Goal: Task Accomplishment & Management: Manage account settings

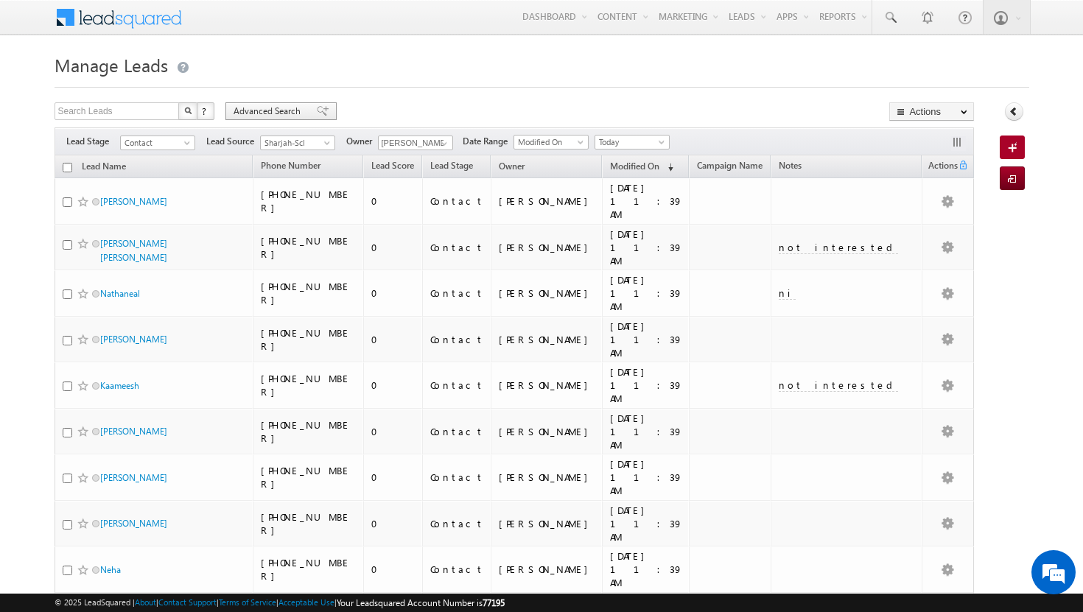
click at [247, 113] on span "Advanced Search" at bounding box center [269, 111] width 71 height 13
click at [296, 111] on span "Advanced Search" at bounding box center [269, 111] width 71 height 13
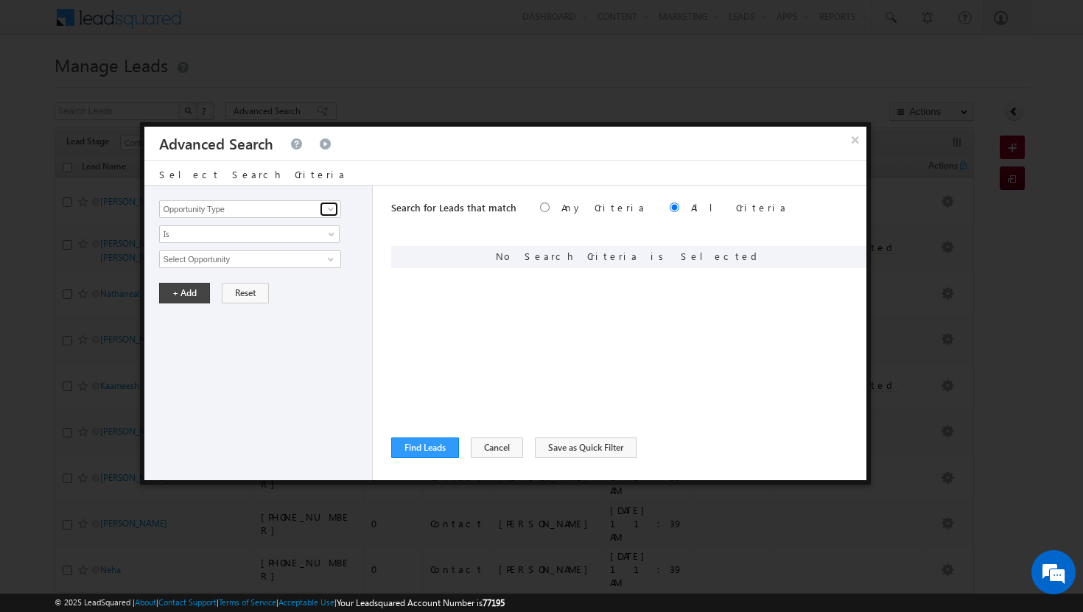
click at [332, 209] on span at bounding box center [331, 209] width 12 height 12
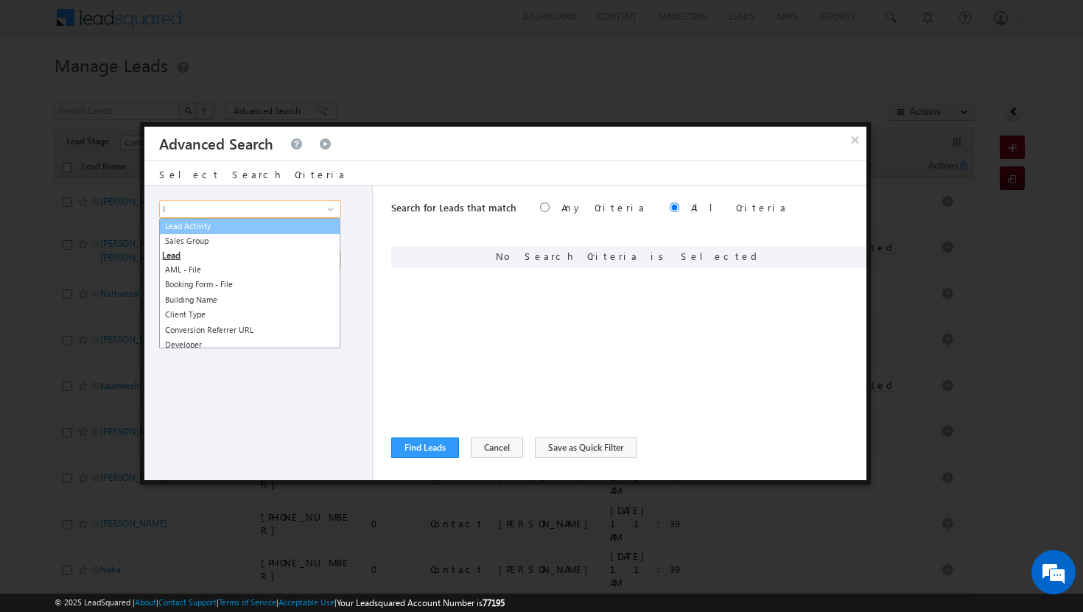
click at [203, 225] on link "Lead Activity" at bounding box center [249, 226] width 181 height 17
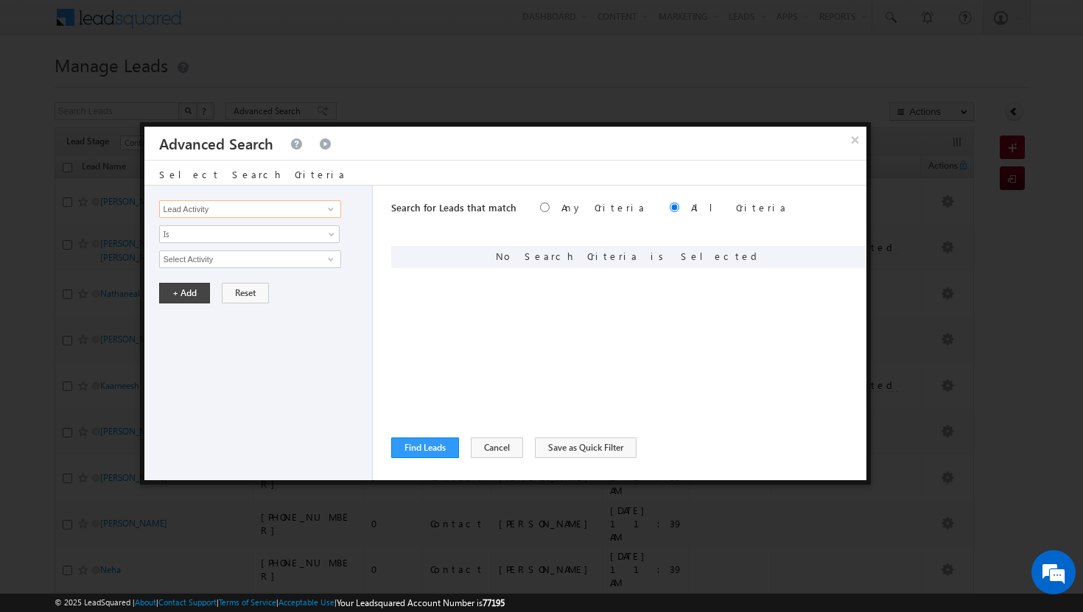
type input "Lead Activity"
click at [332, 263] on span at bounding box center [331, 259] width 12 height 12
click at [287, 289] on link "Outbound Phone Call Activity" at bounding box center [249, 289] width 181 height 17
type input "Outbound Phone Call Activity"
click at [333, 286] on span at bounding box center [333, 287] width 12 height 12
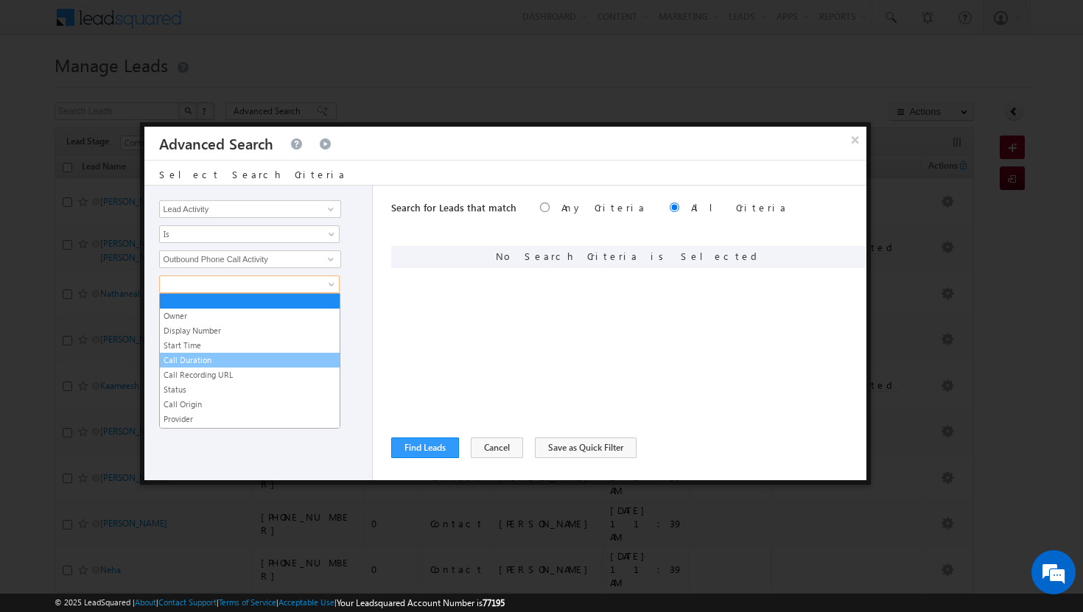
click at [222, 359] on link "Call Duration" at bounding box center [250, 360] width 180 height 13
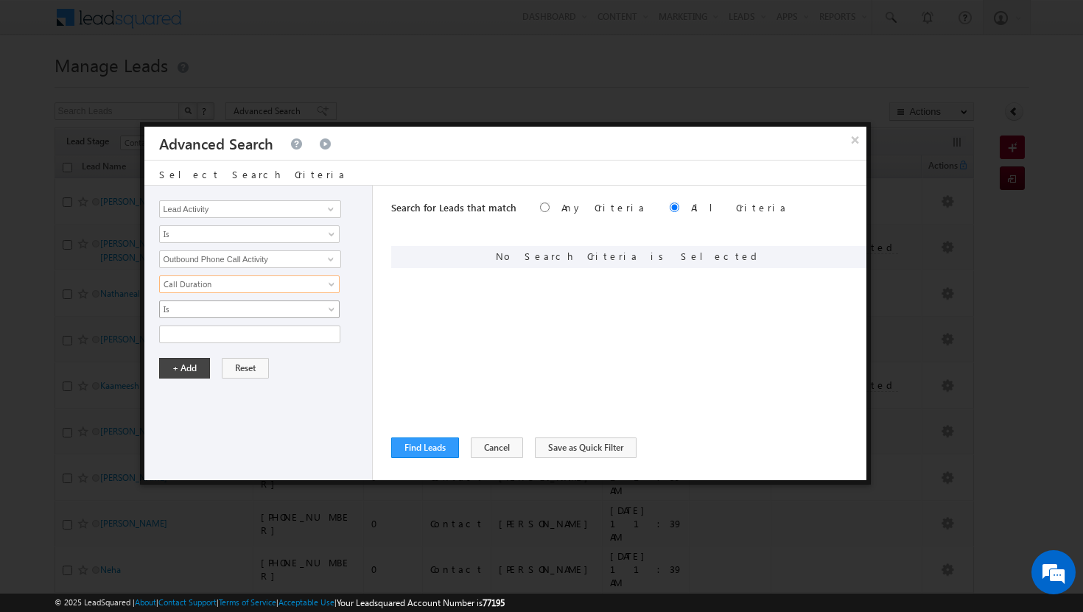
click at [330, 312] on span at bounding box center [333, 313] width 12 height 12
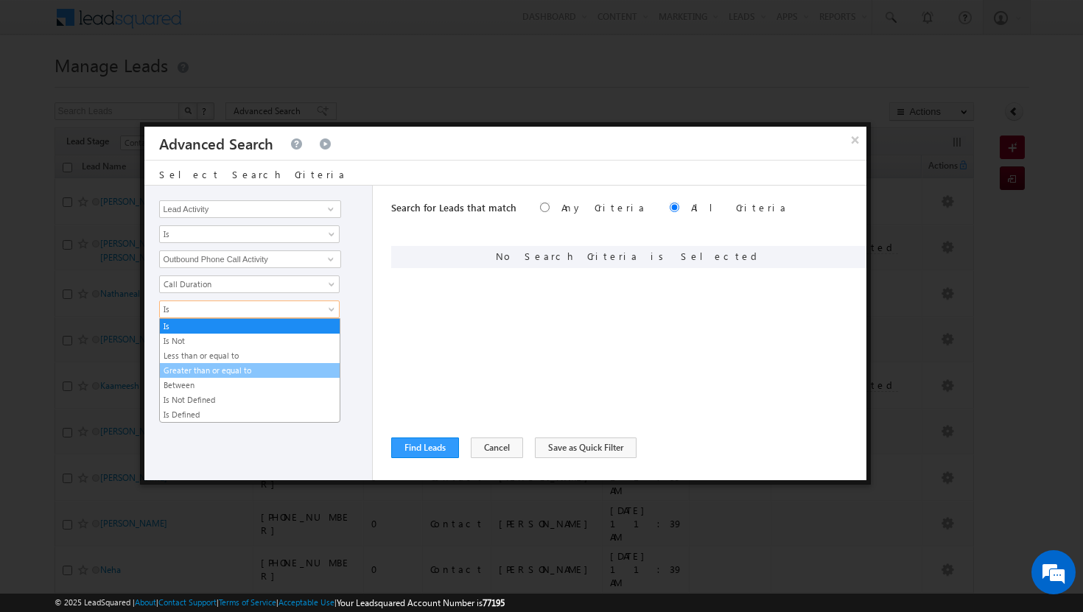
click at [267, 369] on link "Greater than or equal to" at bounding box center [250, 370] width 180 height 13
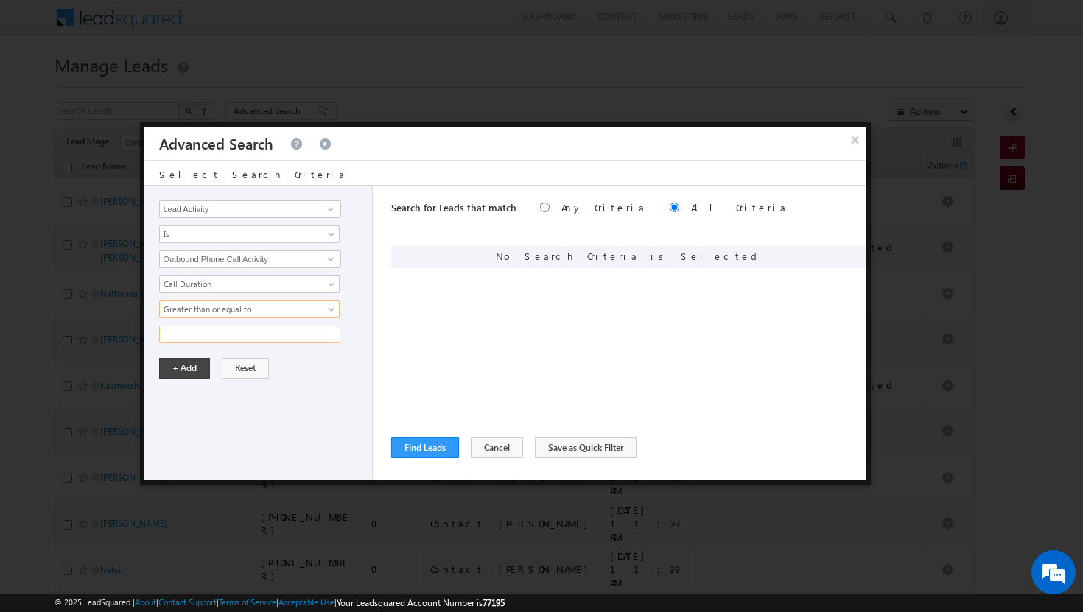
click at [310, 335] on input "text" at bounding box center [249, 335] width 181 height 18
type input "120"
click at [195, 366] on button "+ Add" at bounding box center [184, 368] width 51 height 21
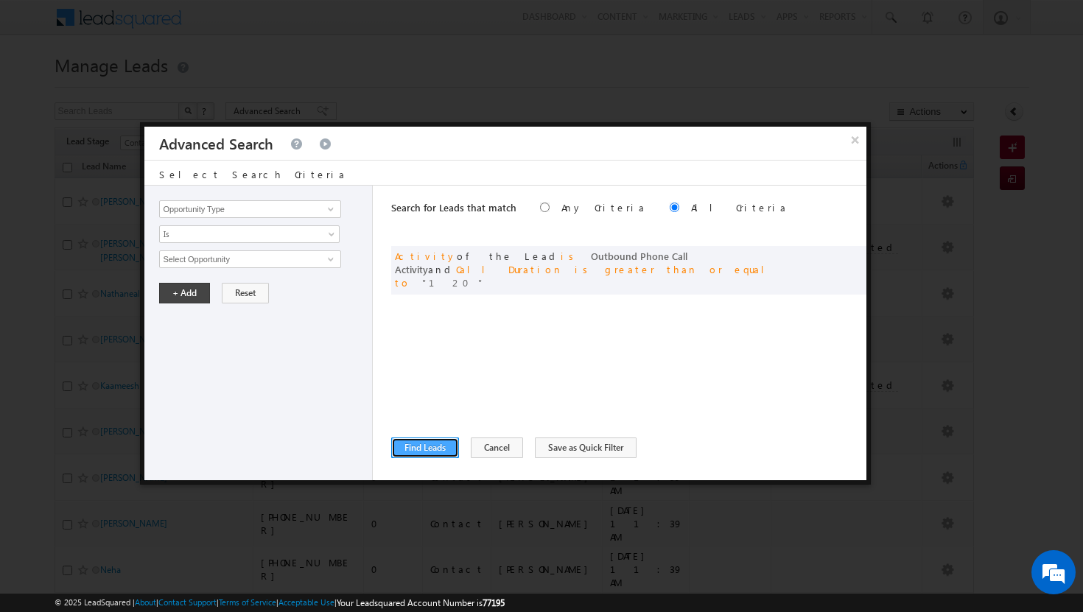
click at [436, 447] on button "Find Leads" at bounding box center [425, 448] width 68 height 21
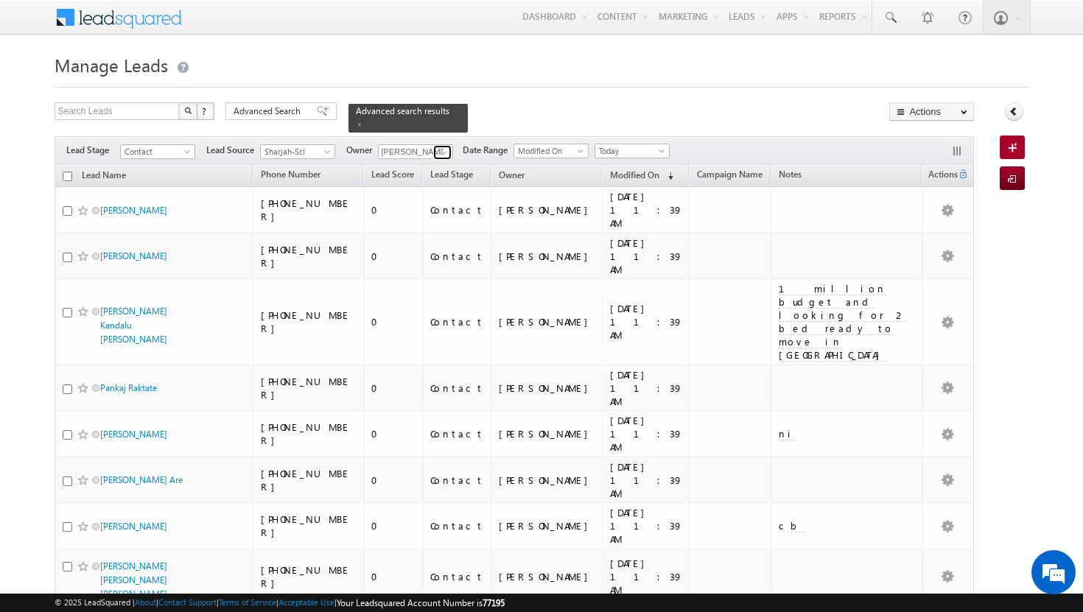
click at [447, 147] on span at bounding box center [444, 153] width 12 height 12
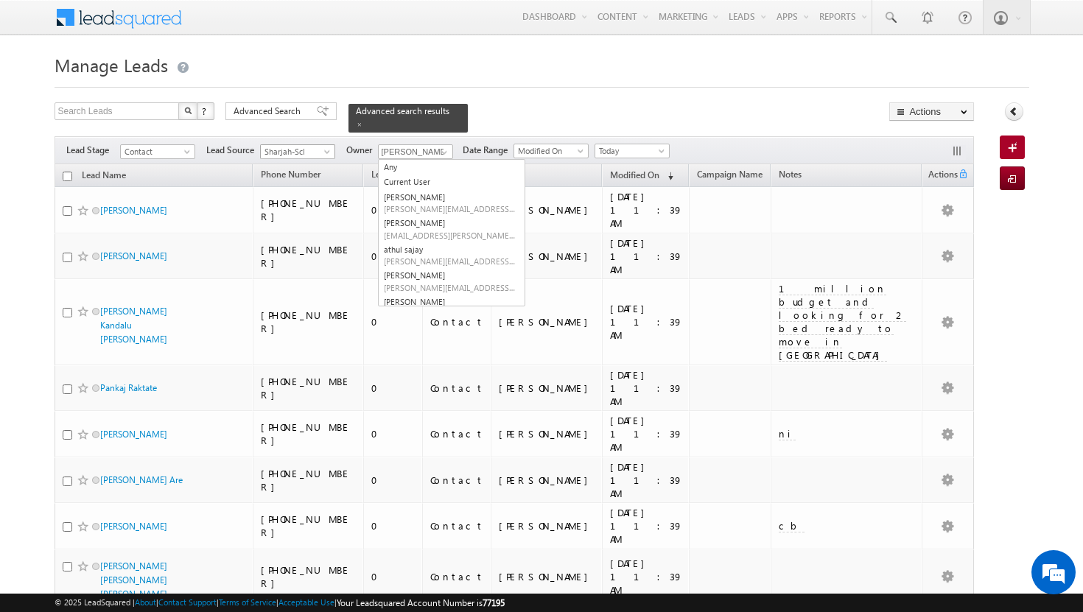
click at [331, 149] on span at bounding box center [329, 155] width 12 height 12
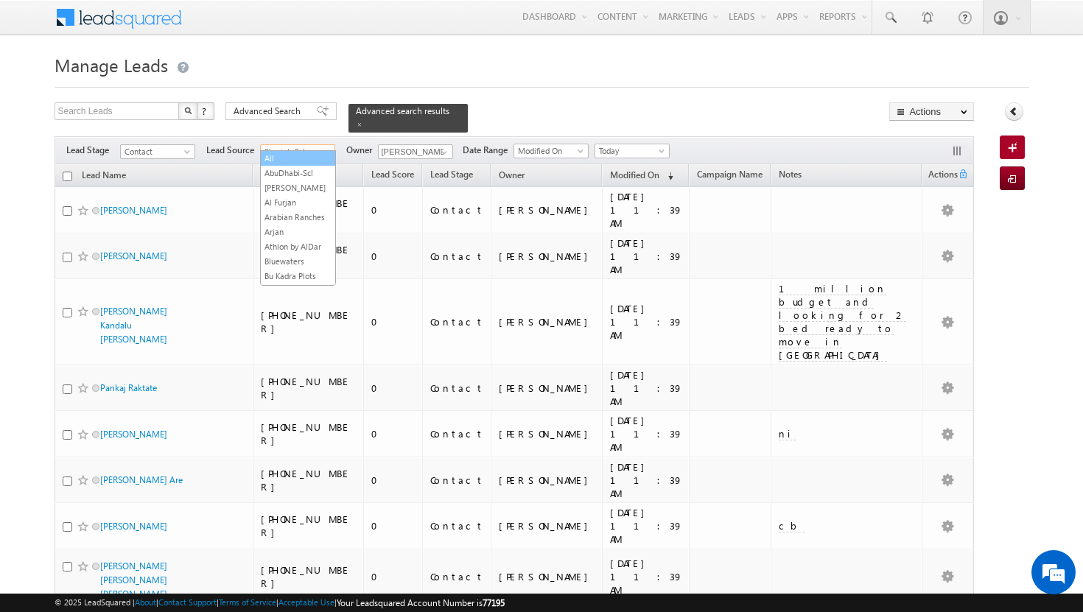
click at [292, 164] on link "All" at bounding box center [298, 158] width 74 height 13
click at [444, 147] on span at bounding box center [444, 153] width 12 height 12
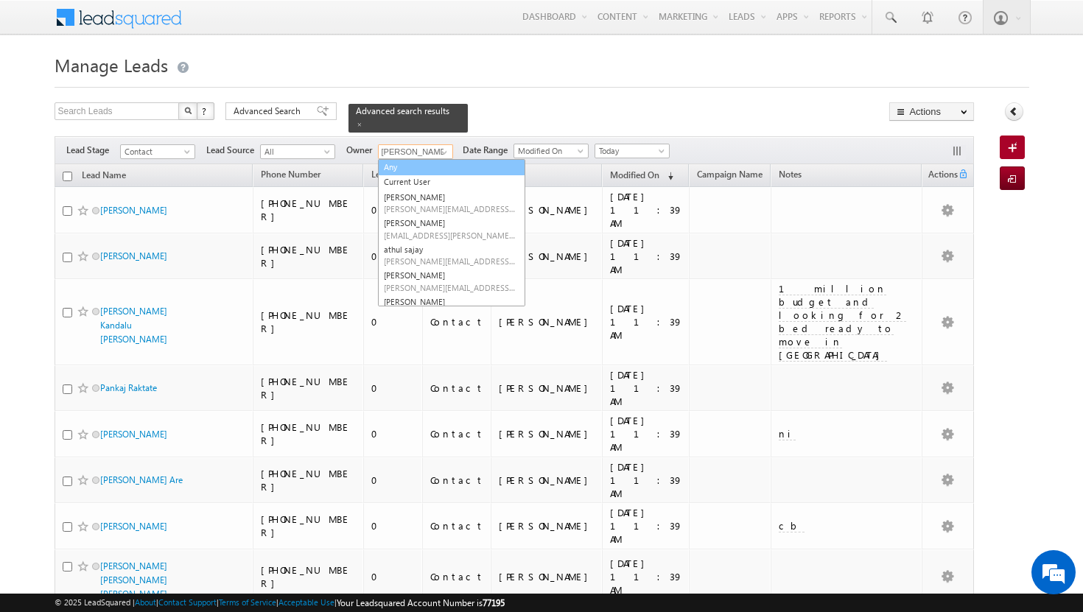
click at [417, 163] on link "Any" at bounding box center [451, 167] width 147 height 17
type input "Any"
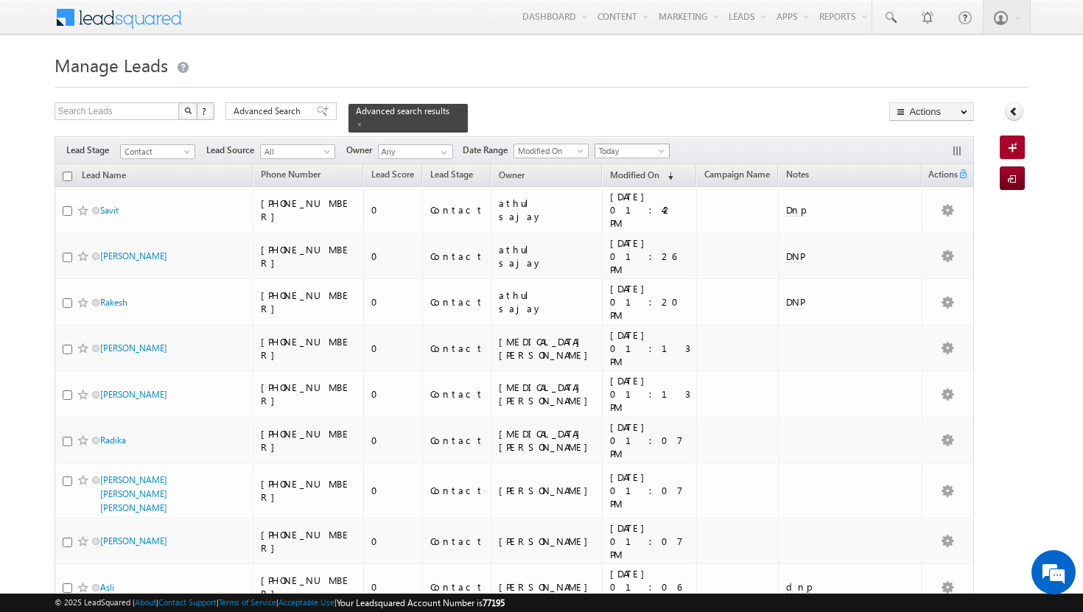
click at [665, 148] on span at bounding box center [663, 154] width 12 height 12
click at [654, 159] on link "All Time" at bounding box center [635, 158] width 74 height 13
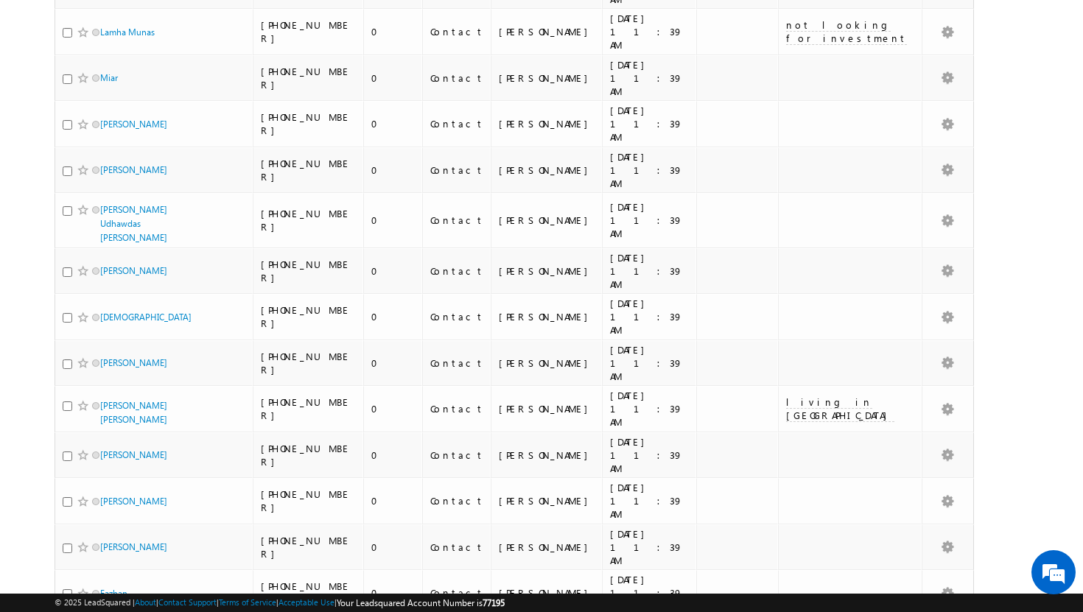
scroll to position [1913, 0]
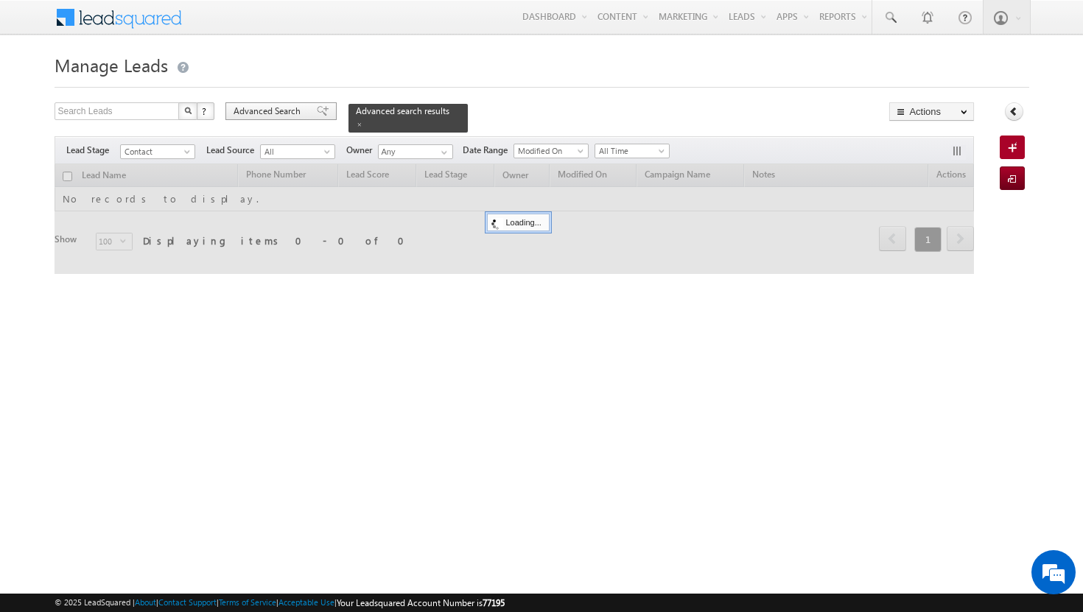
click at [317, 113] on span at bounding box center [323, 111] width 12 height 10
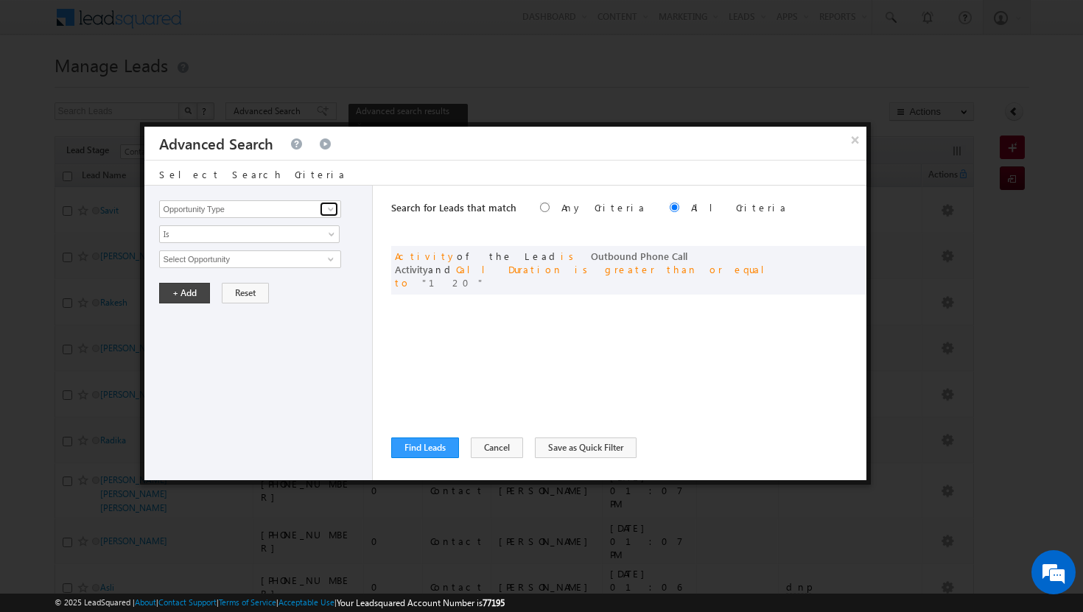
click at [321, 213] on link at bounding box center [329, 209] width 18 height 15
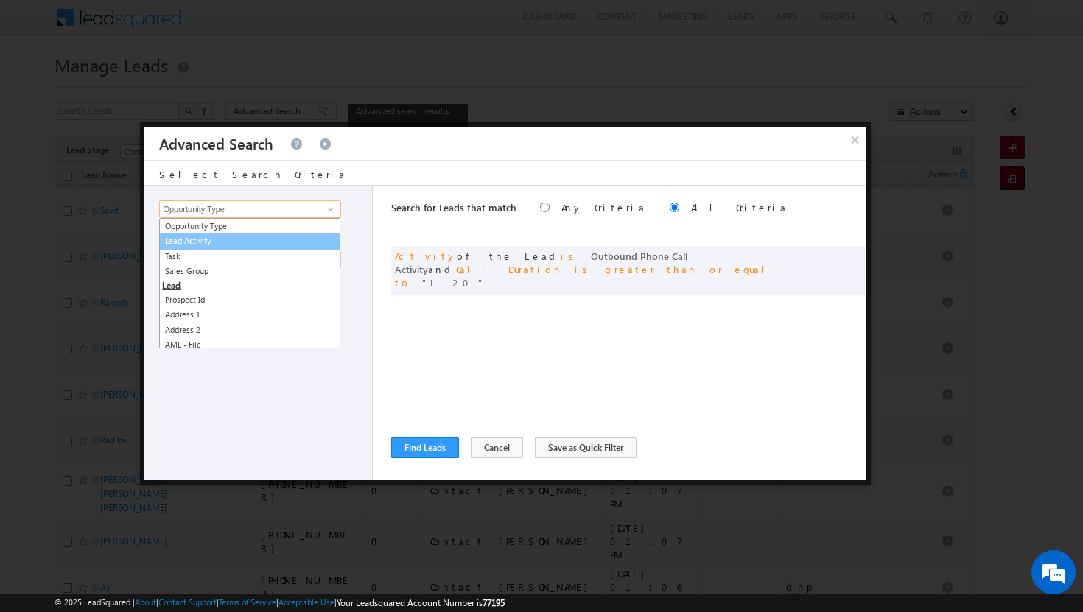
click at [271, 237] on link "Lead Activity" at bounding box center [249, 241] width 181 height 17
type input "Lead Activity"
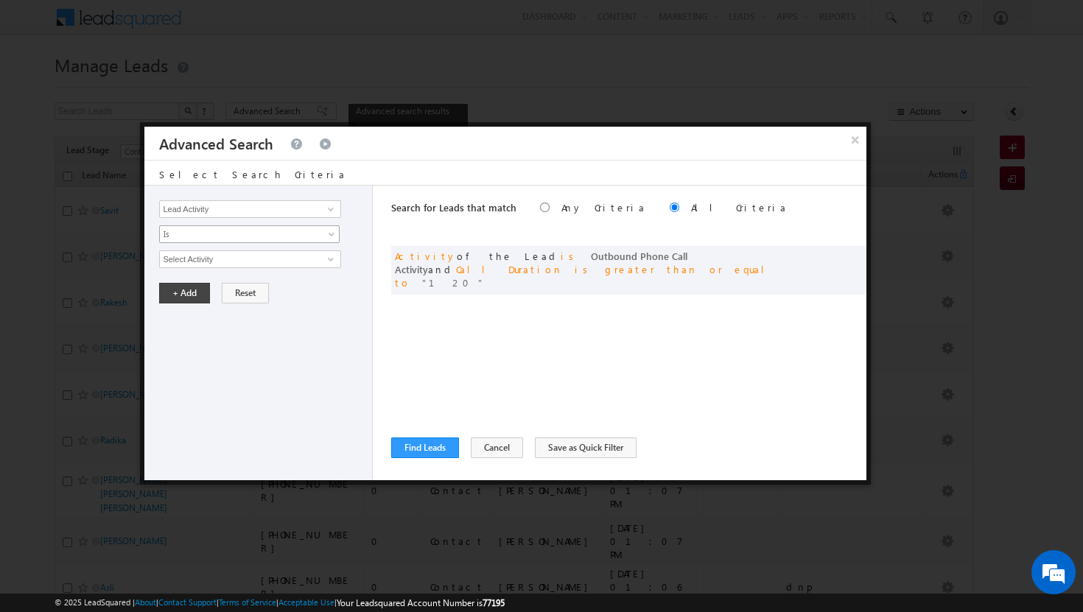
click at [330, 233] on span at bounding box center [333, 237] width 12 height 12
click at [297, 264] on link "Is Not" at bounding box center [250, 265] width 180 height 13
click at [335, 260] on span at bounding box center [331, 259] width 12 height 12
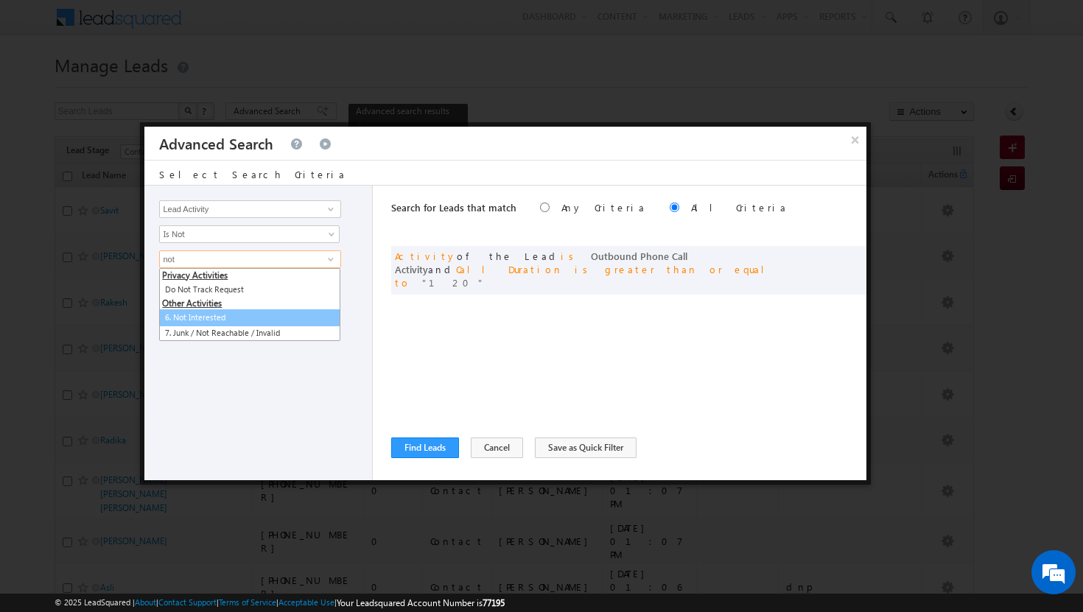
click at [247, 318] on link "6. Not Interested" at bounding box center [249, 318] width 181 height 17
type input "6. Not Interested"
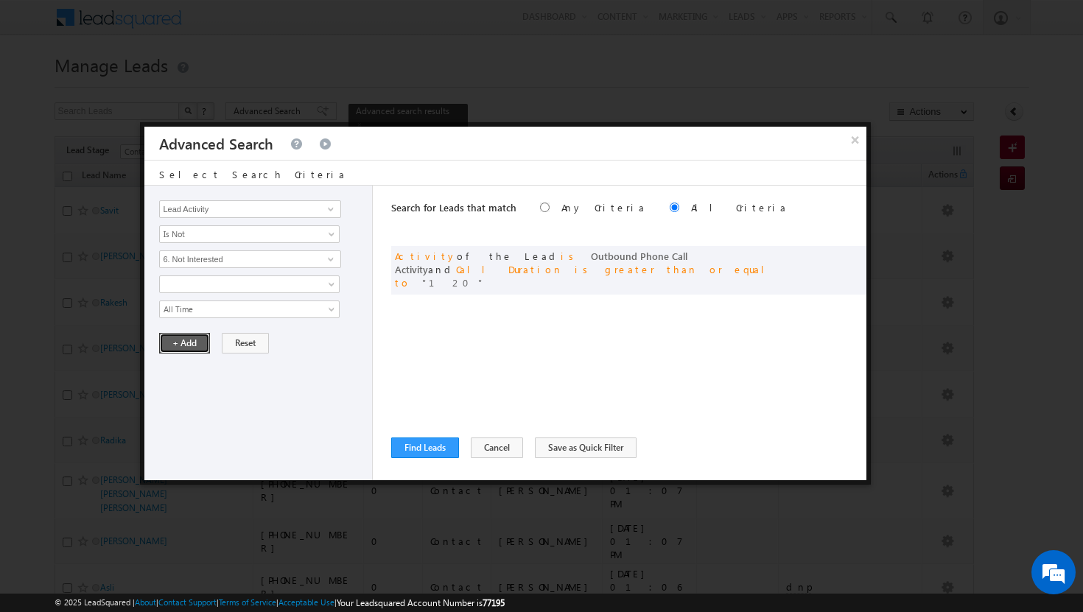
click at [186, 350] on button "+ Add" at bounding box center [184, 343] width 51 height 21
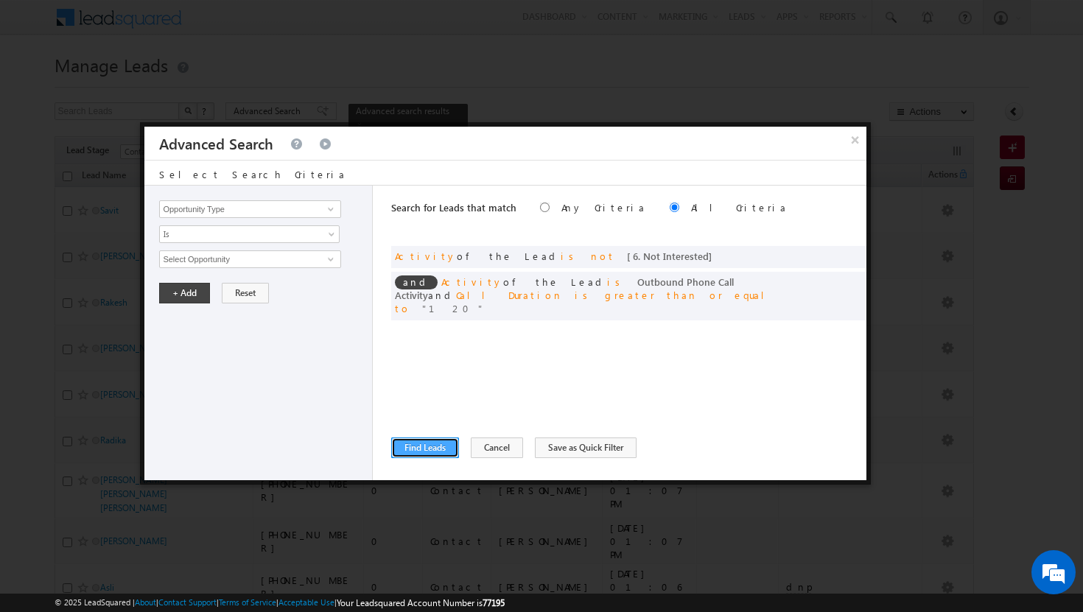
click at [429, 449] on button "Find Leads" at bounding box center [425, 448] width 68 height 21
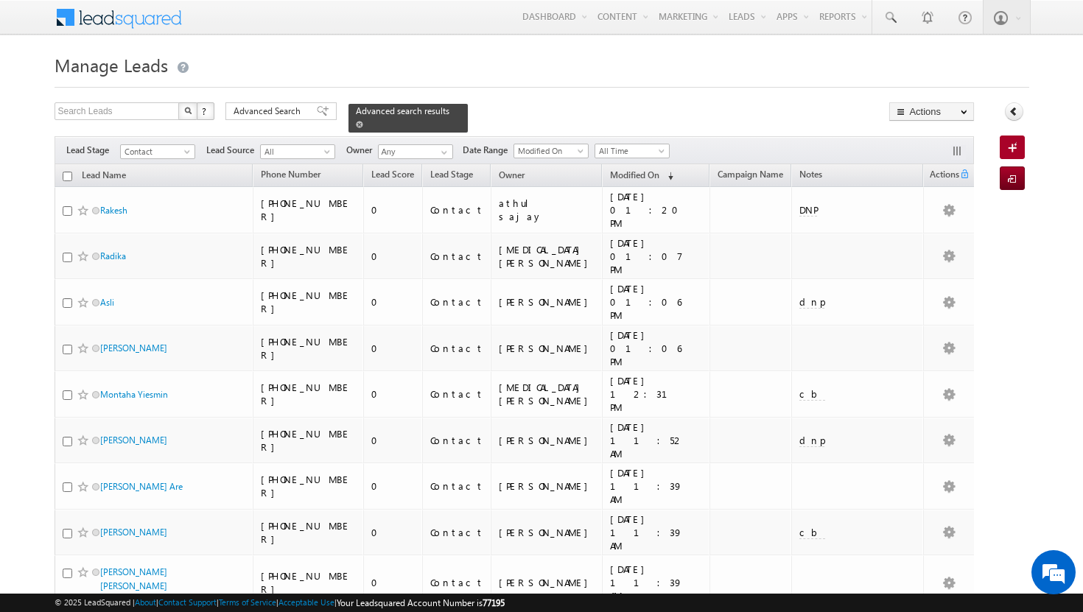
click at [363, 121] on span at bounding box center [359, 124] width 7 height 7
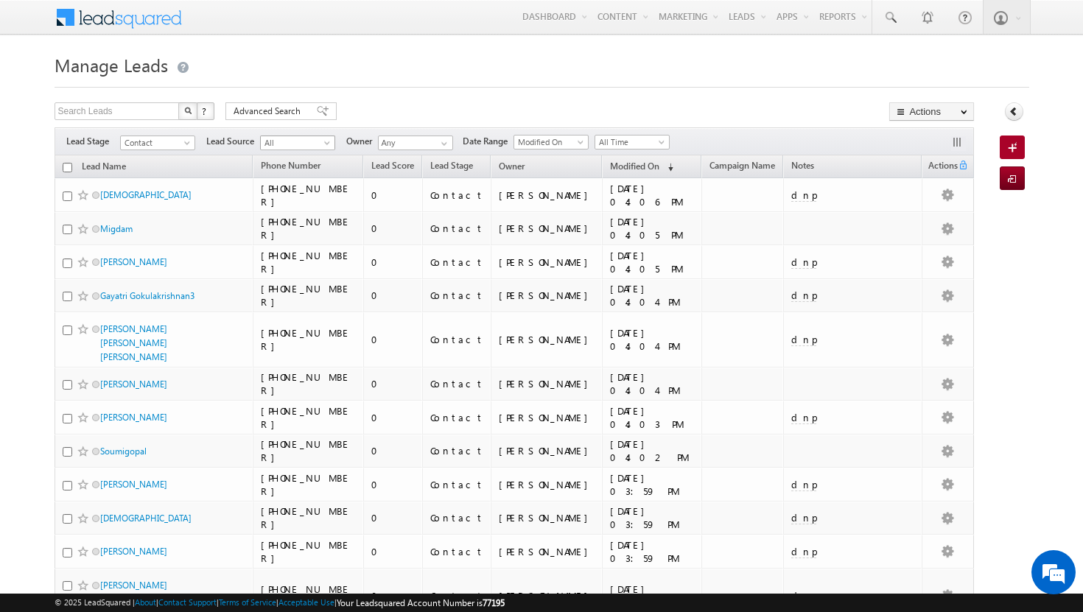
click at [331, 144] on span at bounding box center [329, 146] width 12 height 12
click at [447, 142] on span at bounding box center [444, 144] width 12 height 12
click at [427, 162] on link "Sadia Zahid sadia.zahid@indglobal.ae" at bounding box center [451, 164] width 147 height 28
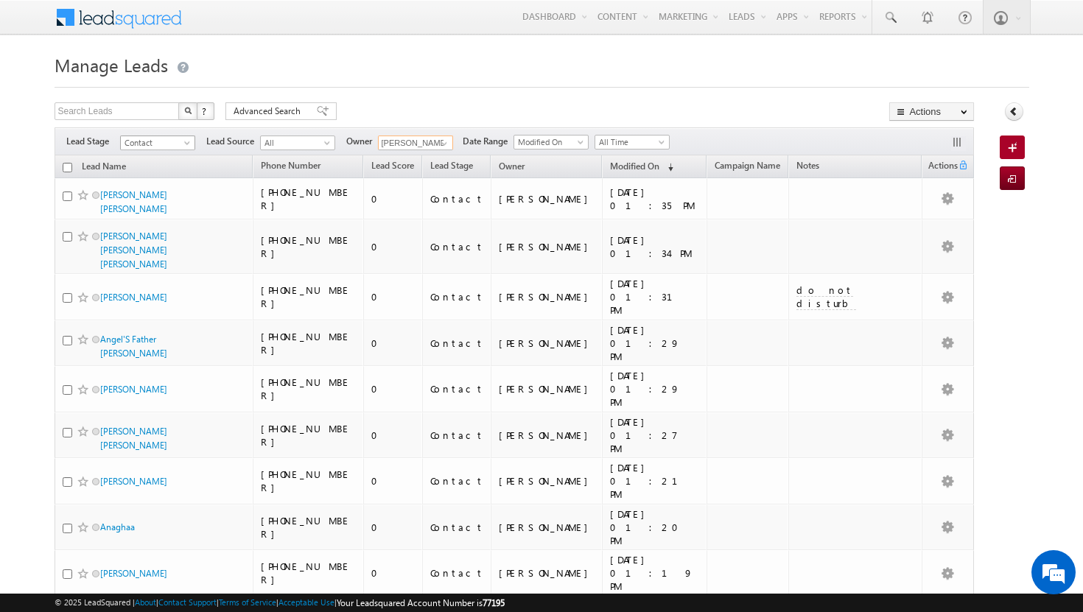
type input "[PERSON_NAME]"
click at [190, 141] on span at bounding box center [189, 146] width 12 height 12
click at [172, 189] on link "Prospect" at bounding box center [158, 187] width 74 height 13
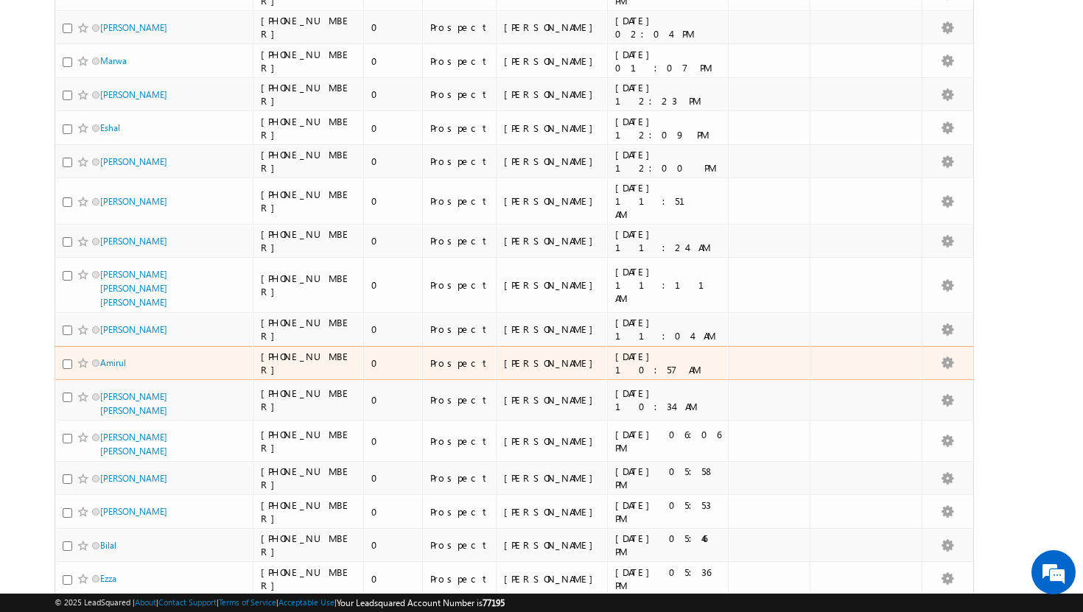
scroll to position [887, 0]
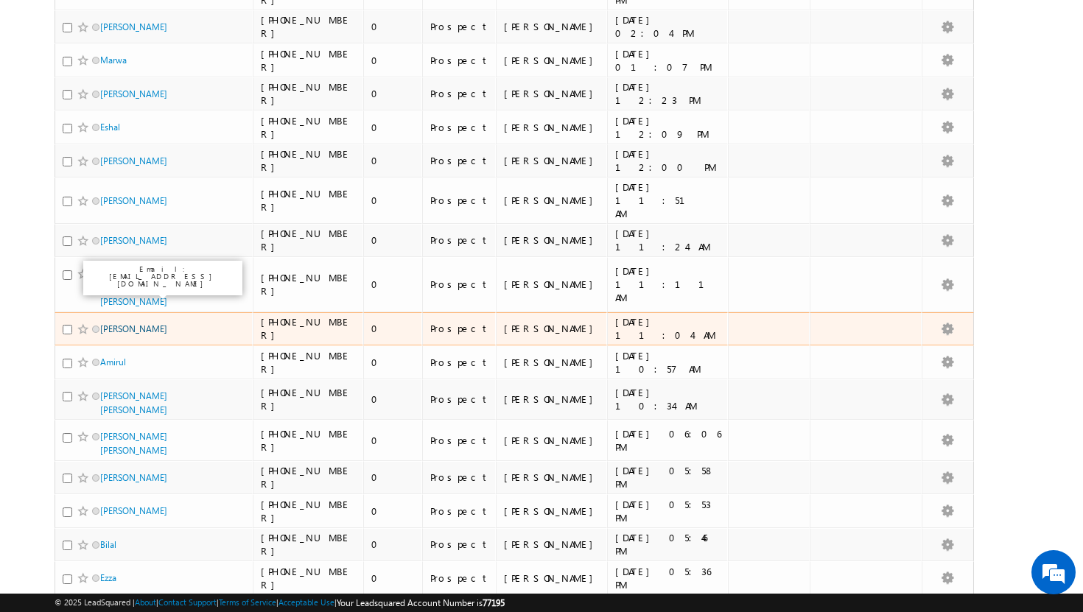
click at [136, 324] on link "[PERSON_NAME]" at bounding box center [133, 329] width 67 height 11
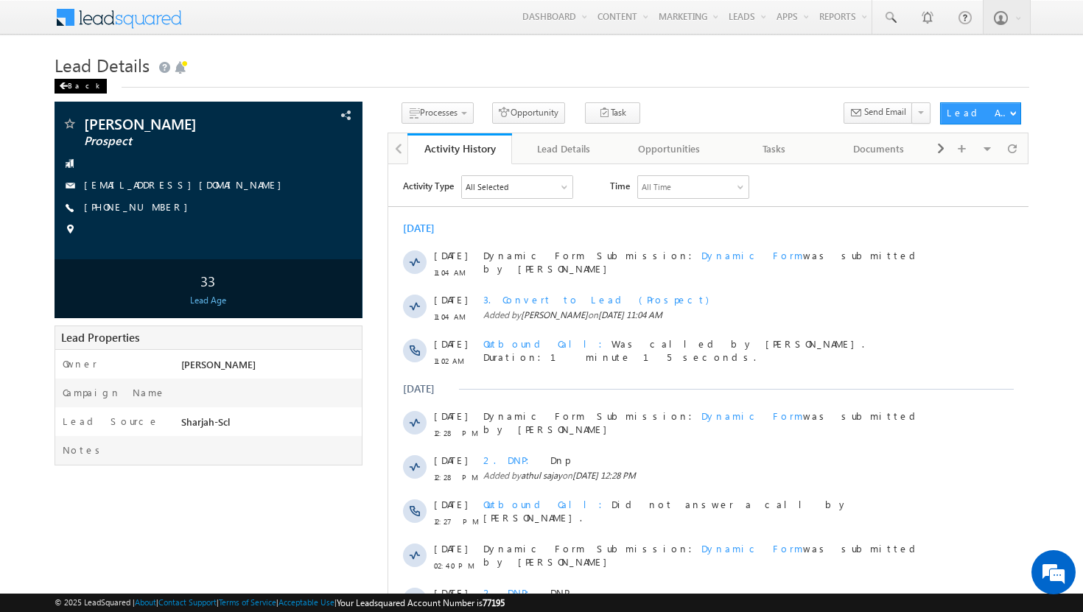
click at [80, 82] on div "Back" at bounding box center [81, 86] width 52 height 15
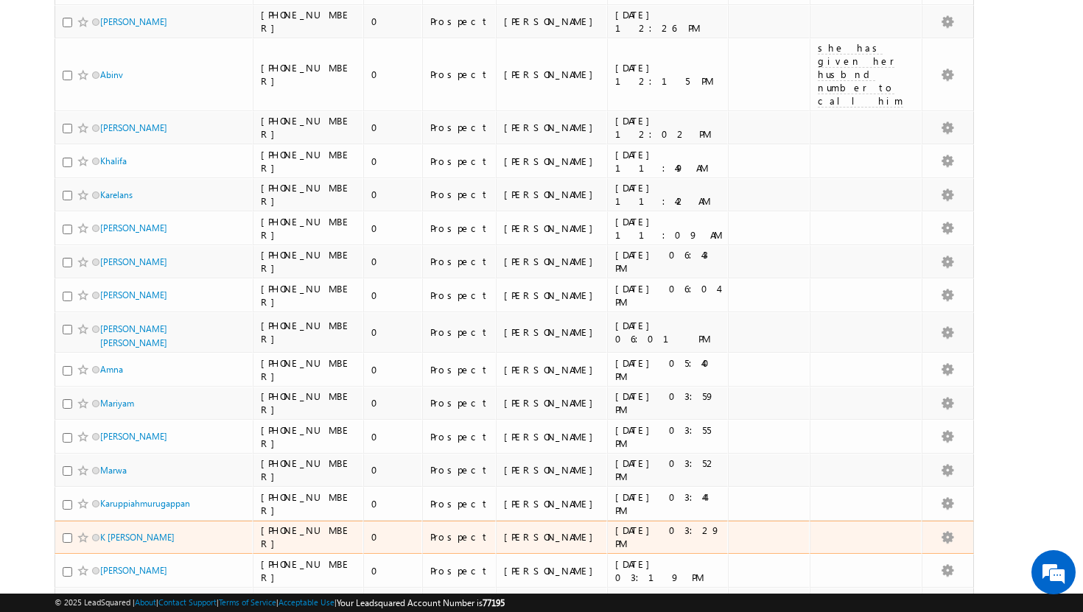
scroll to position [2477, 0]
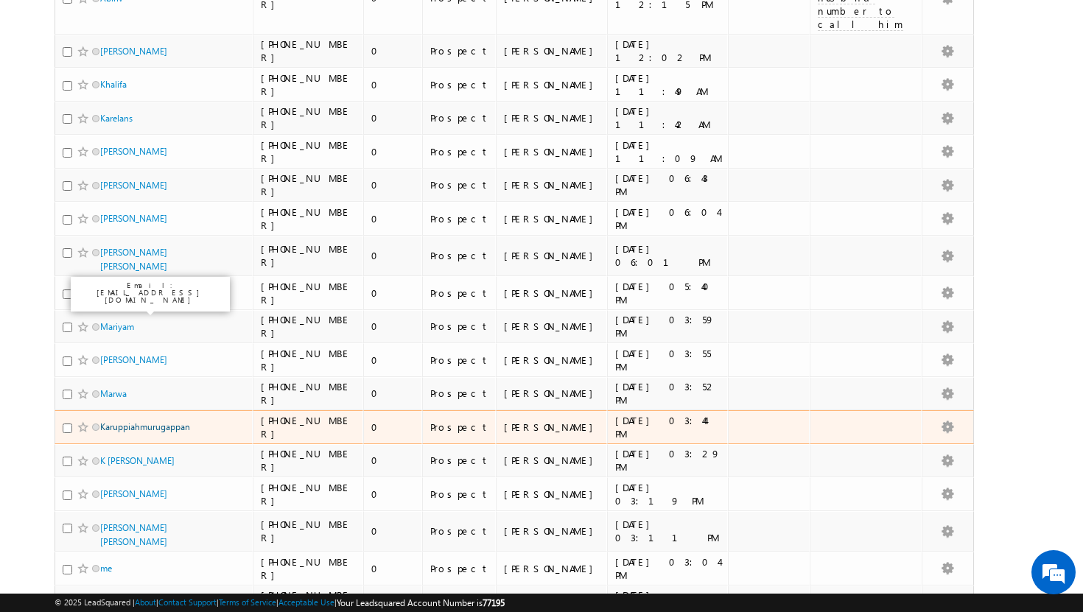
click at [179, 422] on link "Karuppiahmurugappan" at bounding box center [145, 427] width 90 height 11
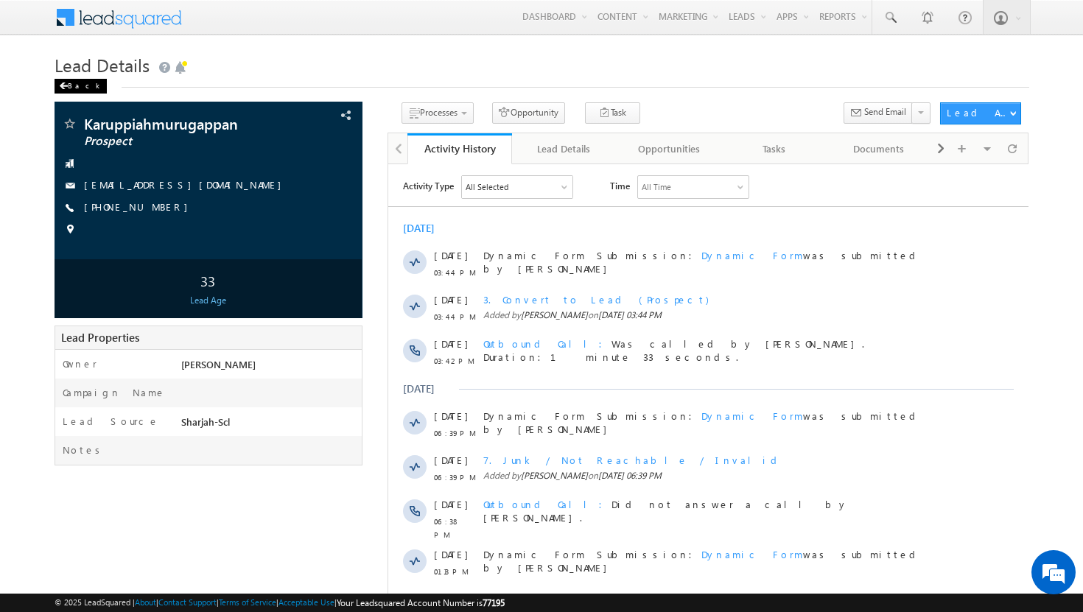
click at [80, 84] on div "Back" at bounding box center [81, 86] width 52 height 15
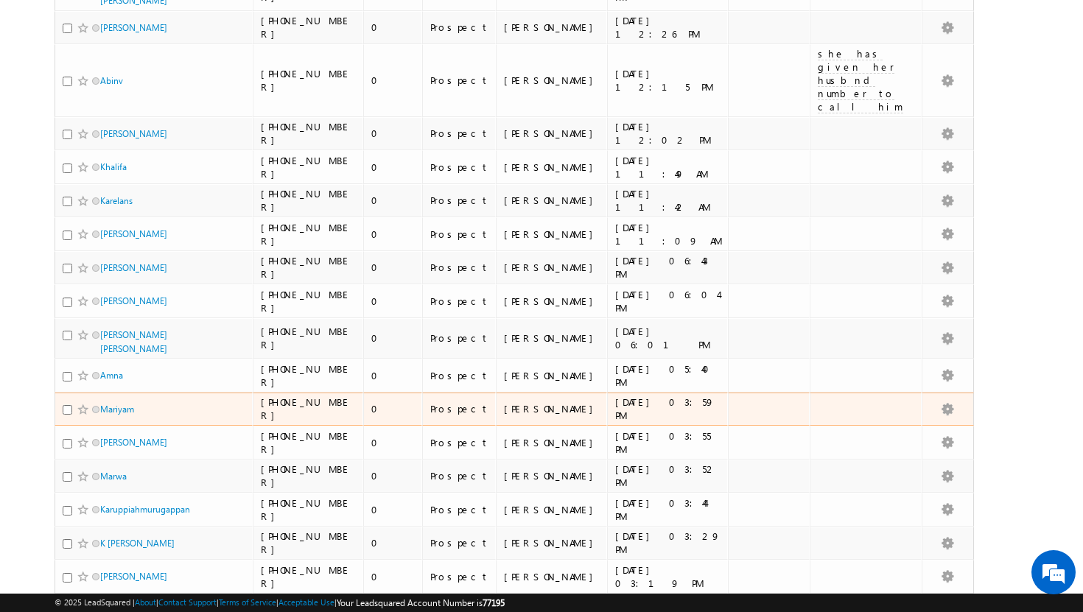
scroll to position [2403, 0]
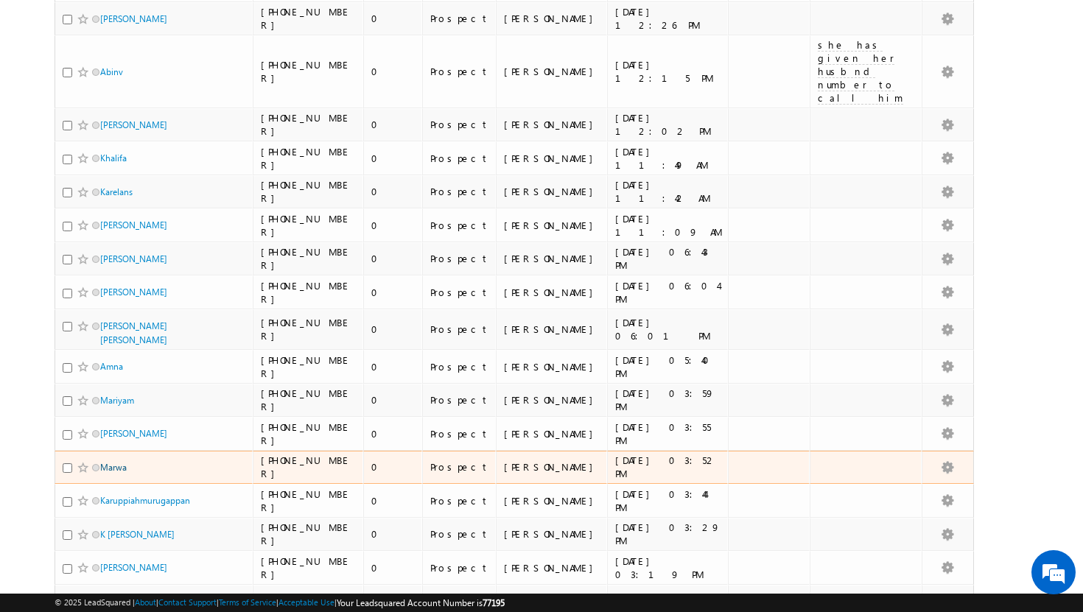
click at [119, 462] on link "Marwa" at bounding box center [113, 467] width 27 height 11
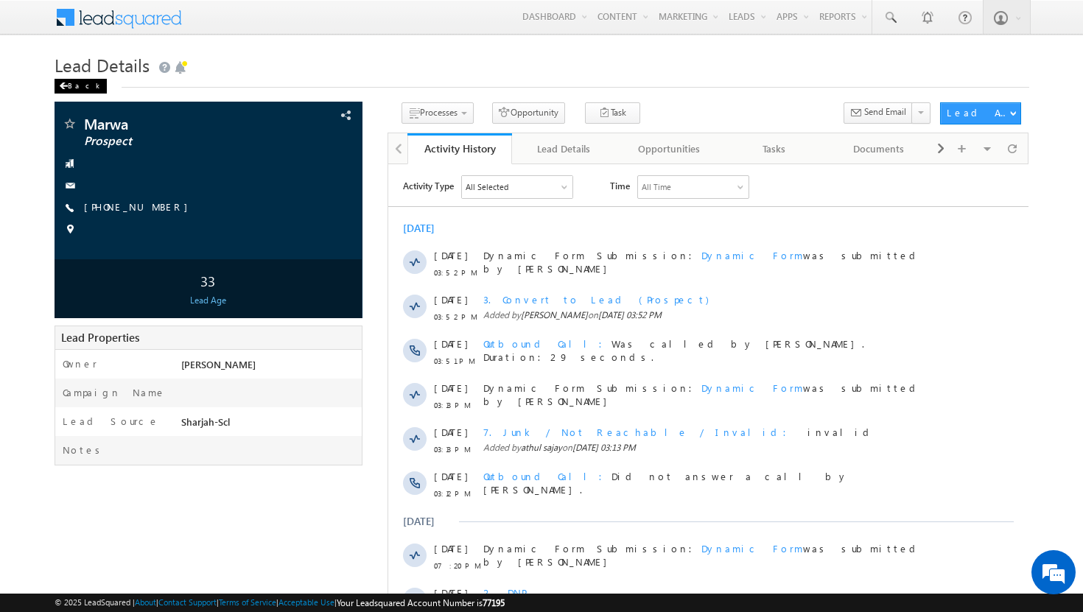
click at [74, 85] on div "Back" at bounding box center [81, 86] width 52 height 15
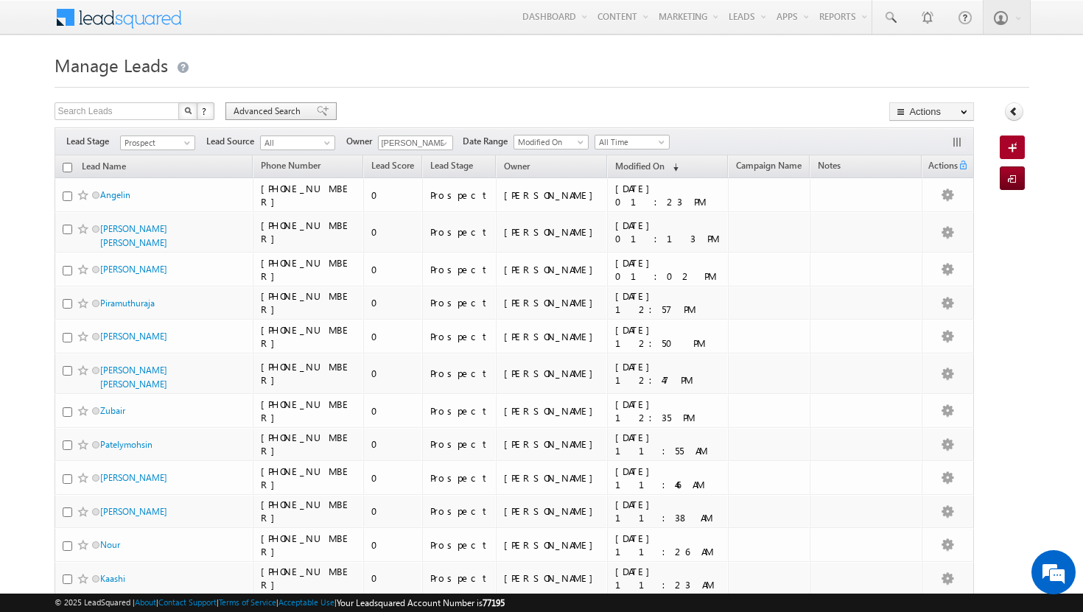
click at [277, 116] on span "Advanced Search" at bounding box center [269, 111] width 71 height 13
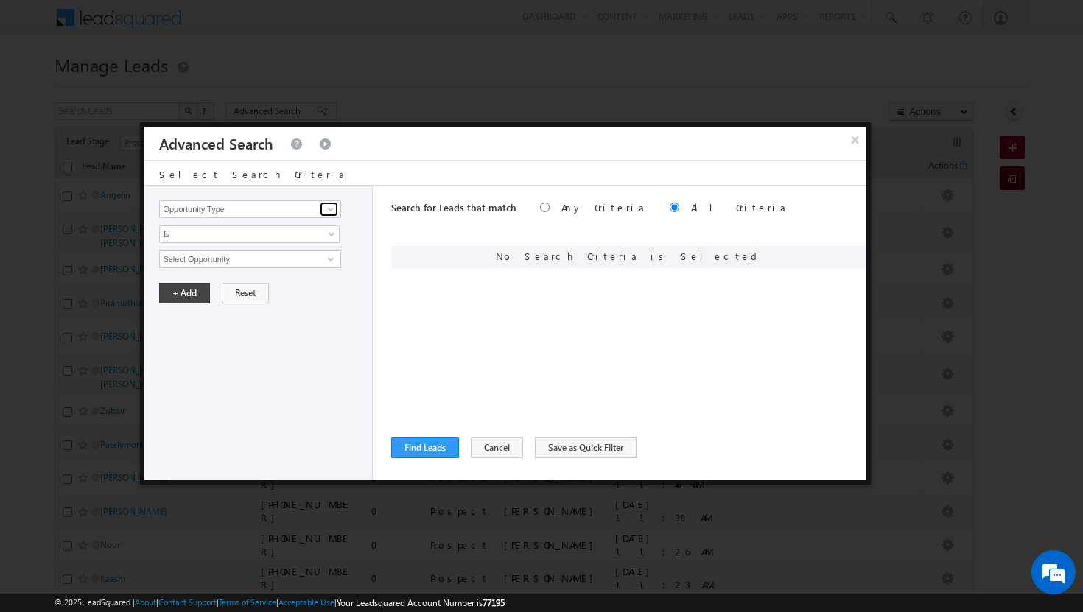
click at [333, 207] on span at bounding box center [331, 209] width 12 height 12
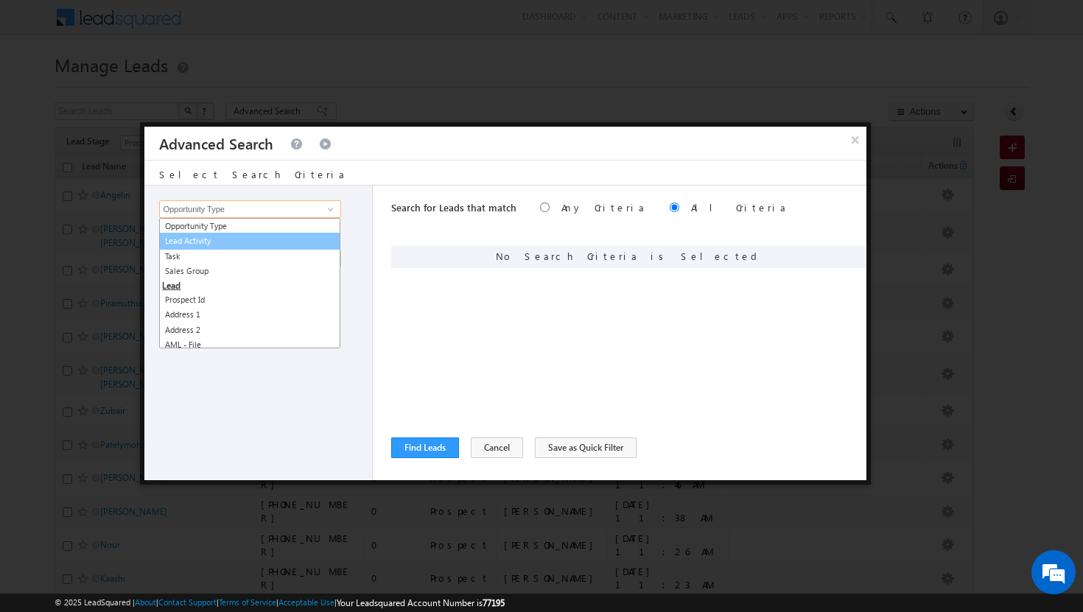
click at [265, 246] on link "Lead Activity" at bounding box center [249, 241] width 181 height 17
type input "Lead Activity"
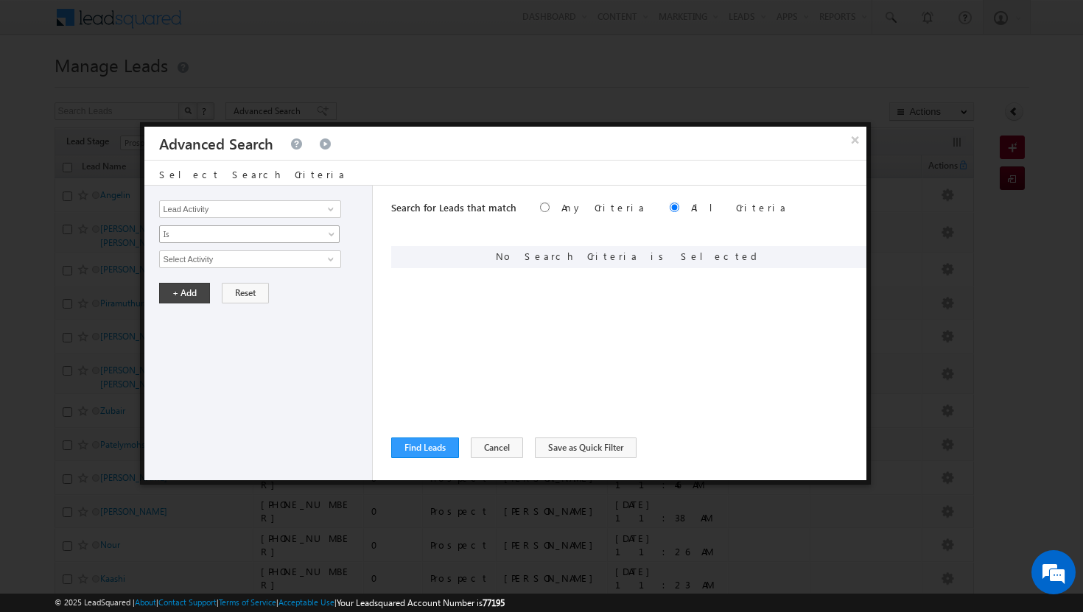
click at [331, 235] on span at bounding box center [333, 237] width 12 height 12
click at [333, 208] on span at bounding box center [331, 209] width 12 height 12
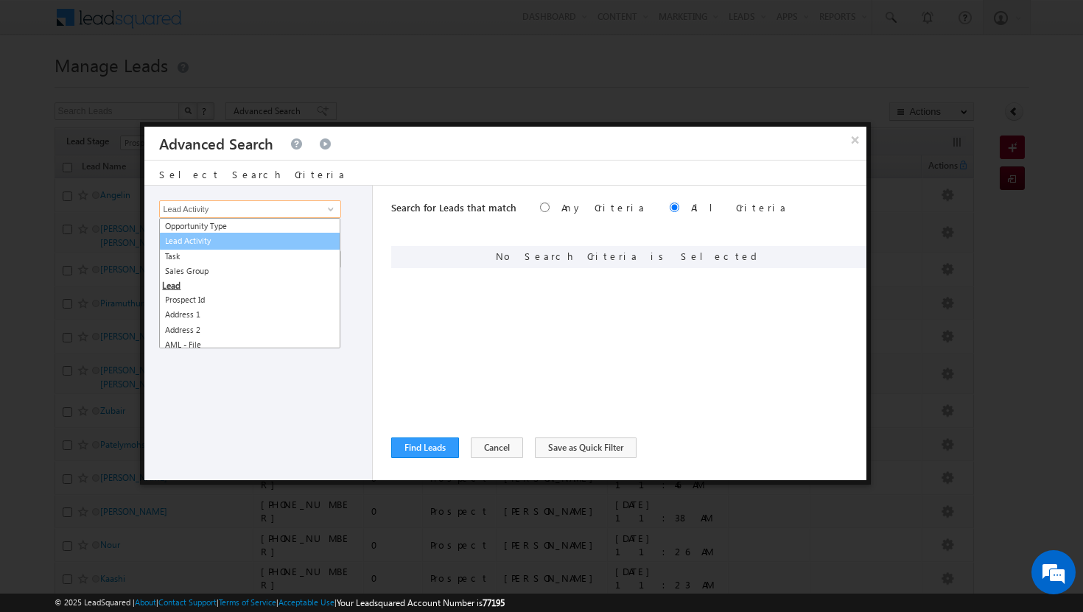
click at [267, 242] on link "Lead Activity" at bounding box center [249, 241] width 181 height 17
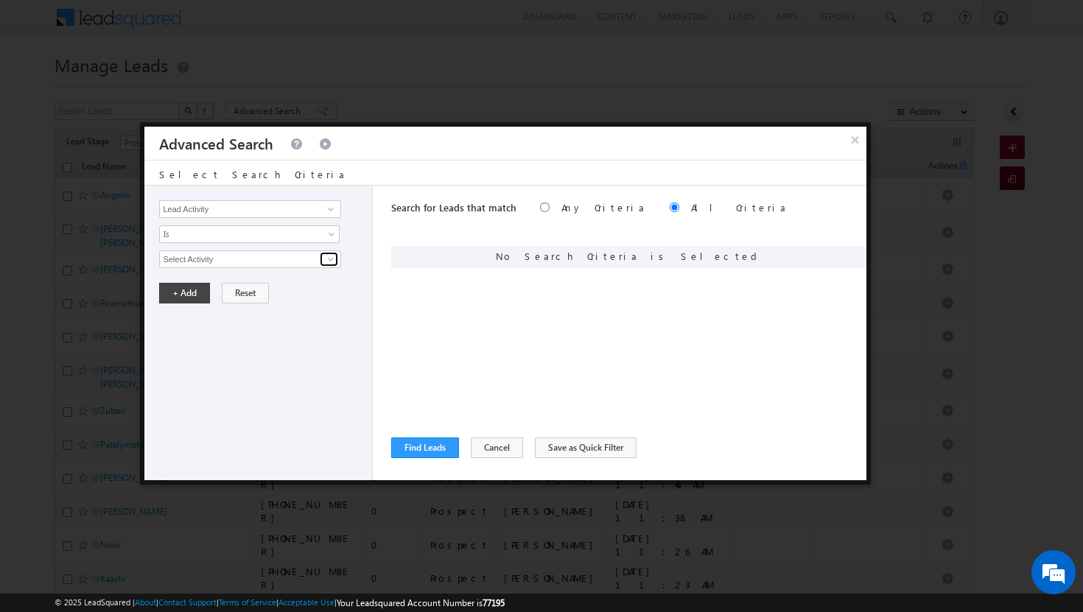
click at [333, 258] on span at bounding box center [331, 259] width 12 height 12
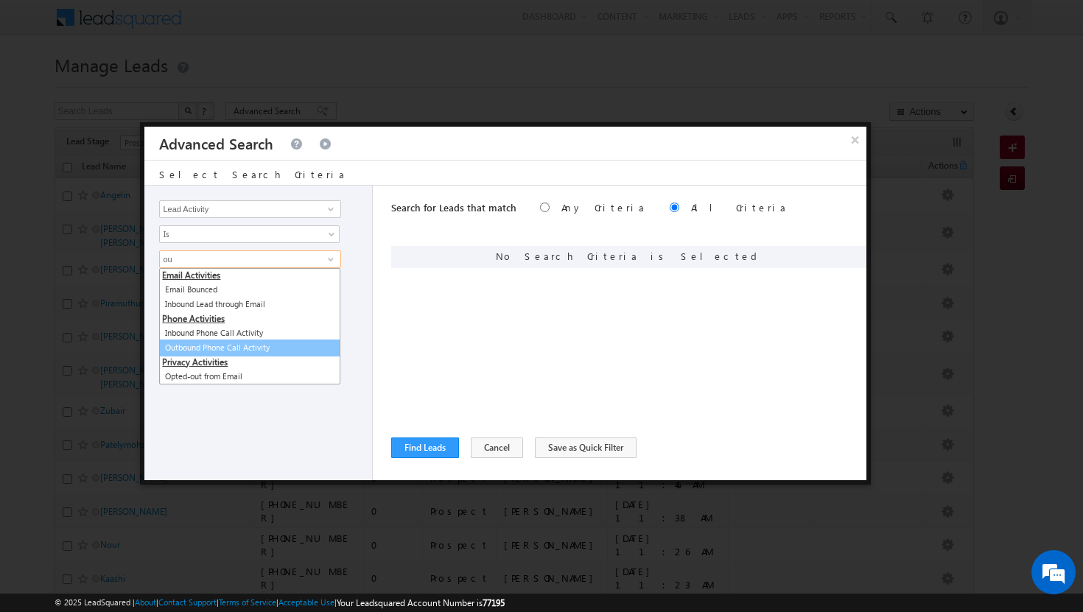
click at [255, 346] on link "Outbound Phone Call Activity" at bounding box center [249, 348] width 181 height 17
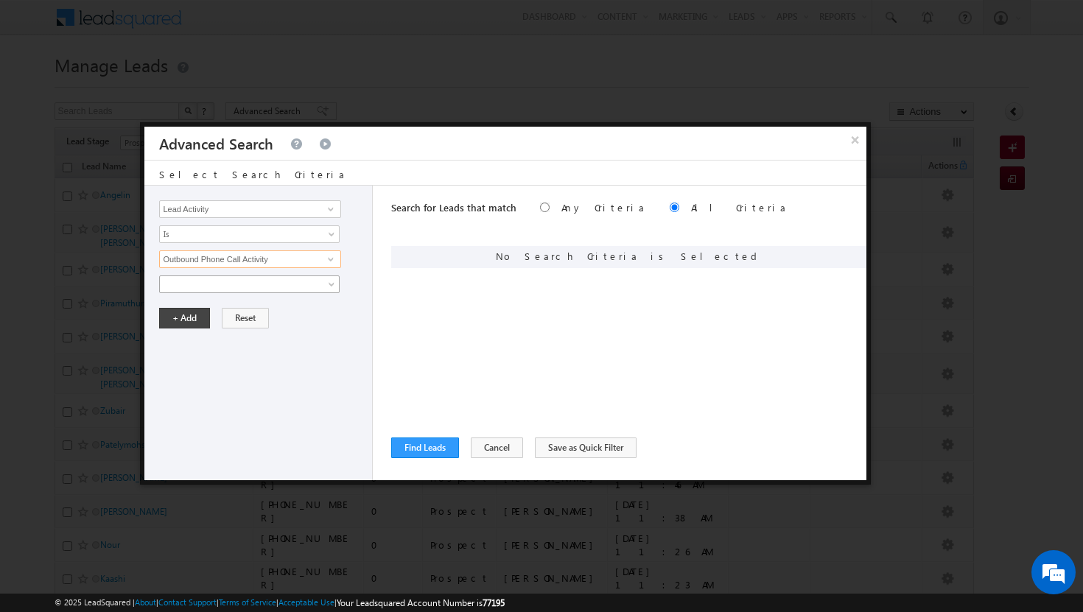
type input "Outbound Phone Call Activity"
click at [327, 285] on span at bounding box center [333, 287] width 12 height 12
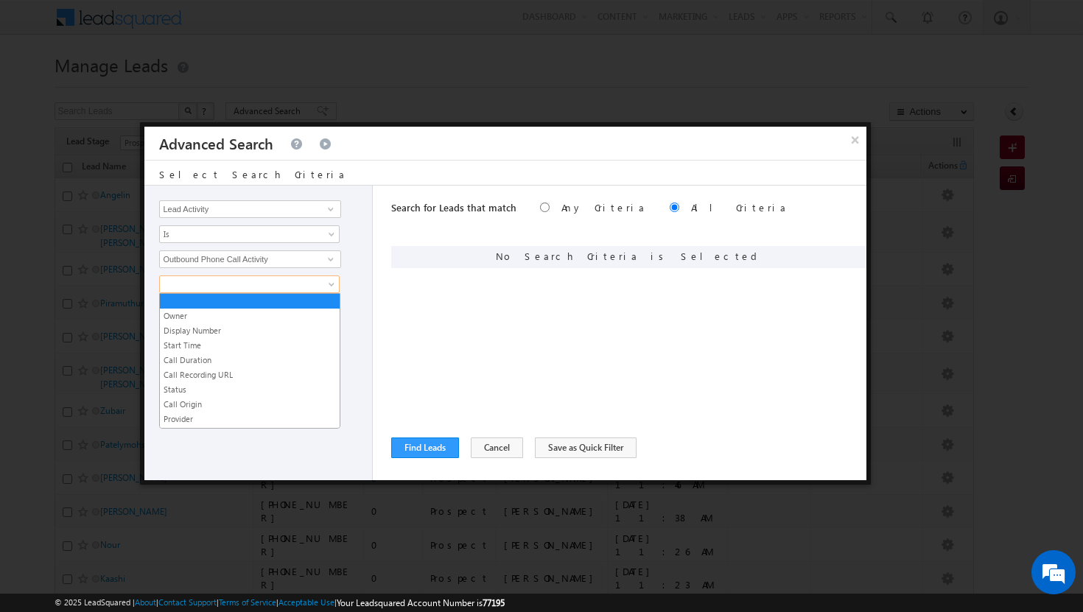
click at [360, 213] on div "Opportunity Type Lead Activity Task Sales Group Prospect Id Address 1 Address 2…" at bounding box center [262, 209] width 206 height 18
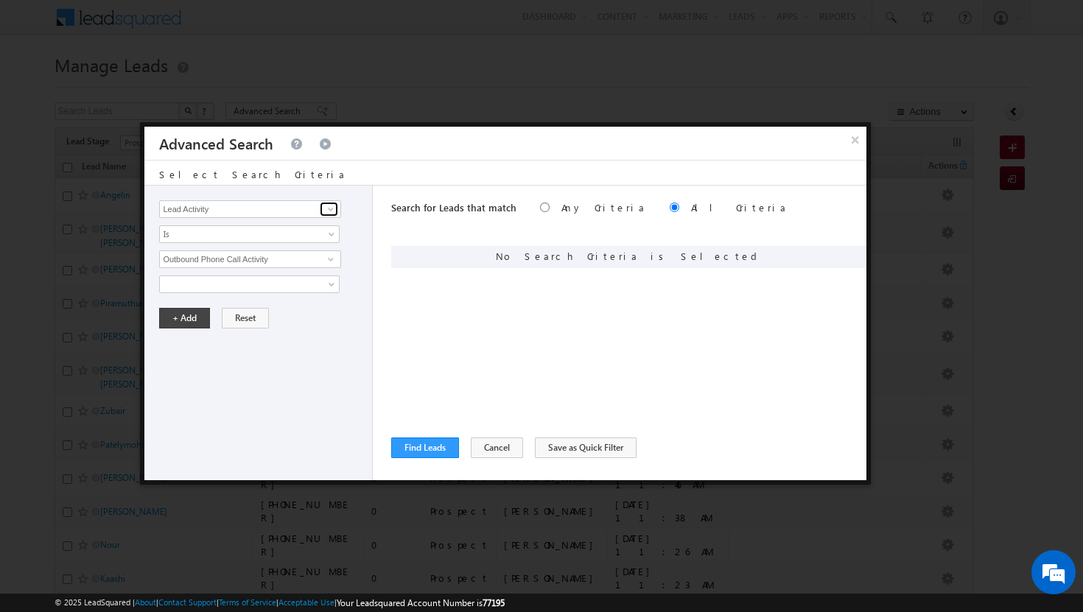
click at [328, 209] on span at bounding box center [331, 209] width 12 height 12
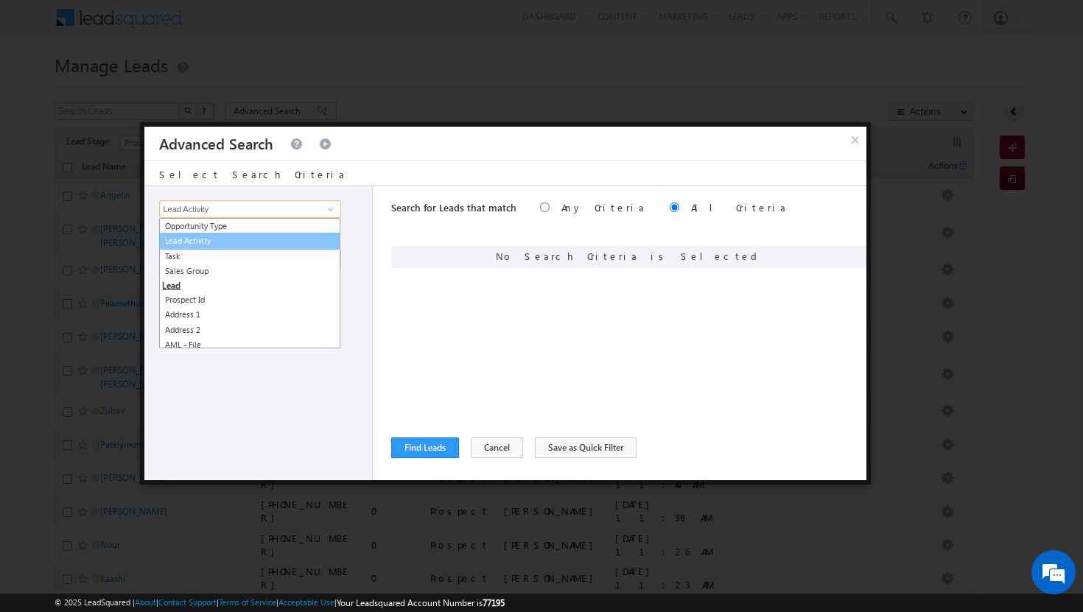
click at [192, 245] on link "Lead Activity" at bounding box center [249, 241] width 181 height 17
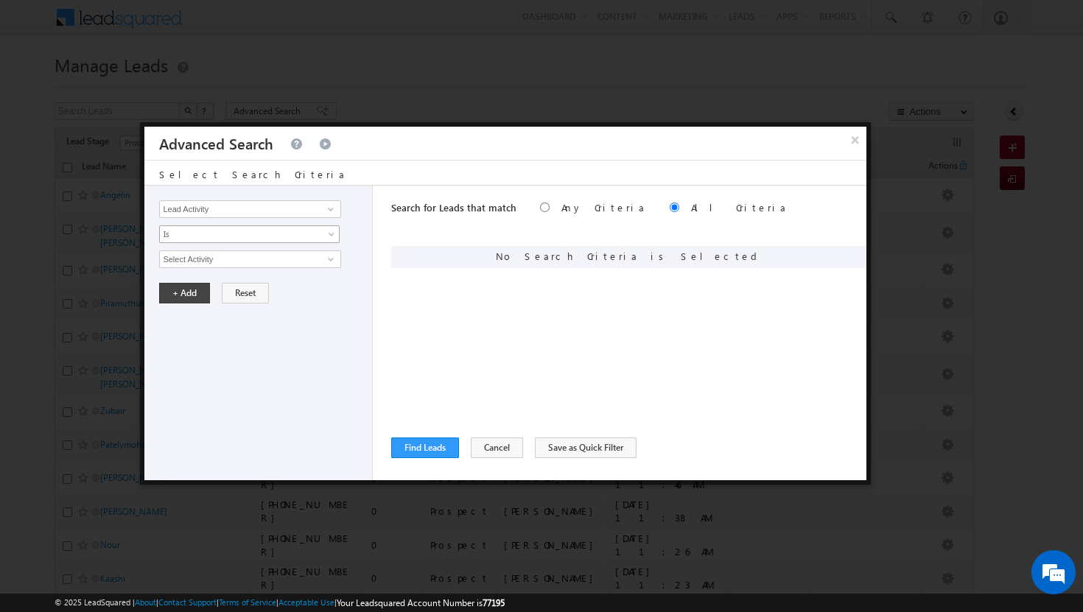
click at [332, 232] on span at bounding box center [333, 237] width 12 height 12
click at [333, 248] on link "Is" at bounding box center [250, 251] width 180 height 13
click at [336, 259] on span at bounding box center [331, 259] width 12 height 12
click at [270, 293] on link "Outbound Phone Call Activity" at bounding box center [249, 289] width 181 height 17
type input "Outbound Phone Call Activity"
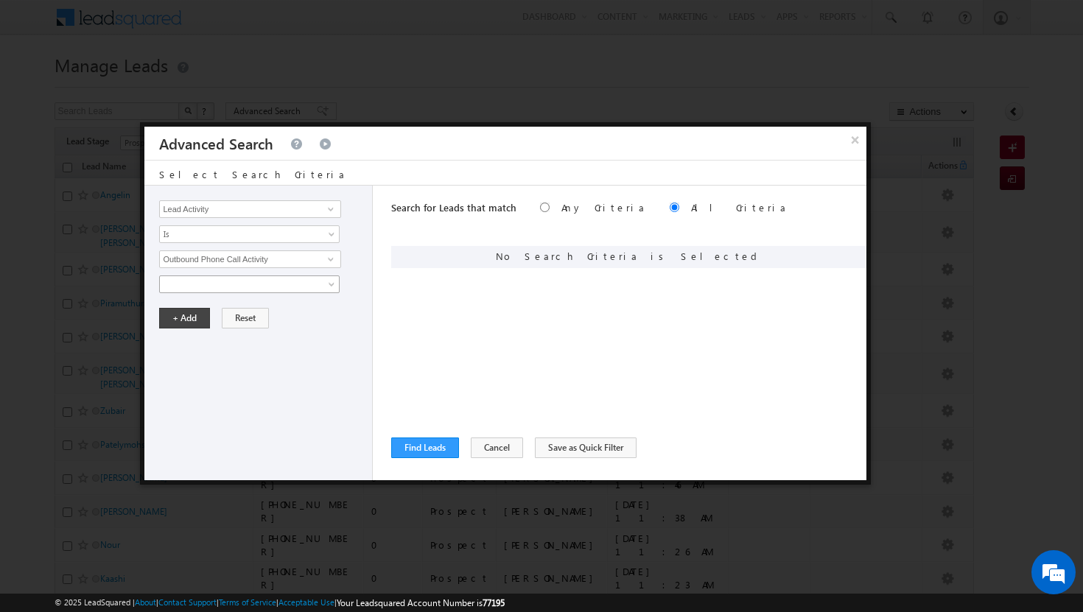
click at [335, 286] on span at bounding box center [333, 287] width 12 height 12
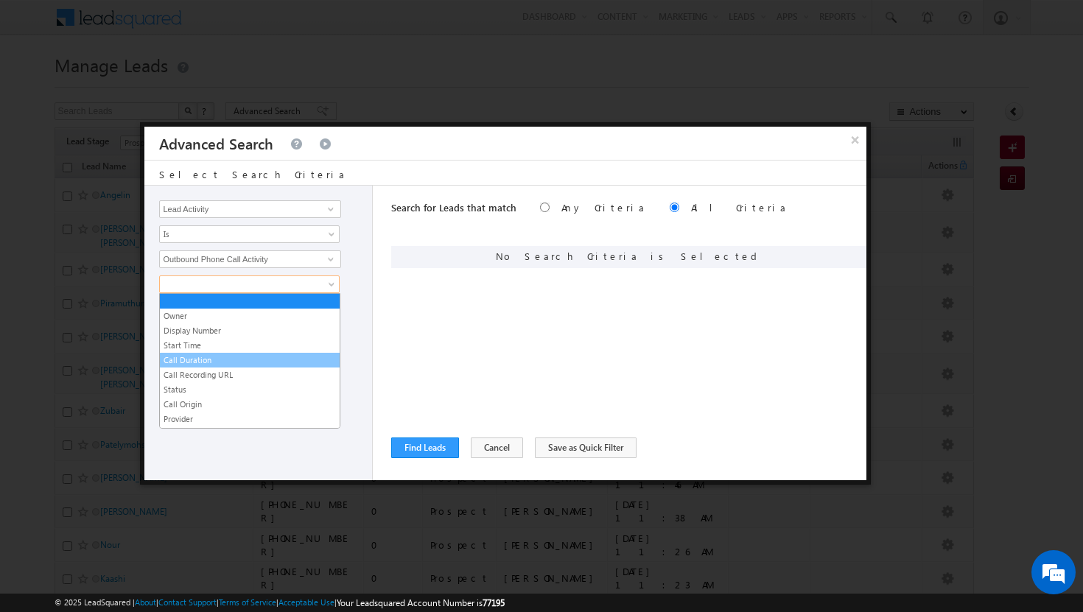
click at [215, 364] on link "Call Duration" at bounding box center [250, 360] width 180 height 13
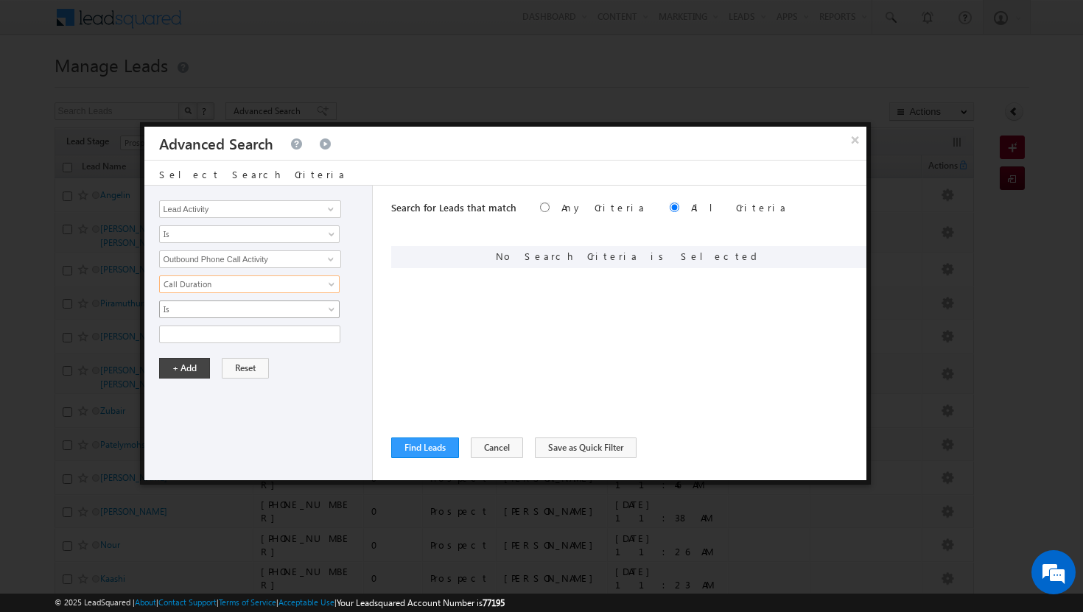
click at [332, 308] on span at bounding box center [333, 313] width 12 height 12
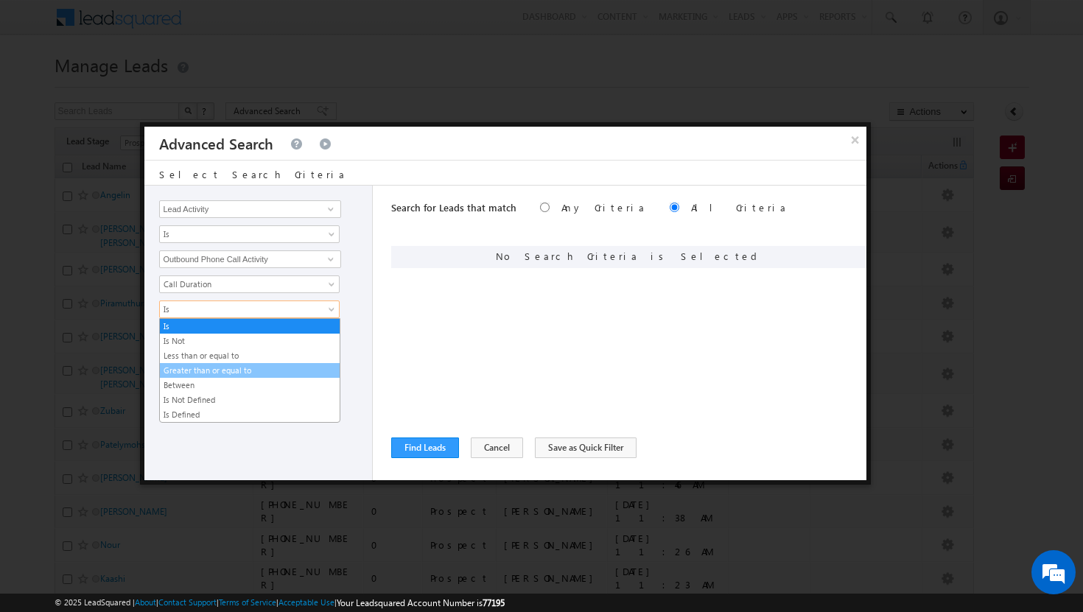
click at [259, 373] on link "Greater than or equal to" at bounding box center [250, 370] width 180 height 13
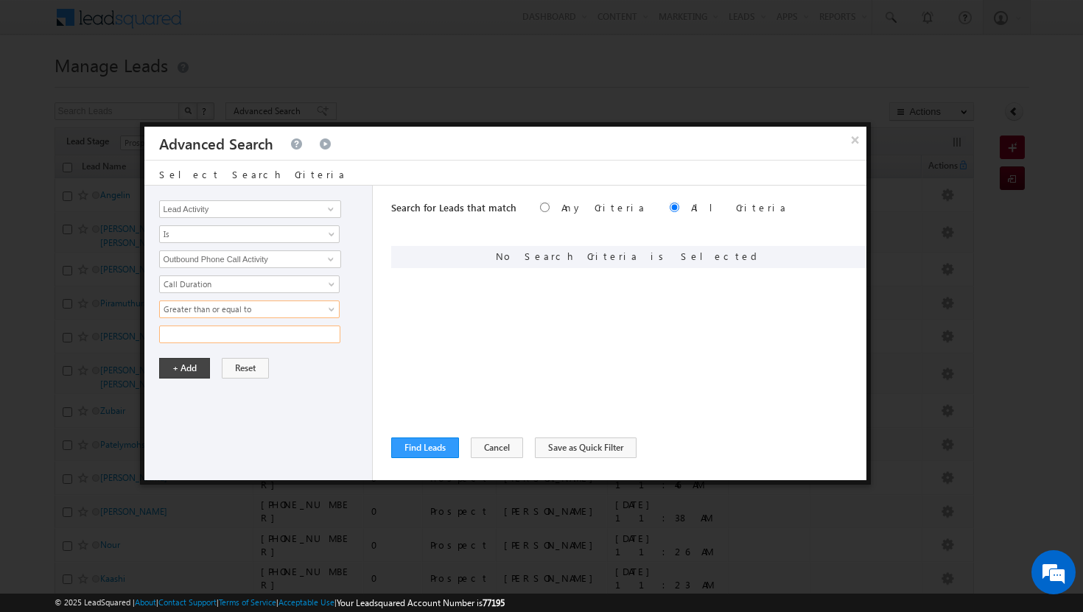
click at [255, 336] on input "text" at bounding box center [249, 335] width 181 height 18
type input "120"
click at [192, 369] on button "+ Add" at bounding box center [184, 368] width 51 height 21
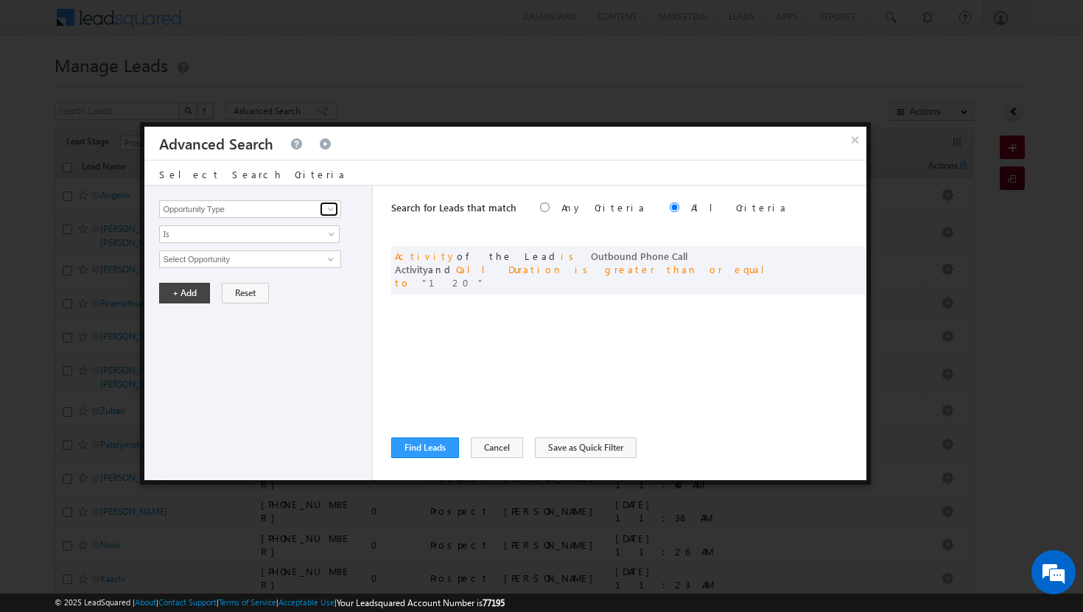
click at [332, 210] on span at bounding box center [331, 209] width 12 height 12
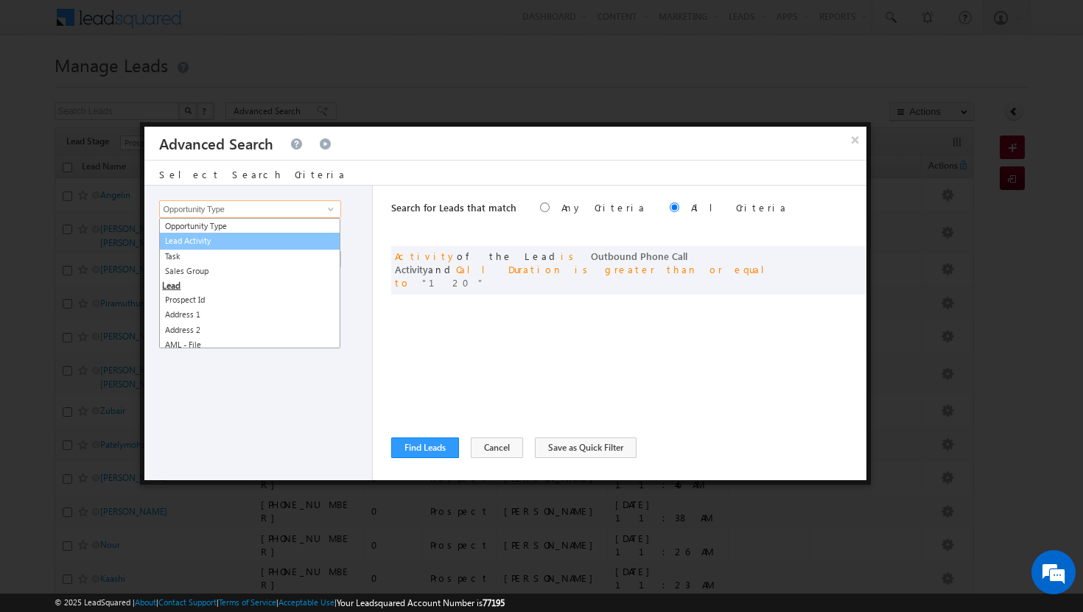
click at [307, 242] on link "Lead Activity" at bounding box center [249, 241] width 181 height 17
type input "Lead Activity"
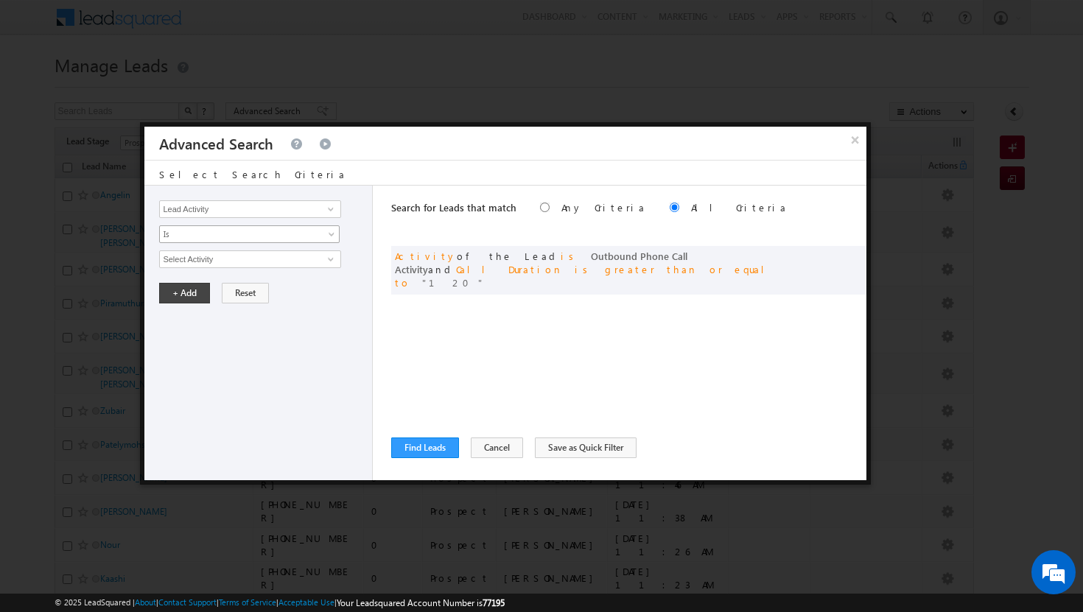
click at [331, 235] on span at bounding box center [333, 237] width 12 height 12
click at [335, 280] on div "Opportunity Type Lead Activity Task Sales Group Prospect Id Address 1 Address 2…" at bounding box center [258, 333] width 228 height 295
click at [331, 256] on span at bounding box center [331, 259] width 12 height 12
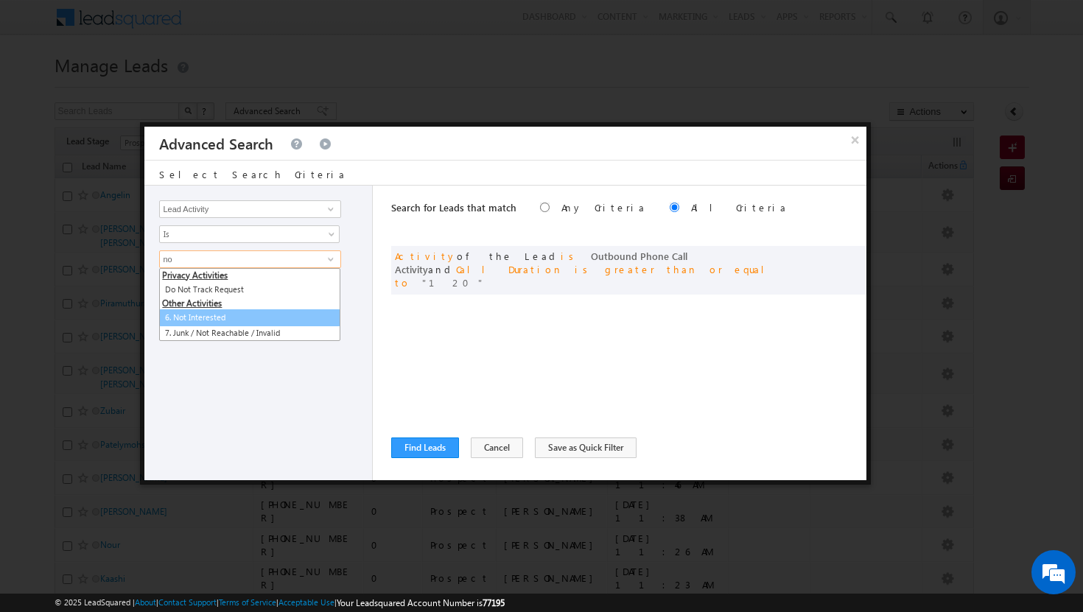
click at [195, 321] on link "6. Not Interested" at bounding box center [249, 318] width 181 height 17
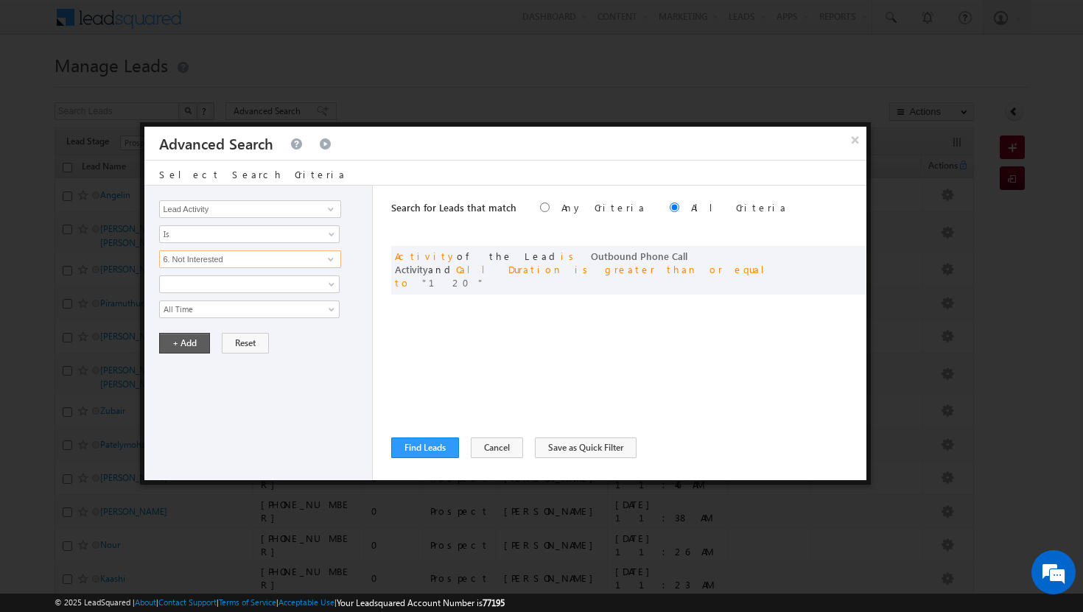
type input "6. Not Interested"
click at [192, 343] on button "+ Add" at bounding box center [184, 343] width 51 height 21
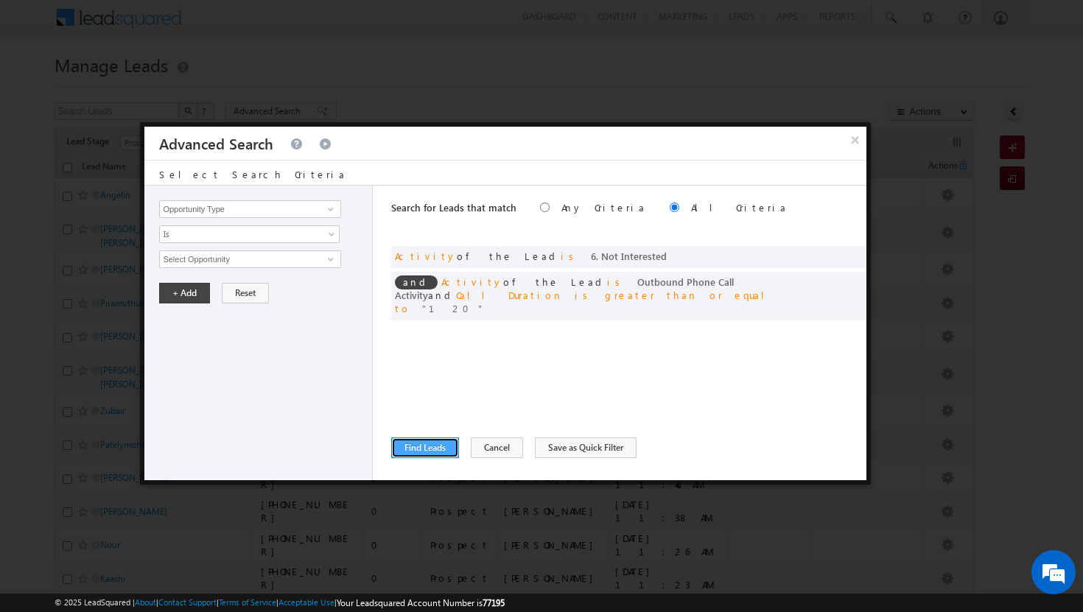
click at [432, 450] on button "Find Leads" at bounding box center [425, 448] width 68 height 21
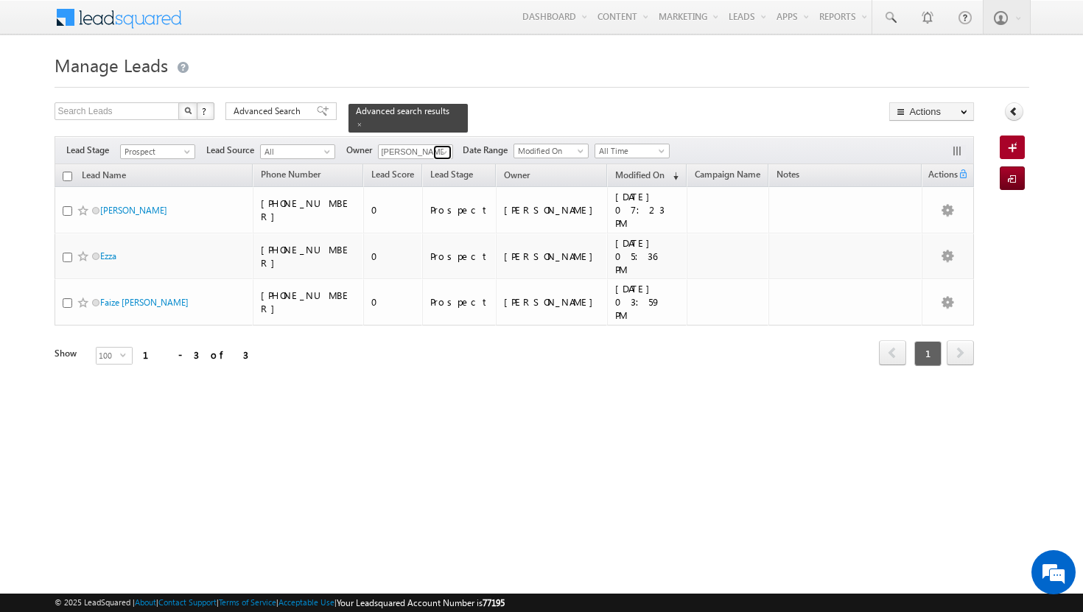
click at [444, 147] on span at bounding box center [444, 153] width 12 height 12
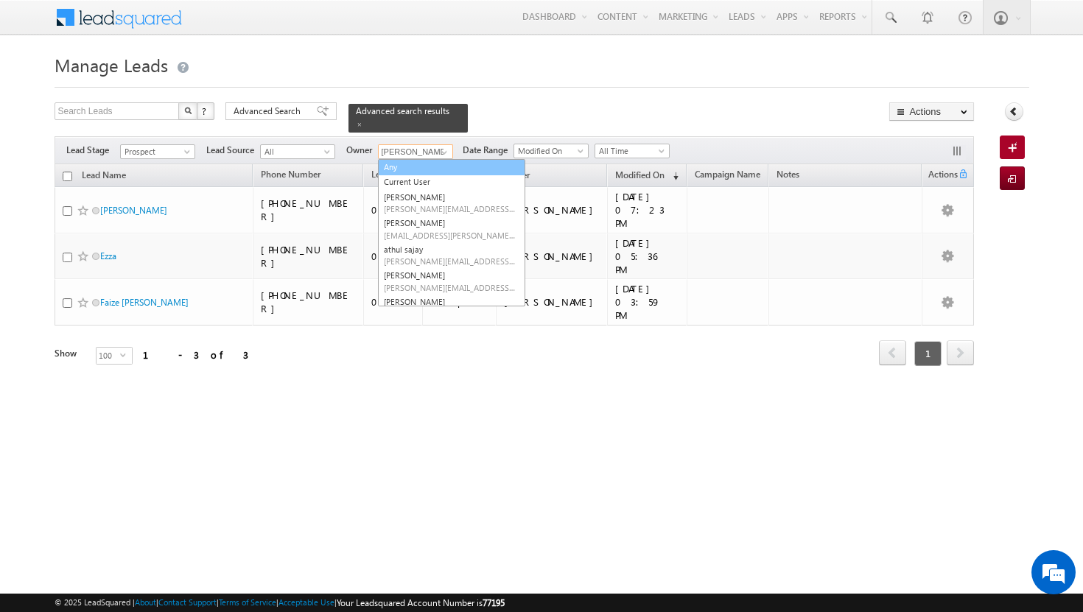
click at [431, 159] on link "Any" at bounding box center [451, 167] width 147 height 17
type input "Any"
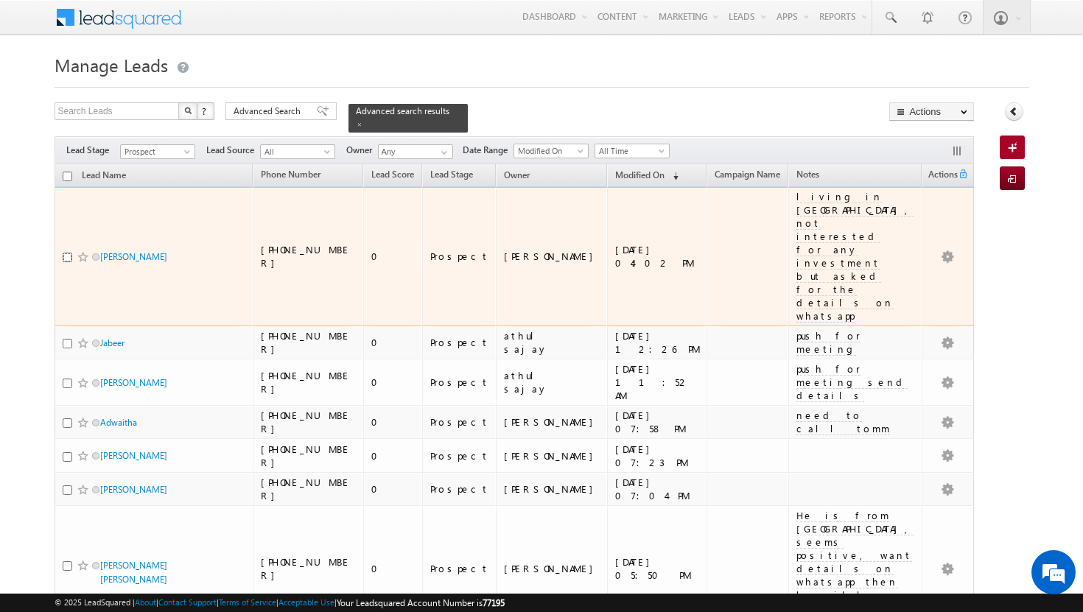
click at [69, 253] on input "checkbox" at bounding box center [68, 258] width 10 height 10
checkbox input "true"
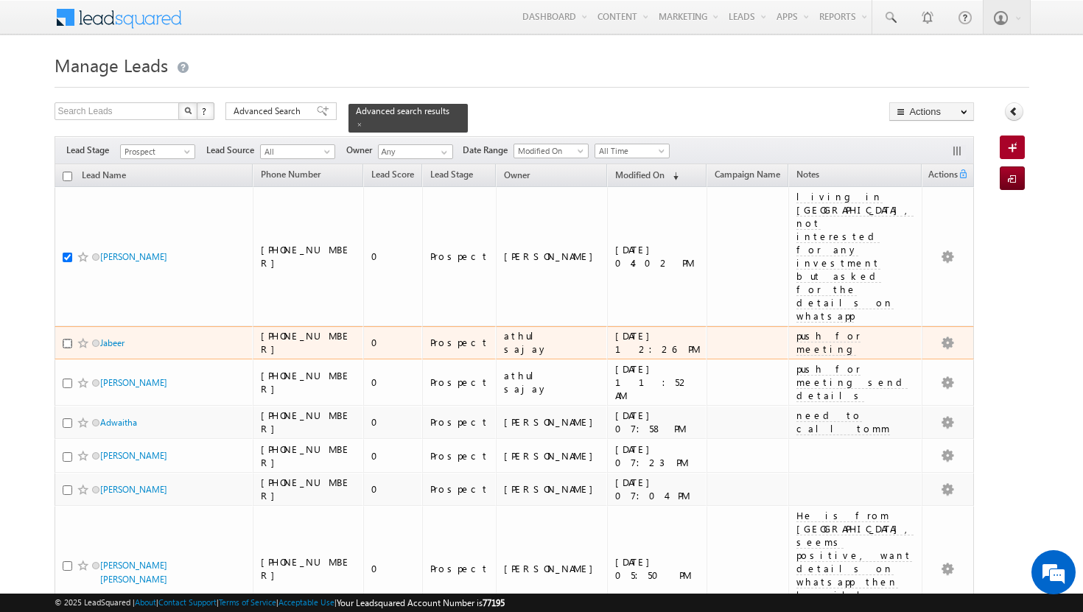
click at [66, 339] on input "checkbox" at bounding box center [68, 344] width 10 height 10
checkbox input "true"
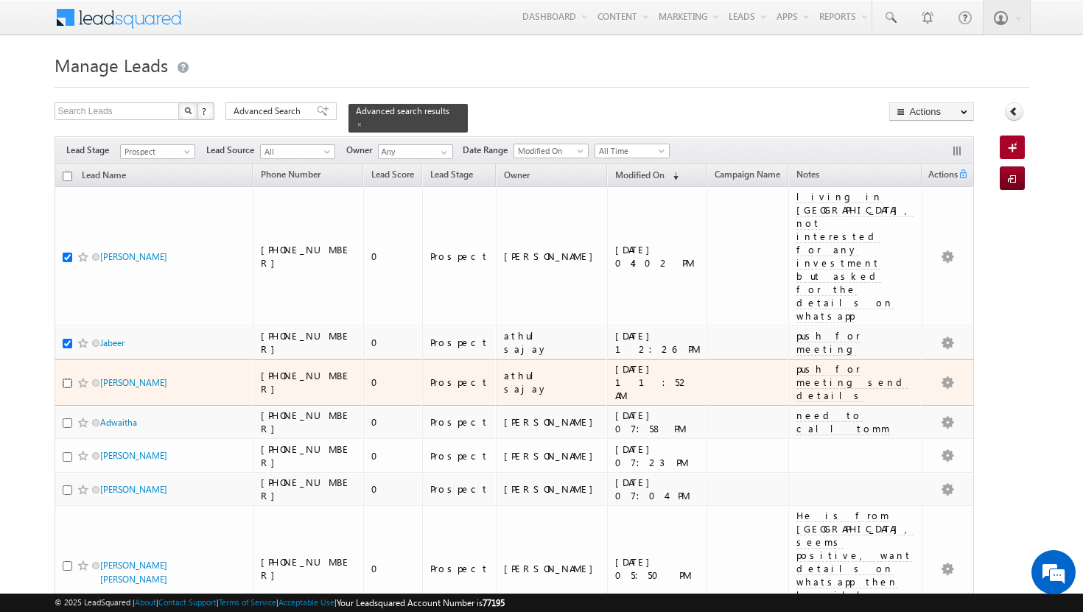
click at [63, 379] on input "checkbox" at bounding box center [68, 384] width 10 height 10
checkbox input "true"
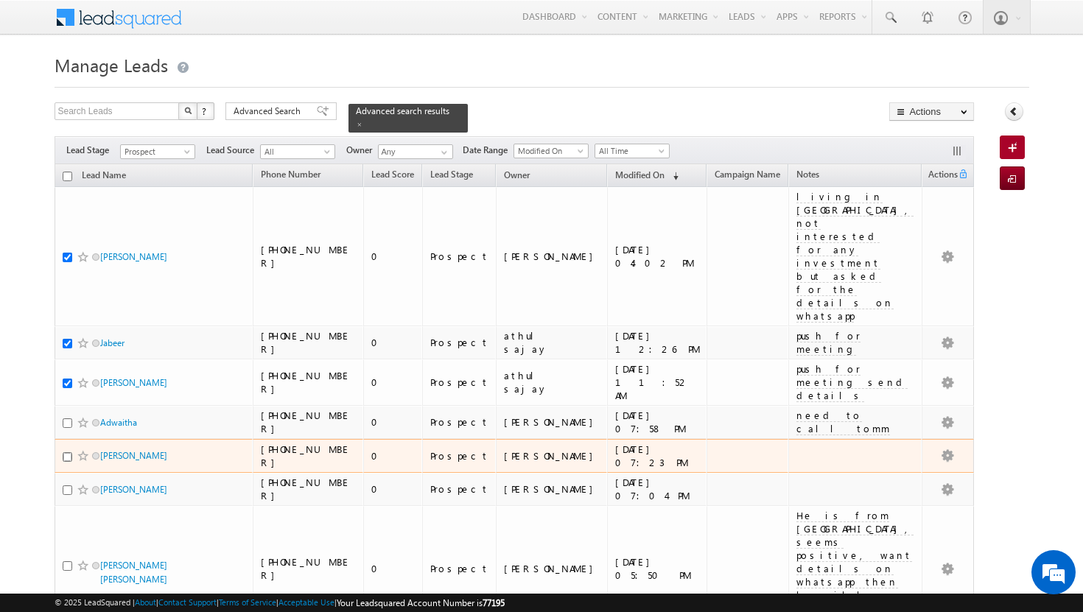
click at [64, 452] on input "checkbox" at bounding box center [68, 457] width 10 height 10
checkbox input "true"
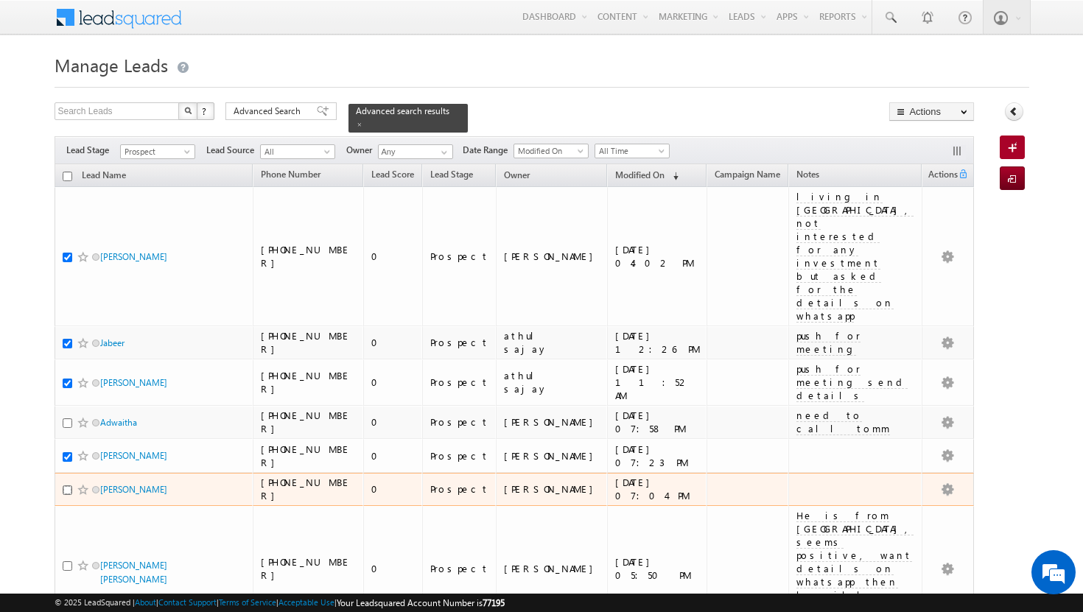
click at [67, 486] on input "checkbox" at bounding box center [68, 491] width 10 height 10
checkbox input "true"
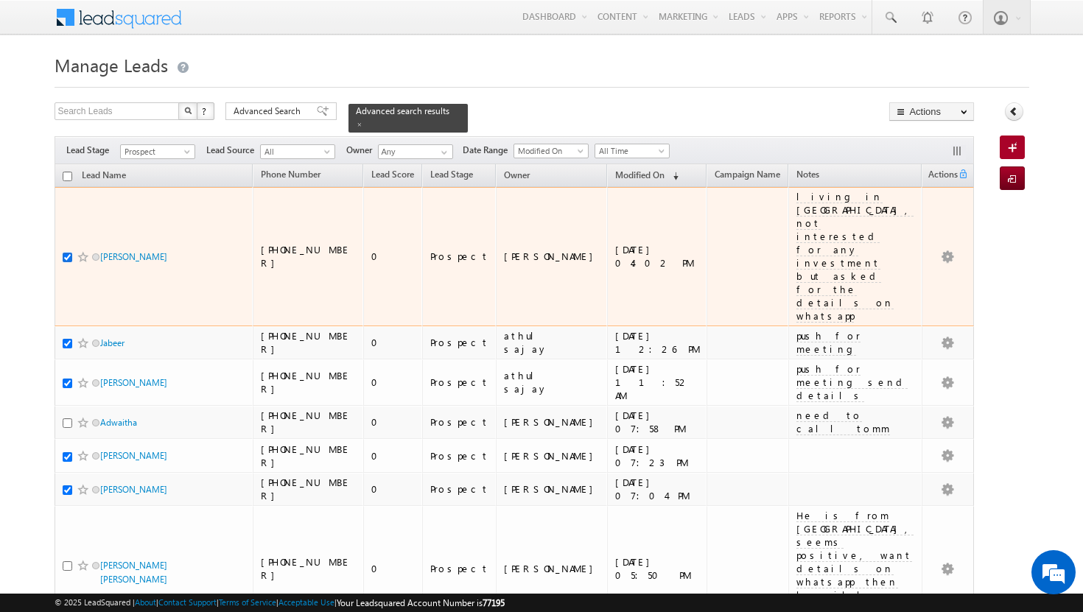
click at [69, 253] on input "checkbox" at bounding box center [68, 258] width 10 height 10
checkbox input "false"
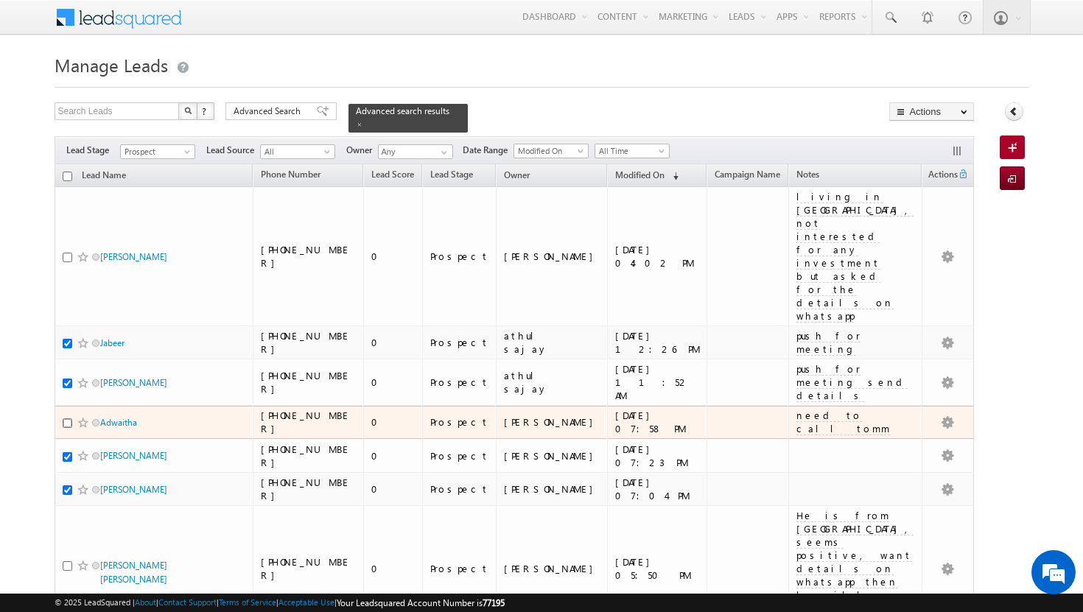
click at [66, 419] on input "checkbox" at bounding box center [68, 424] width 10 height 10
checkbox input "true"
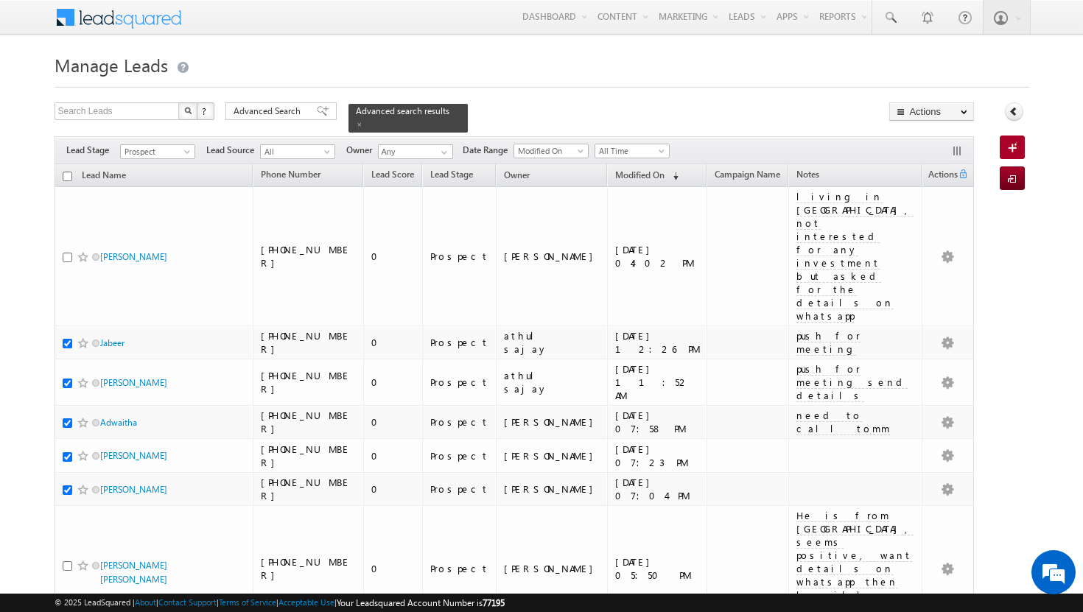
checkbox input "true"
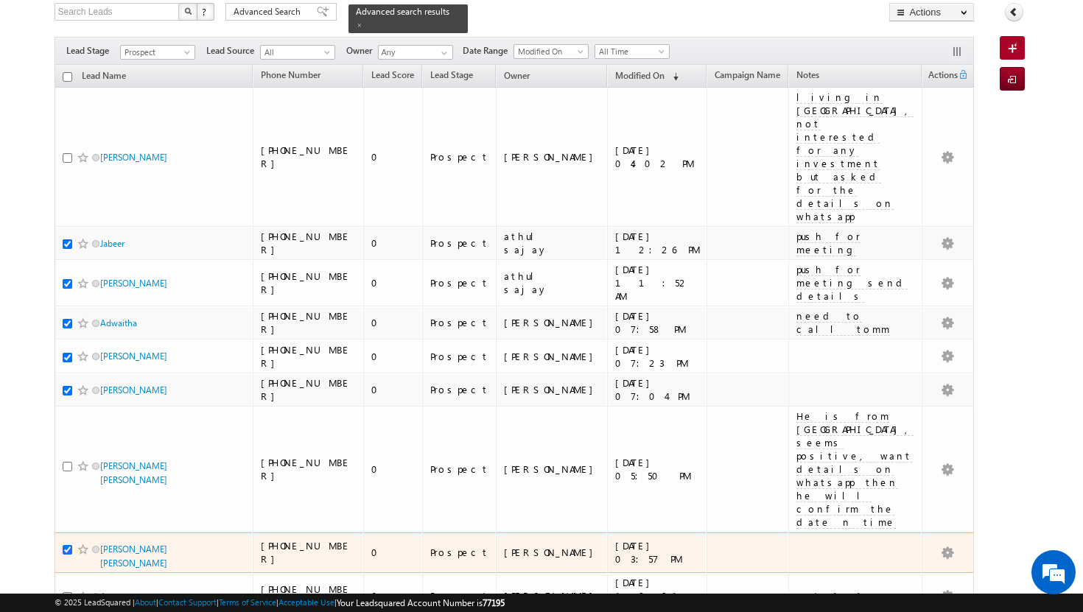
scroll to position [105, 0]
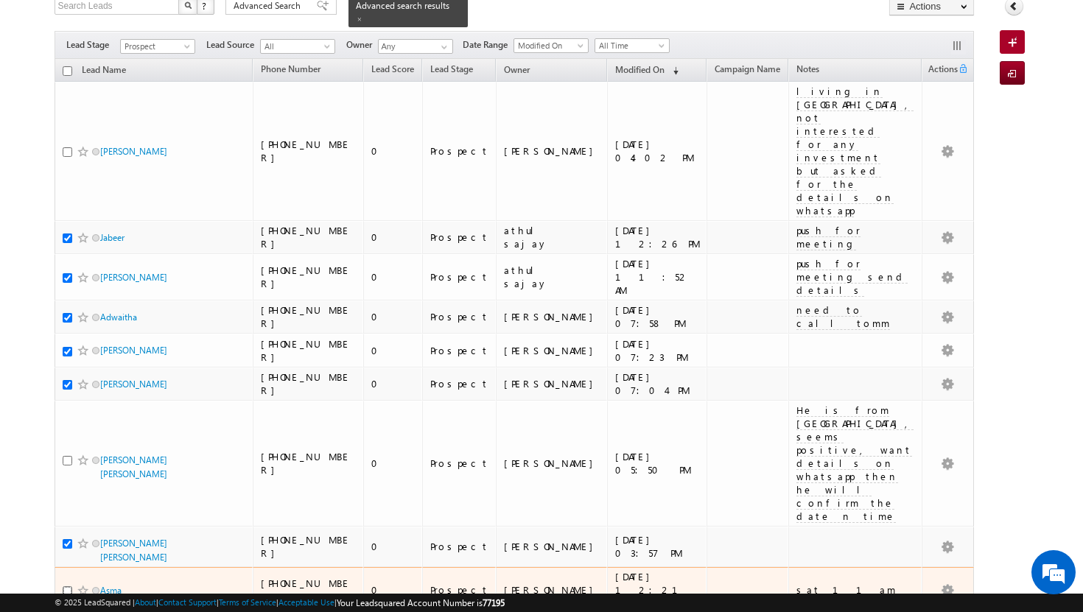
click at [69, 587] on input "checkbox" at bounding box center [68, 592] width 10 height 10
checkbox input "true"
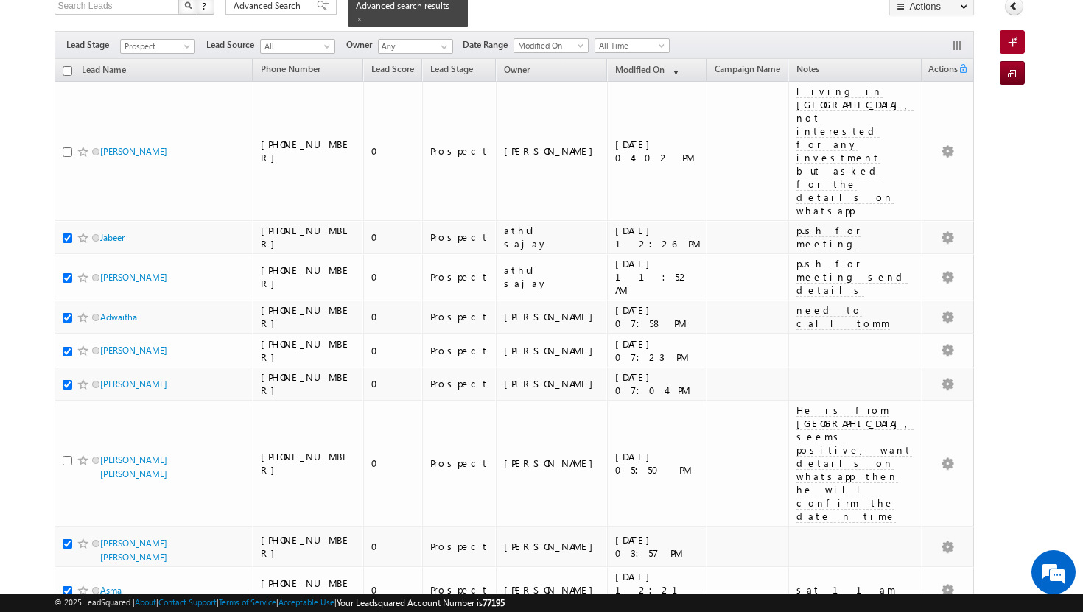
checkbox input "true"
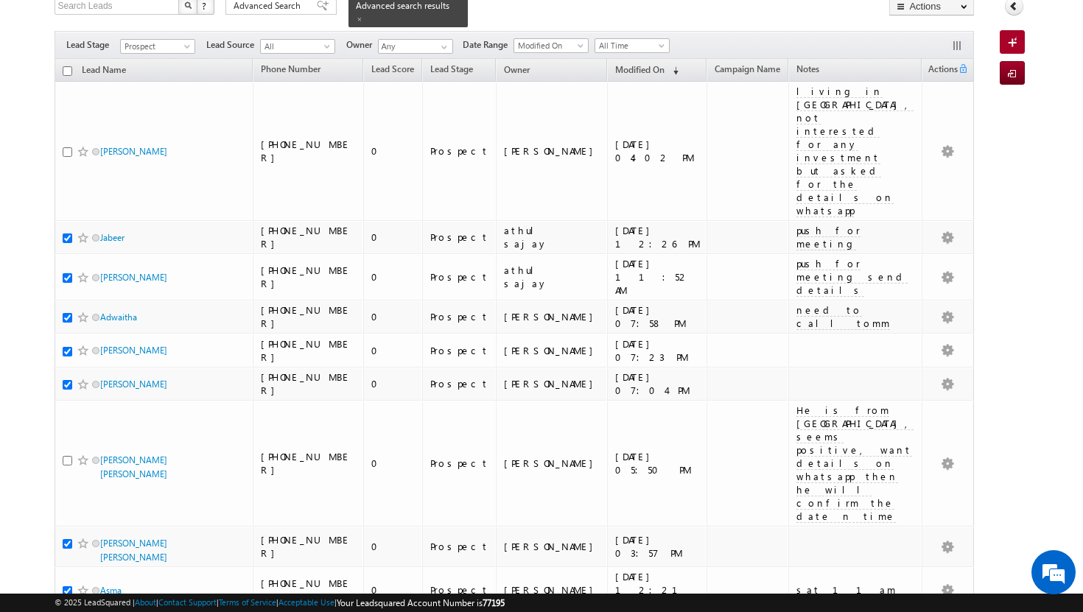
checkbox input "true"
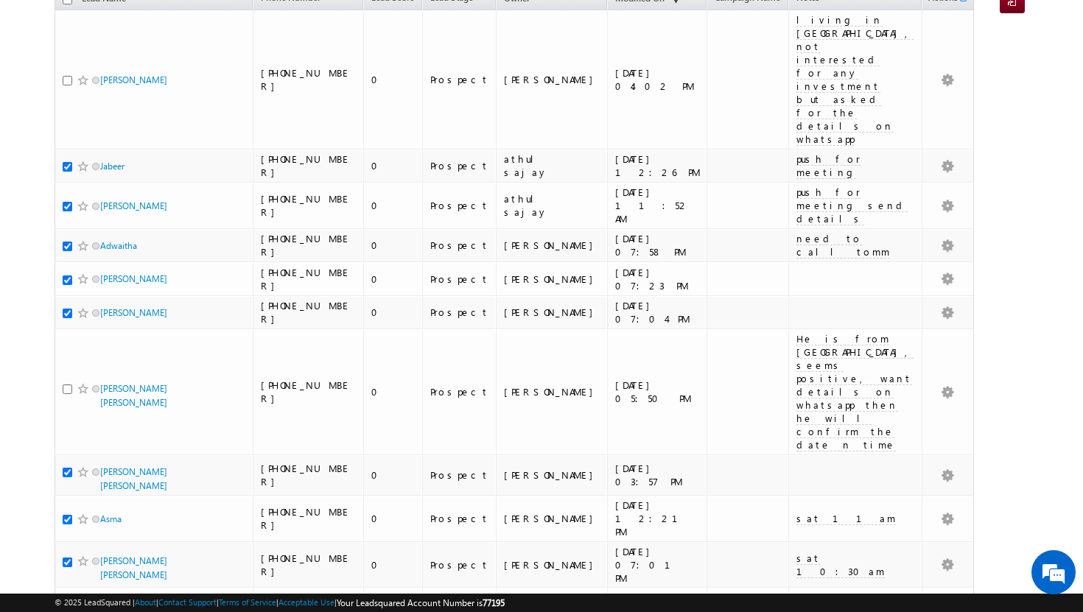
scroll to position [220, 0]
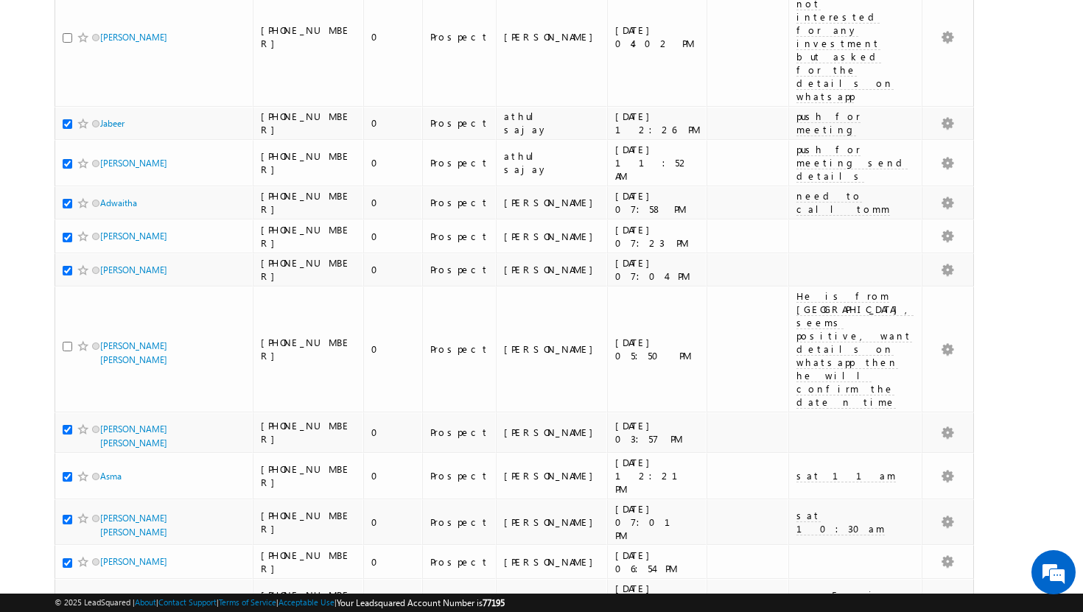
checkbox input "true"
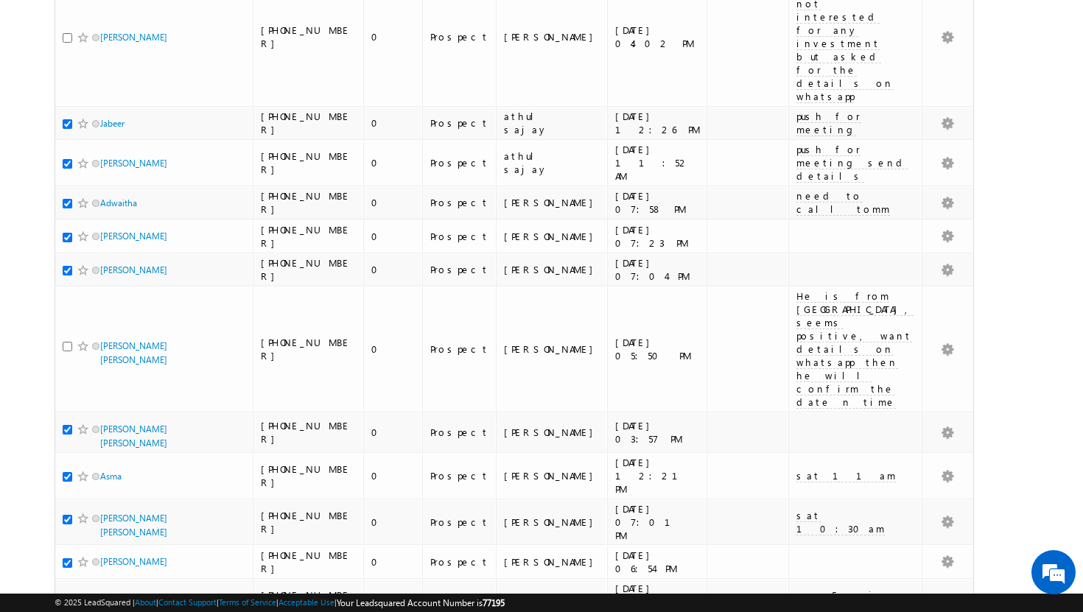
checkbox input "true"
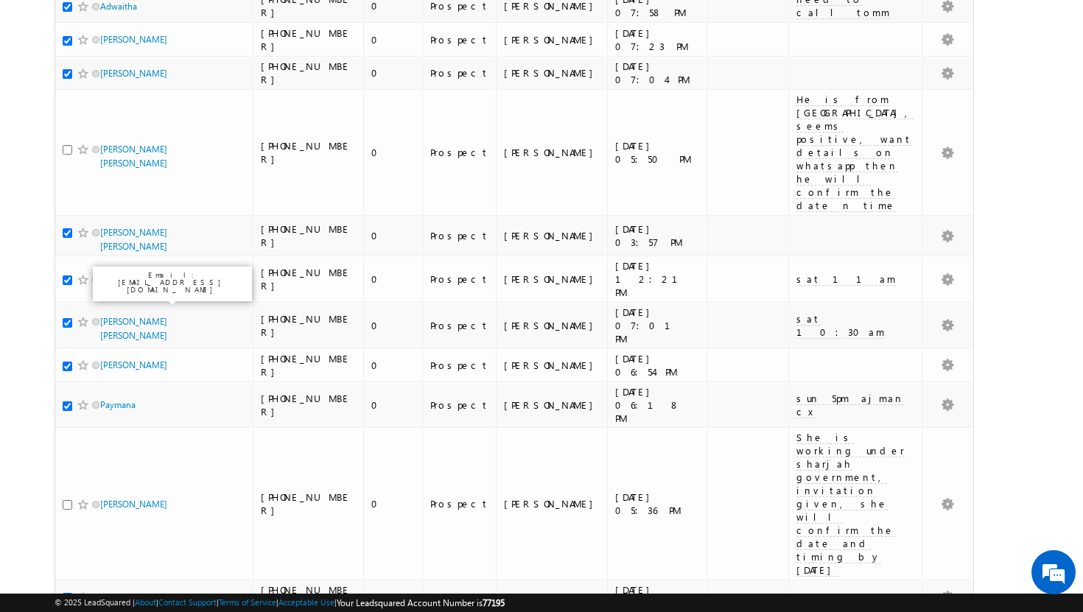
scroll to position [424, 0]
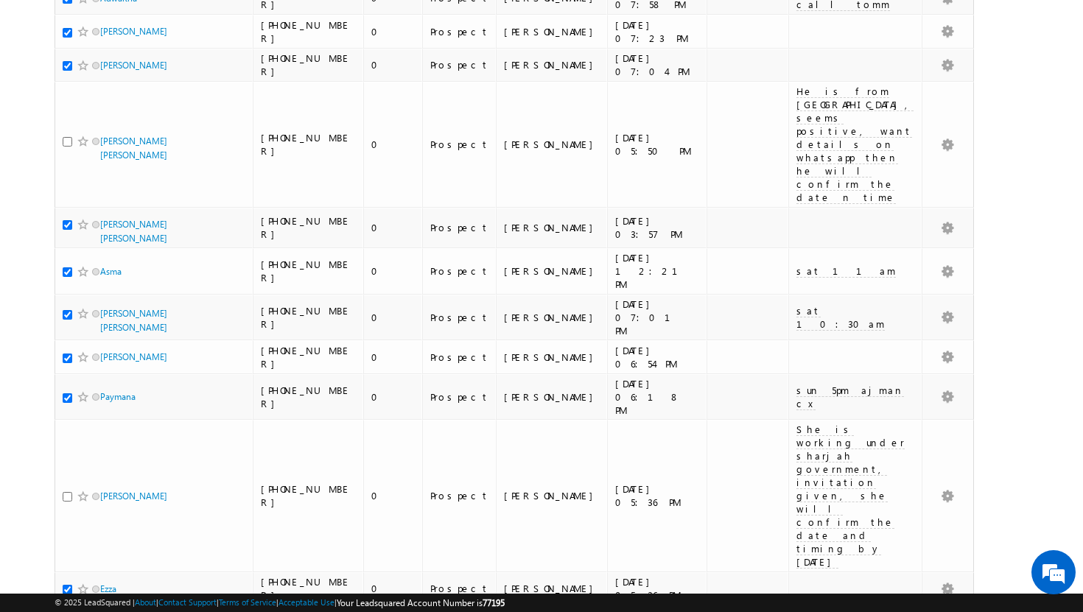
checkbox input "true"
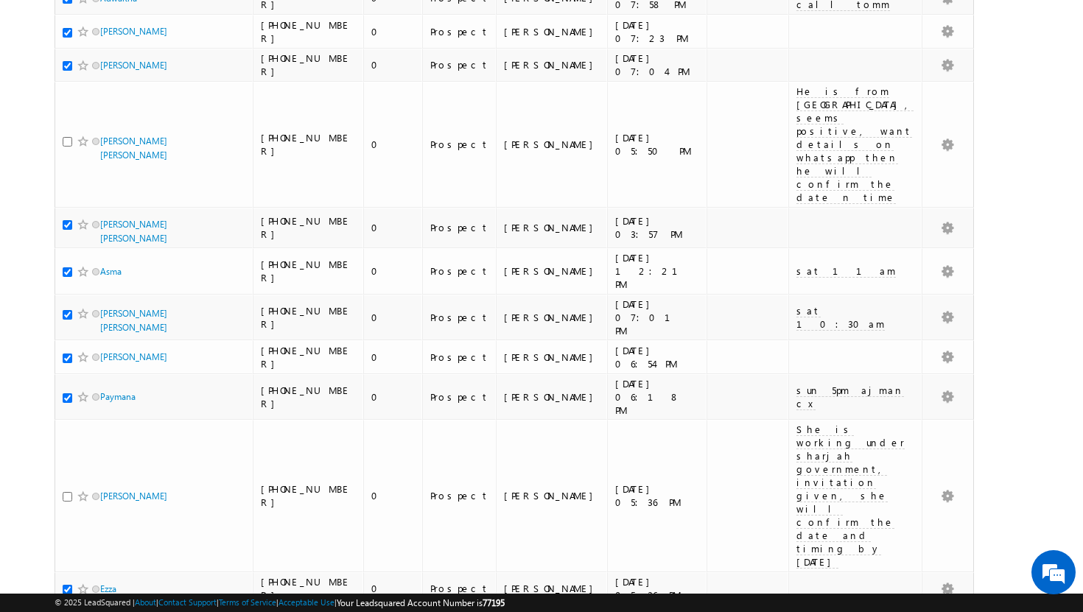
checkbox input "true"
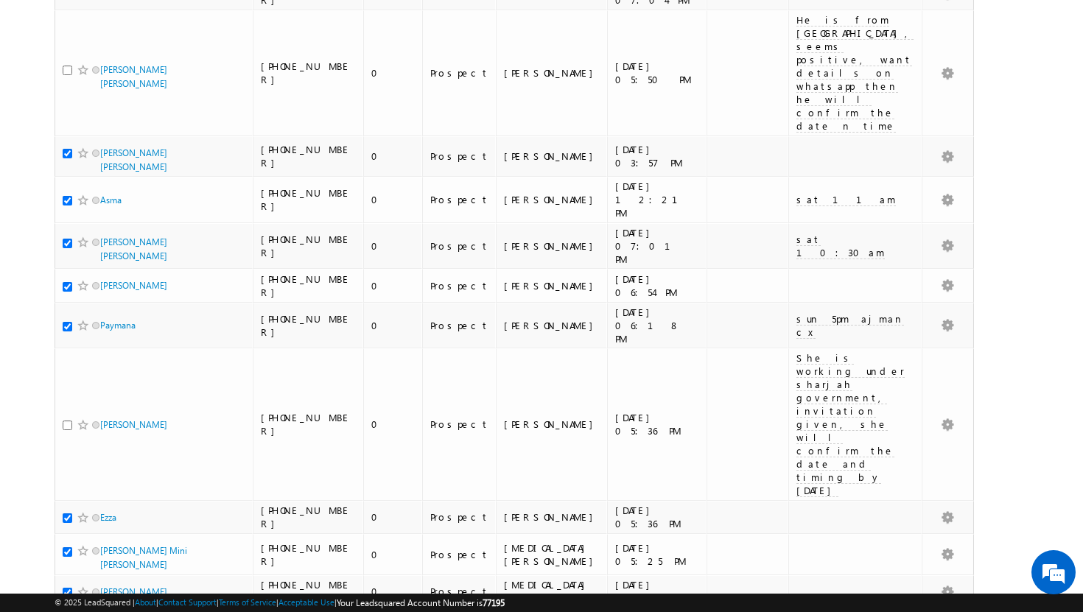
scroll to position [507, 0]
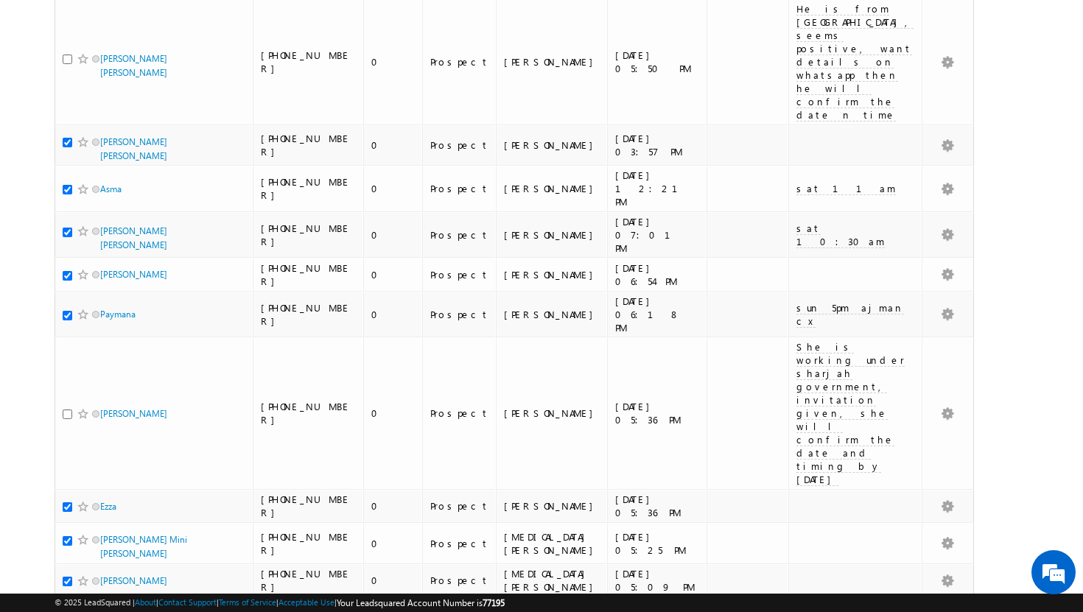
checkbox input "true"
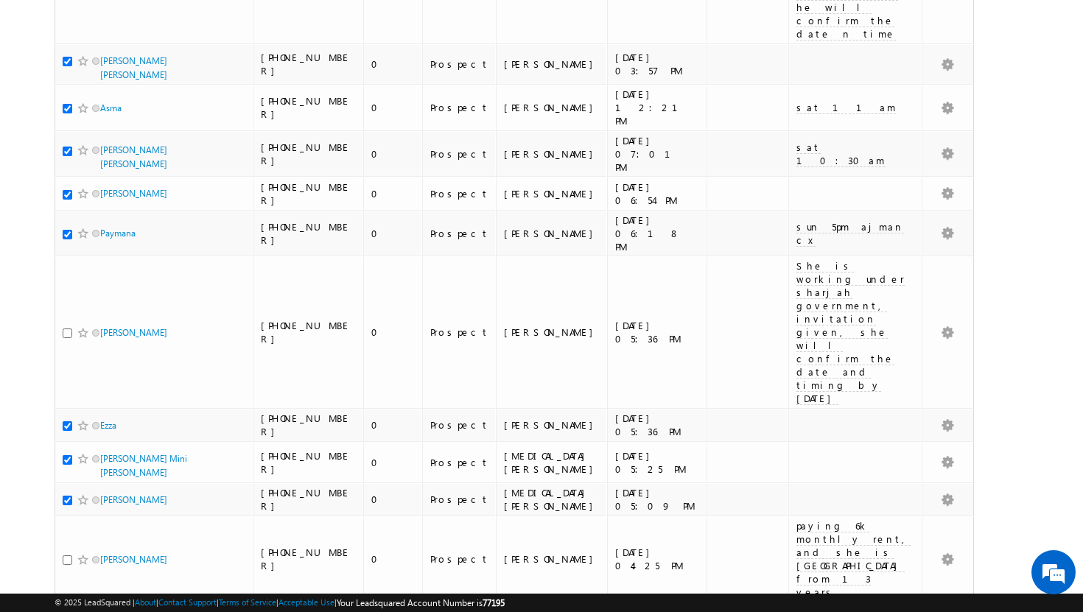
scroll to position [601, 0]
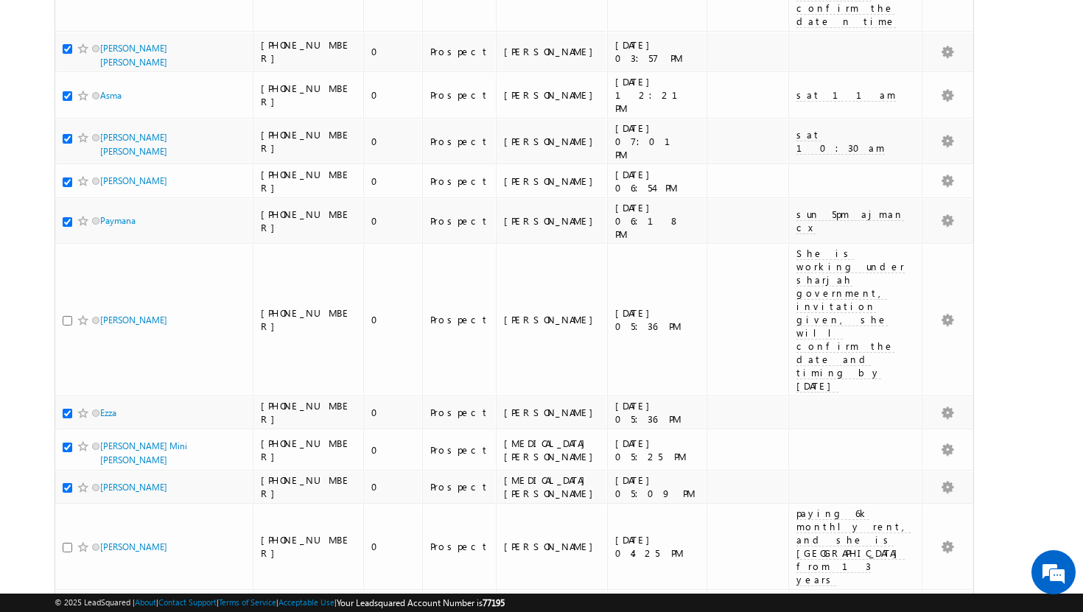
checkbox input "true"
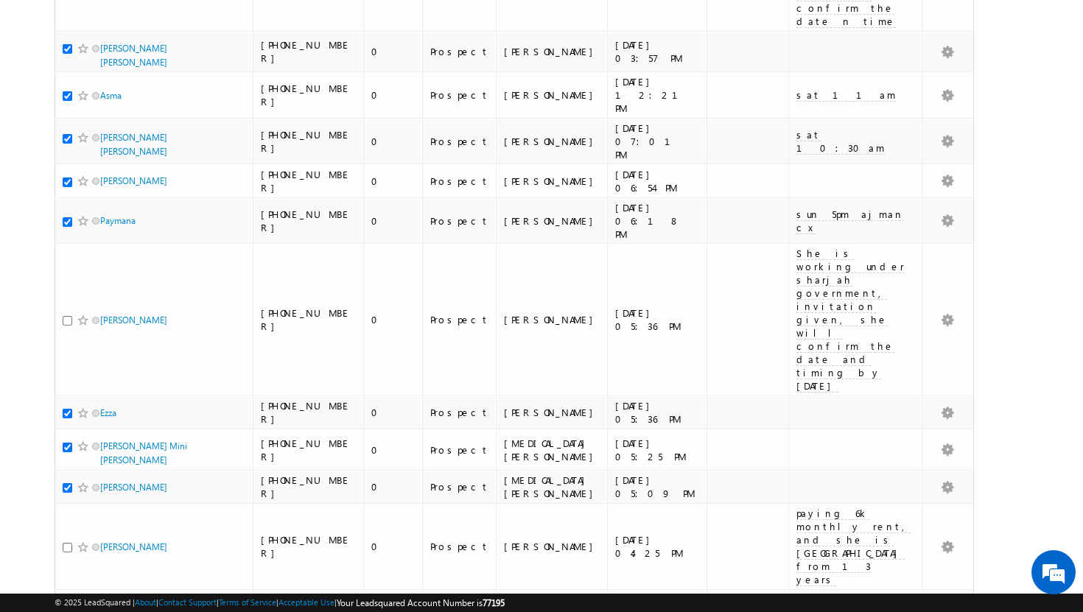
checkbox input "true"
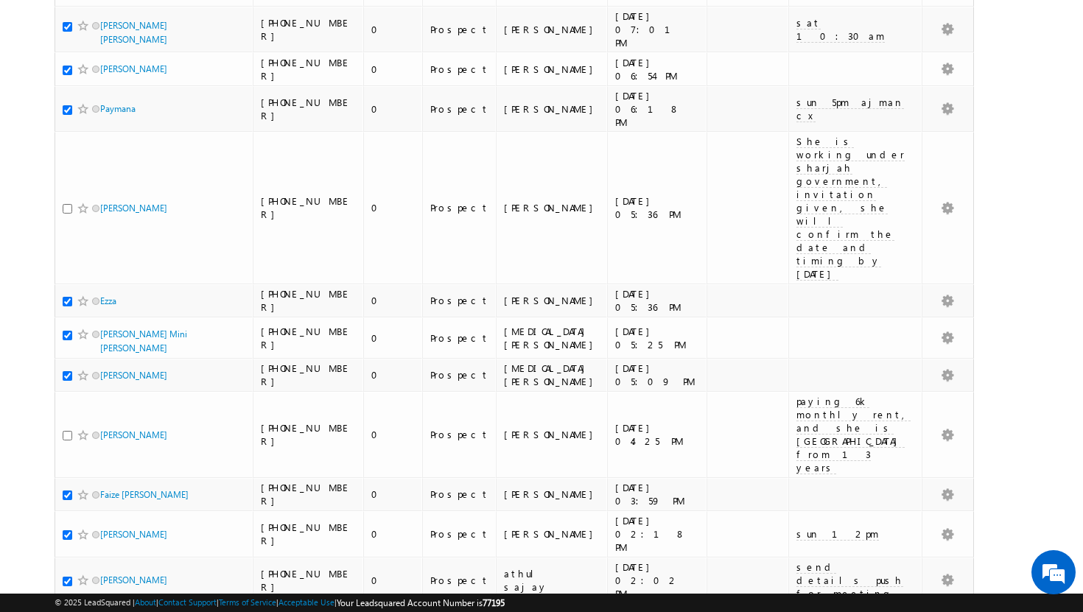
scroll to position [724, 0]
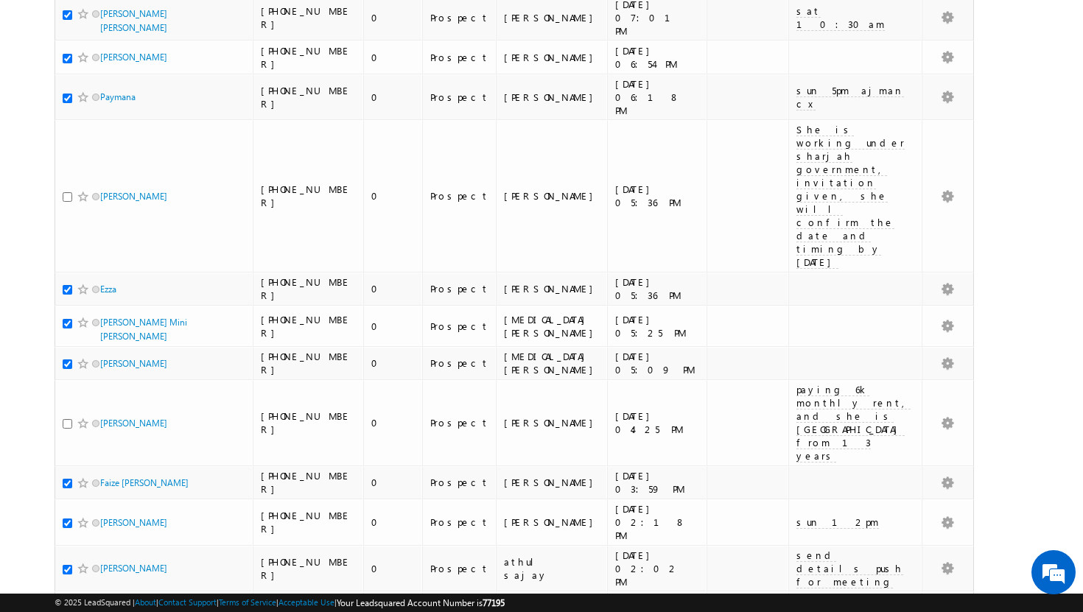
checkbox input "true"
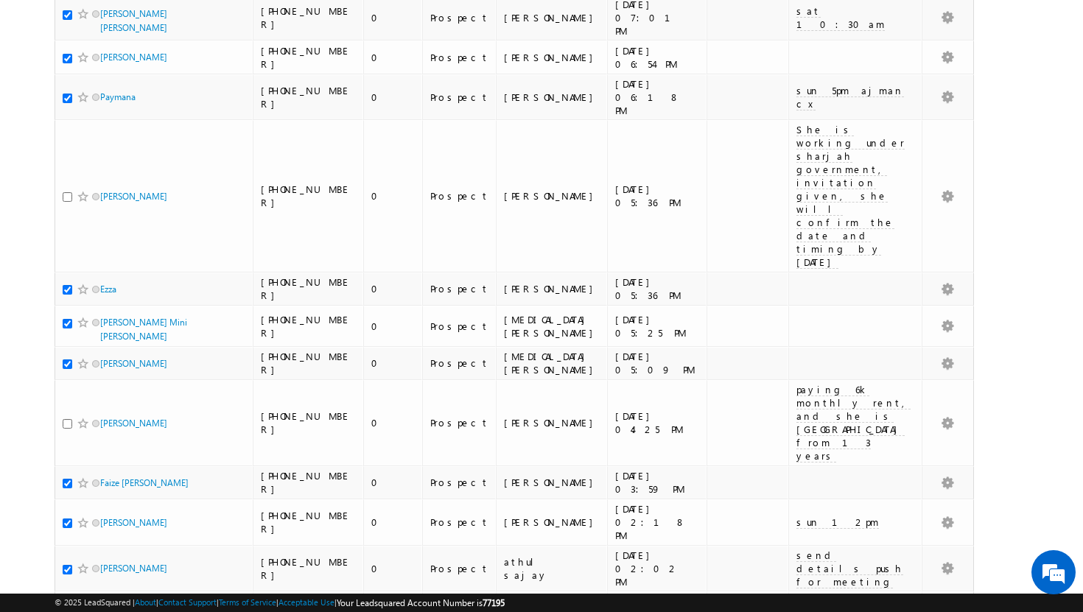
checkbox input "true"
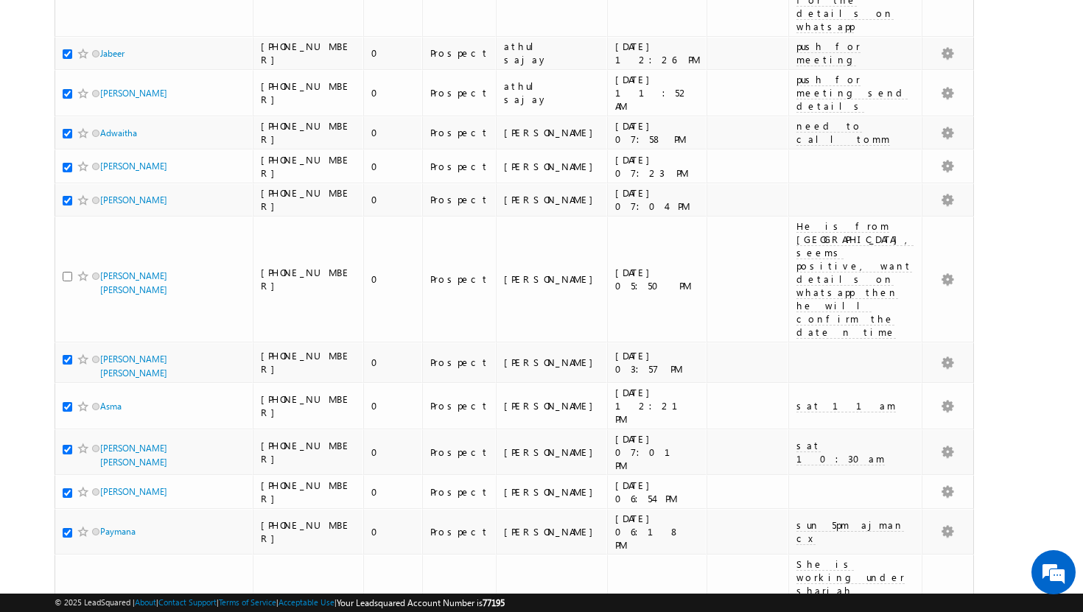
scroll to position [0, 0]
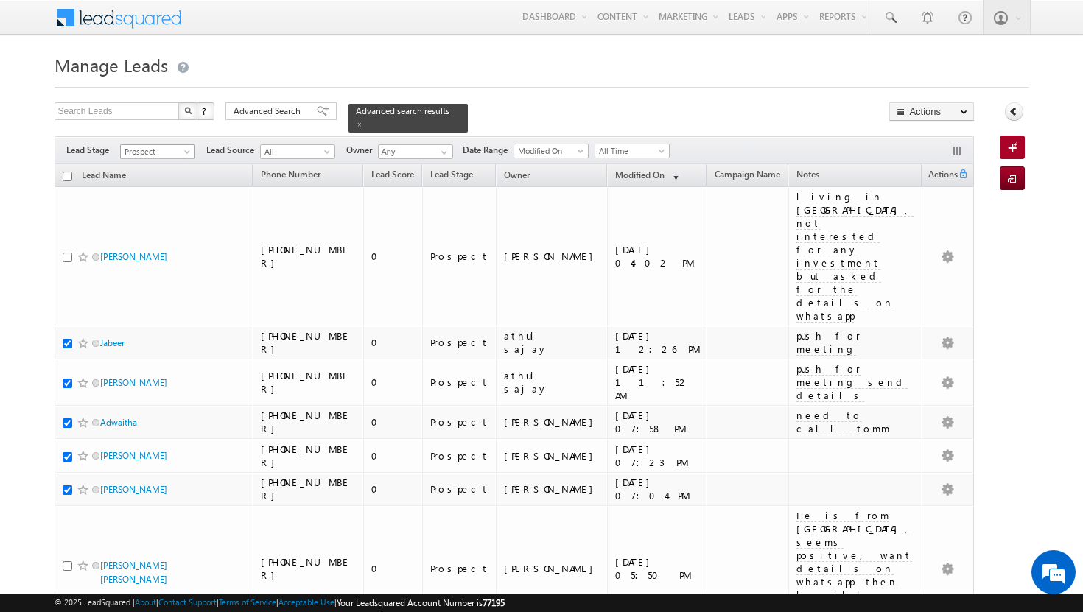
click at [190, 149] on span at bounding box center [189, 155] width 12 height 12
click at [166, 172] on link "Contact" at bounding box center [158, 173] width 74 height 13
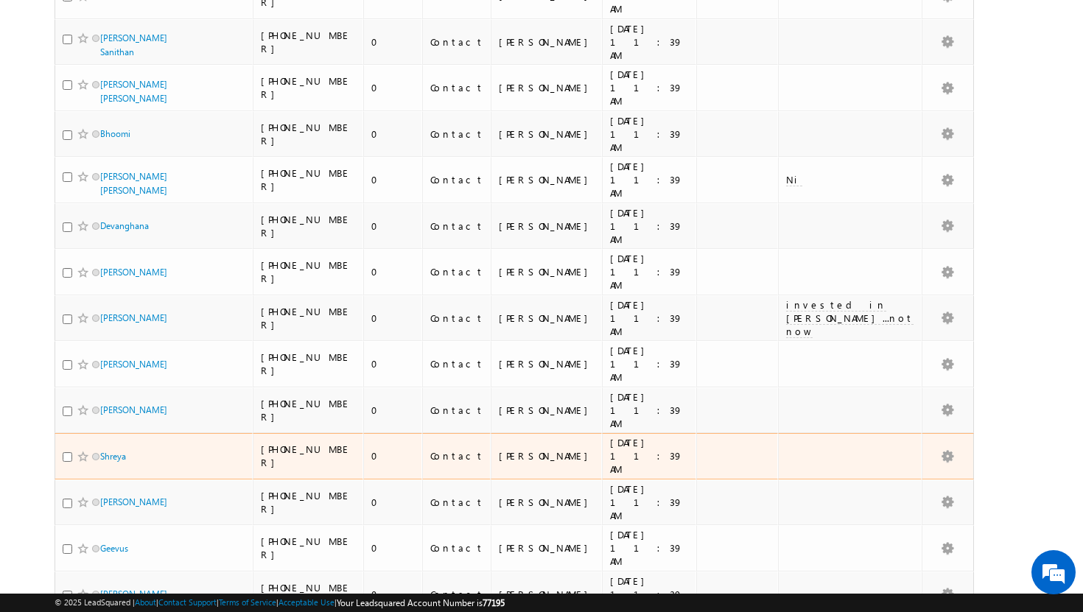
scroll to position [3145, 0]
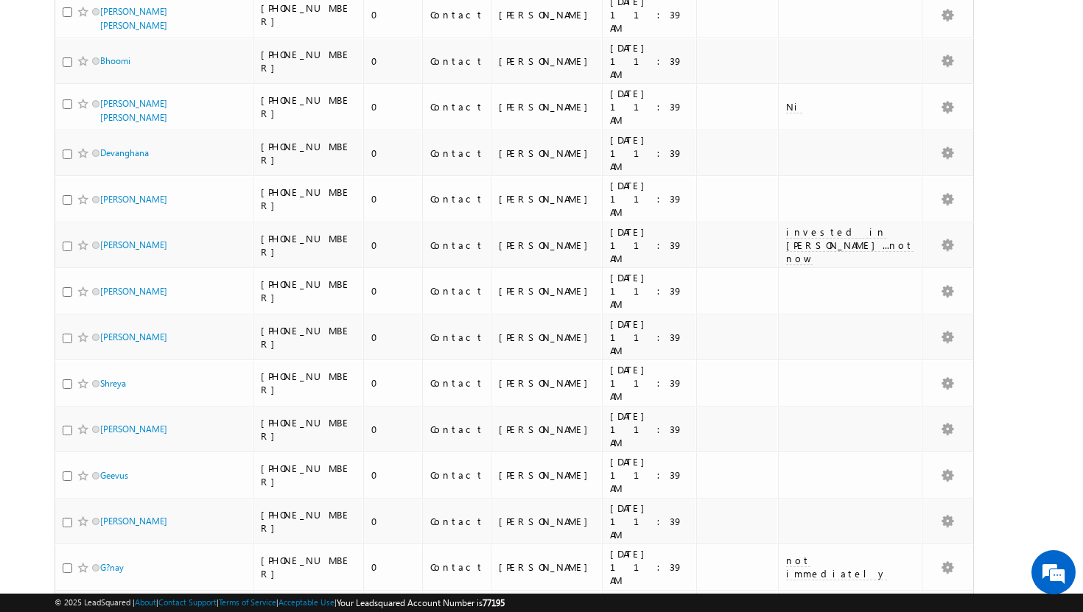
click at [104, 553] on li "25" at bounding box center [104, 556] width 35 height 15
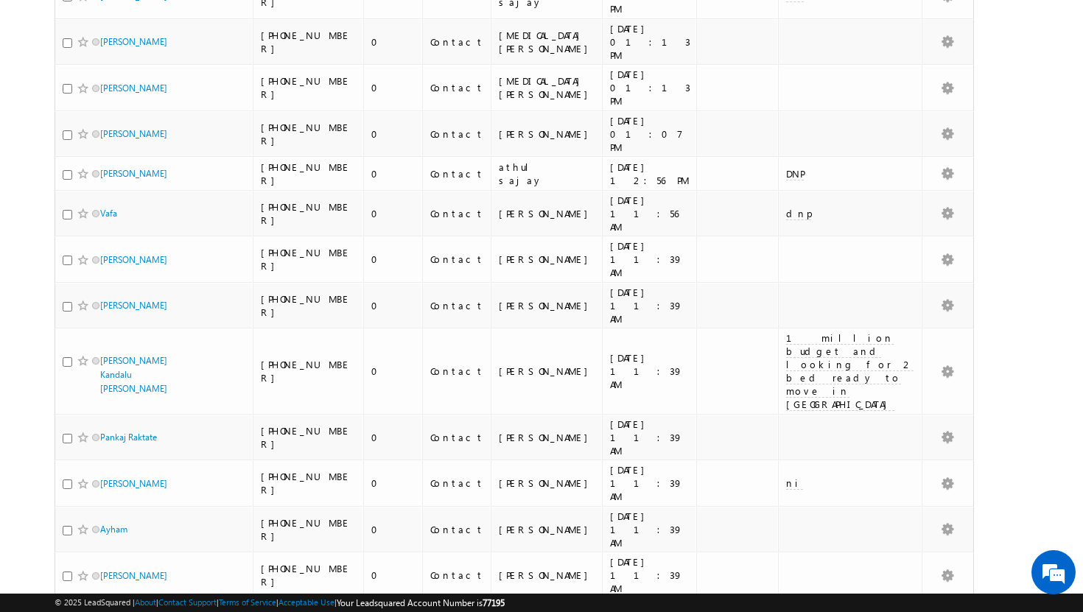
scroll to position [0, 0]
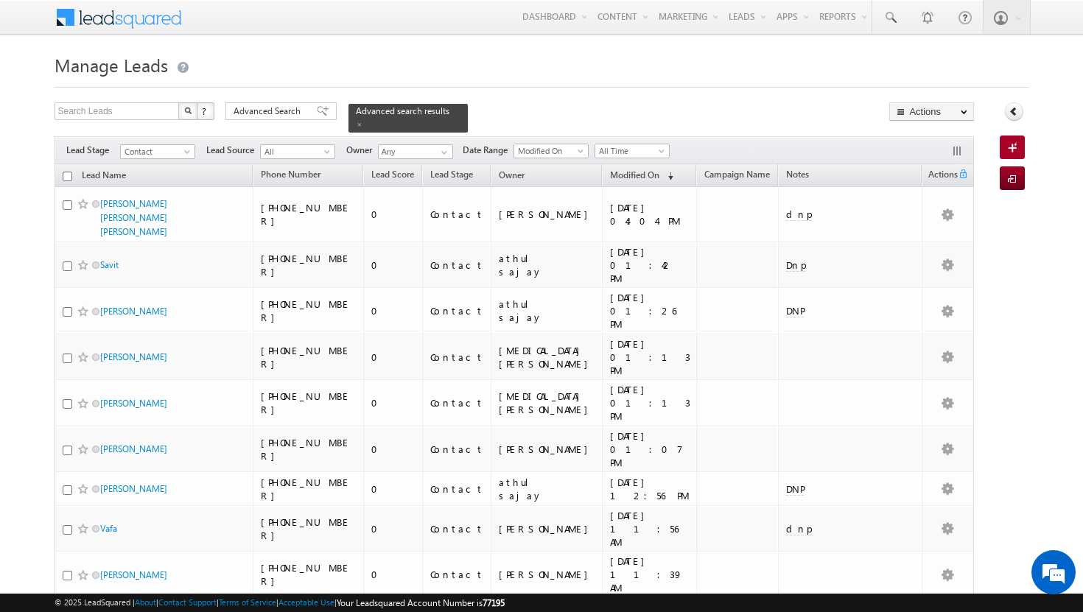
click at [66, 172] on input "checkbox" at bounding box center [68, 177] width 10 height 10
checkbox input "true"
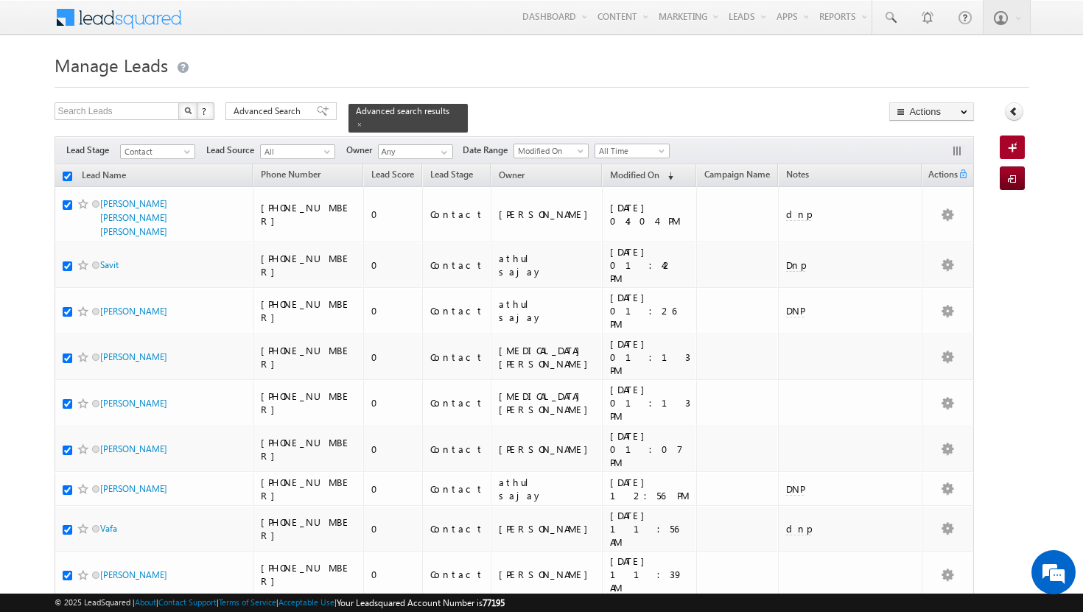
checkbox input "true"
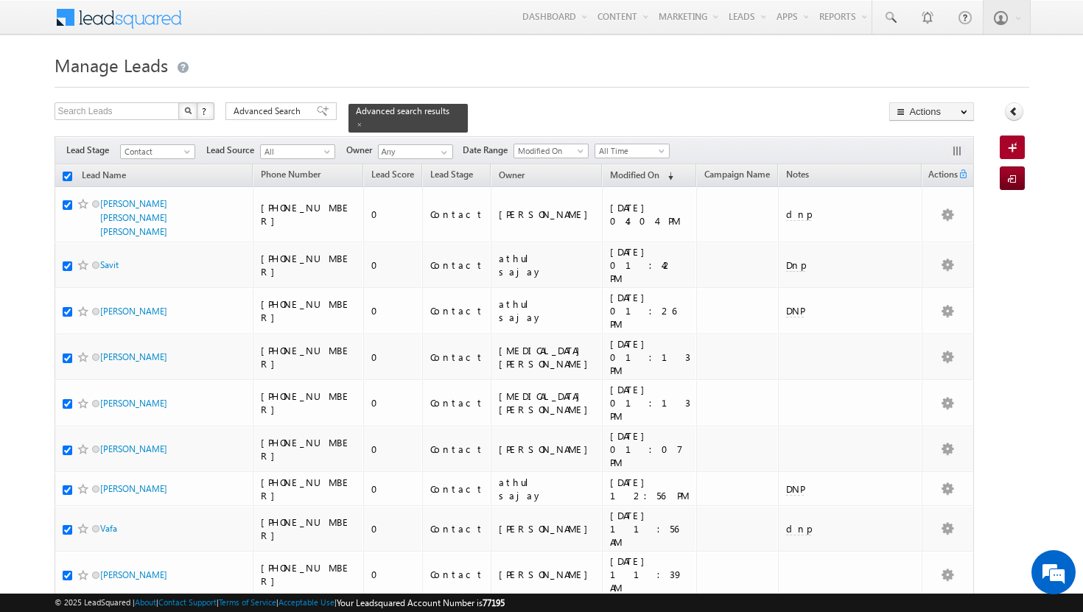
checkbox input "true"
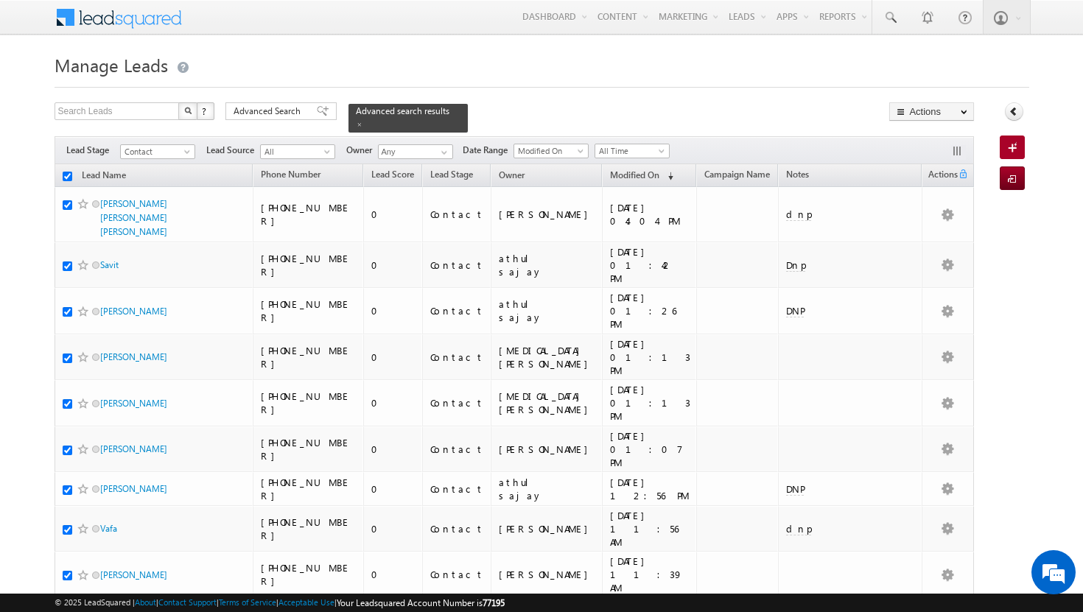
checkbox input "true"
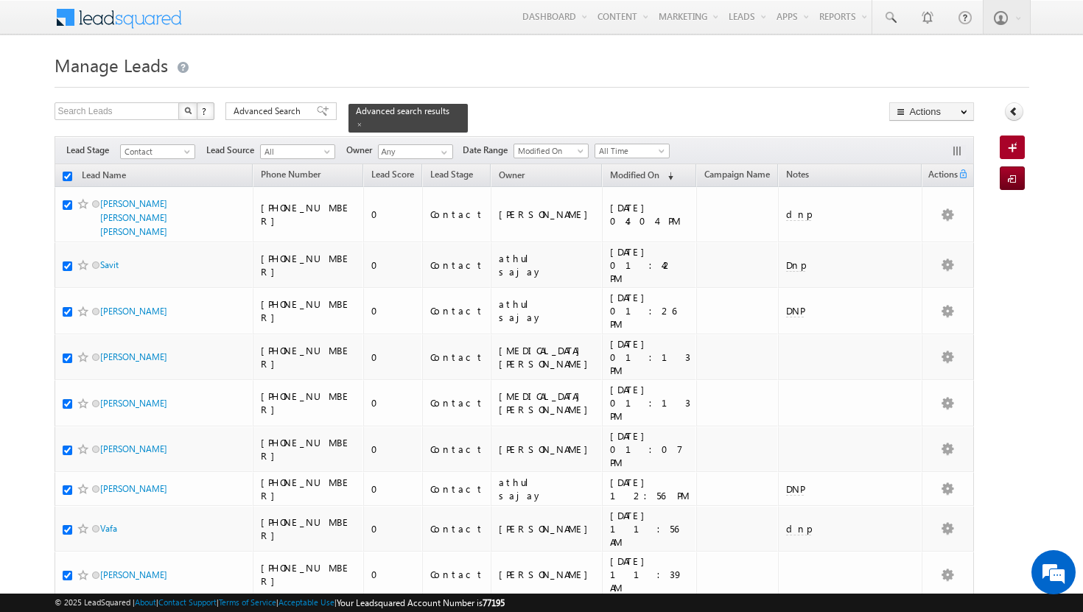
checkbox input "true"
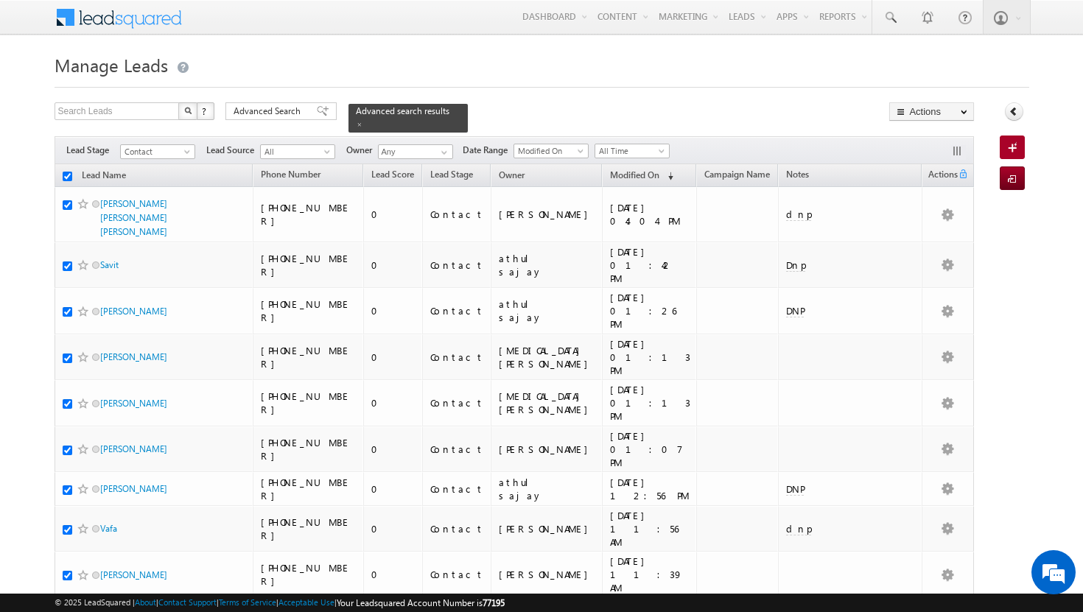
checkbox input "true"
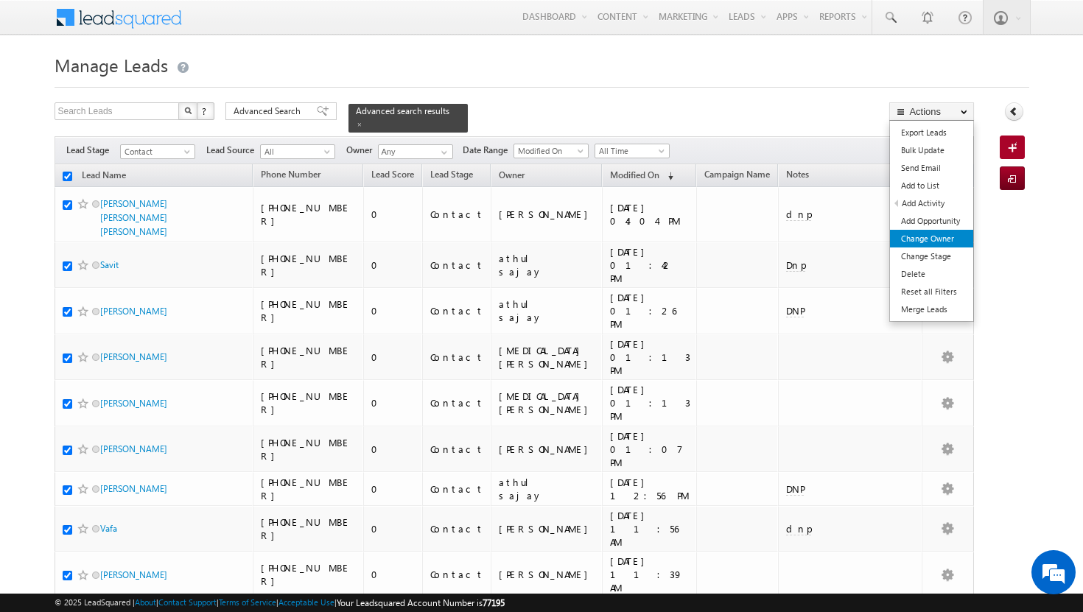
click at [942, 239] on link "Change Owner" at bounding box center [931, 239] width 83 height 18
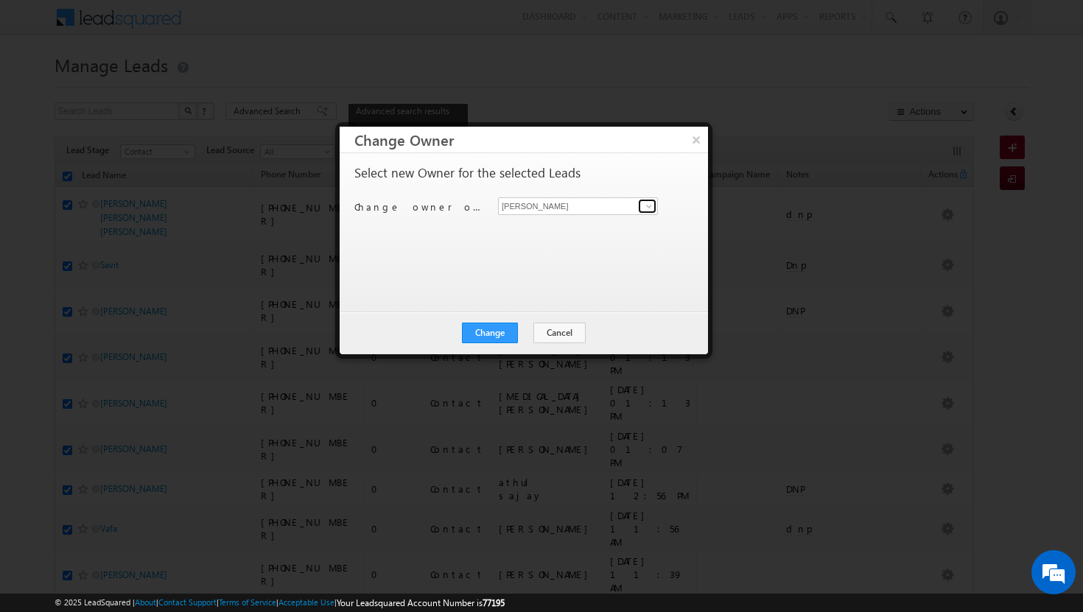
click at [651, 205] on span at bounding box center [649, 206] width 12 height 12
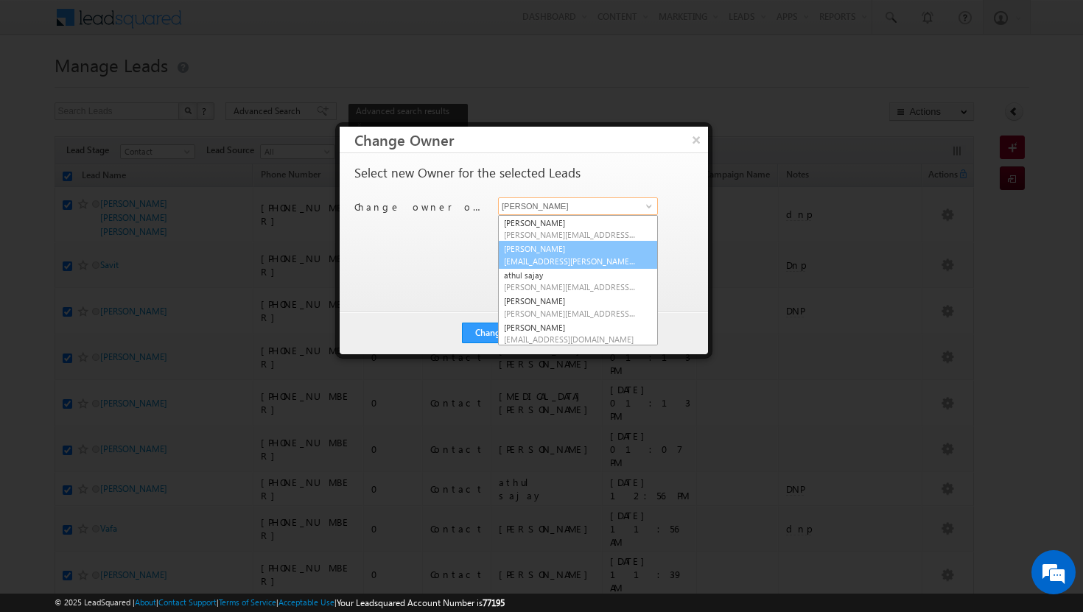
click at [574, 256] on span "[EMAIL_ADDRESS][PERSON_NAME][DOMAIN_NAME]" at bounding box center [570, 261] width 133 height 11
type input "[PERSON_NAME]"
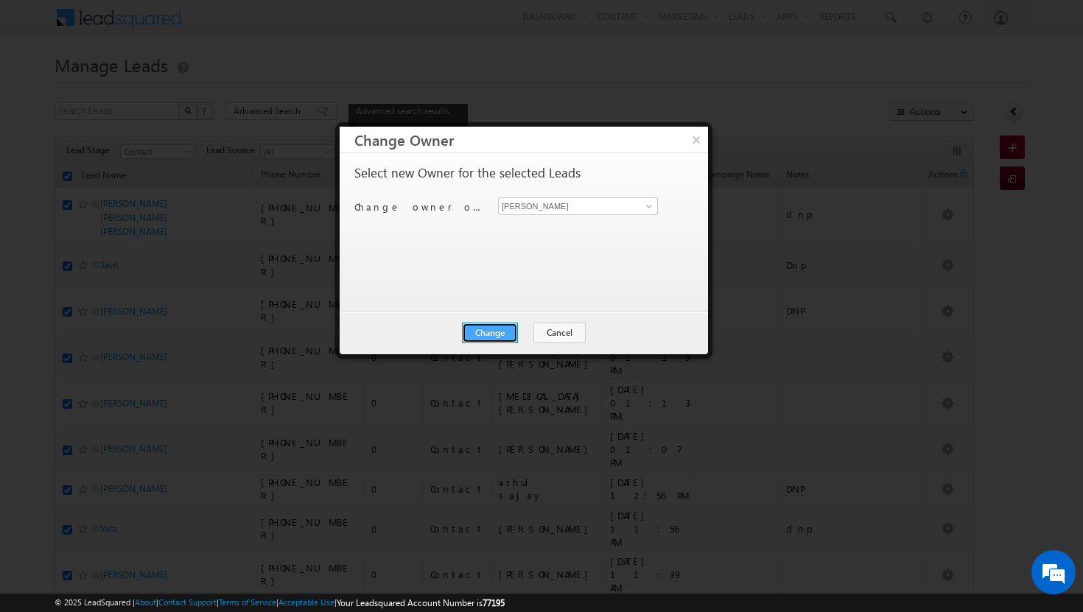
click at [511, 327] on button "Change" at bounding box center [490, 333] width 56 height 21
click at [524, 326] on button "Close" at bounding box center [526, 333] width 47 height 21
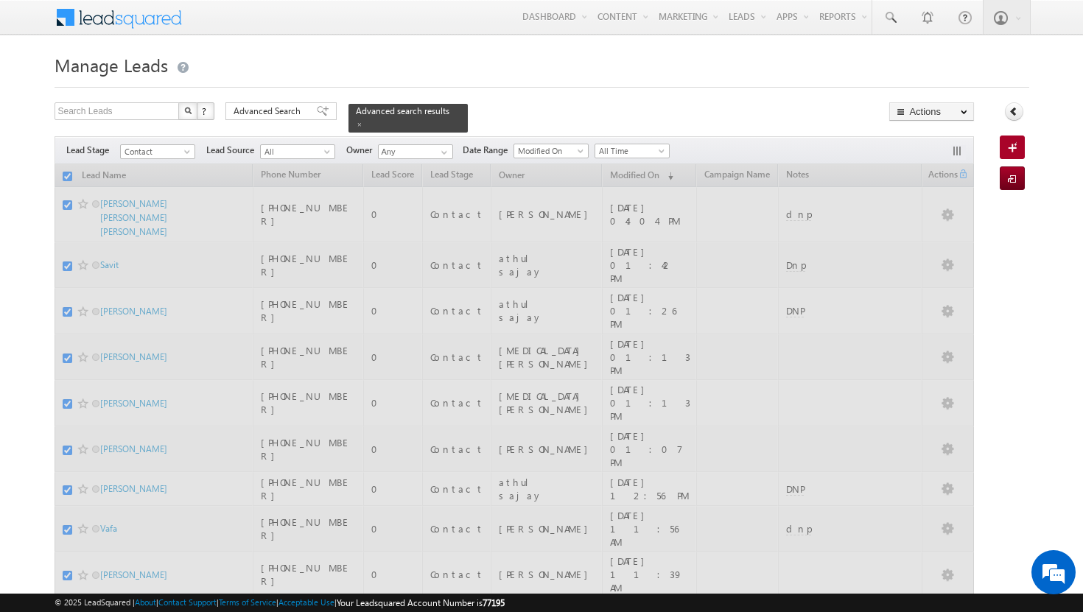
checkbox input "false"
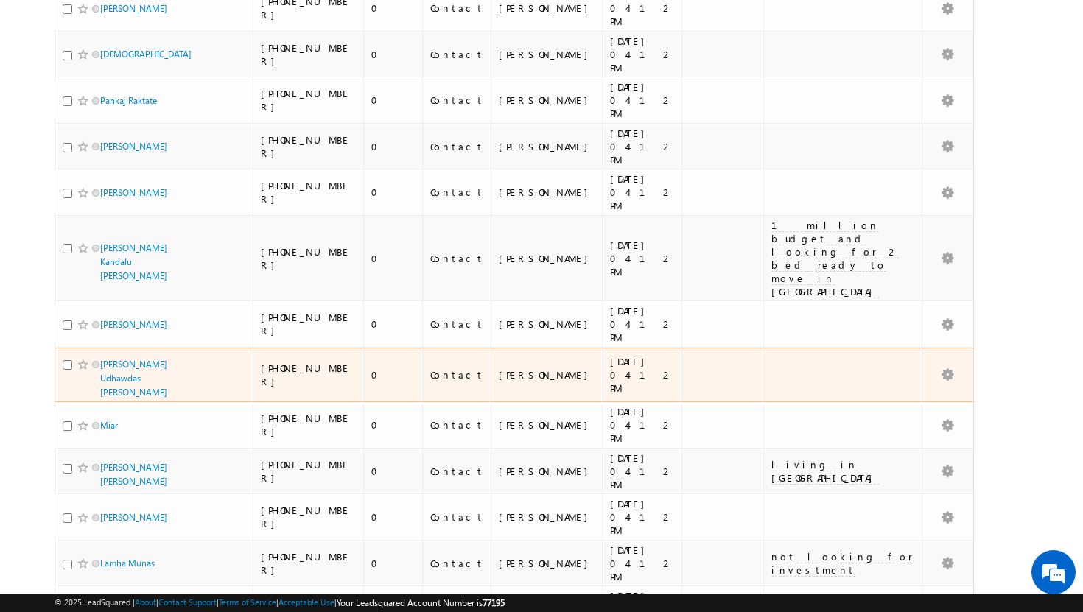
scroll to position [540, 0]
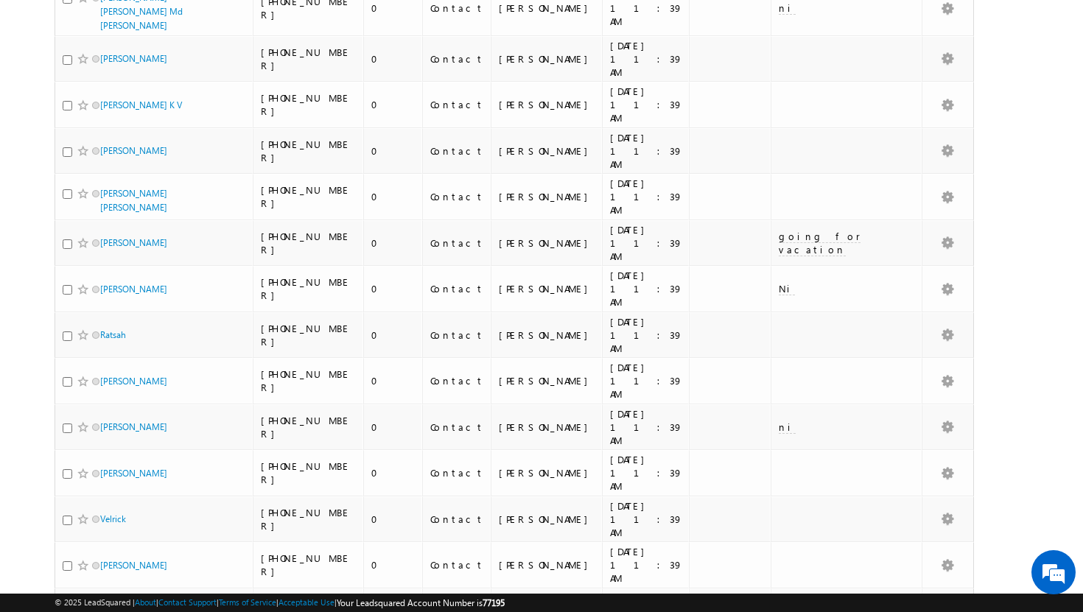
scroll to position [0, 0]
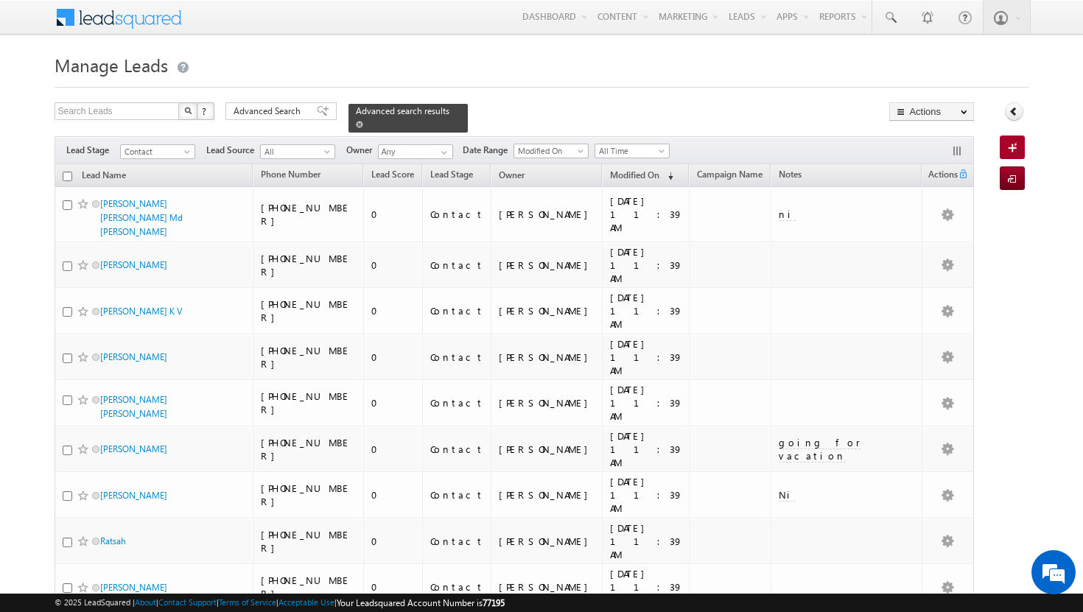
click at [363, 121] on span at bounding box center [359, 124] width 7 height 7
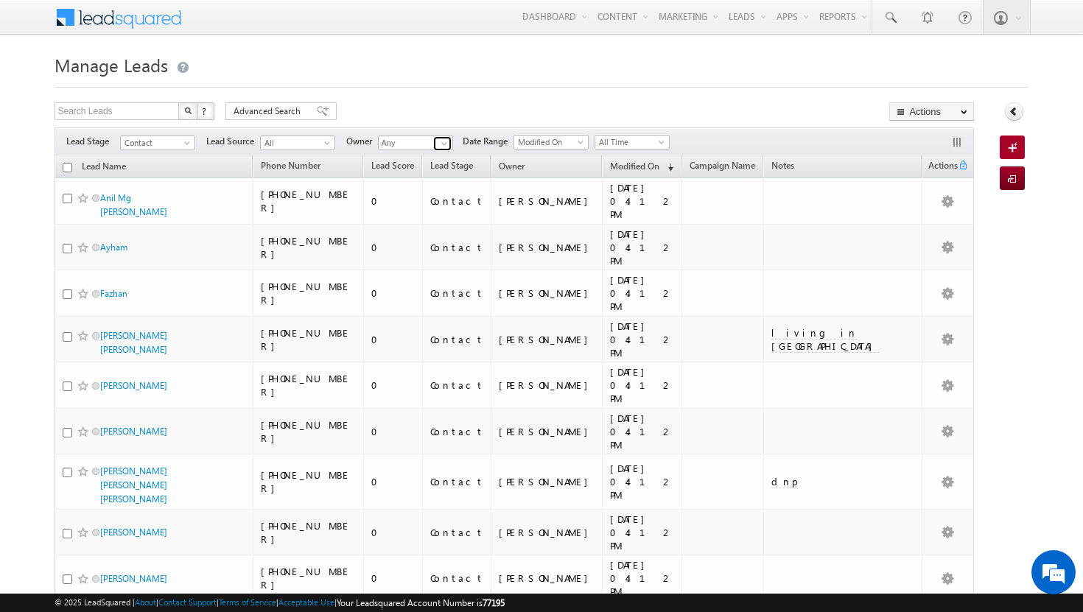
click at [446, 145] on span at bounding box center [444, 144] width 12 height 12
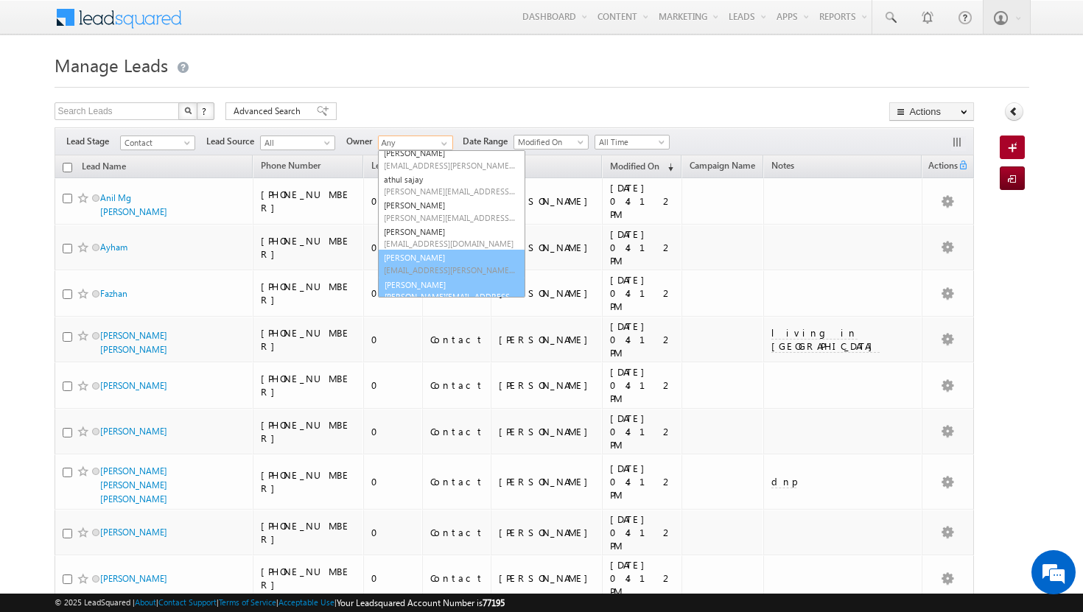
scroll to position [69, 0]
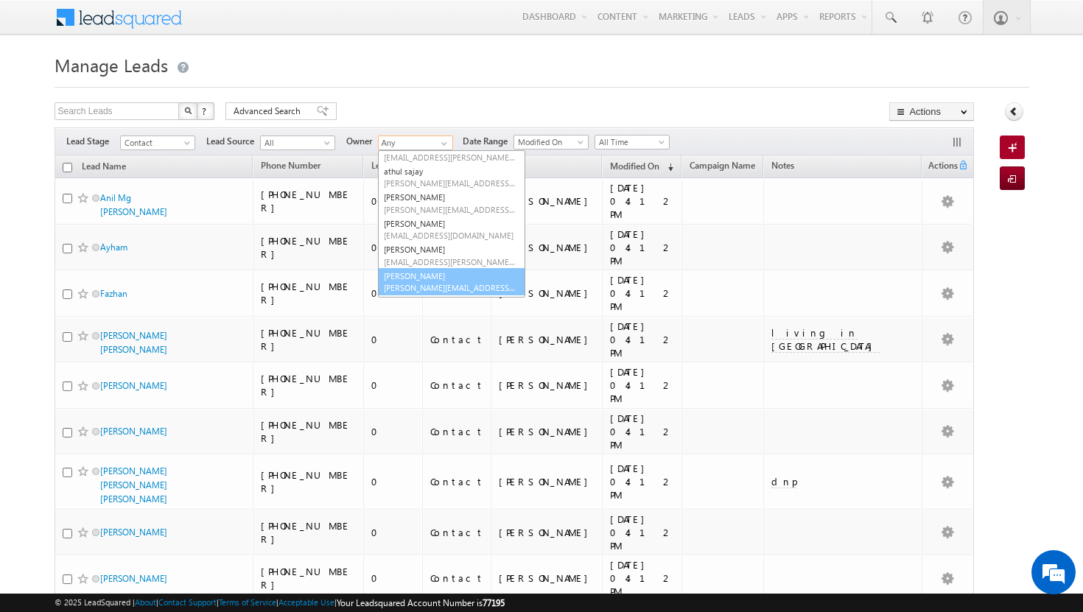
click at [435, 286] on span "[PERSON_NAME][EMAIL_ADDRESS][PERSON_NAME][DOMAIN_NAME]" at bounding box center [450, 287] width 133 height 11
type input "[PERSON_NAME]"
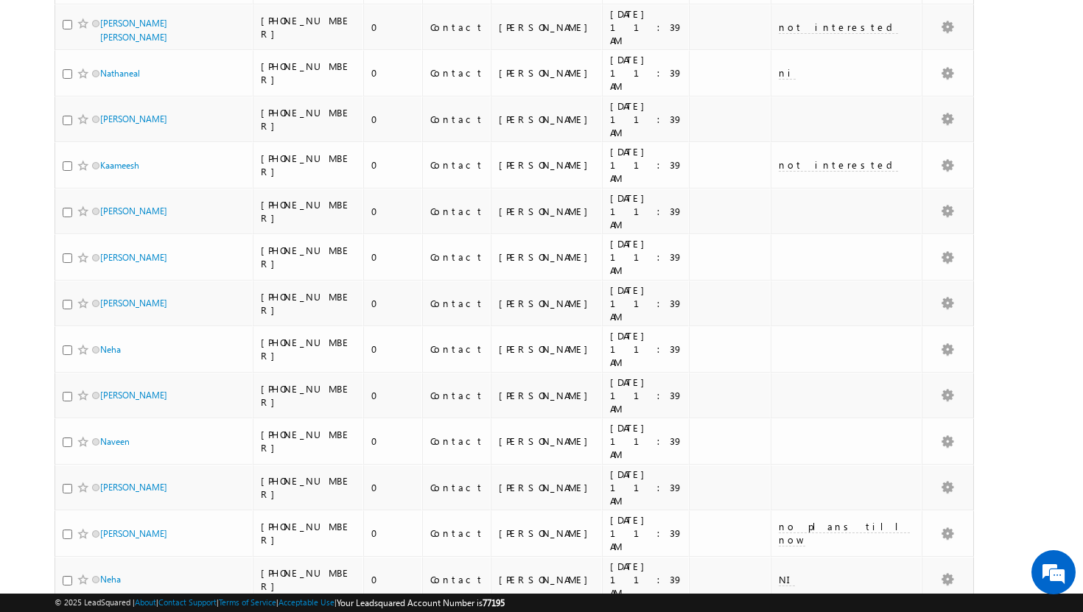
scroll to position [0, 0]
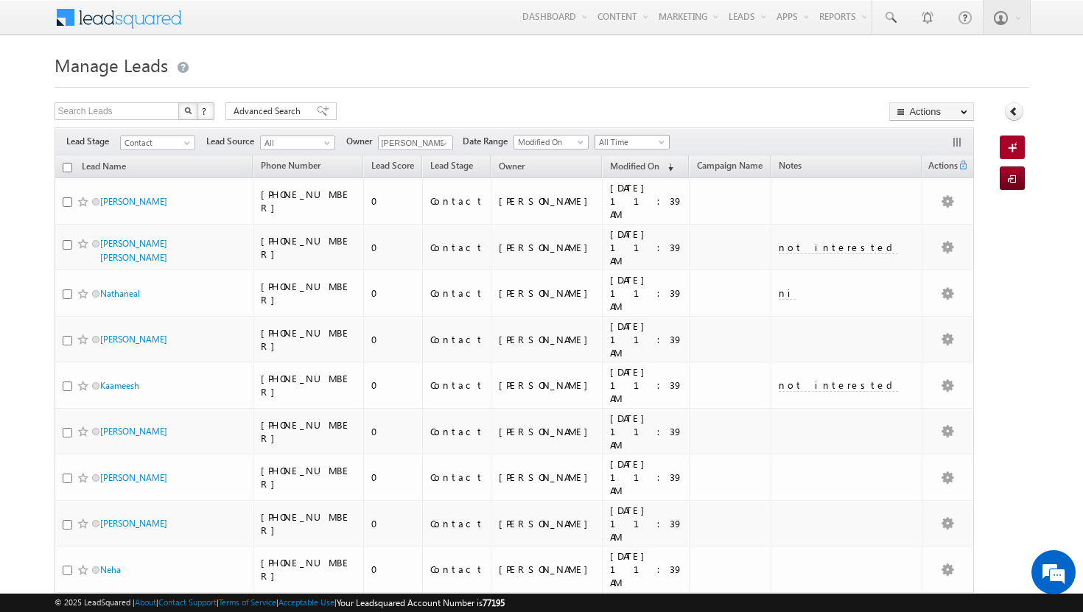
click at [648, 139] on span "All Time" at bounding box center [630, 142] width 70 height 13
click at [631, 209] on link "Today" at bounding box center [635, 205] width 74 height 13
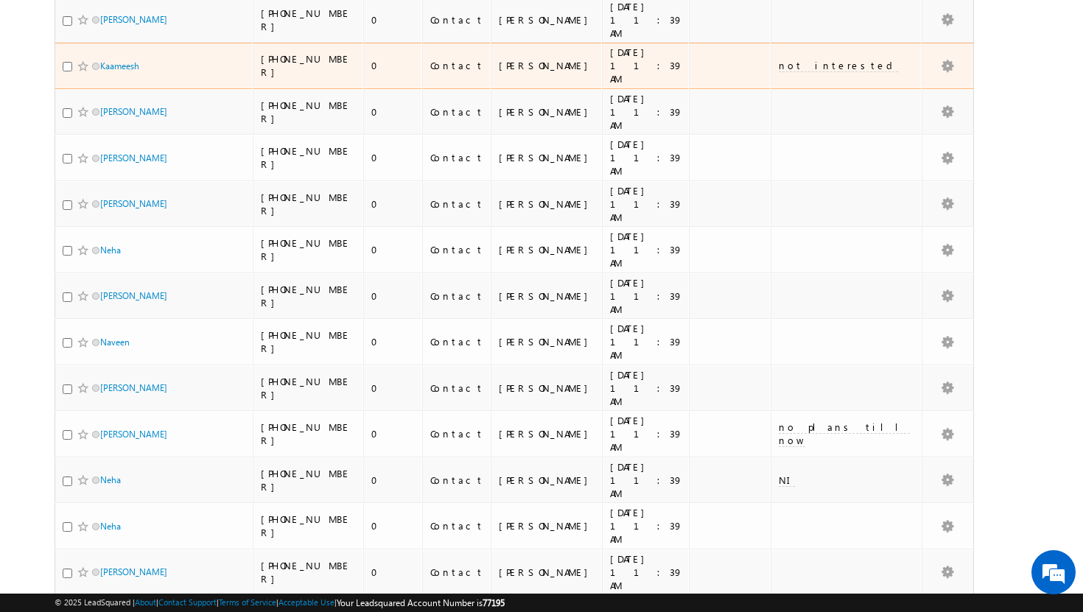
scroll to position [522, 0]
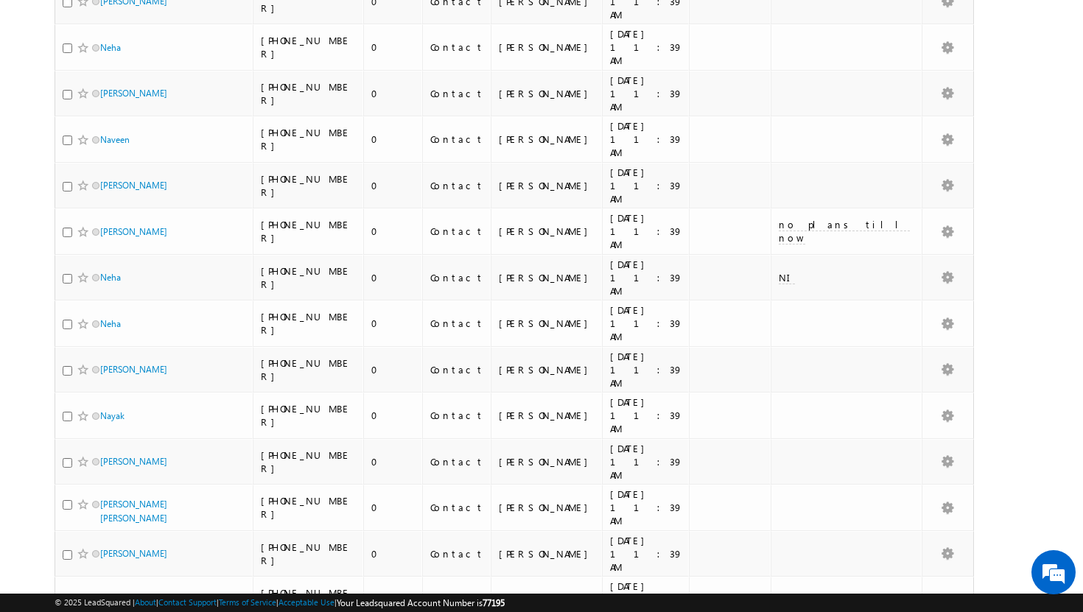
click at [110, 573] on li "50" at bounding box center [104, 571] width 35 height 15
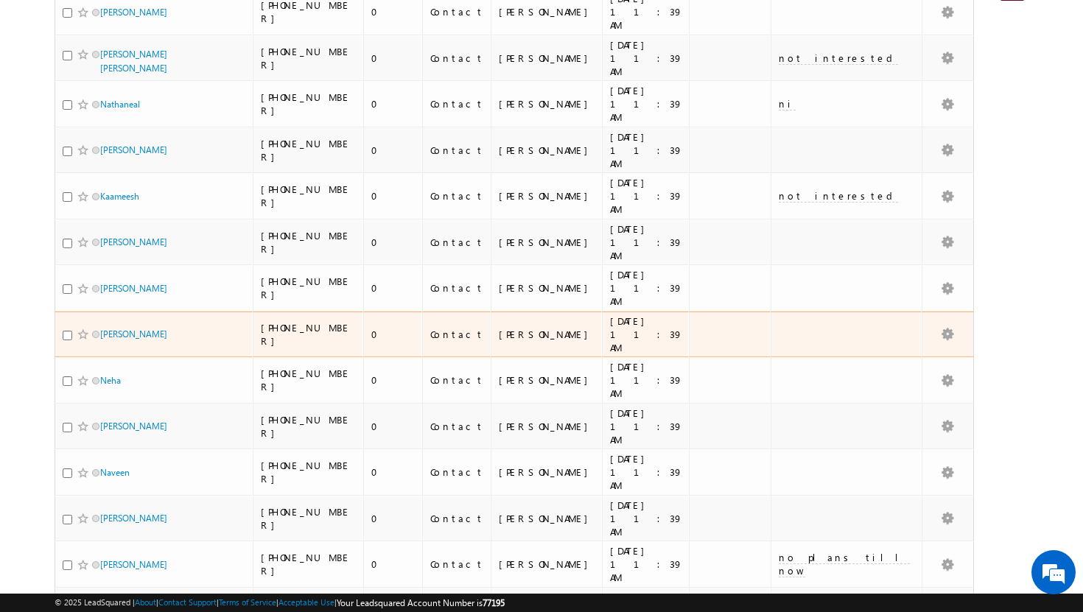
scroll to position [0, 0]
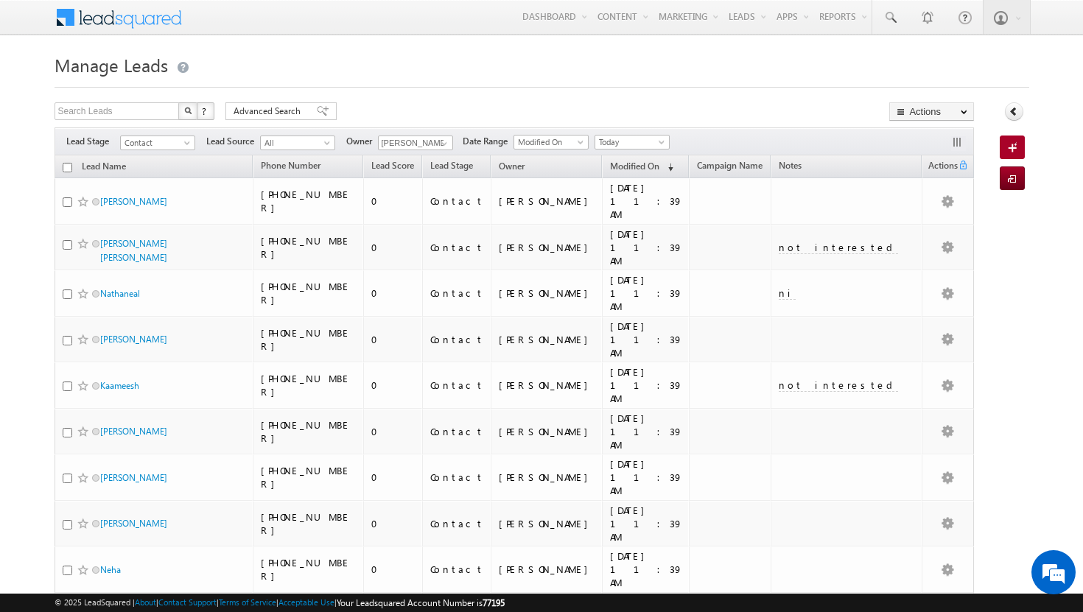
click at [63, 169] on input "checkbox" at bounding box center [68, 168] width 10 height 10
checkbox input "true"
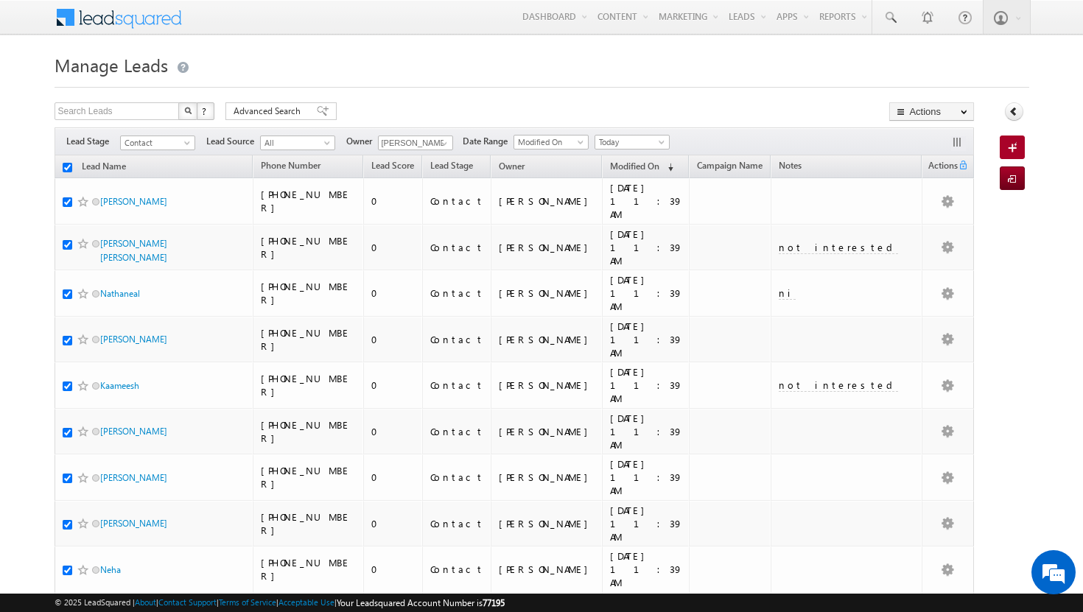
checkbox input "true"
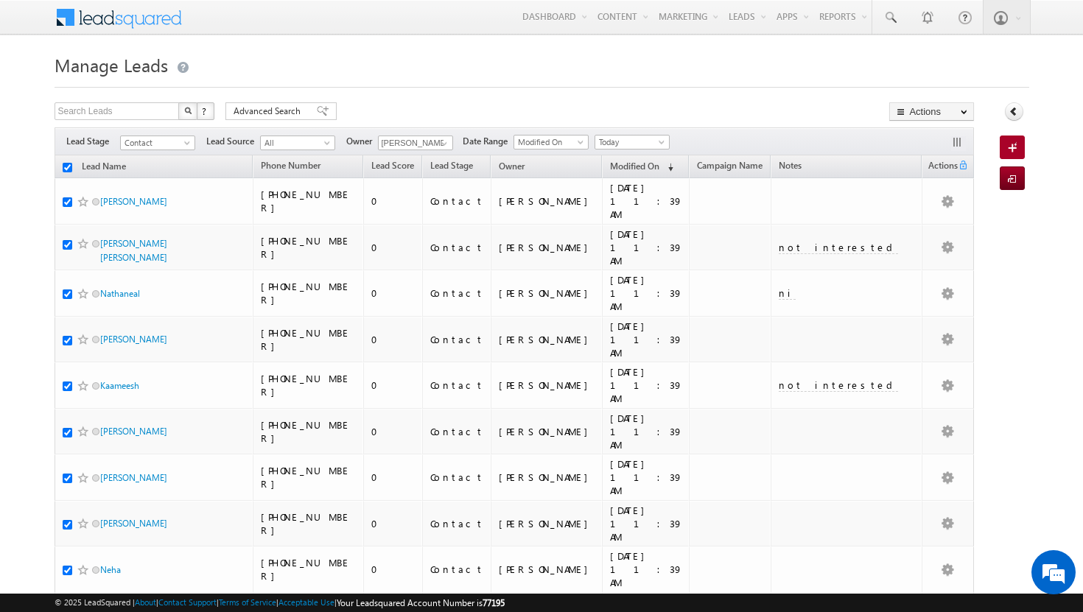
checkbox input "true"
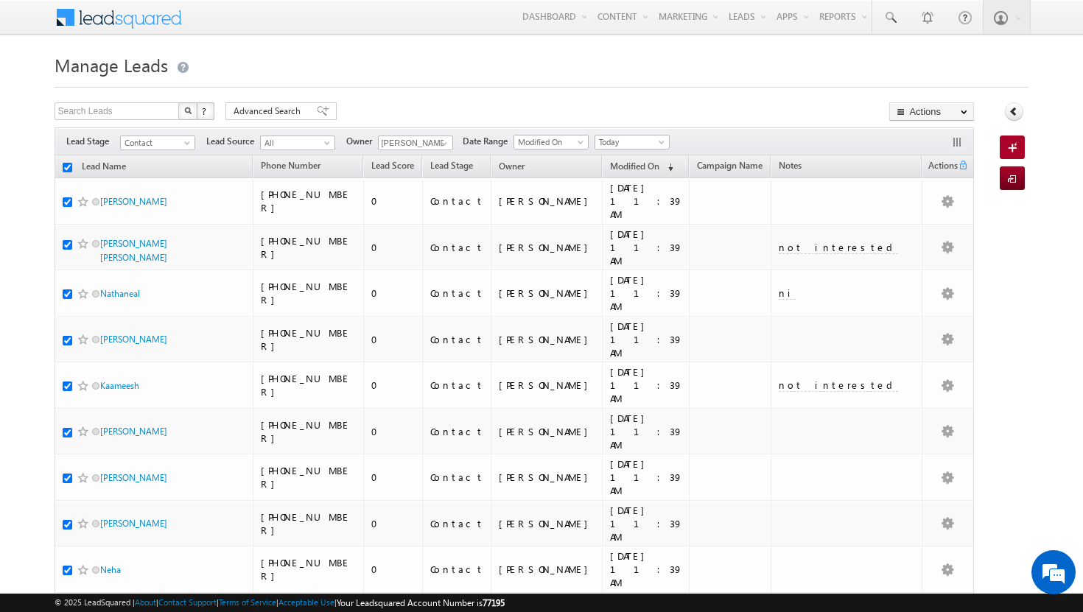
checkbox input "true"
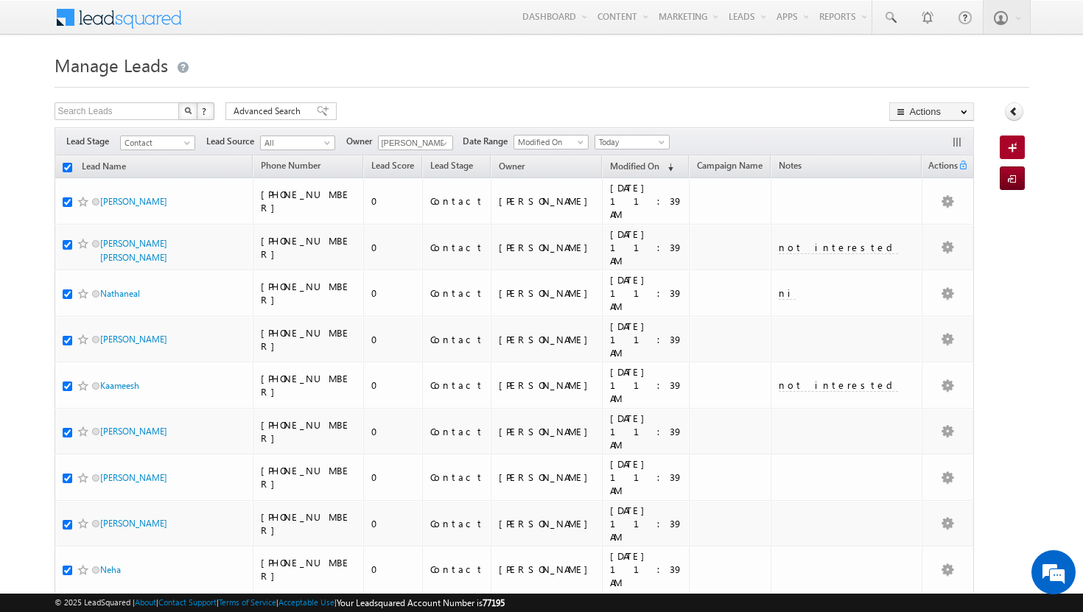
checkbox input "true"
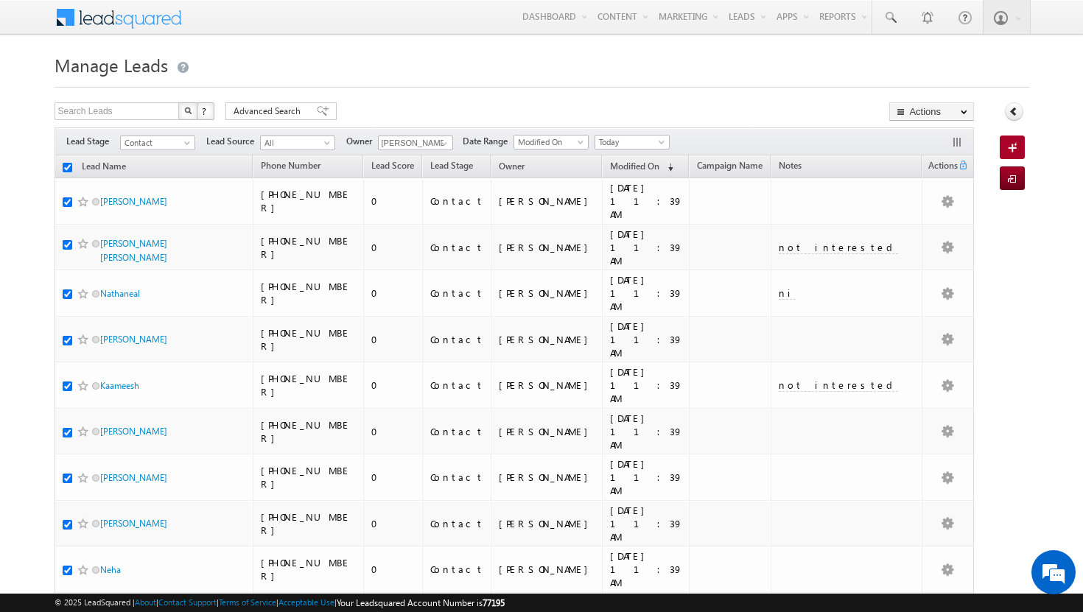
checkbox input "true"
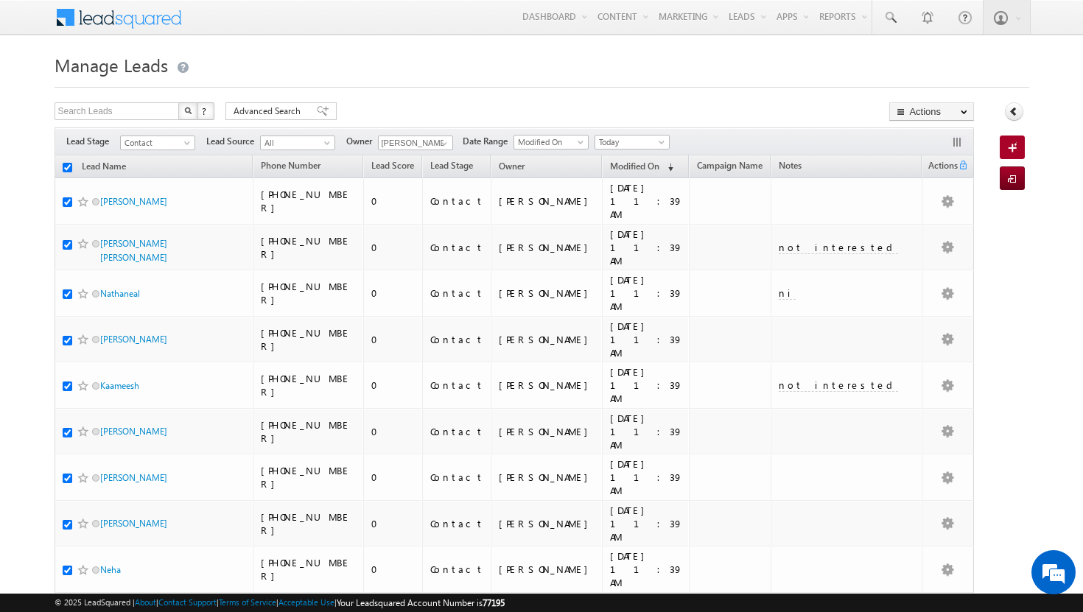
checkbox input "true"
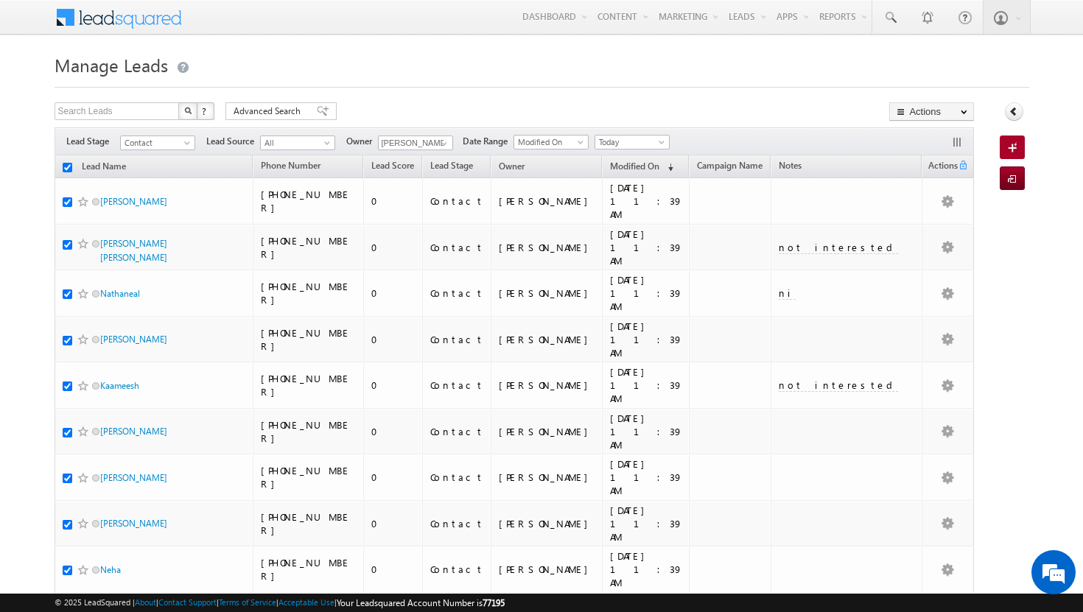
checkbox input "true"
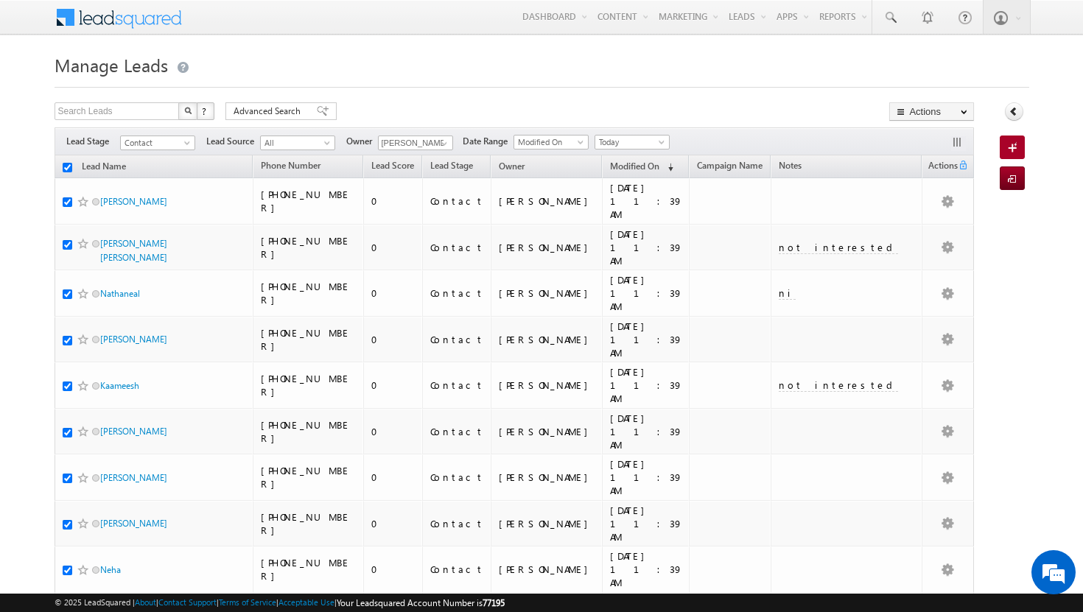
checkbox input "true"
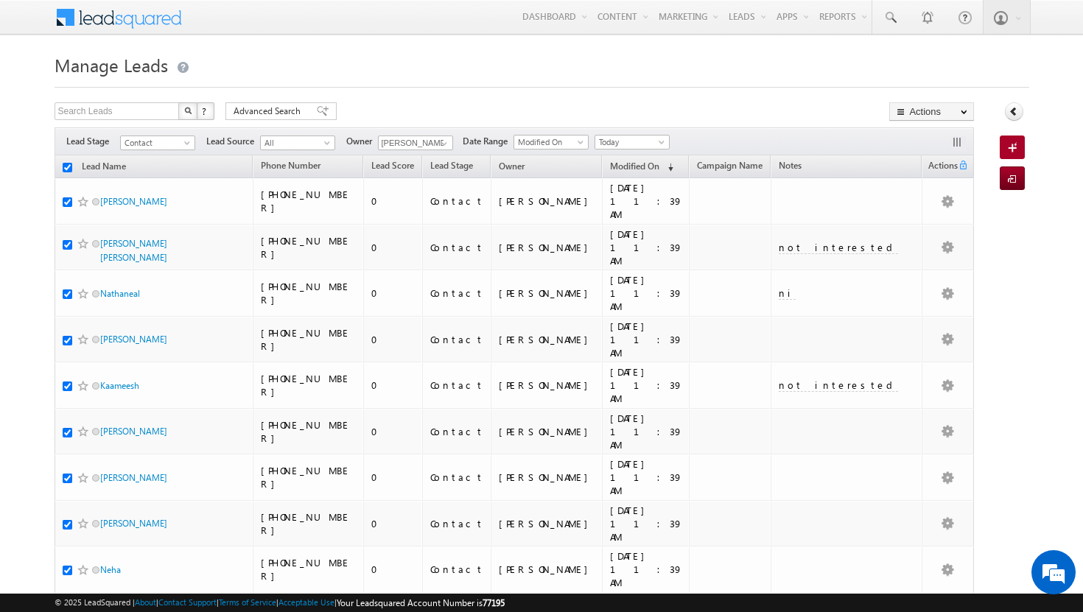
checkbox input "true"
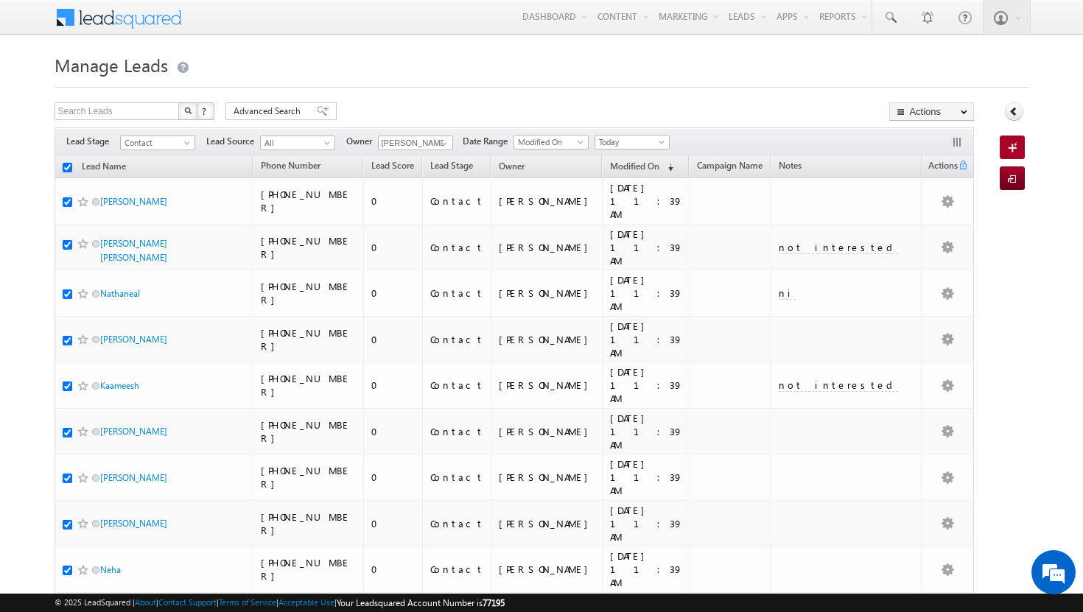
checkbox input "true"
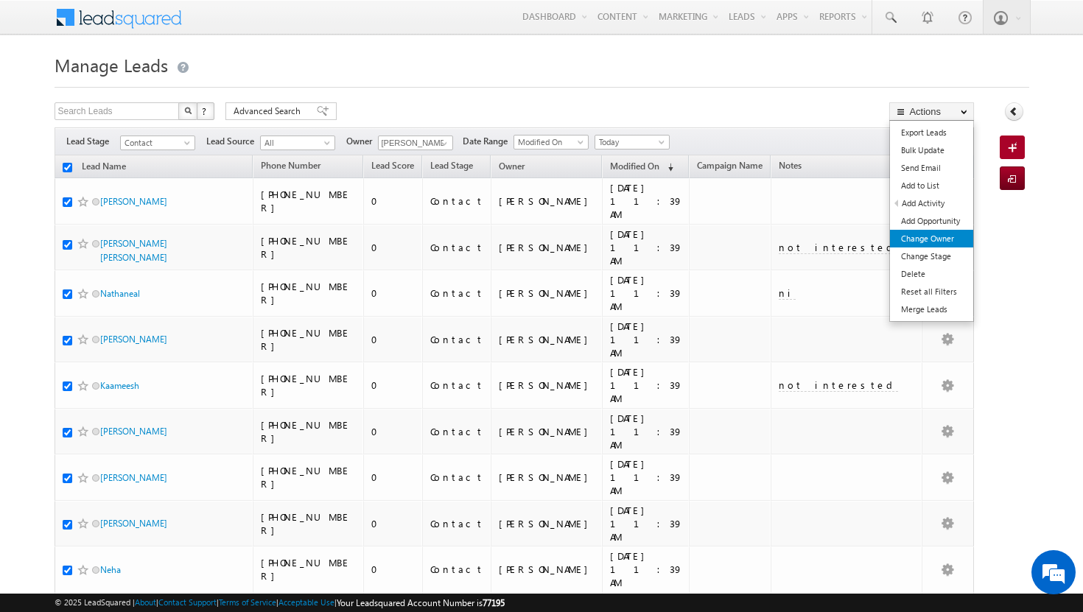
click at [940, 231] on link "Change Owner" at bounding box center [931, 239] width 83 height 18
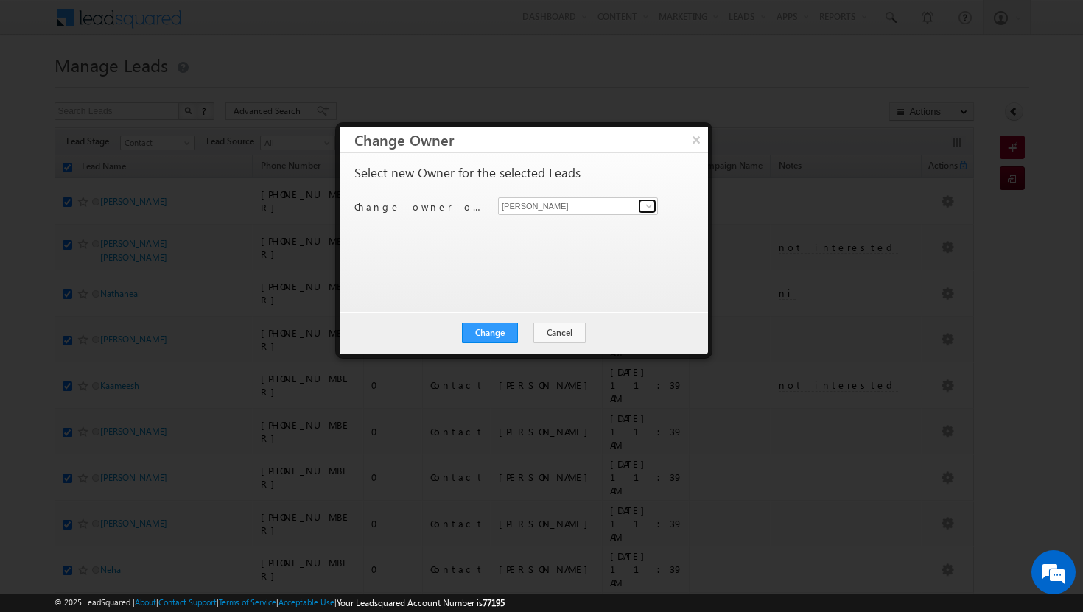
click at [648, 206] on span at bounding box center [649, 206] width 12 height 12
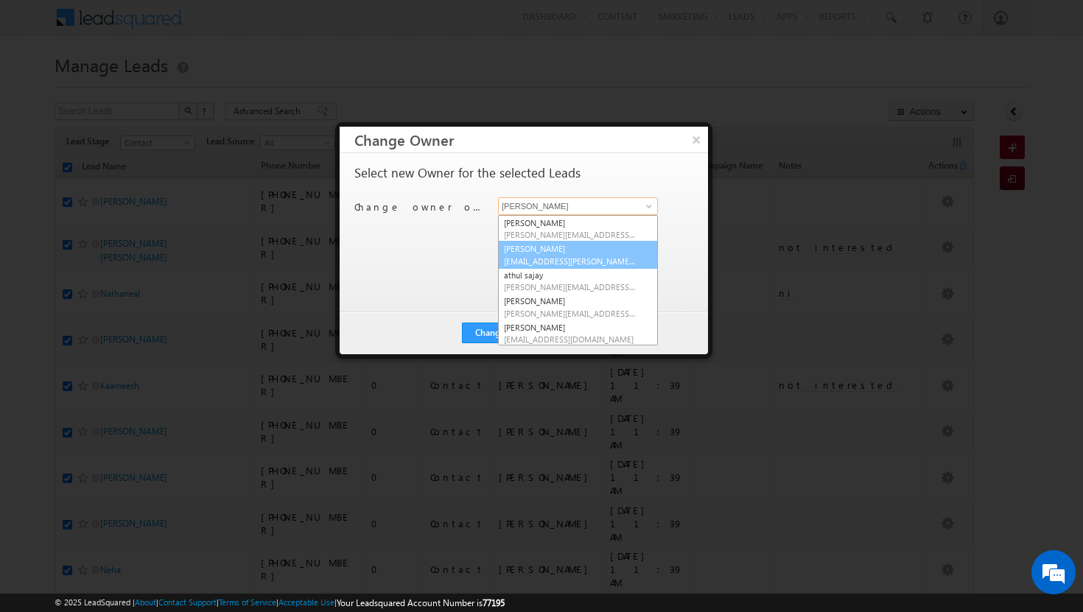
click at [590, 262] on span "[EMAIL_ADDRESS][PERSON_NAME][DOMAIN_NAME]" at bounding box center [570, 261] width 133 height 11
type input "[PERSON_NAME]"
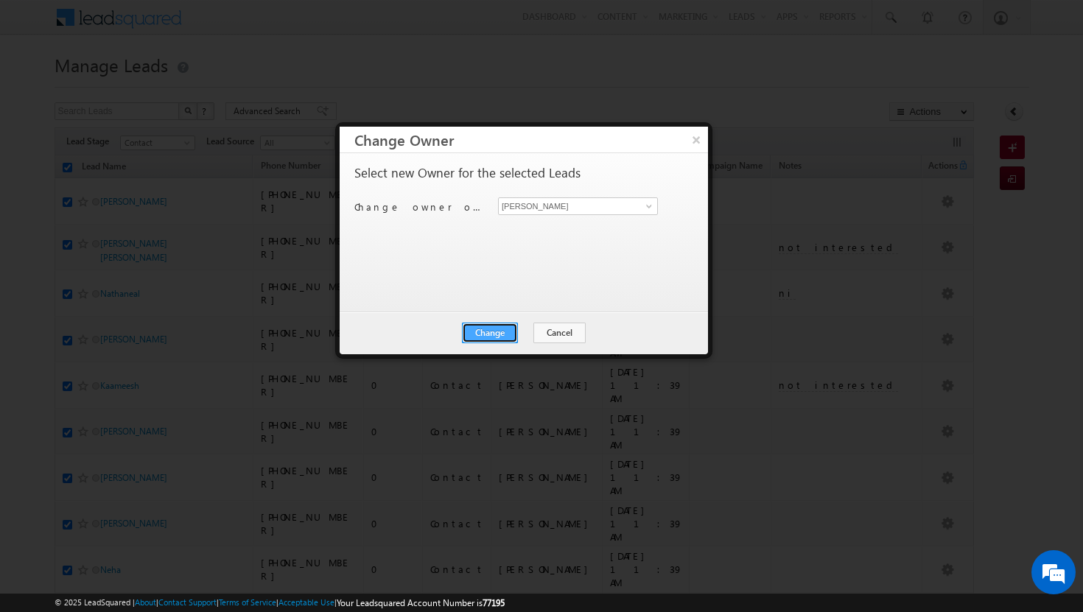
click at [500, 332] on button "Change" at bounding box center [490, 333] width 56 height 21
click at [515, 334] on button "Close" at bounding box center [526, 333] width 47 height 21
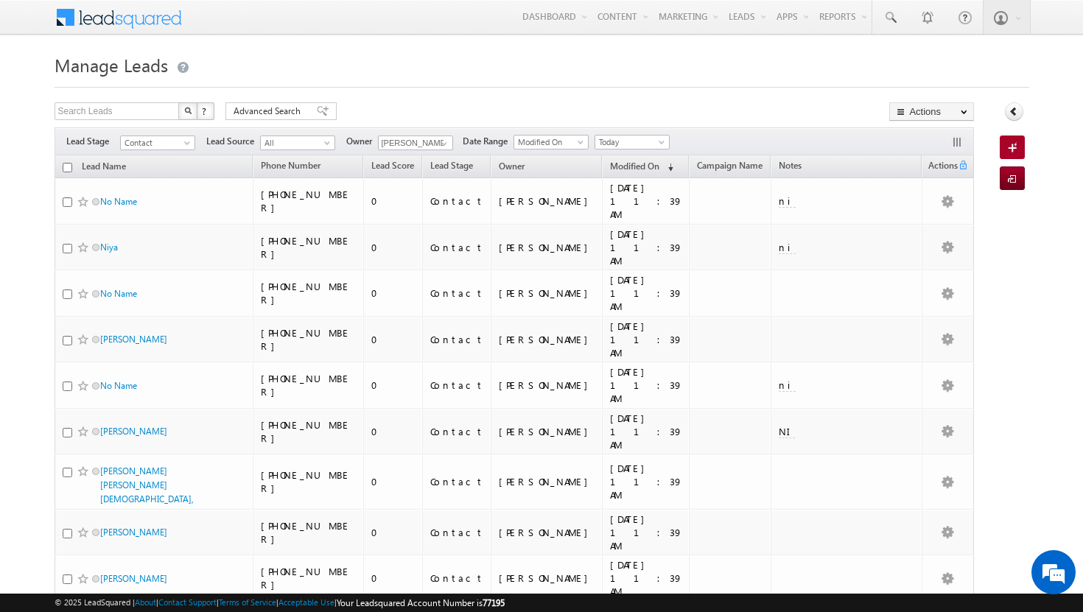
click at [70, 168] on input "checkbox" at bounding box center [68, 168] width 10 height 10
checkbox input "true"
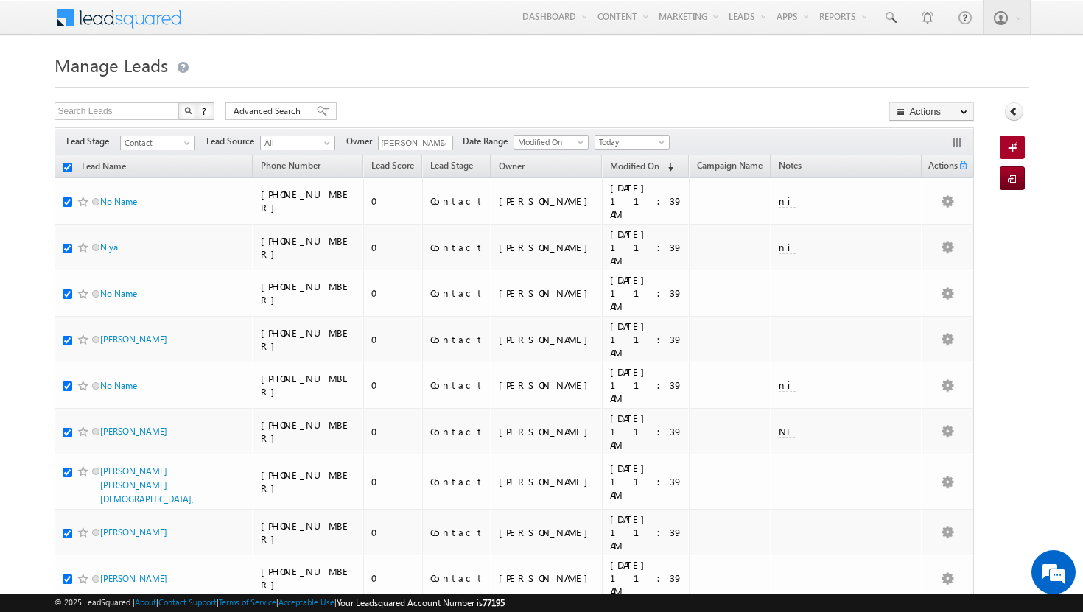
checkbox input "true"
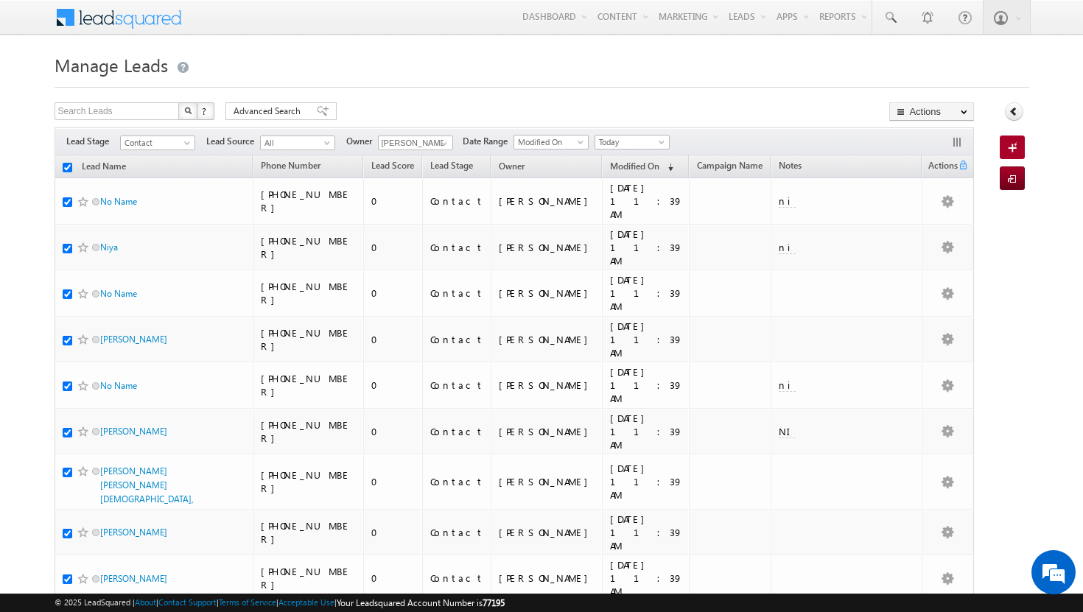
checkbox input "true"
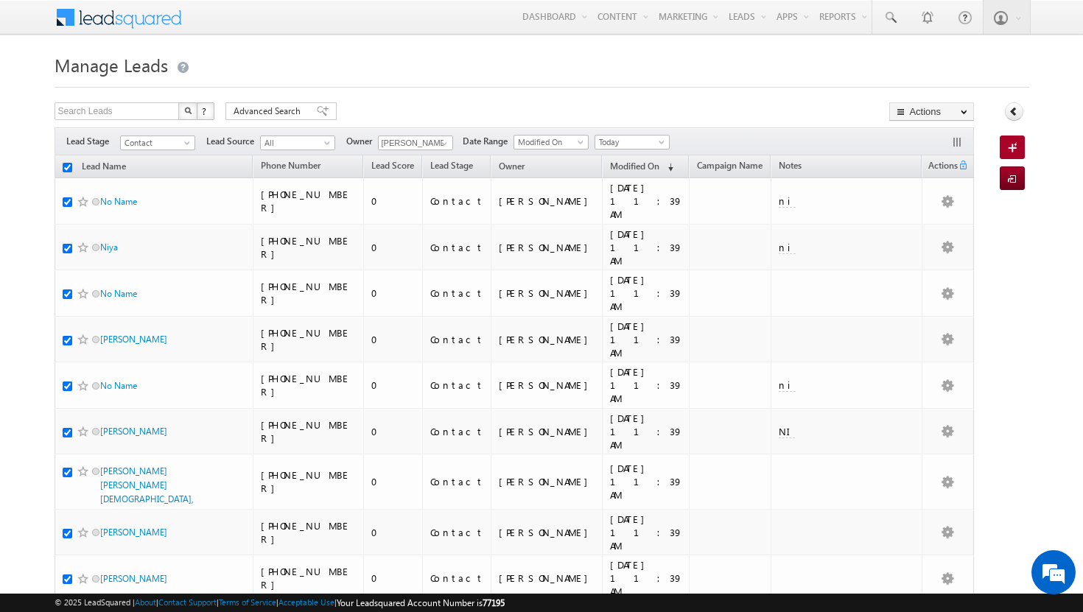
checkbox input "true"
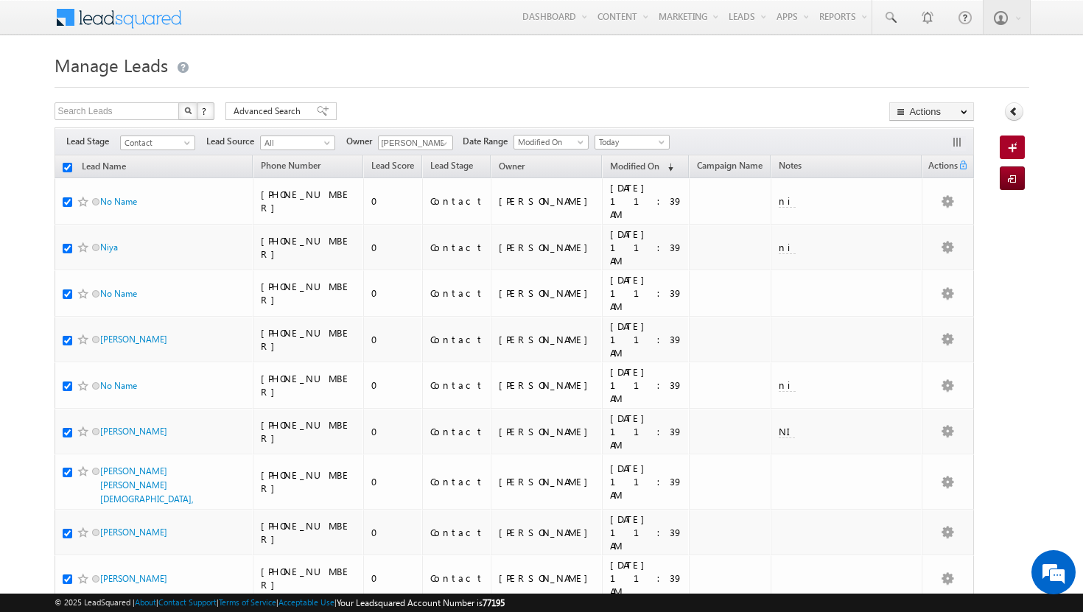
checkbox input "true"
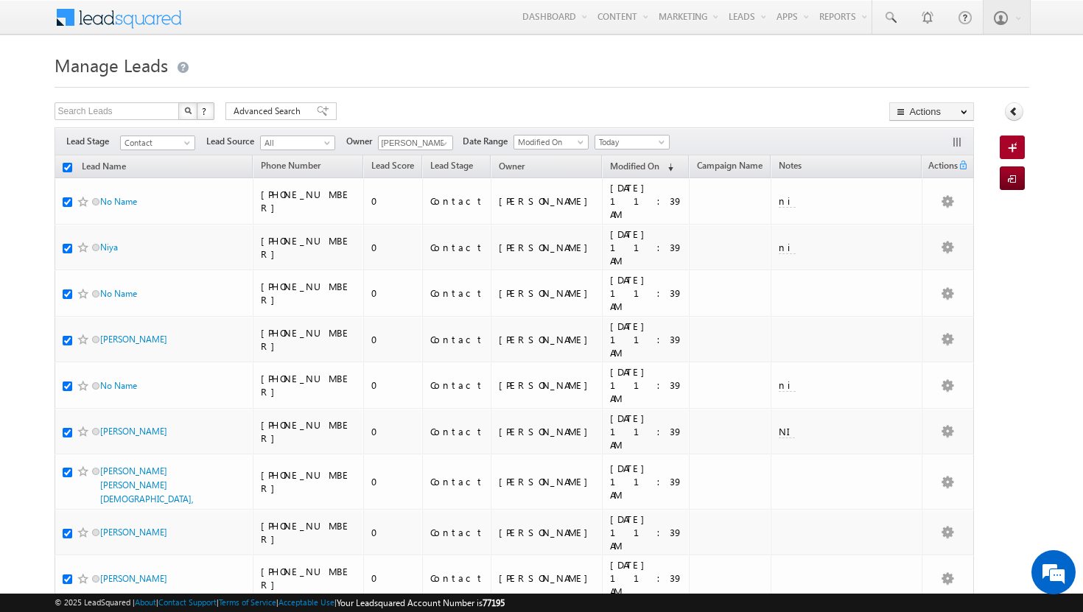
checkbox input "true"
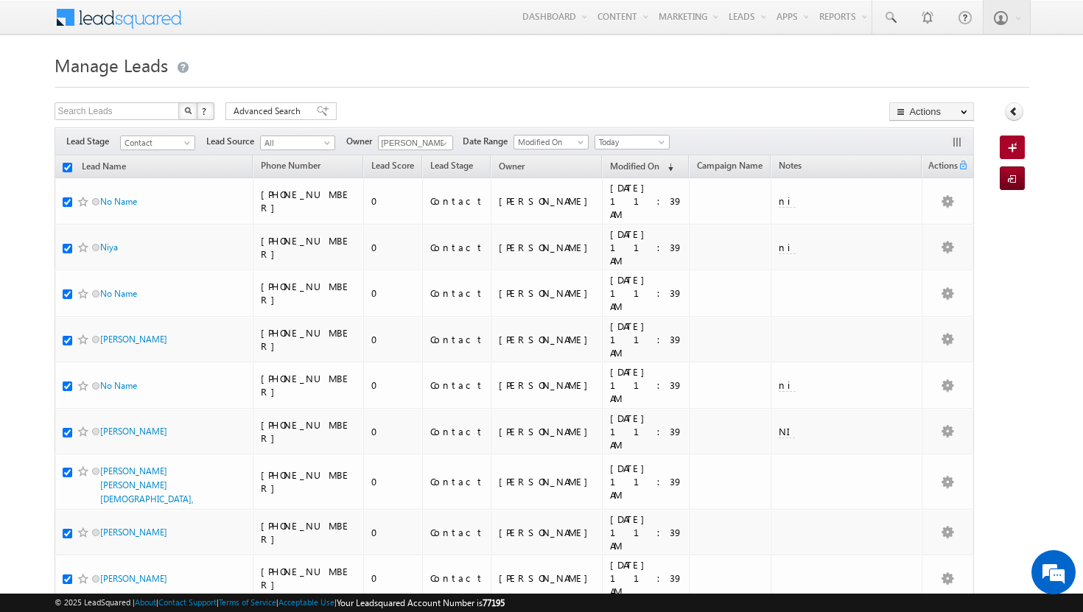
checkbox input "true"
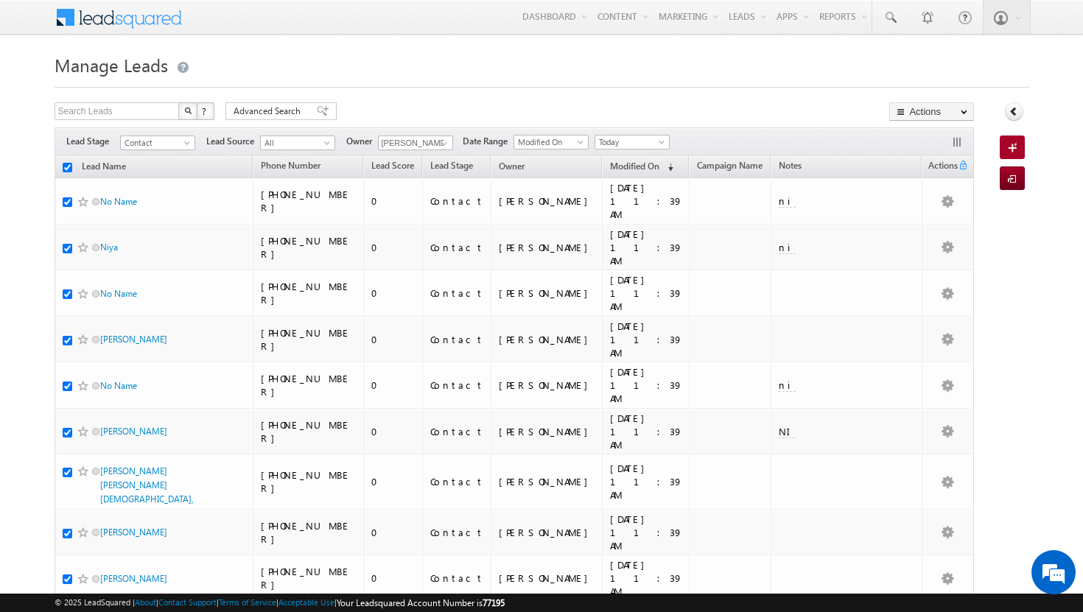
checkbox input "true"
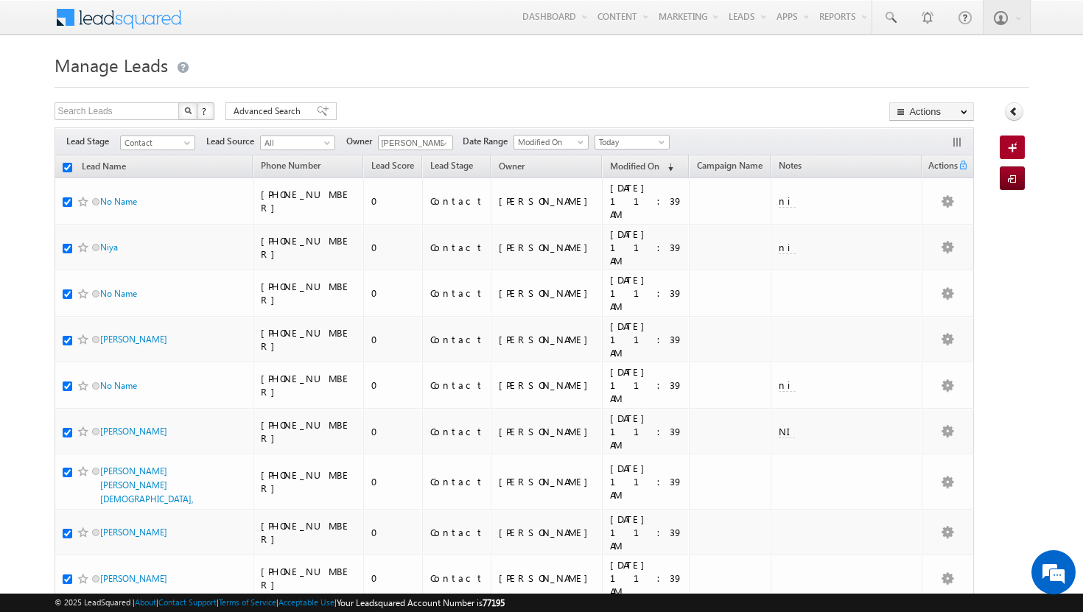
checkbox input "true"
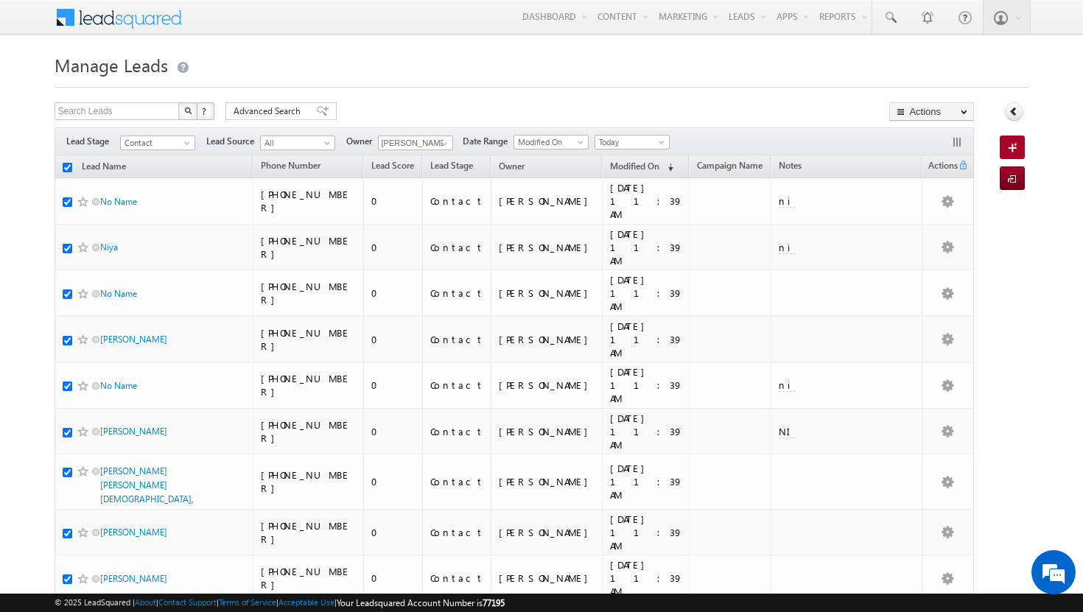
checkbox input "true"
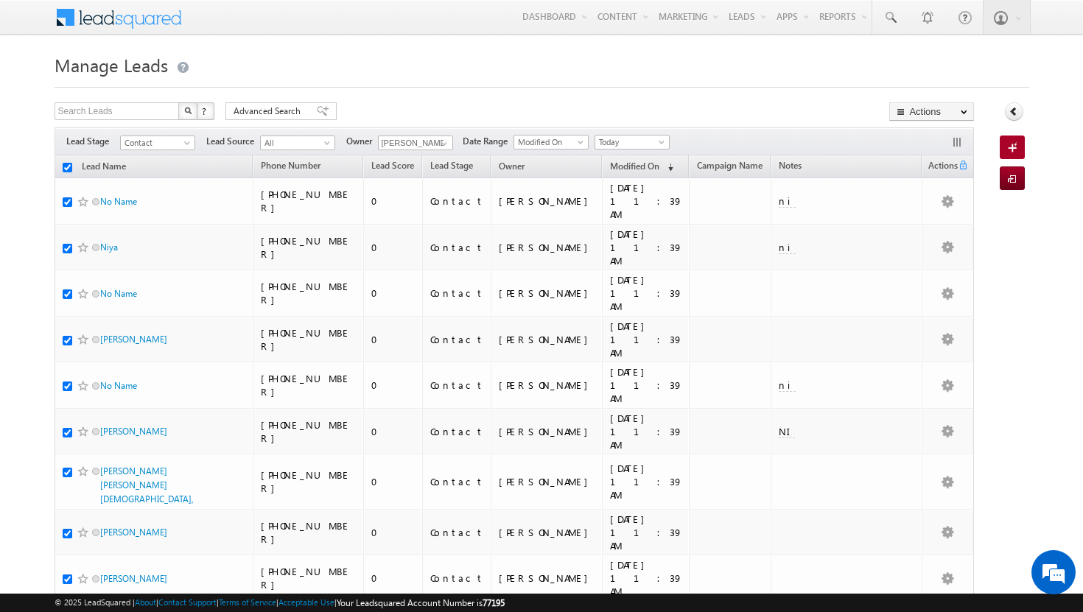
checkbox input "true"
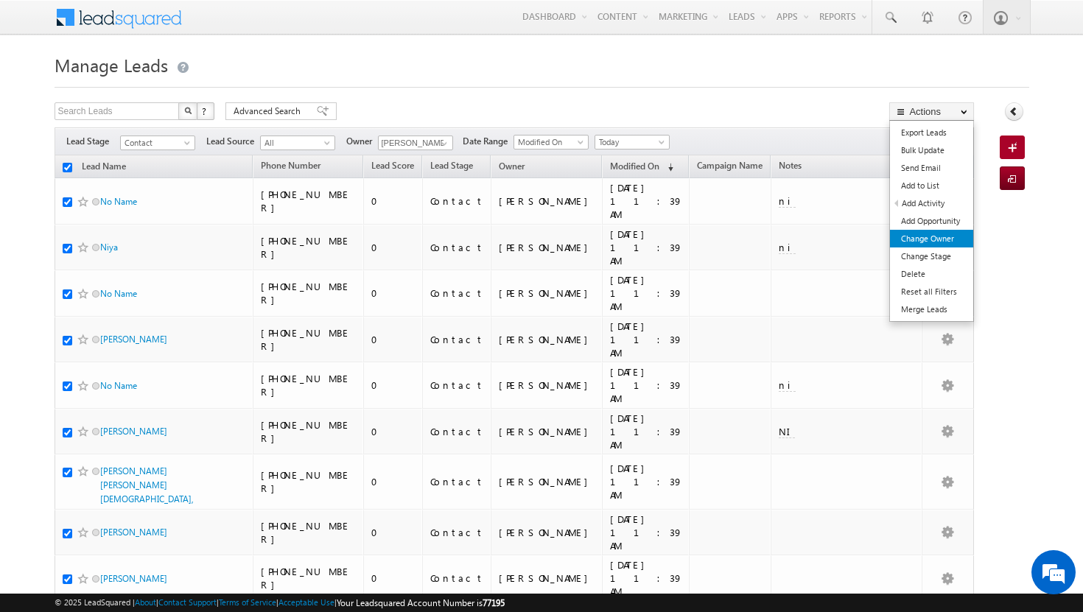
click at [952, 234] on link "Change Owner" at bounding box center [931, 239] width 83 height 18
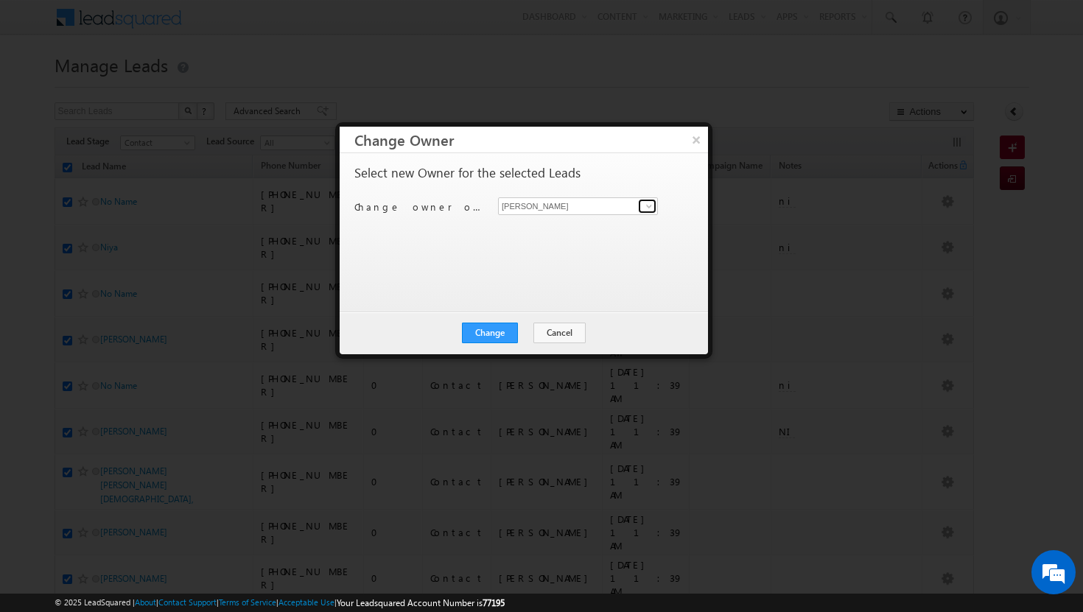
click at [646, 203] on span at bounding box center [649, 206] width 12 height 12
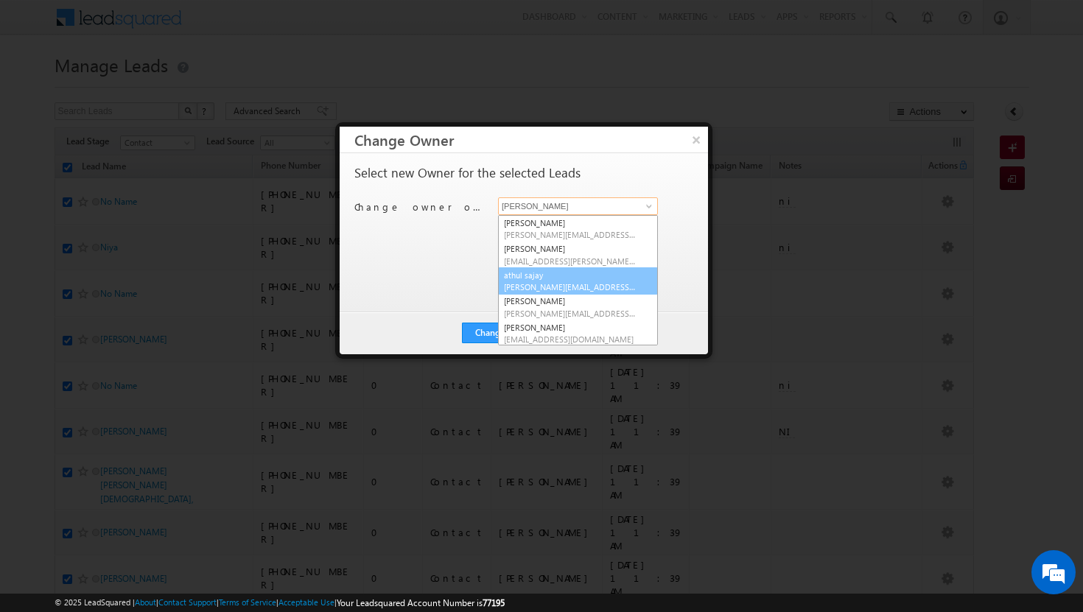
click at [573, 277] on link "[PERSON_NAME] [PERSON_NAME][EMAIL_ADDRESS][PERSON_NAME][DOMAIN_NAME]" at bounding box center [578, 281] width 160 height 28
type input "athul sajay"
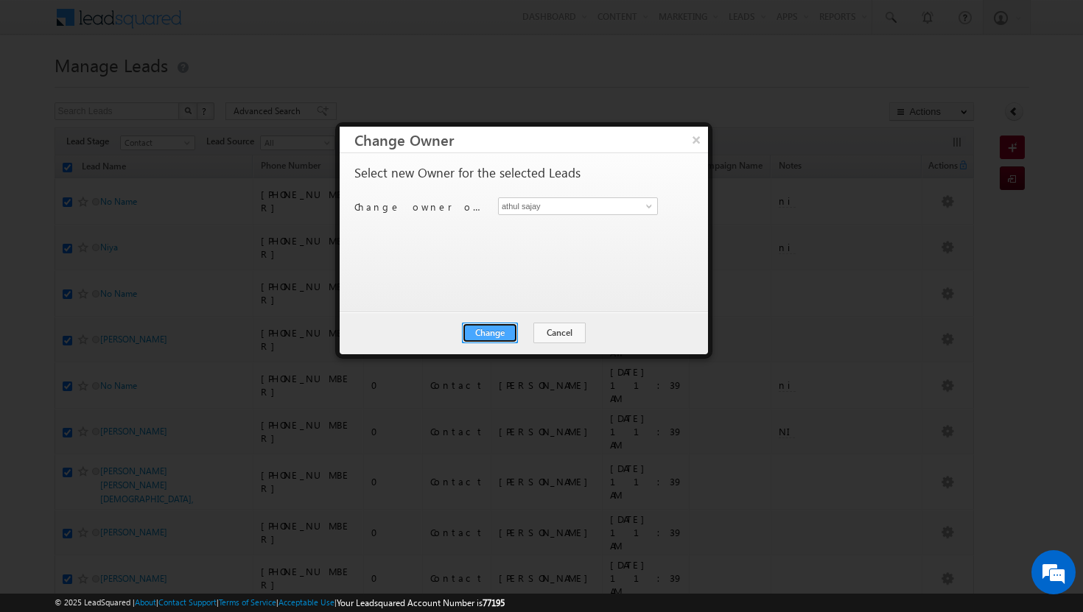
click at [508, 328] on button "Change" at bounding box center [490, 333] width 56 height 21
click at [517, 338] on button "Close" at bounding box center [526, 333] width 47 height 21
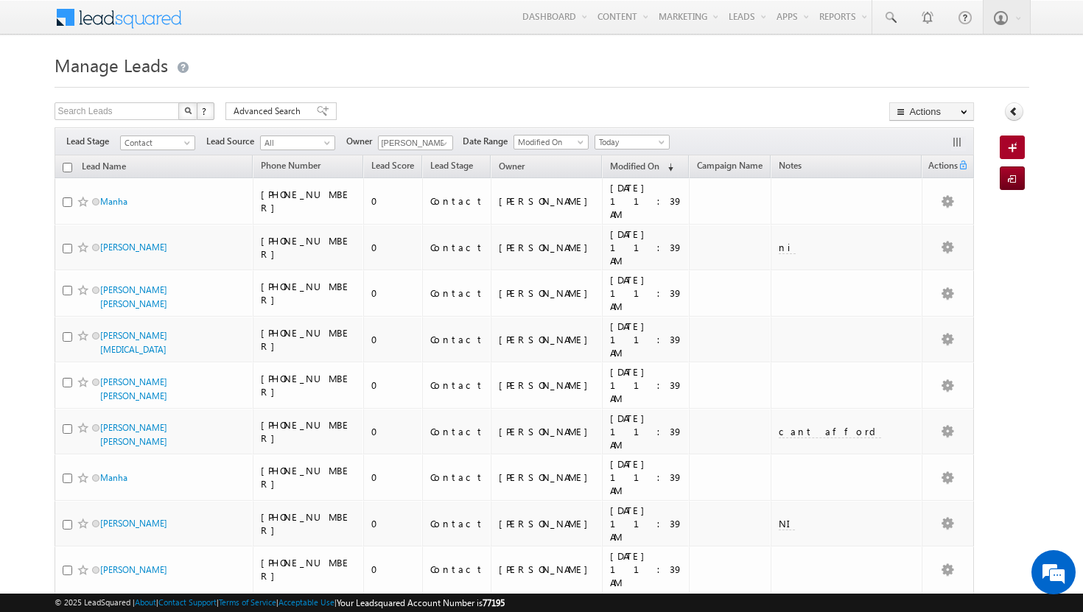
click at [69, 169] on input "checkbox" at bounding box center [68, 168] width 10 height 10
checkbox input "true"
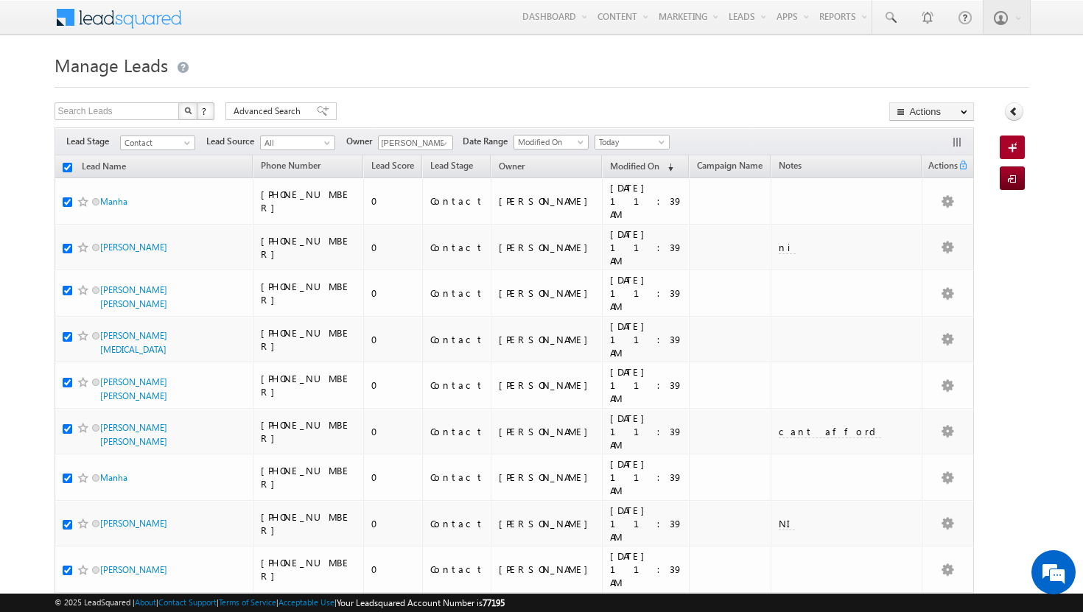
checkbox input "true"
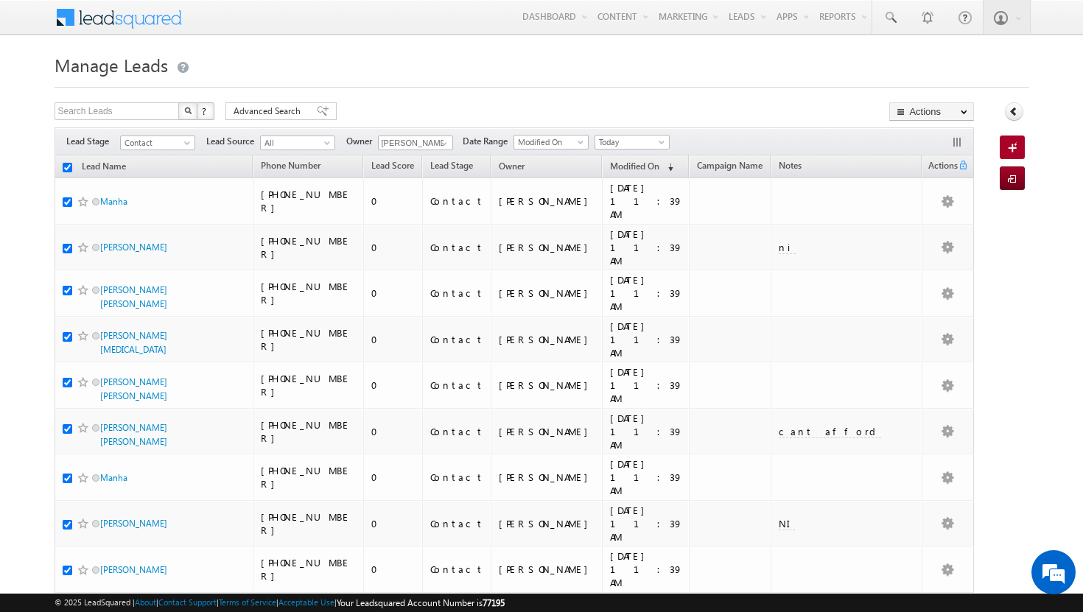
checkbox input "true"
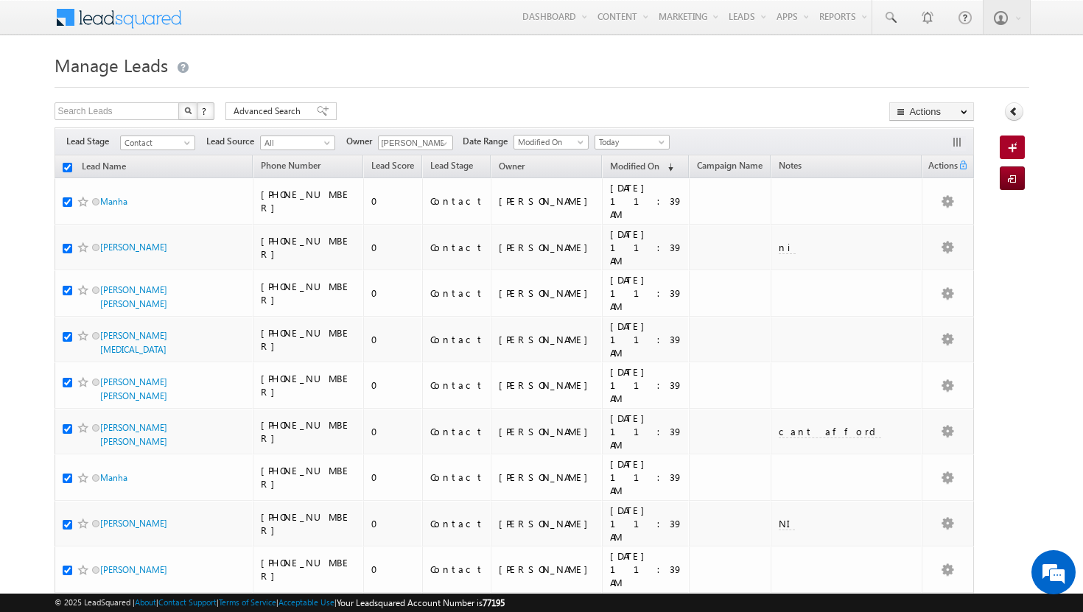
checkbox input "true"
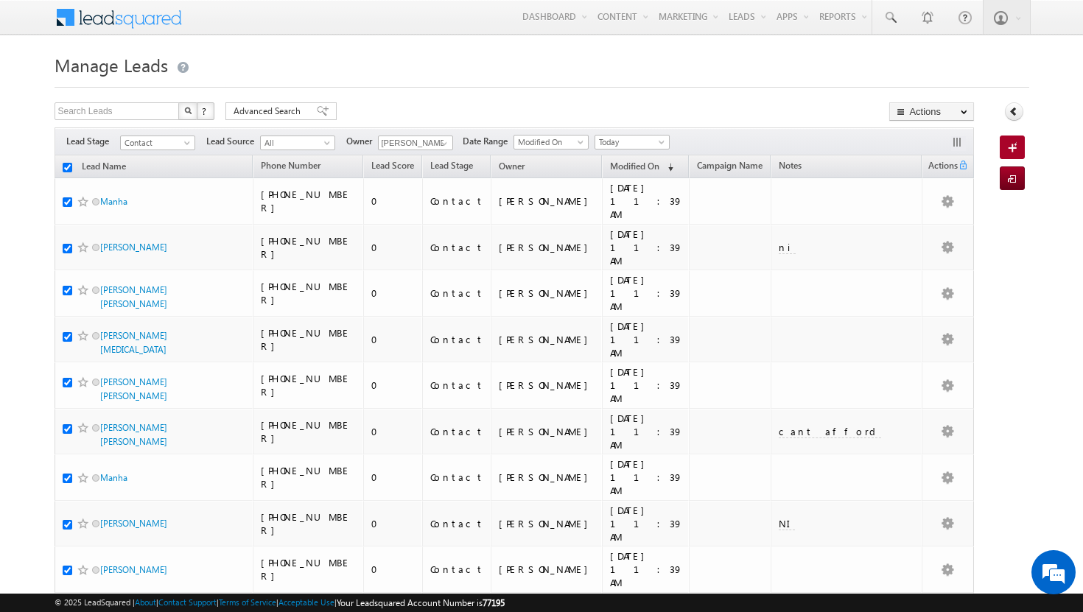
checkbox input "true"
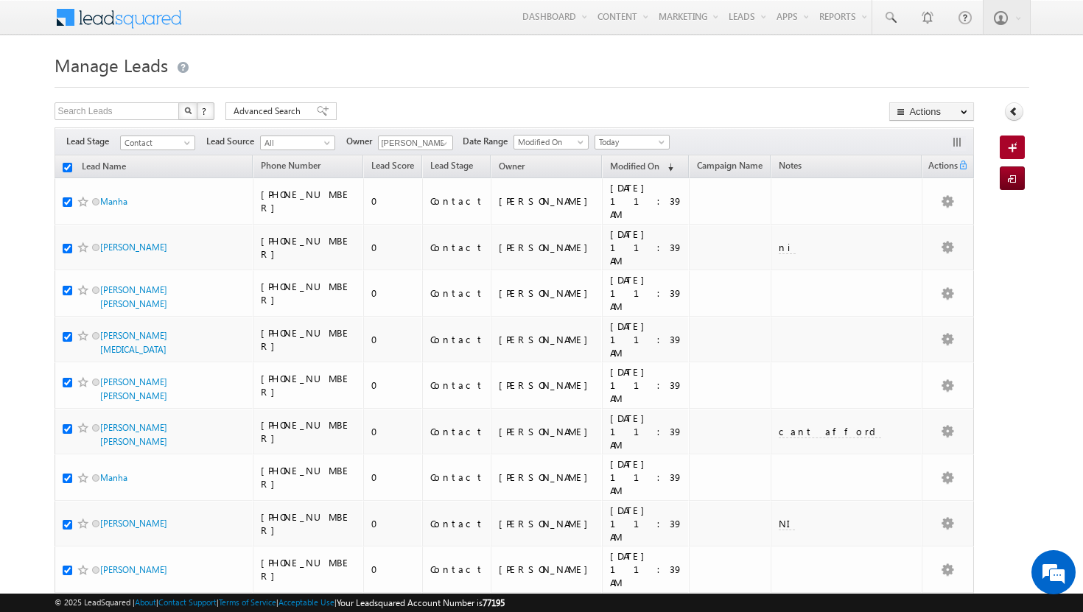
checkbox input "true"
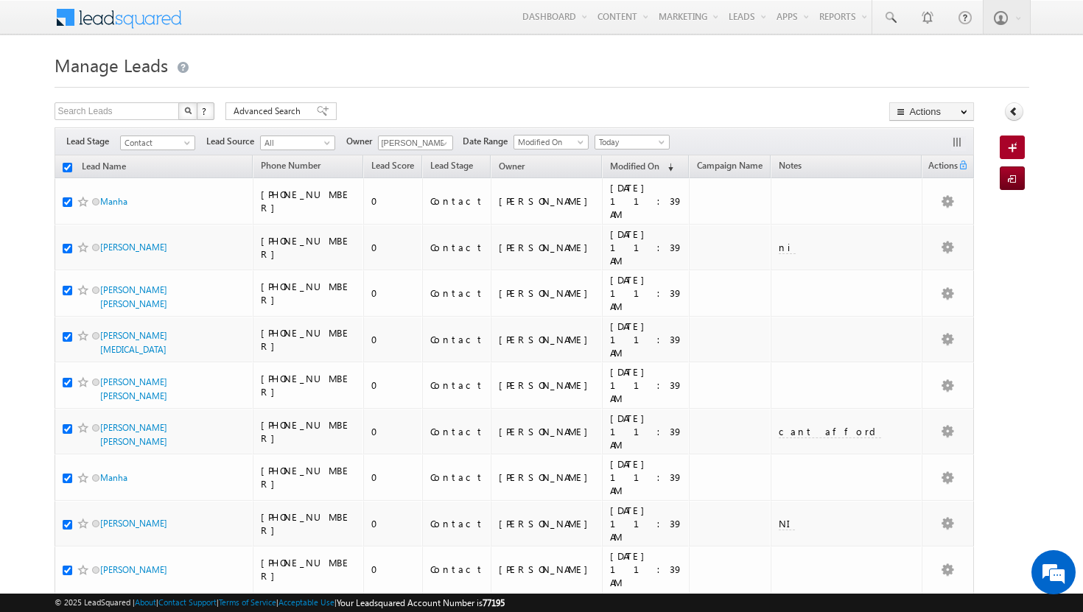
checkbox input "true"
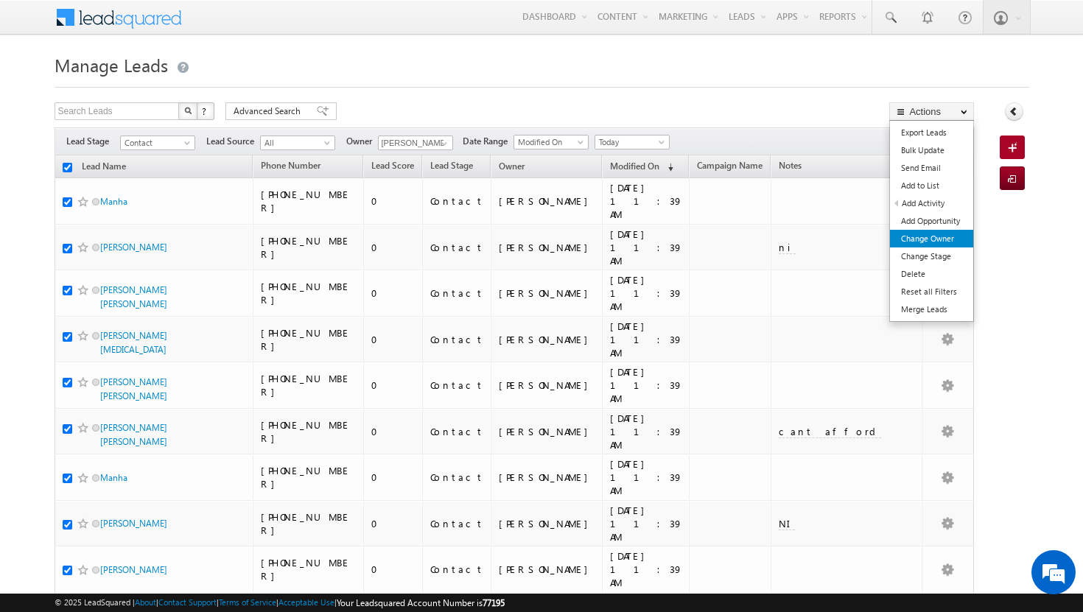
click at [951, 236] on link "Change Owner" at bounding box center [931, 239] width 83 height 18
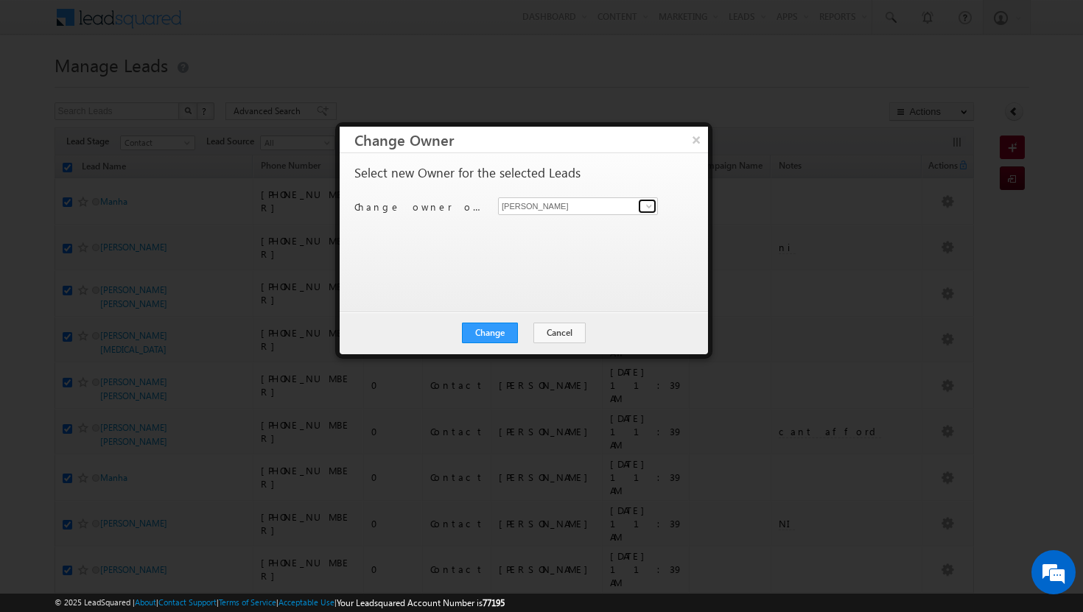
click at [651, 210] on span at bounding box center [649, 206] width 12 height 12
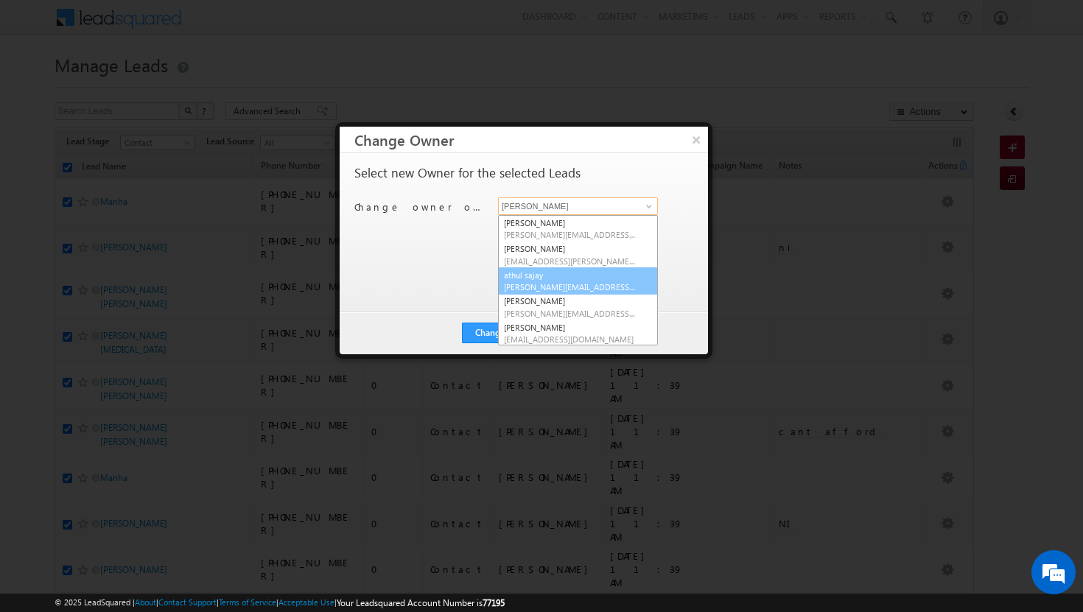
scroll to position [133, 0]
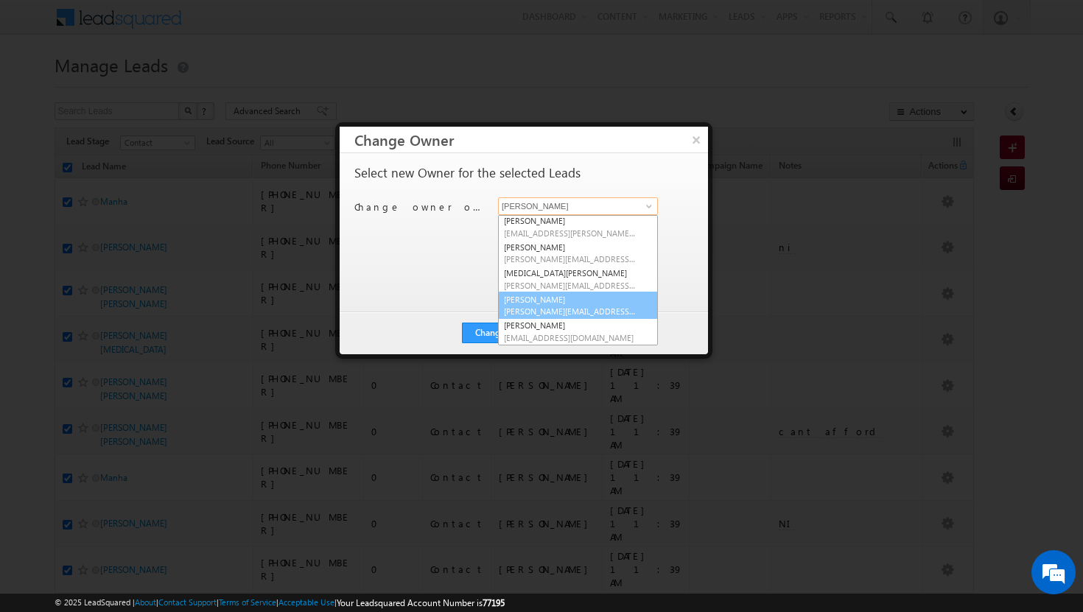
click at [585, 306] on span "[PERSON_NAME][EMAIL_ADDRESS][DOMAIN_NAME]" at bounding box center [570, 311] width 133 height 11
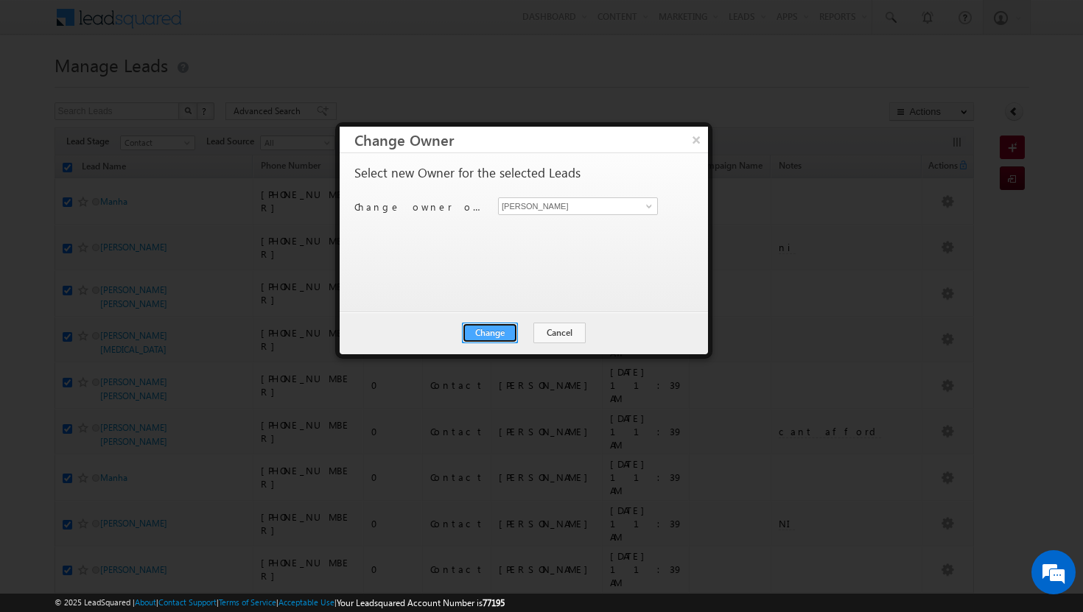
click at [502, 335] on button "Change" at bounding box center [490, 333] width 56 height 21
click at [531, 332] on button "Close" at bounding box center [526, 333] width 47 height 21
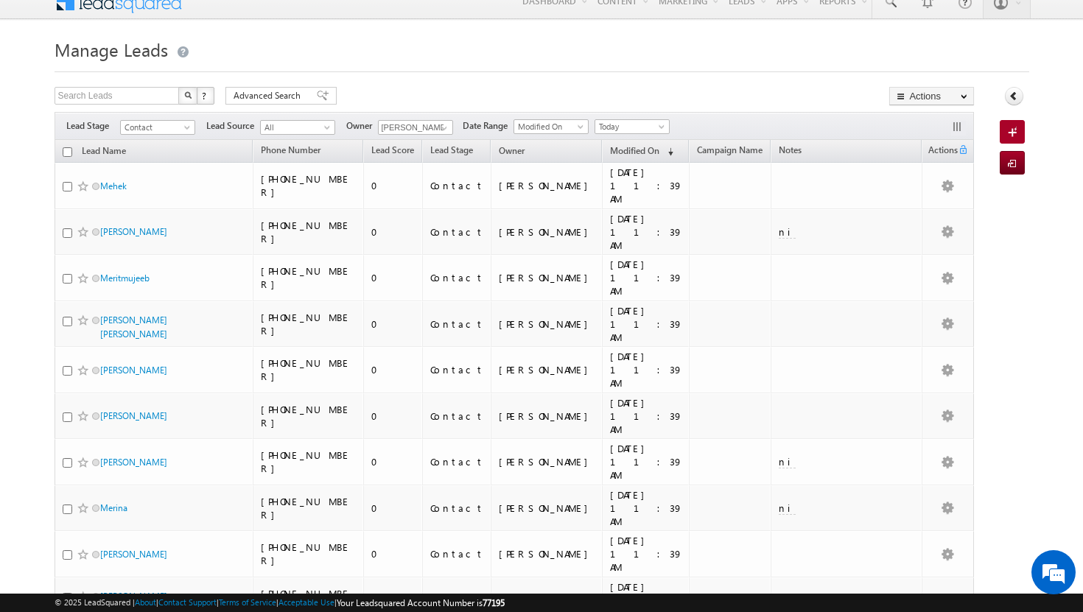
scroll to position [0, 0]
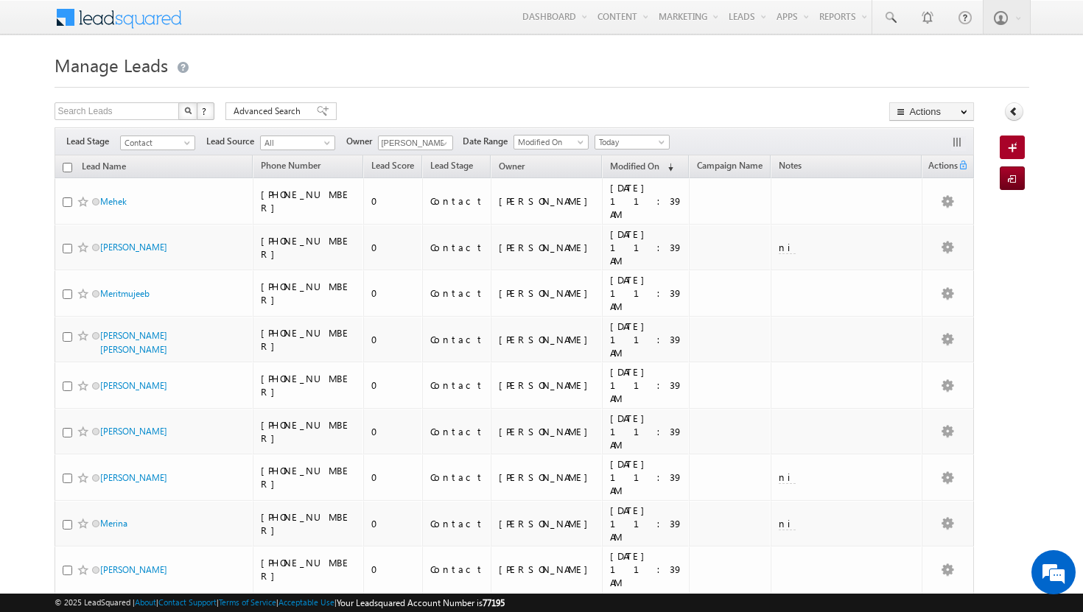
click at [71, 169] on input "checkbox" at bounding box center [68, 168] width 10 height 10
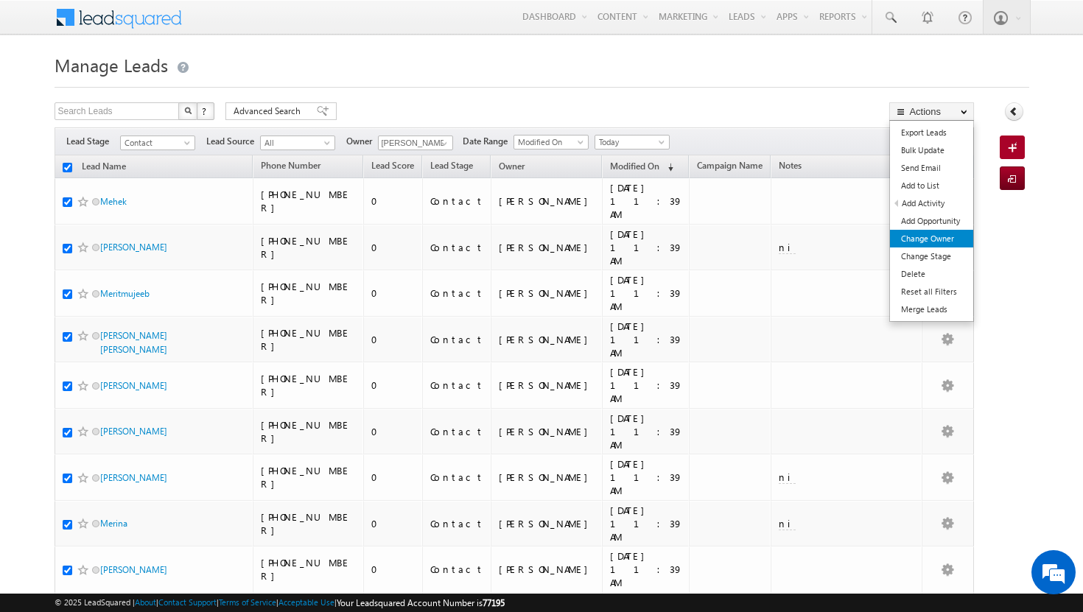
click at [933, 239] on link "Change Owner" at bounding box center [931, 239] width 83 height 18
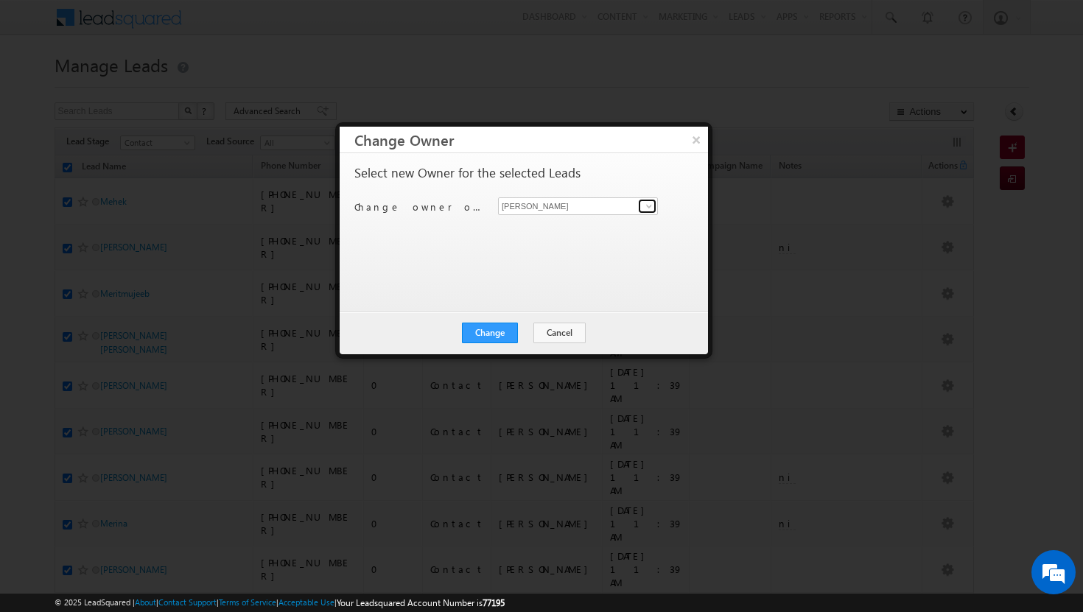
click at [650, 203] on span at bounding box center [649, 206] width 12 height 12
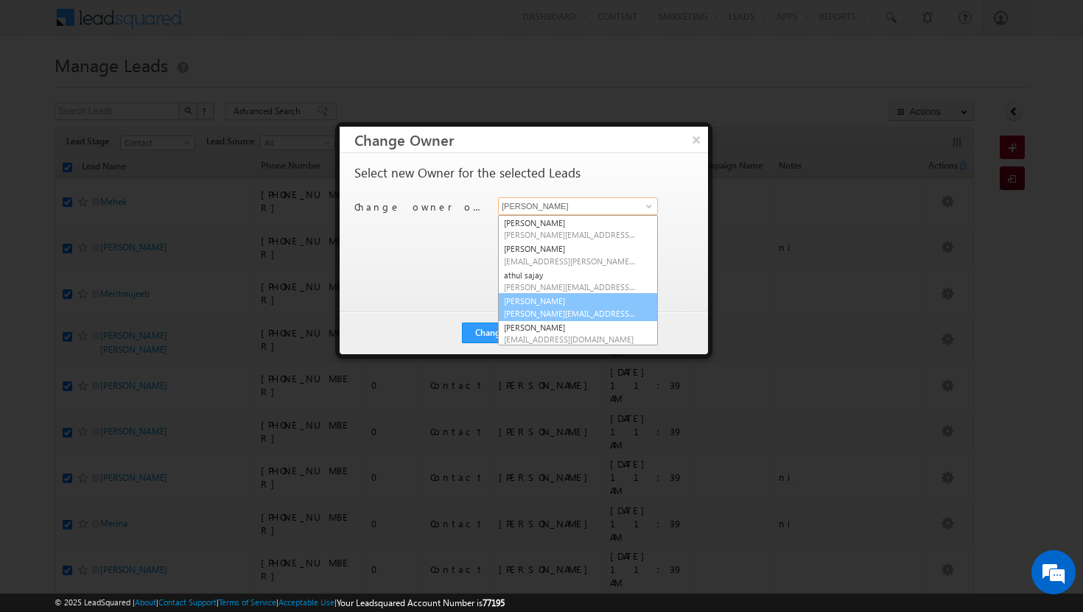
click at [544, 307] on link "[PERSON_NAME] Tp [EMAIL_ADDRESS][DOMAIN_NAME]" at bounding box center [578, 307] width 160 height 28
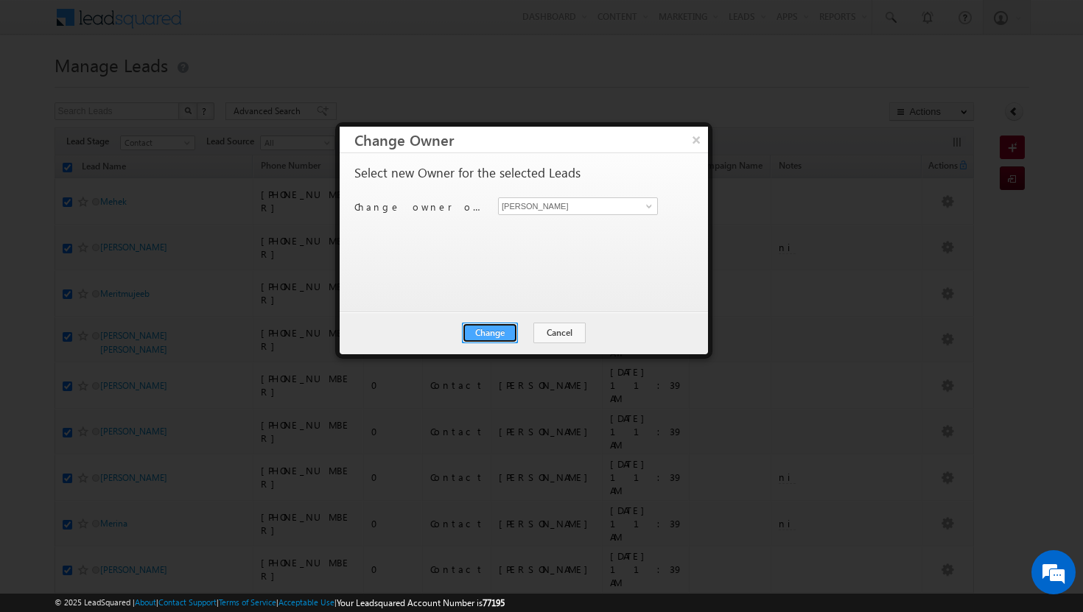
click at [494, 338] on button "Change" at bounding box center [490, 333] width 56 height 21
click at [543, 329] on button "Close" at bounding box center [526, 333] width 47 height 21
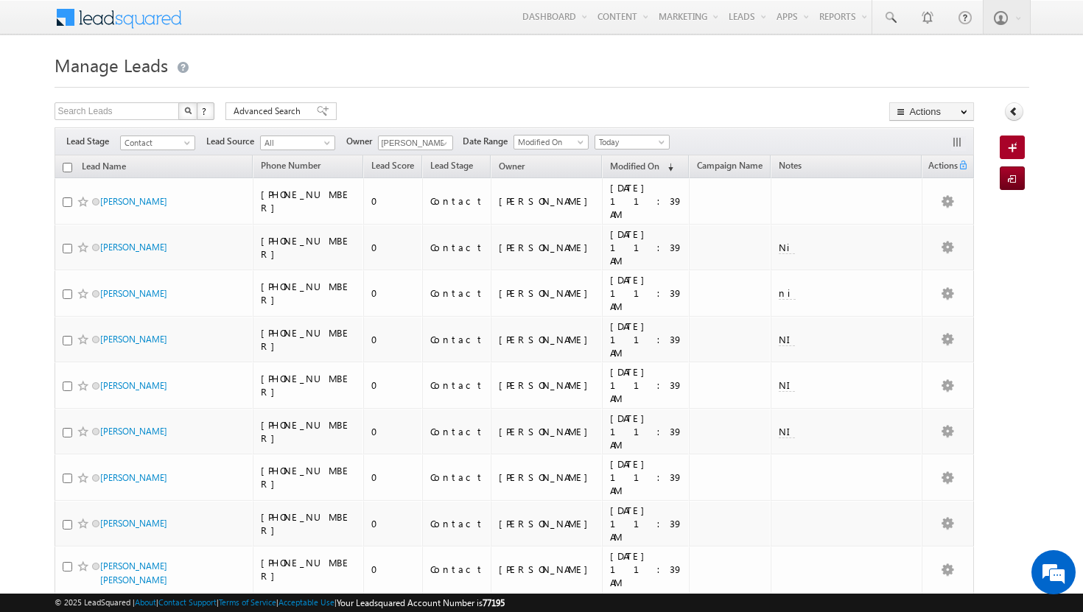
click at [66, 169] on input "checkbox" at bounding box center [68, 168] width 10 height 10
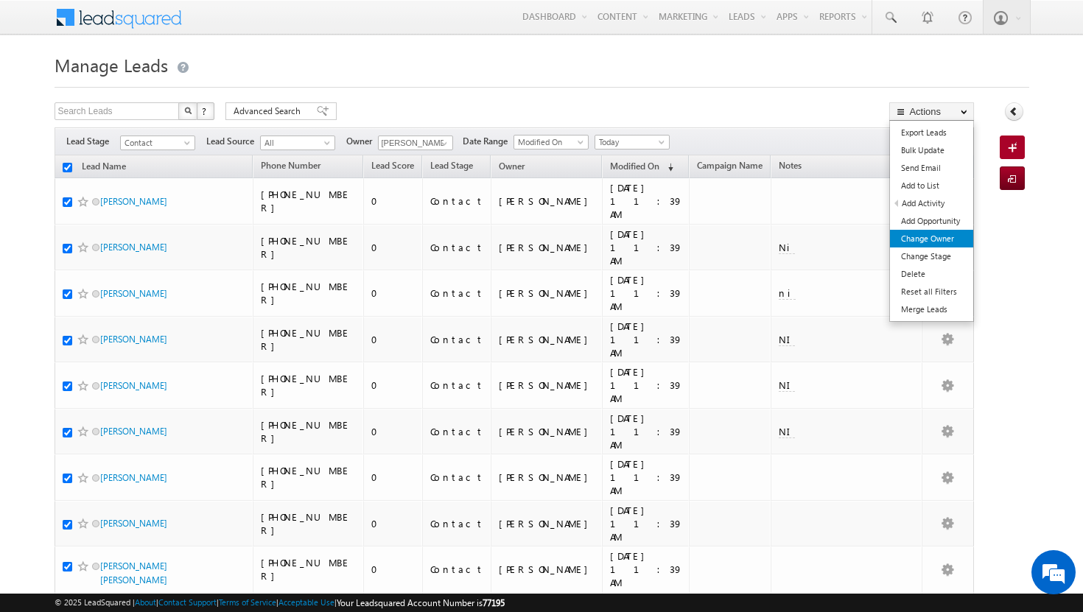
click at [943, 234] on link "Change Owner" at bounding box center [931, 239] width 83 height 18
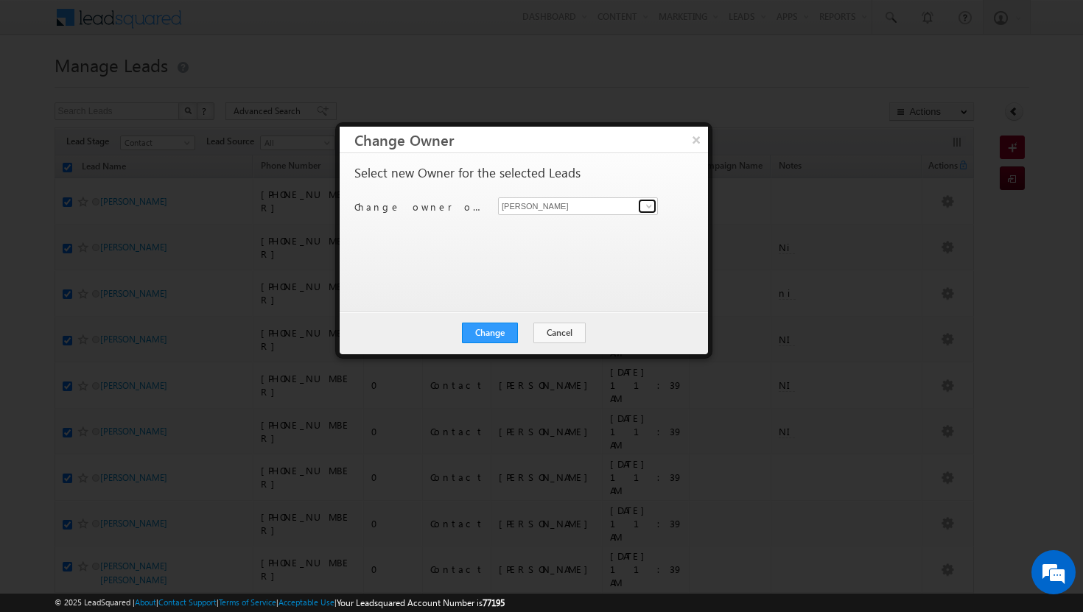
click at [654, 204] on span at bounding box center [649, 206] width 12 height 12
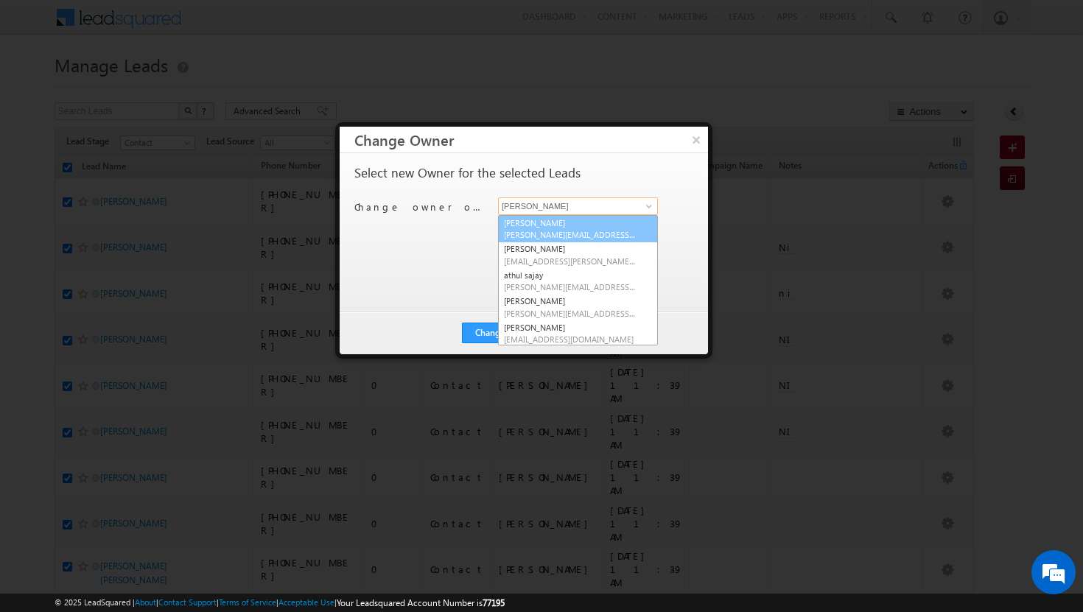
click at [573, 232] on span "[PERSON_NAME][EMAIL_ADDRESS][DOMAIN_NAME]" at bounding box center [570, 234] width 133 height 11
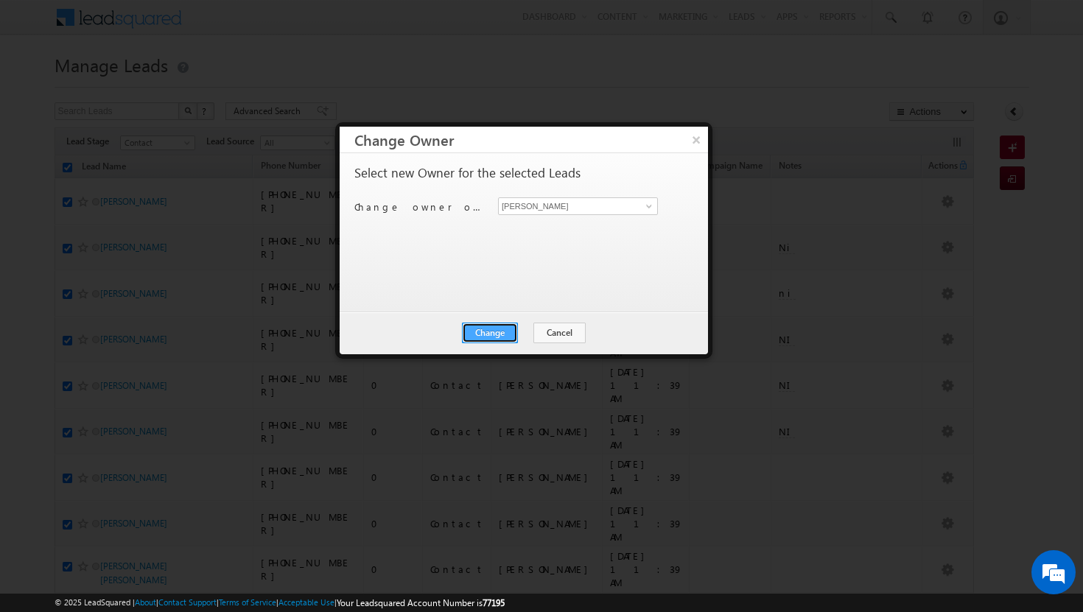
click at [503, 333] on button "Change" at bounding box center [490, 333] width 56 height 21
click at [531, 330] on button "Close" at bounding box center [526, 333] width 47 height 21
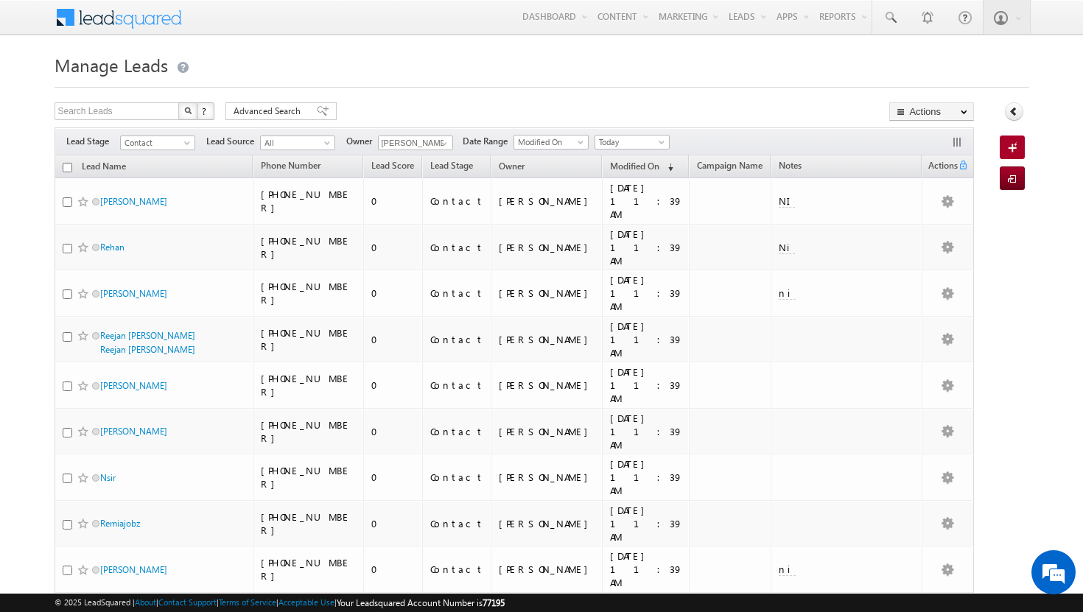
click at [67, 167] on input "checkbox" at bounding box center [68, 168] width 10 height 10
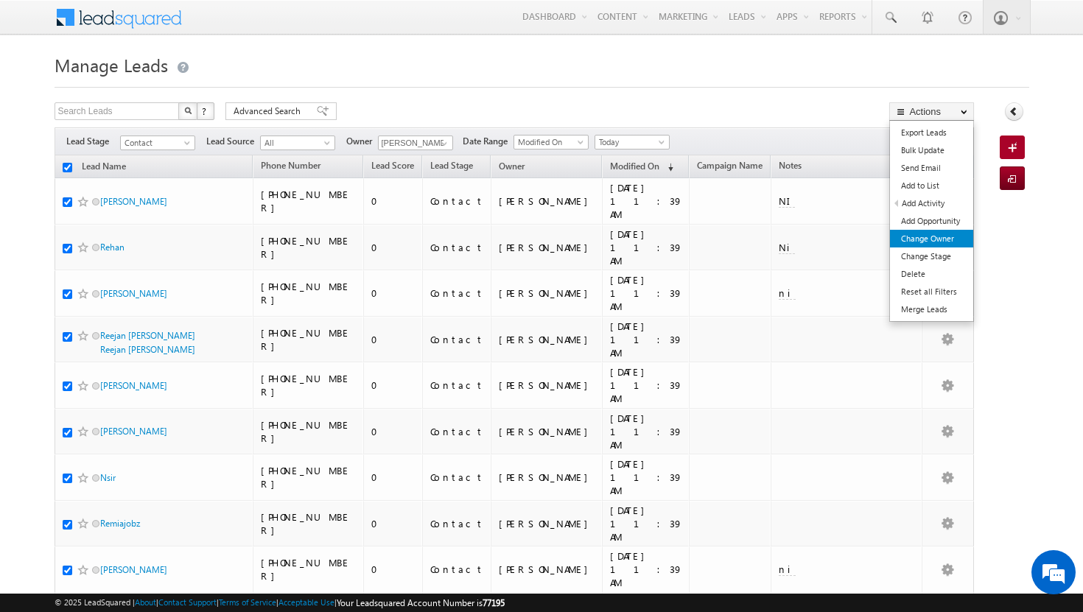
click at [938, 235] on link "Change Owner" at bounding box center [931, 239] width 83 height 18
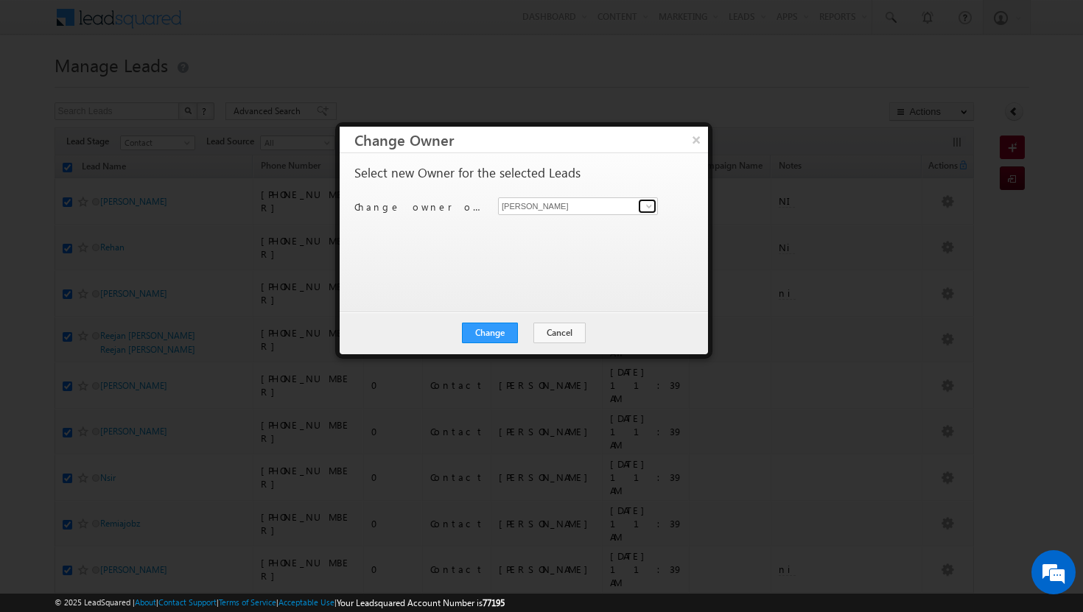
click at [648, 207] on span at bounding box center [649, 206] width 12 height 12
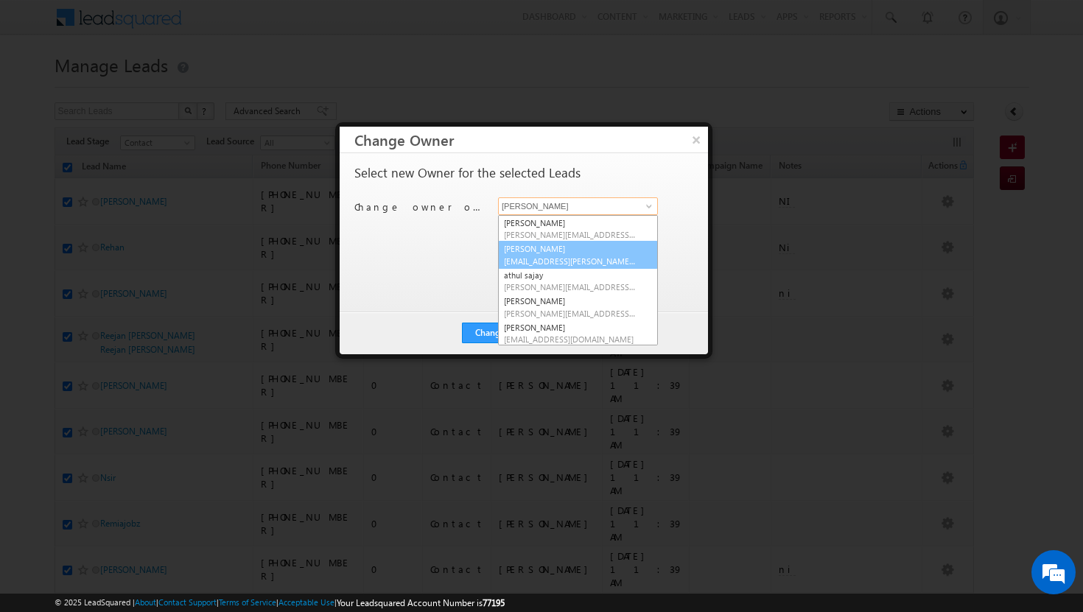
click at [573, 250] on link "Afeef Mohammad [EMAIL_ADDRESS][PERSON_NAME][DOMAIN_NAME]" at bounding box center [578, 255] width 160 height 28
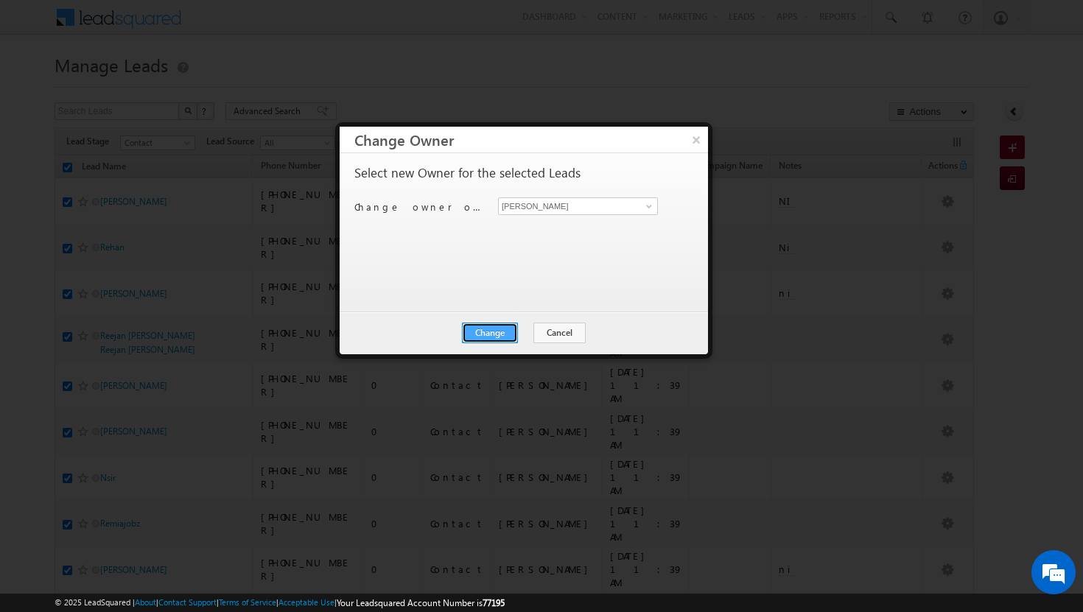
click at [514, 330] on button "Change" at bounding box center [490, 333] width 56 height 21
click at [522, 330] on button "Close" at bounding box center [526, 333] width 47 height 21
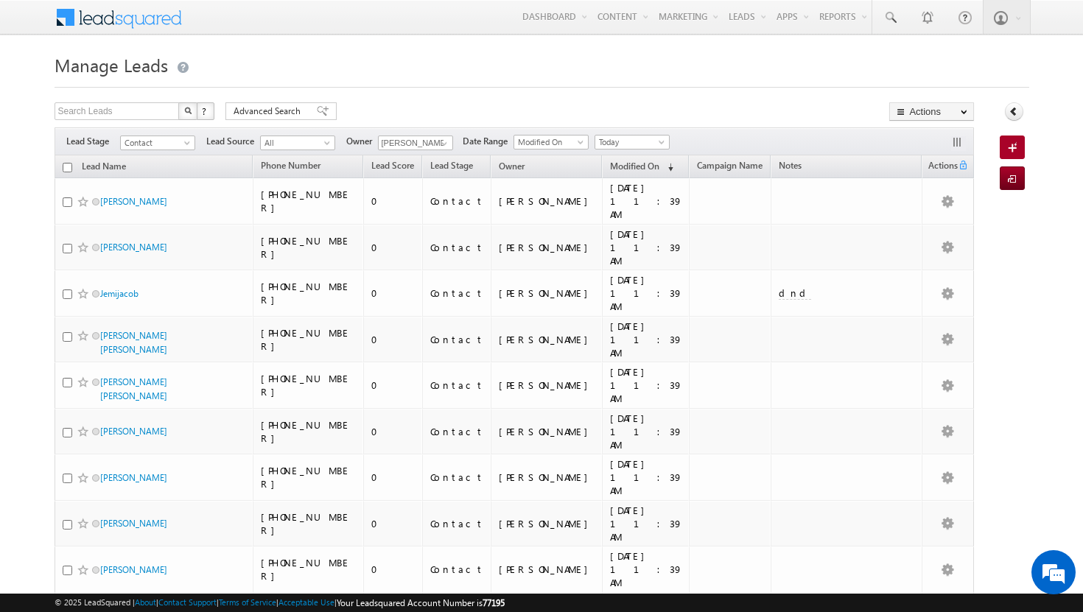
click at [66, 168] on input "checkbox" at bounding box center [68, 168] width 10 height 10
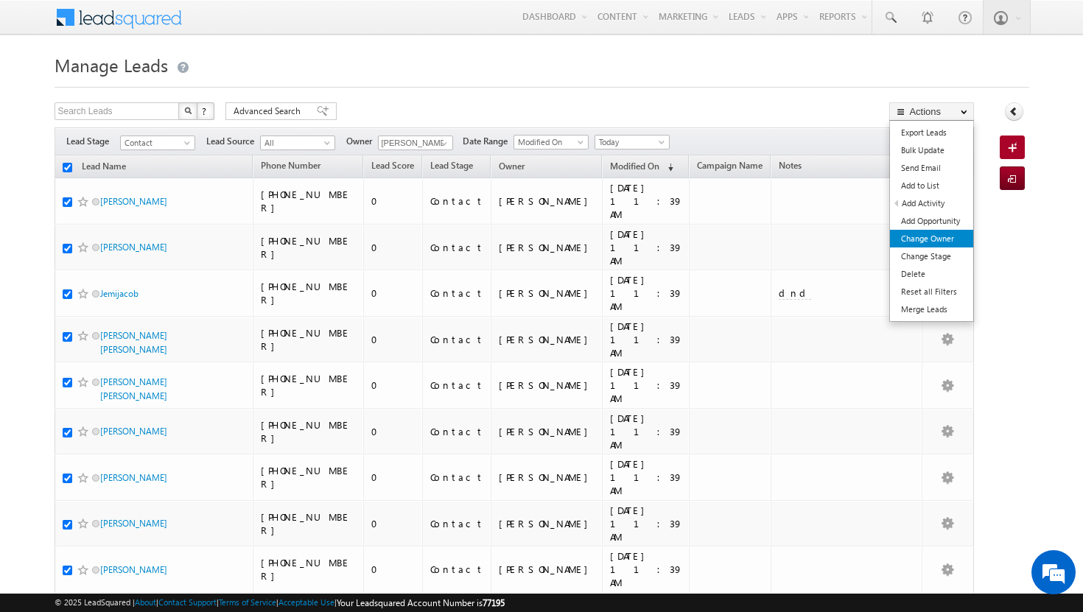
click at [931, 239] on link "Change Owner" at bounding box center [931, 239] width 83 height 18
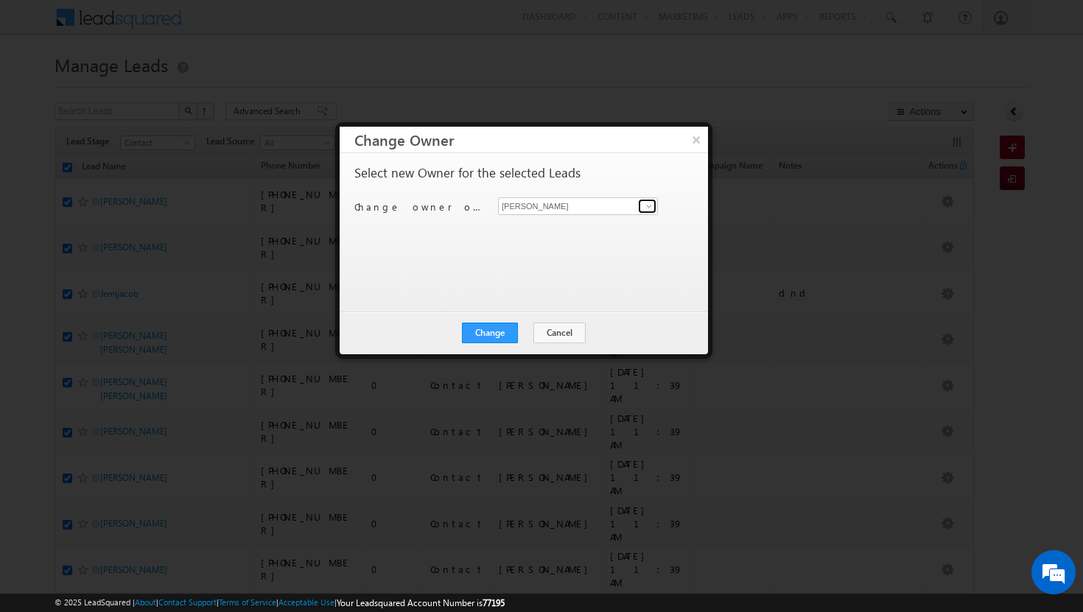
click at [651, 206] on span at bounding box center [649, 206] width 12 height 12
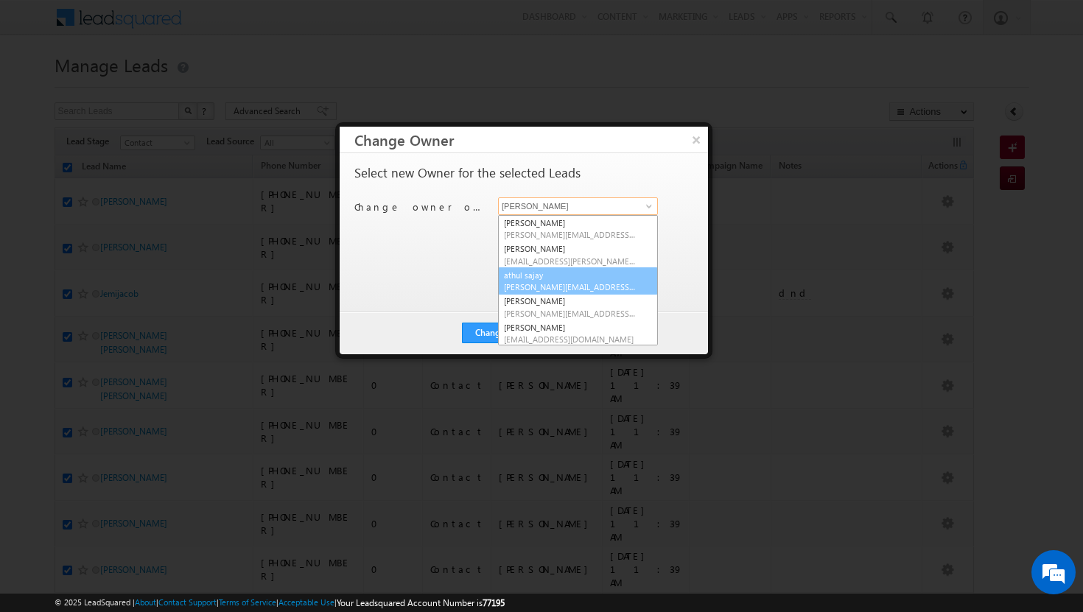
click at [599, 276] on link "[PERSON_NAME] [PERSON_NAME][EMAIL_ADDRESS][PERSON_NAME][DOMAIN_NAME]" at bounding box center [578, 281] width 160 height 28
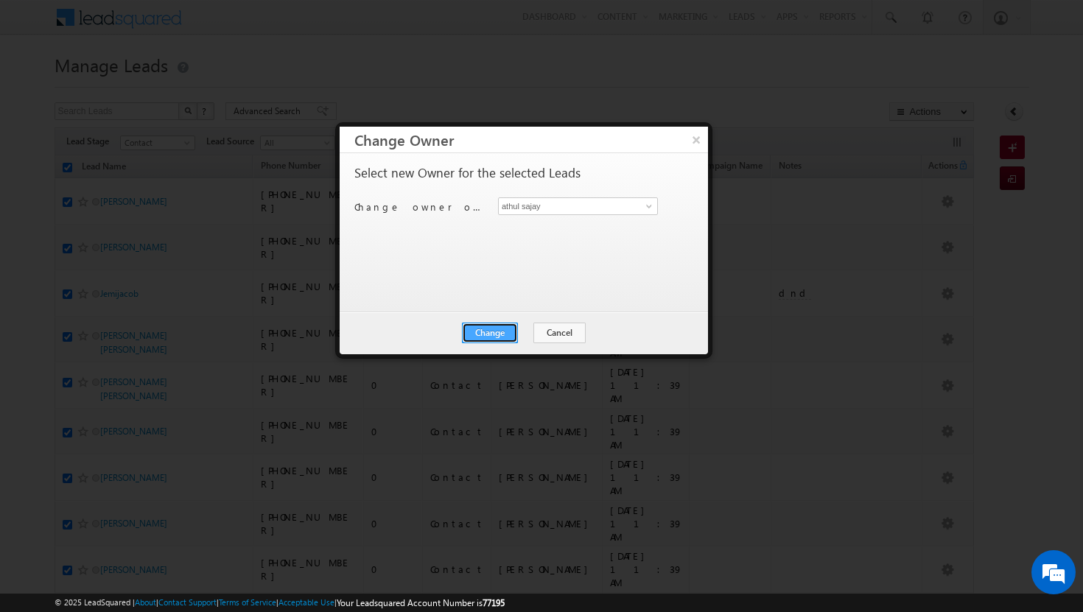
click at [503, 330] on button "Change" at bounding box center [490, 333] width 56 height 21
click at [524, 329] on button "Close" at bounding box center [526, 333] width 47 height 21
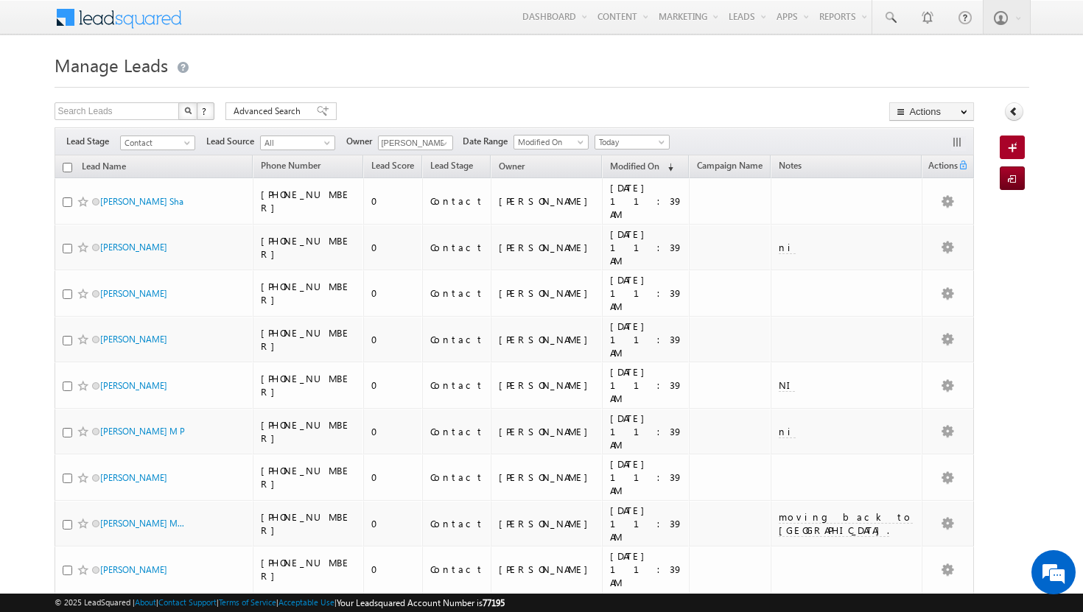
click at [69, 167] on input "checkbox" at bounding box center [68, 168] width 10 height 10
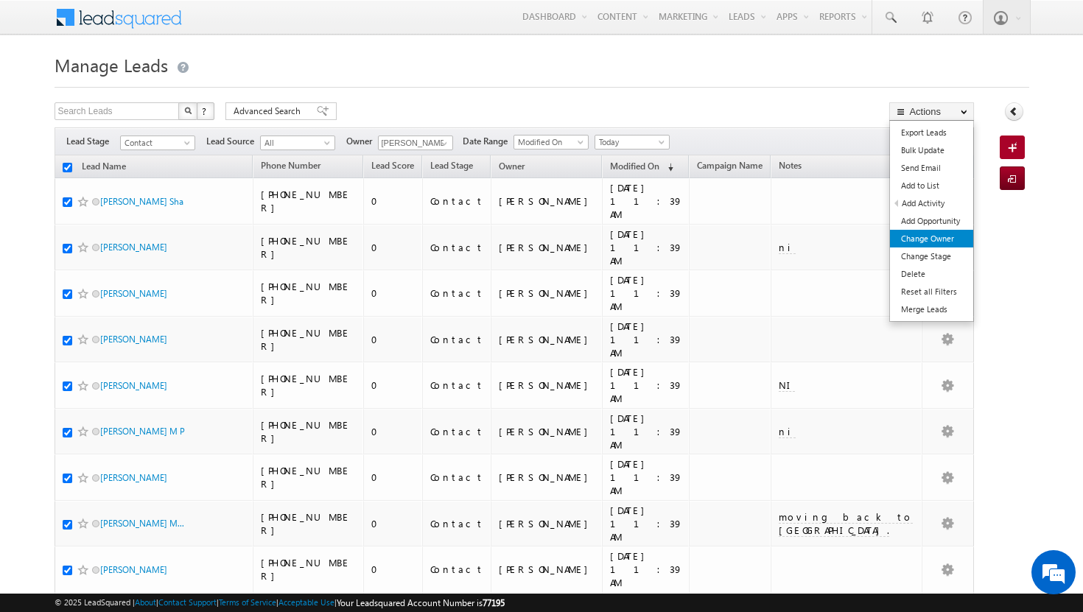
click at [898, 237] on link "Change Owner" at bounding box center [931, 239] width 83 height 18
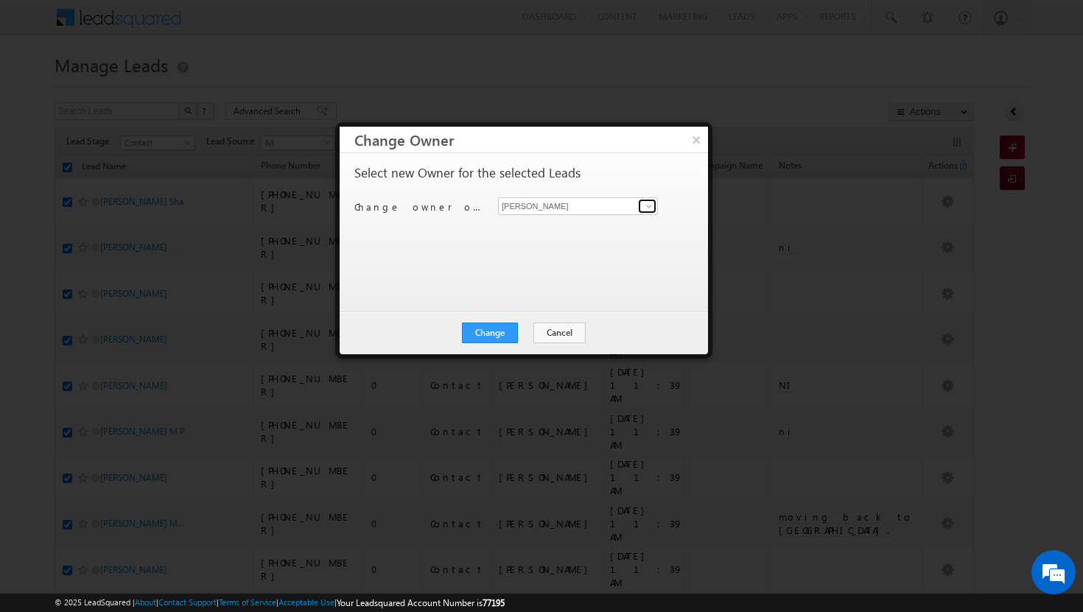
click at [651, 205] on span at bounding box center [649, 206] width 12 height 12
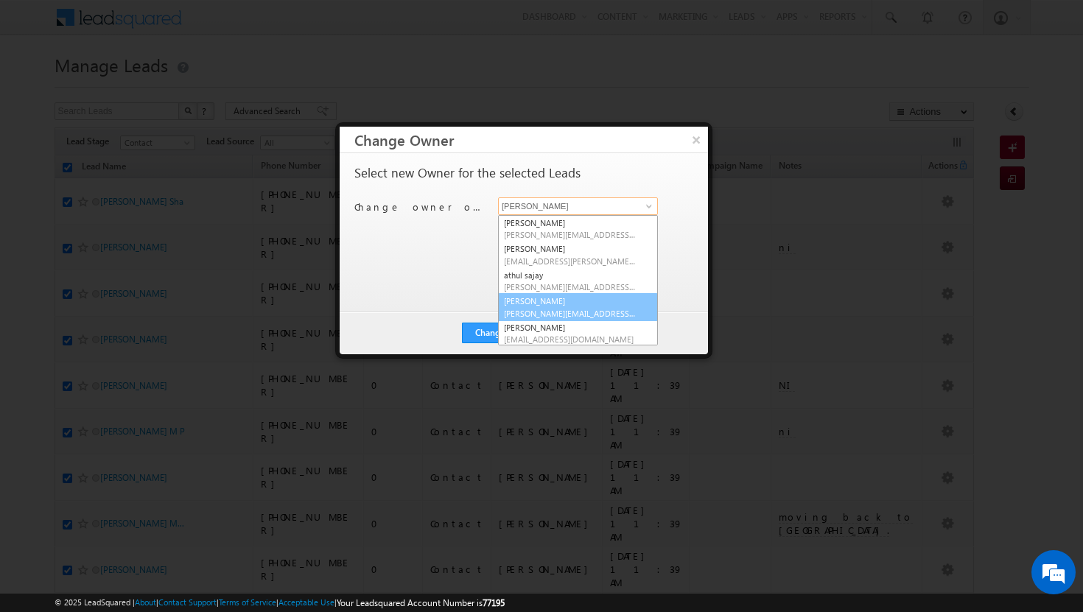
click at [566, 301] on link "[PERSON_NAME] Tp [EMAIL_ADDRESS][DOMAIN_NAME]" at bounding box center [578, 307] width 160 height 28
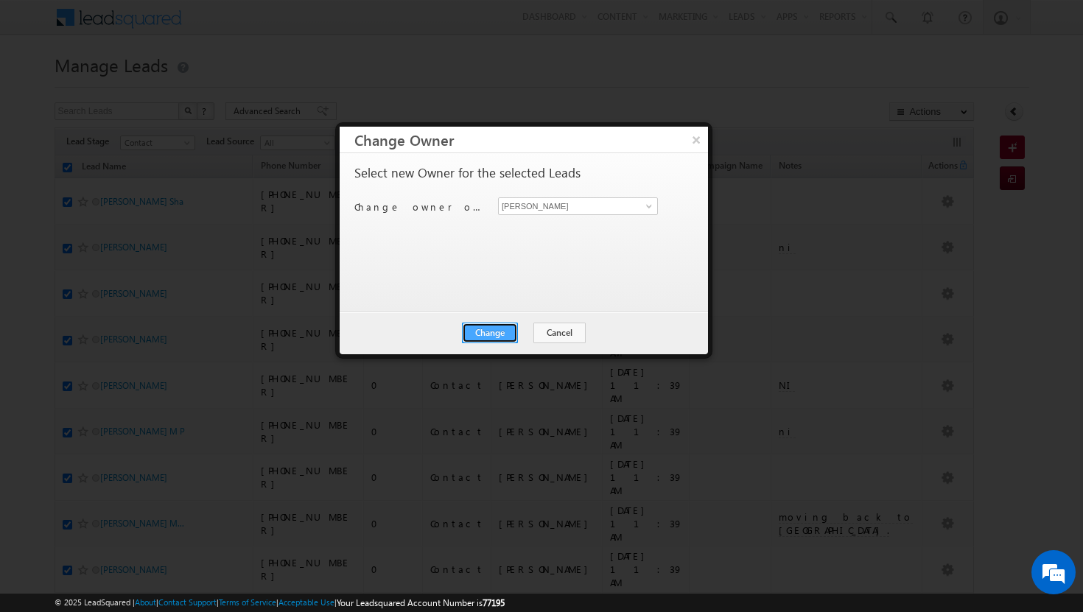
click at [494, 331] on button "Change" at bounding box center [490, 333] width 56 height 21
click at [519, 329] on button "Close" at bounding box center [526, 333] width 47 height 21
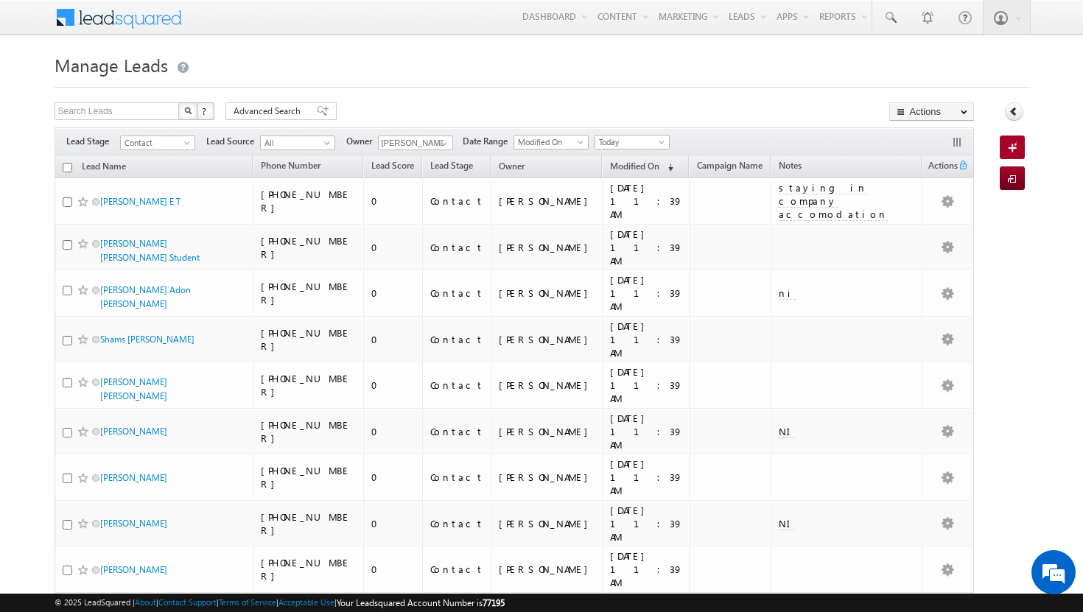
click at [69, 167] on input "checkbox" at bounding box center [68, 168] width 10 height 10
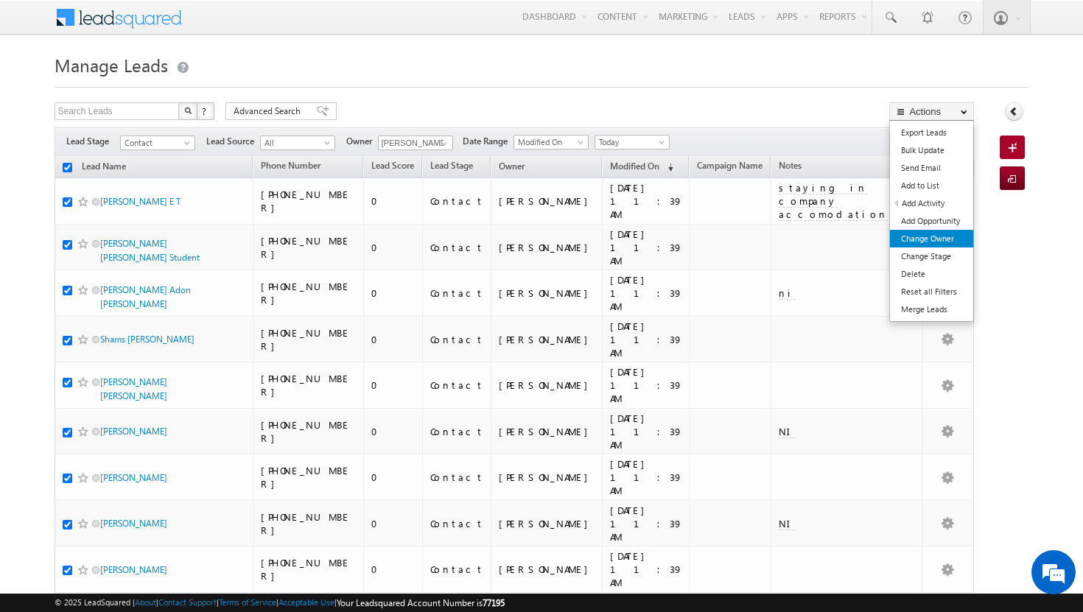
click at [927, 246] on link "Change Owner" at bounding box center [931, 239] width 83 height 18
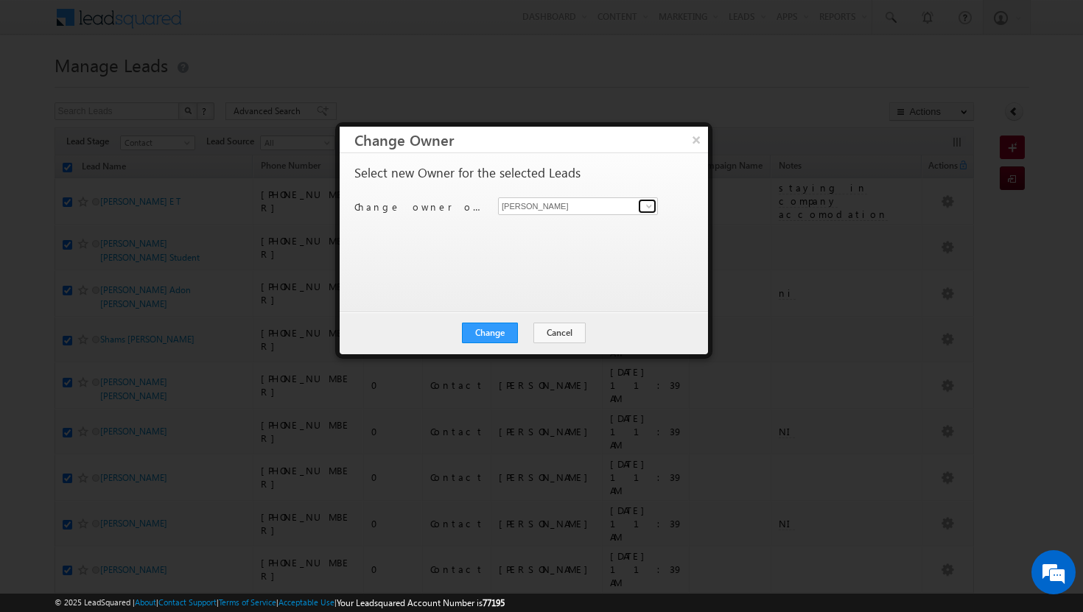
click at [645, 206] on span at bounding box center [649, 206] width 12 height 12
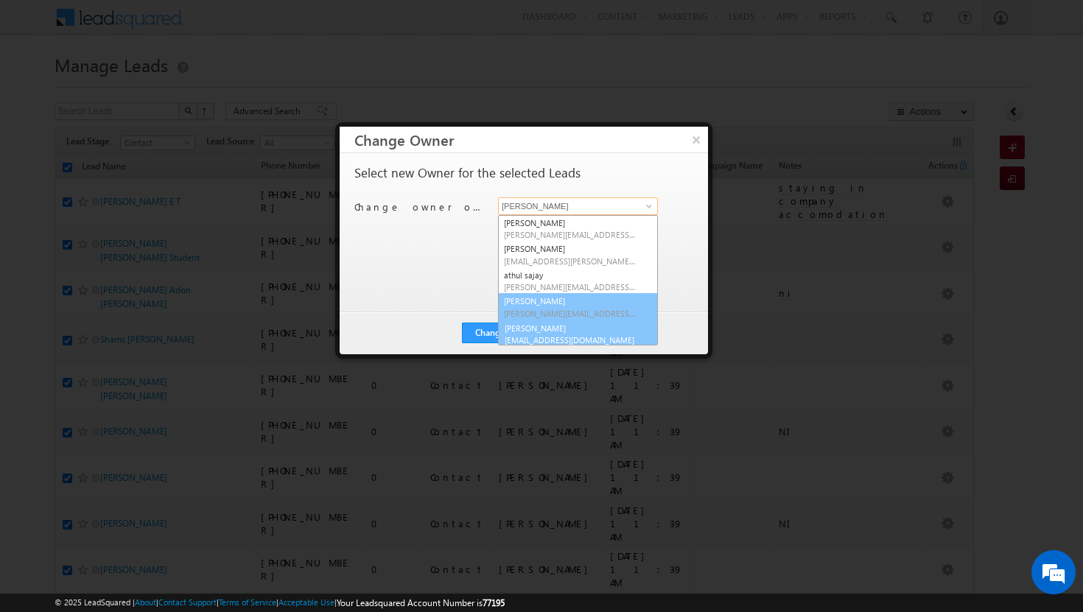
scroll to position [4, 0]
click at [589, 329] on link "[PERSON_NAME] [PERSON_NAME][EMAIL_ADDRESS][DOMAIN_NAME]" at bounding box center [578, 330] width 160 height 28
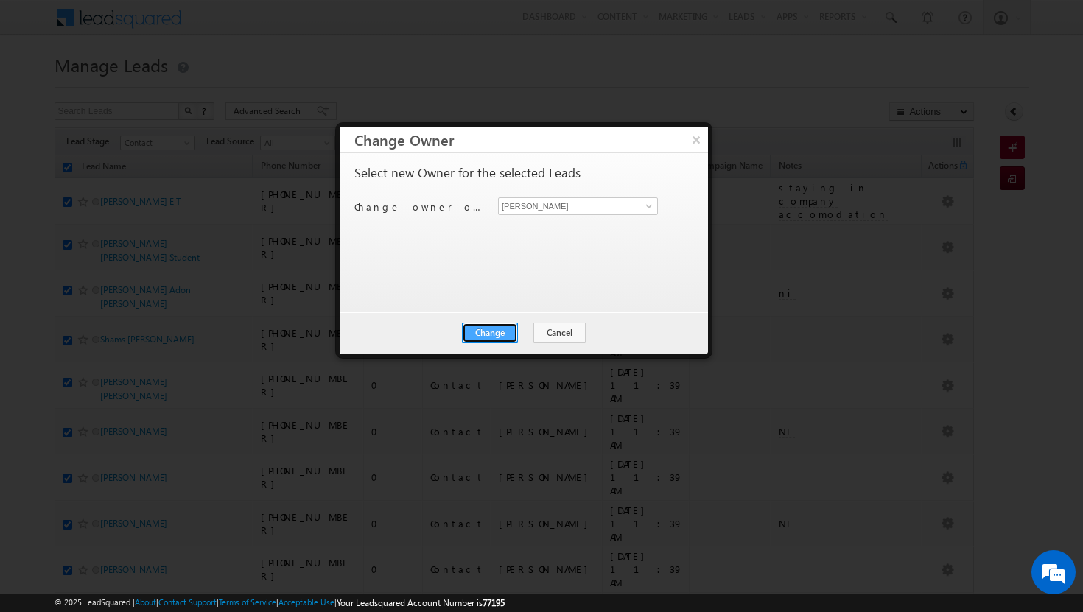
click at [499, 334] on button "Change" at bounding box center [490, 333] width 56 height 21
click at [523, 331] on button "Close" at bounding box center [526, 333] width 47 height 21
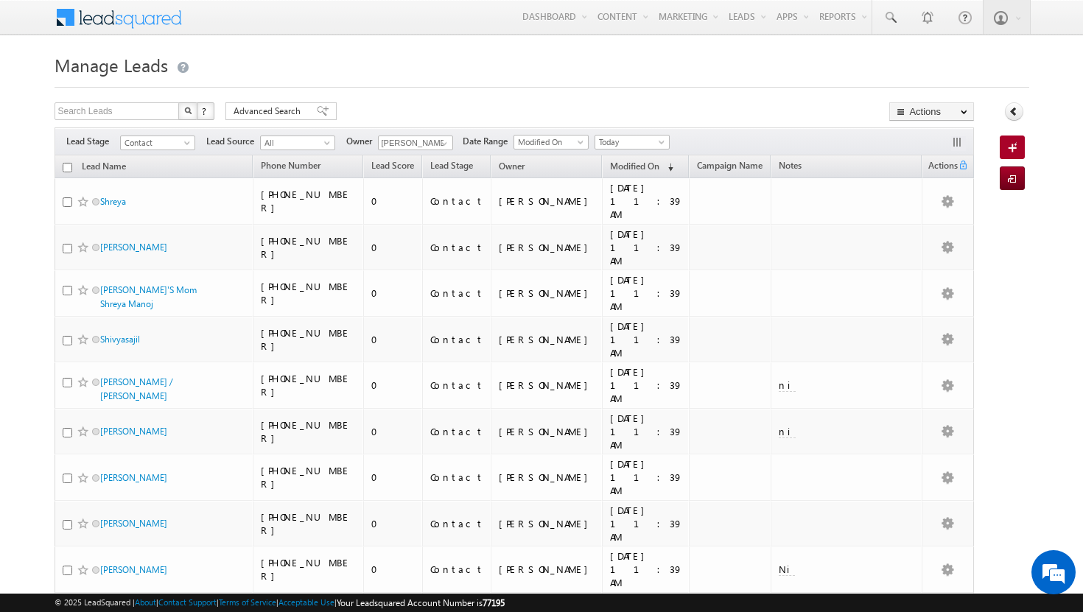
click at [65, 170] on input "checkbox" at bounding box center [68, 168] width 10 height 10
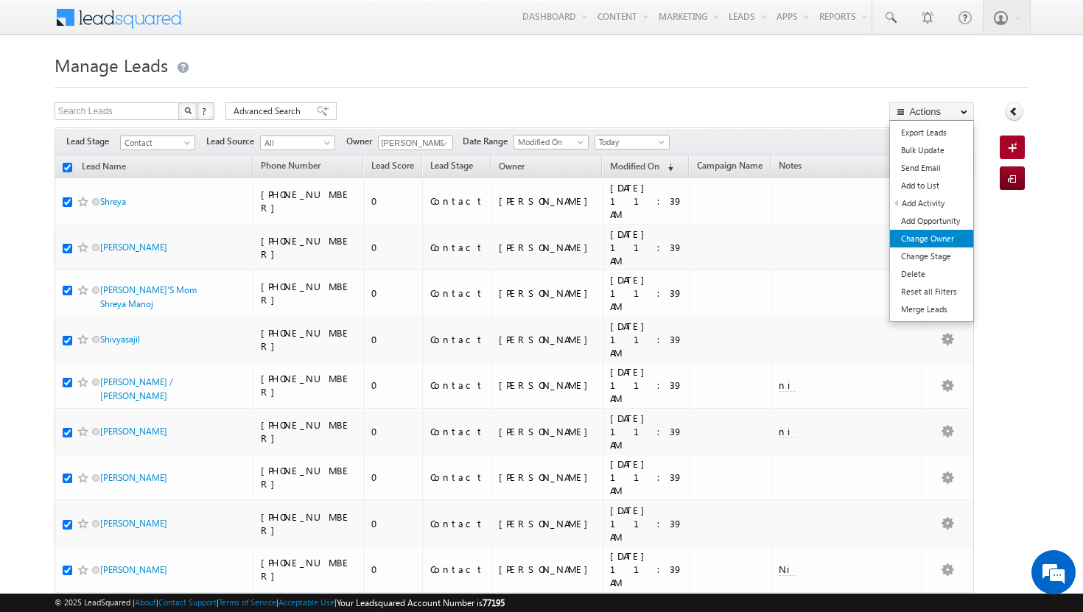
click at [940, 242] on link "Change Owner" at bounding box center [931, 239] width 83 height 18
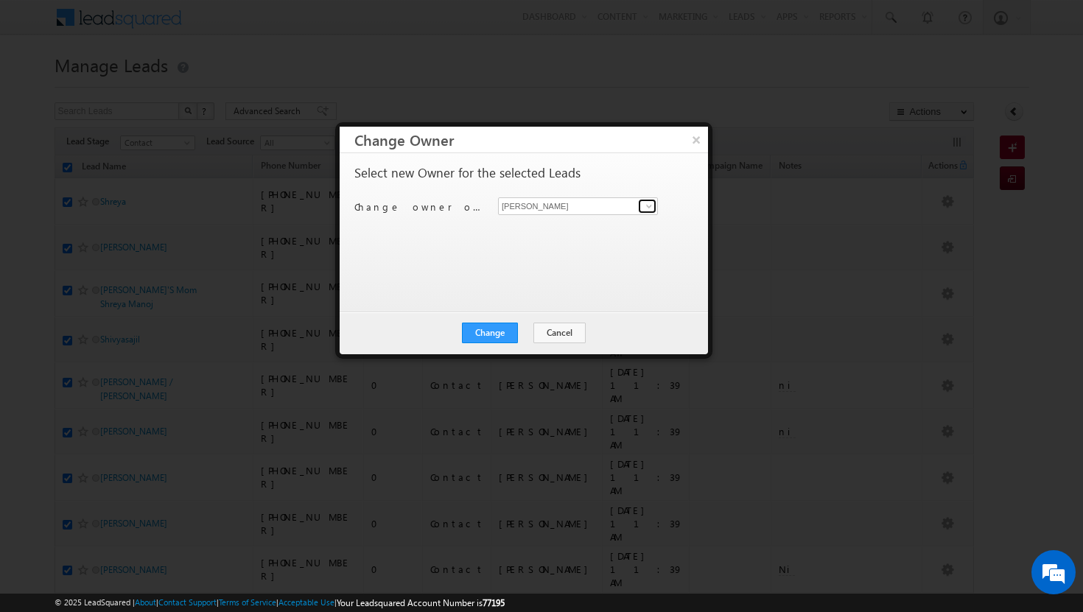
click at [651, 211] on span at bounding box center [649, 206] width 12 height 12
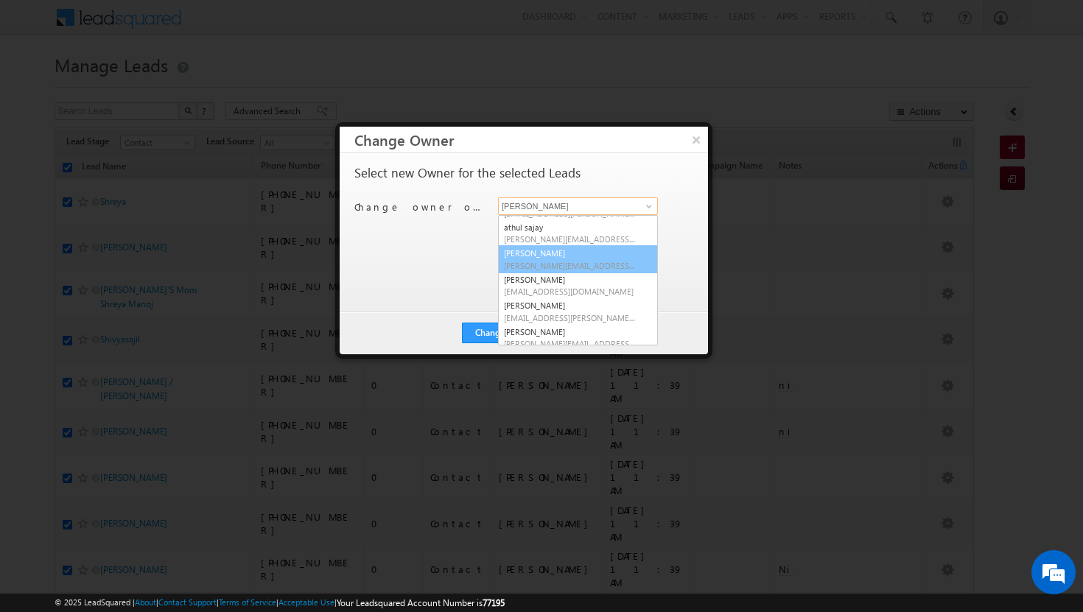
scroll to position [49, 0]
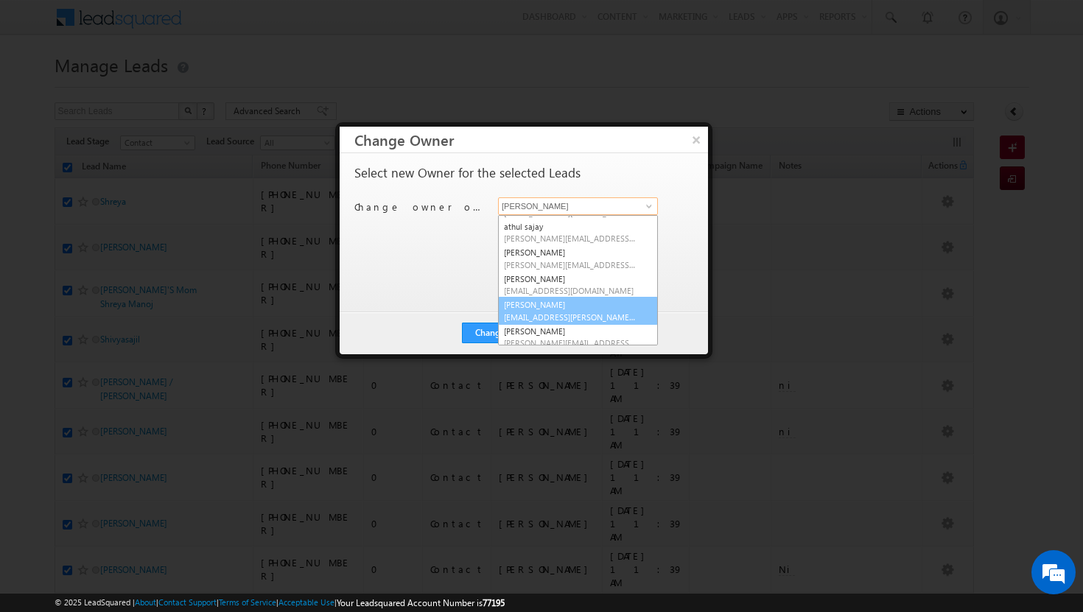
click at [571, 312] on span "[EMAIL_ADDRESS][PERSON_NAME][DOMAIN_NAME]" at bounding box center [570, 317] width 133 height 11
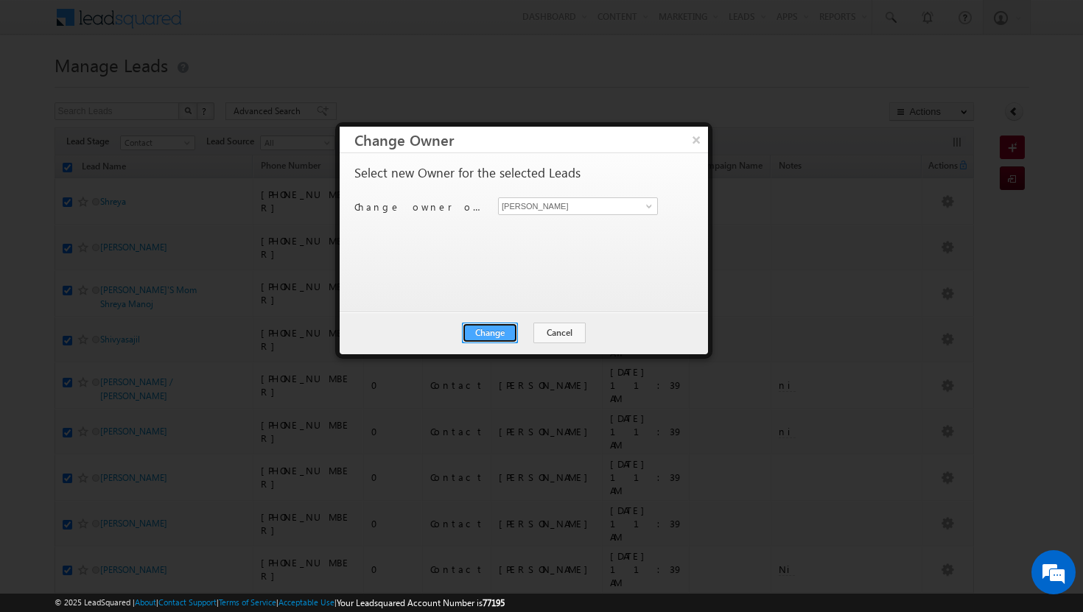
click at [500, 333] on button "Change" at bounding box center [490, 333] width 56 height 21
click at [525, 329] on button "Close" at bounding box center [526, 333] width 47 height 21
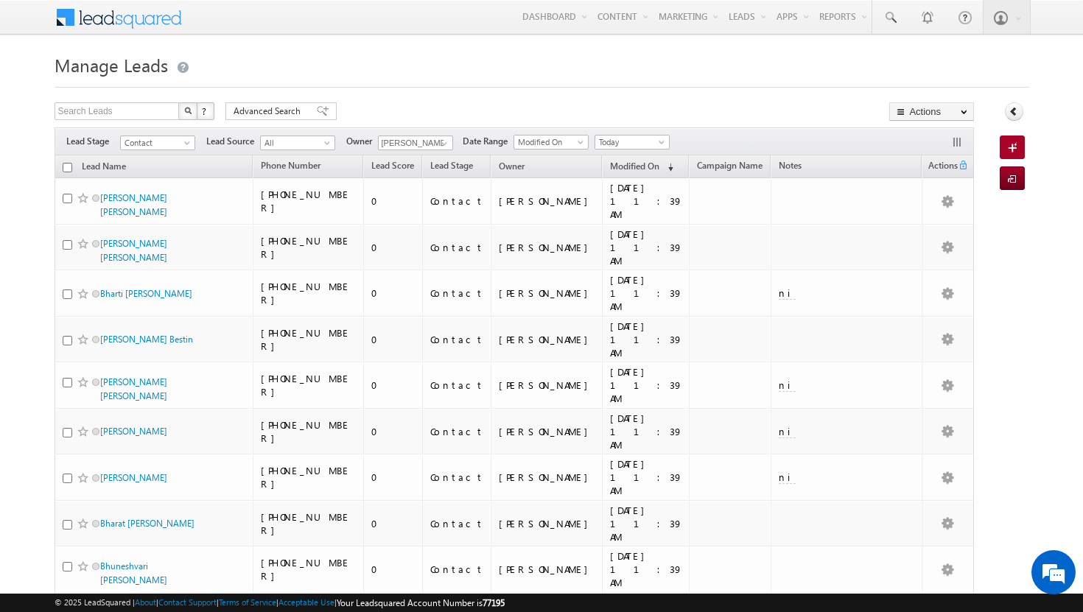
click at [66, 168] on input "checkbox" at bounding box center [68, 168] width 10 height 10
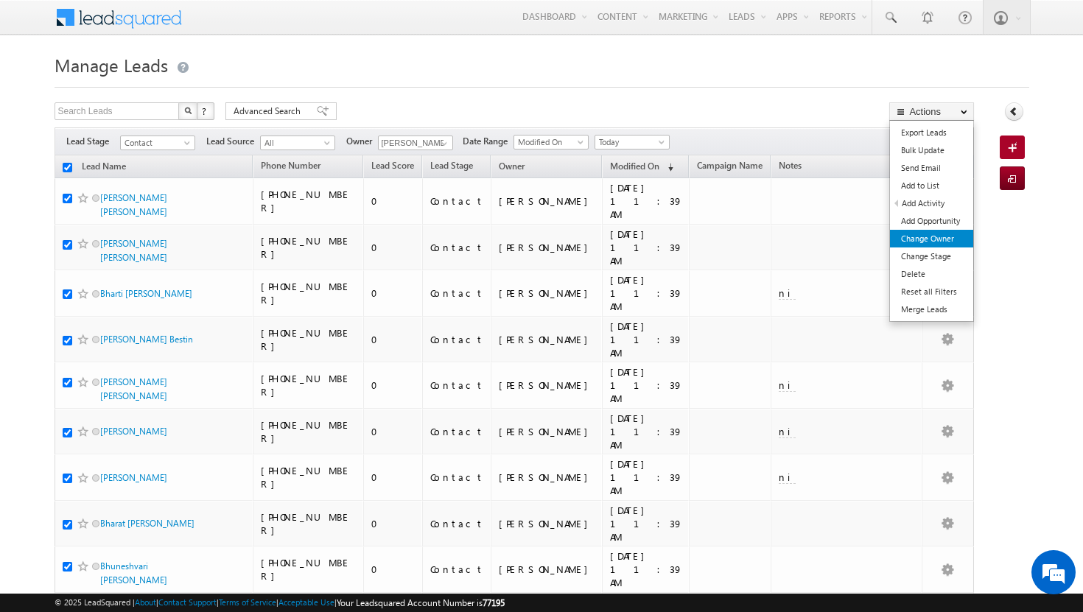
click at [926, 243] on link "Change Owner" at bounding box center [931, 239] width 83 height 18
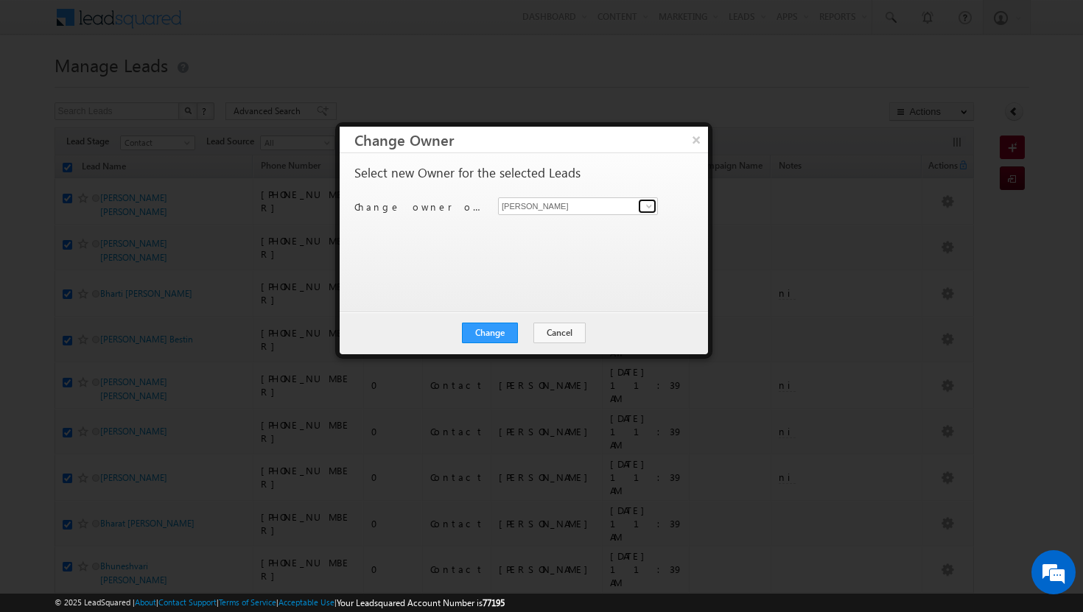
click at [646, 209] on span at bounding box center [649, 206] width 12 height 12
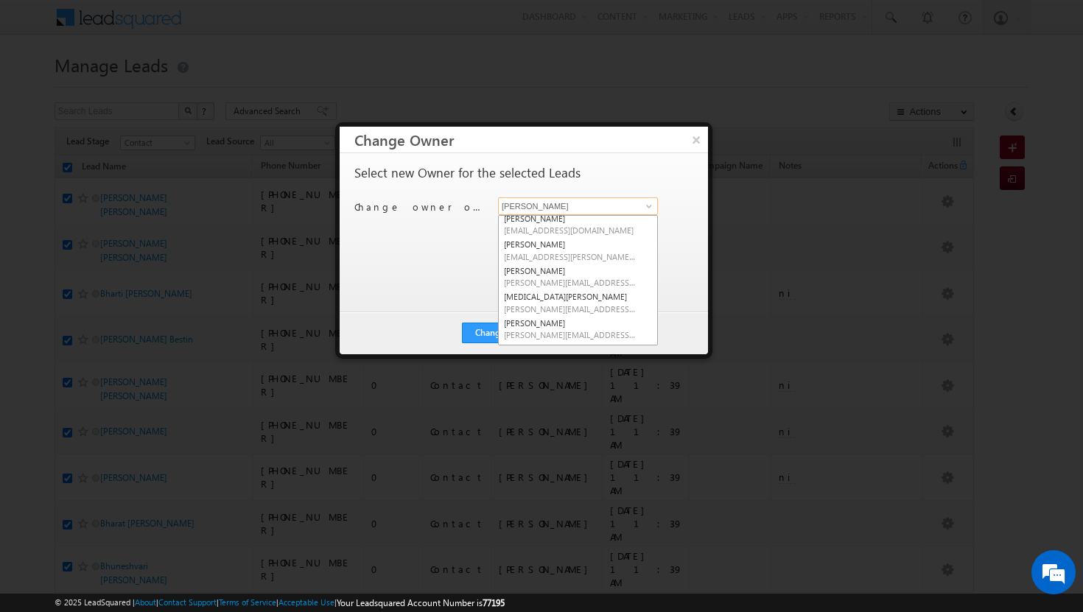
scroll to position [113, 0]
click at [564, 299] on span "[PERSON_NAME][EMAIL_ADDRESS][DOMAIN_NAME]" at bounding box center [570, 304] width 133 height 11
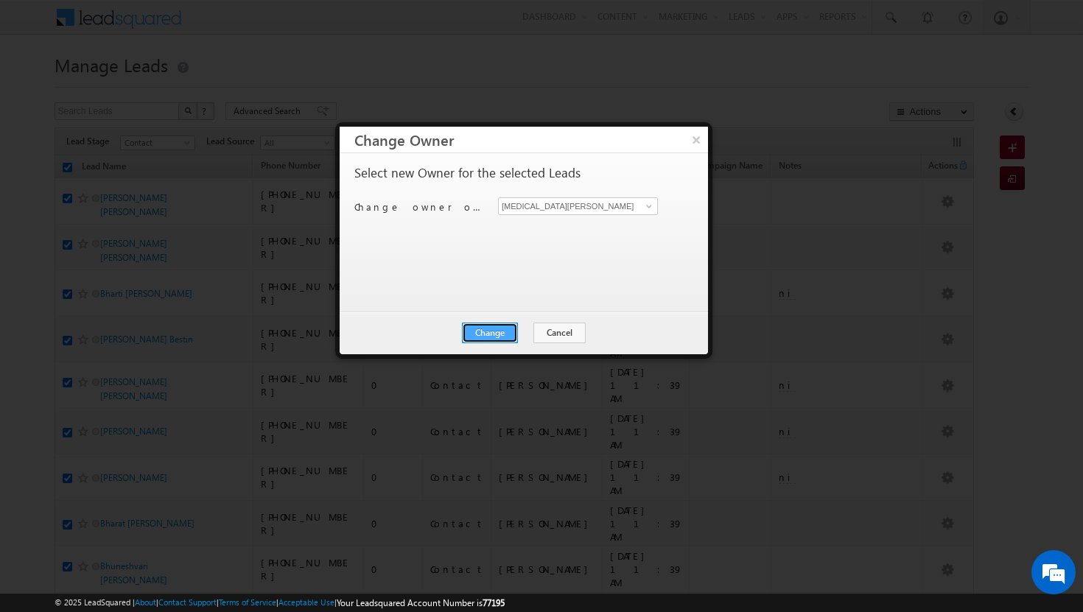
click at [508, 334] on button "Change" at bounding box center [490, 333] width 56 height 21
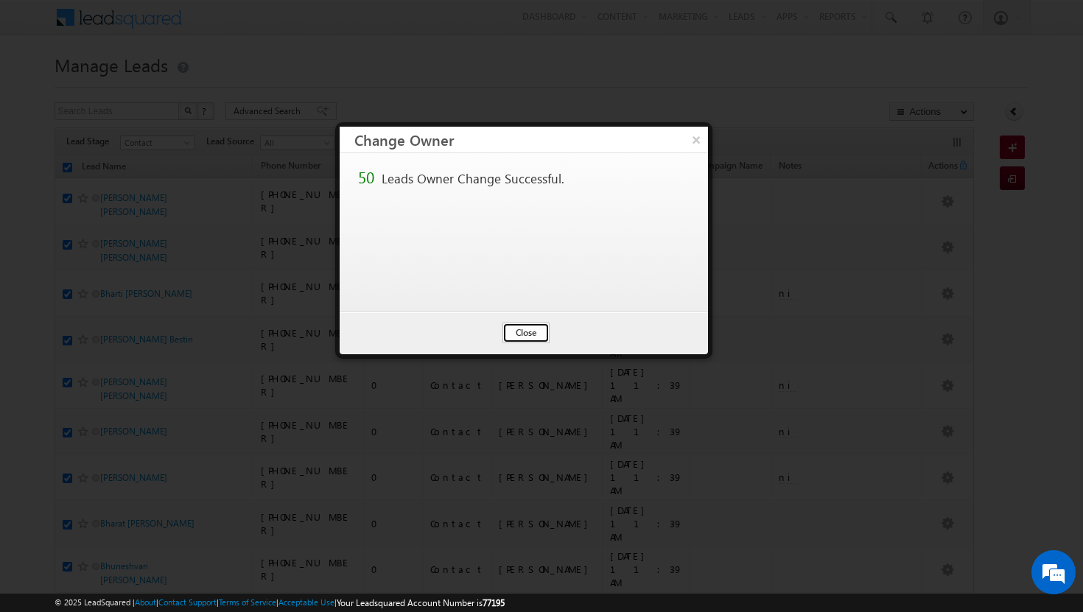
click at [528, 334] on button "Close" at bounding box center [526, 333] width 47 height 21
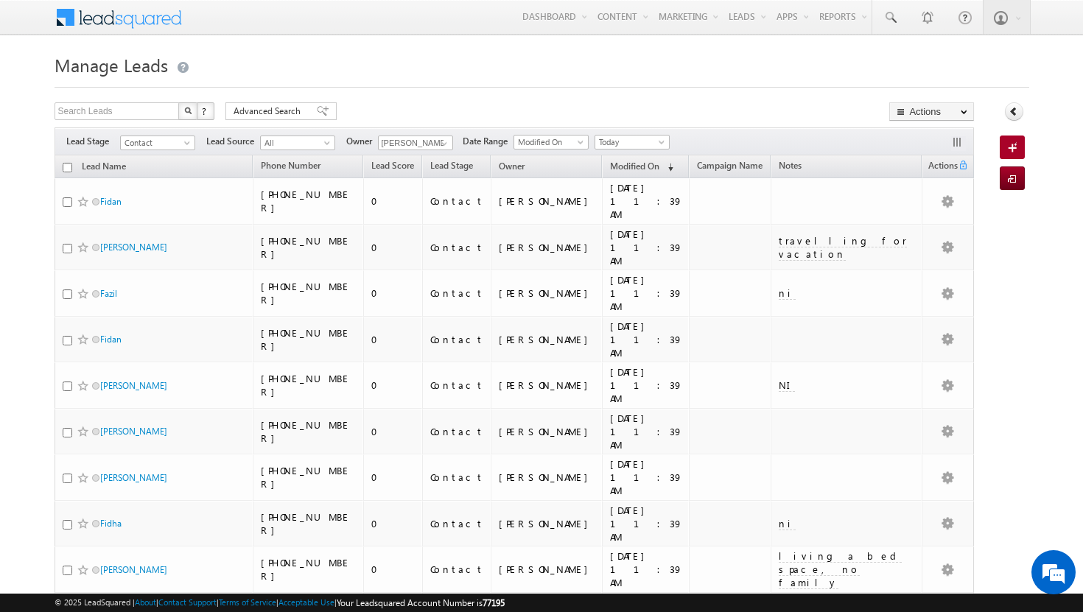
click at [69, 167] on input "checkbox" at bounding box center [68, 168] width 10 height 10
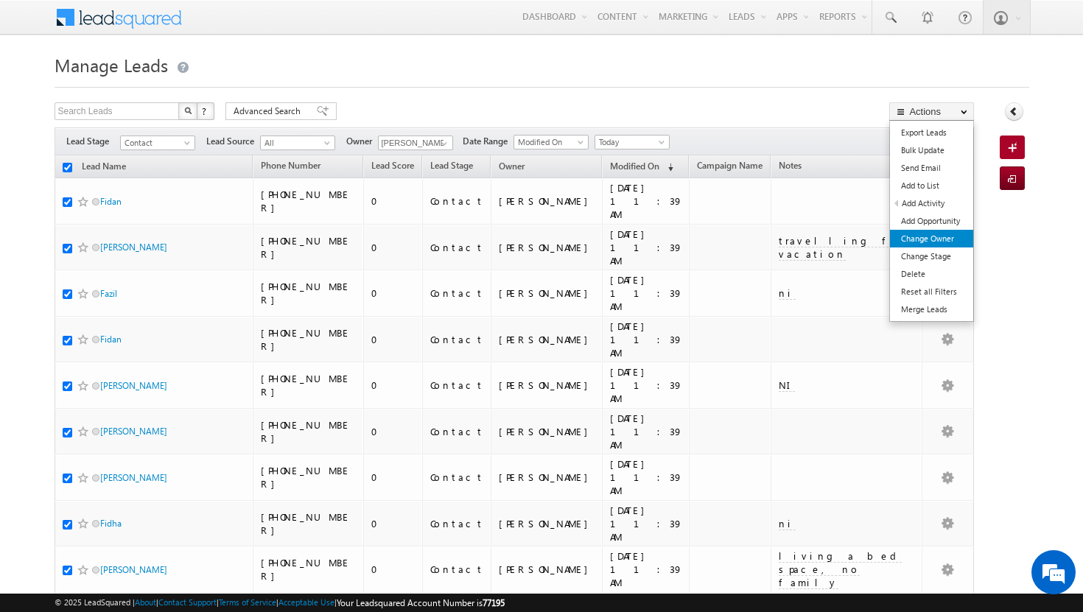
click at [949, 232] on link "Change Owner" at bounding box center [931, 239] width 83 height 18
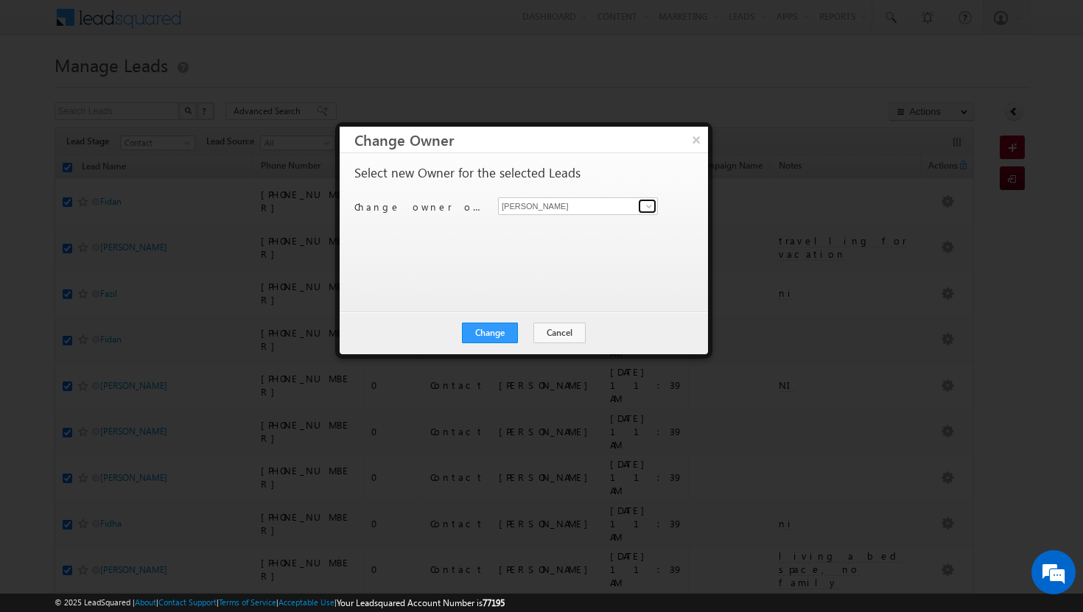
click at [651, 210] on span at bounding box center [649, 206] width 12 height 12
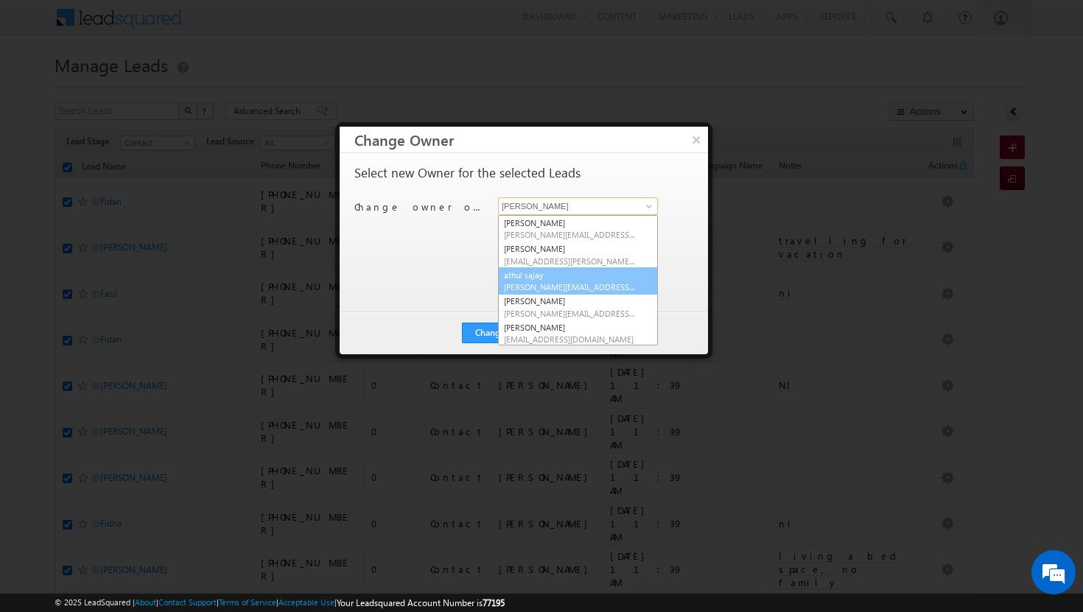
scroll to position [133, 0]
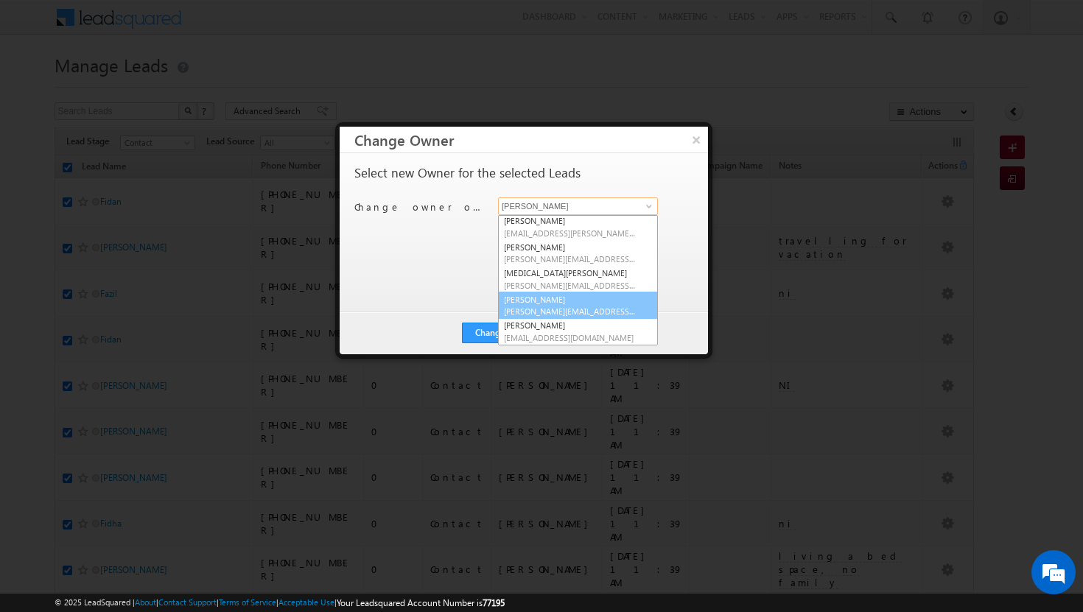
click at [567, 307] on span "[PERSON_NAME][EMAIL_ADDRESS][DOMAIN_NAME]" at bounding box center [570, 311] width 133 height 11
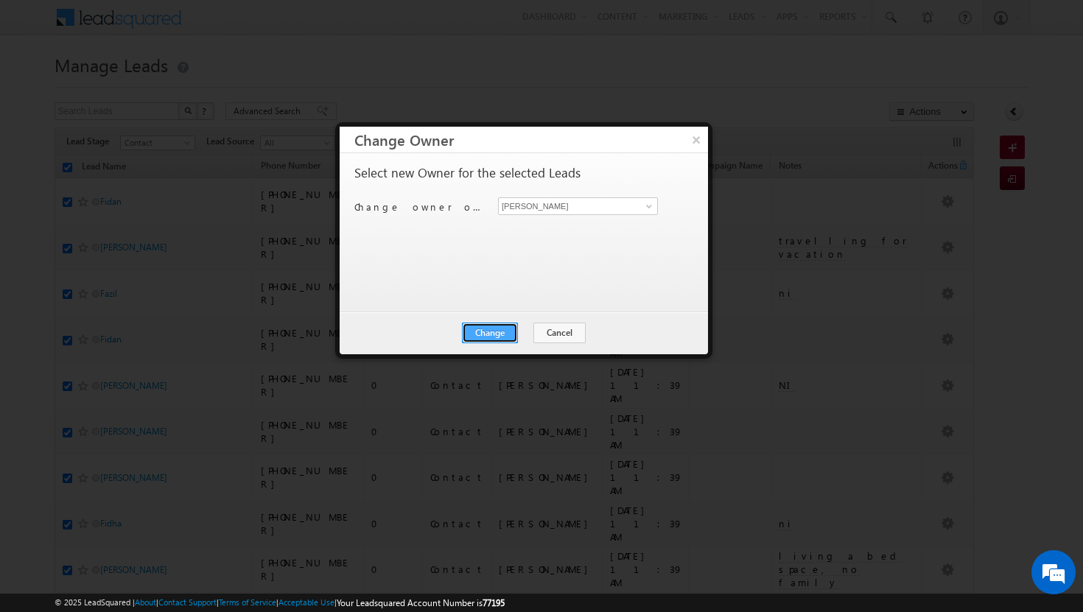
click at [503, 333] on button "Change" at bounding box center [490, 333] width 56 height 21
click at [522, 329] on button "Close" at bounding box center [526, 333] width 47 height 21
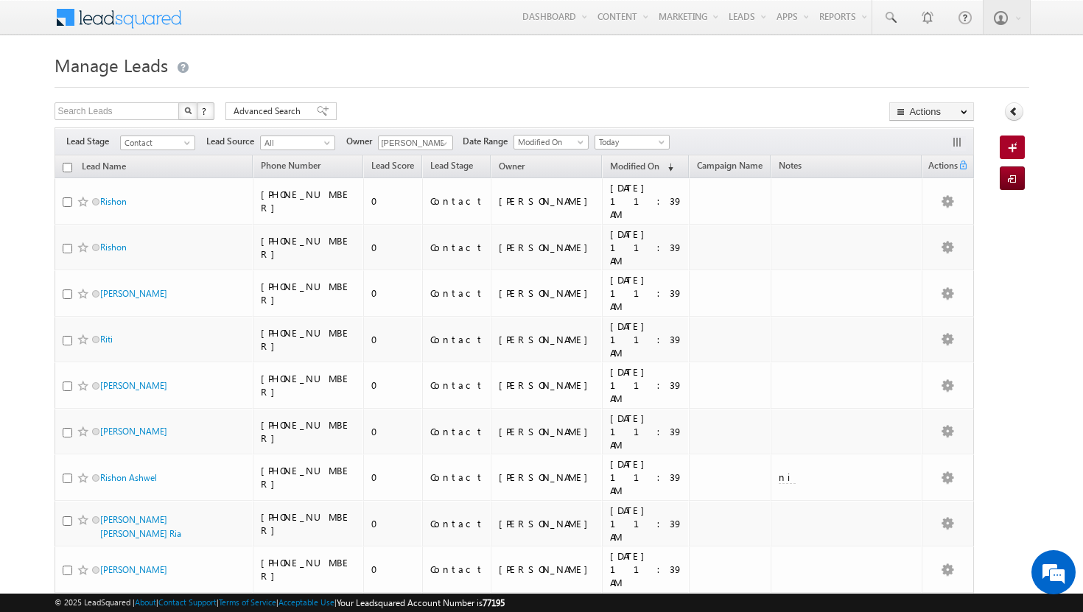
click at [70, 169] on input "checkbox" at bounding box center [68, 168] width 10 height 10
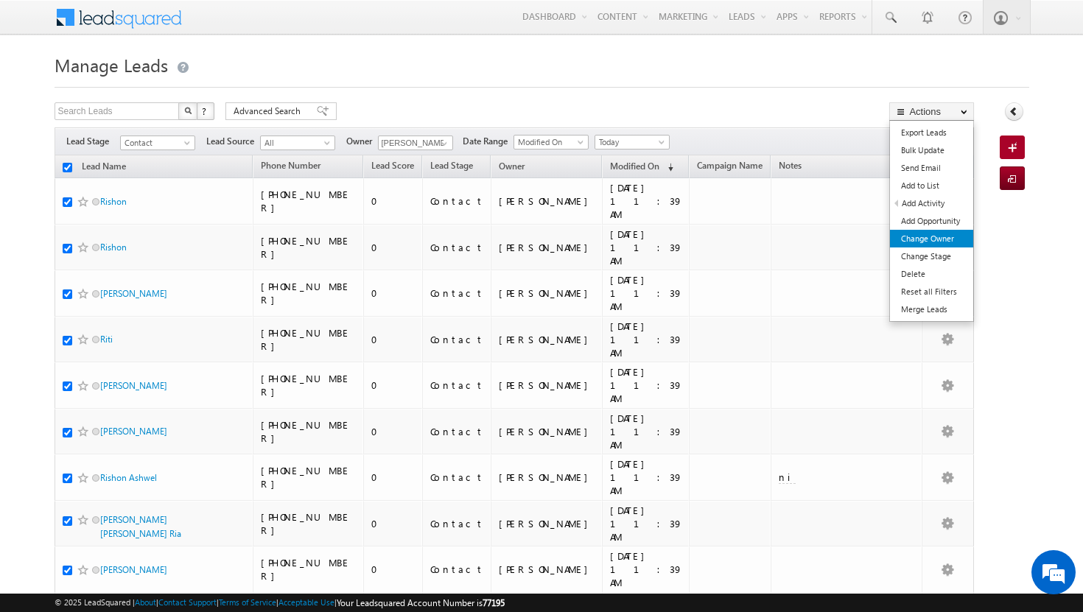
click at [934, 242] on link "Change Owner" at bounding box center [931, 239] width 83 height 18
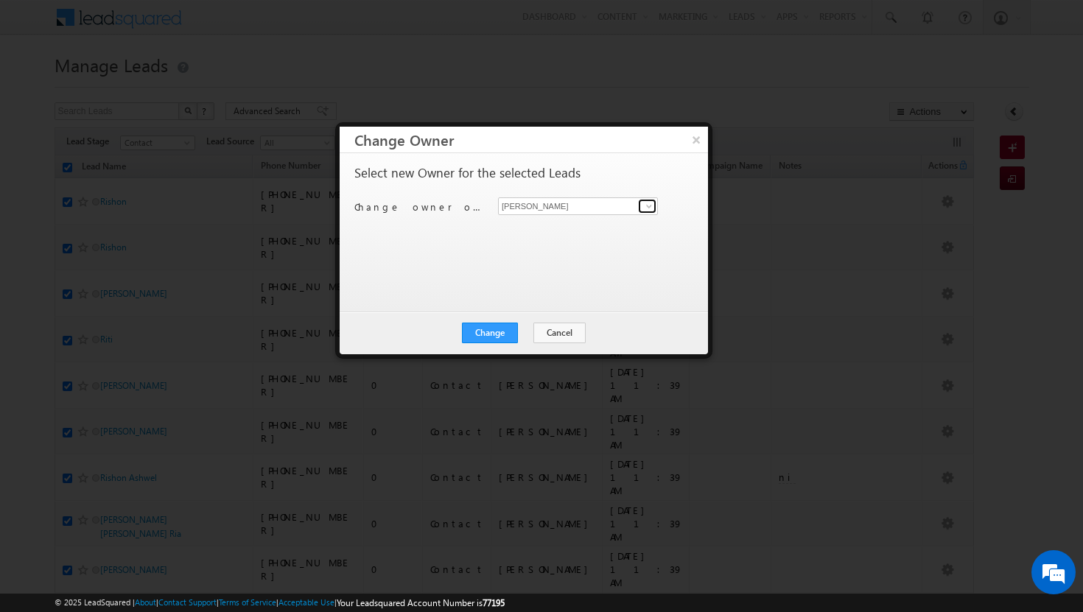
click at [647, 209] on span at bounding box center [649, 206] width 12 height 12
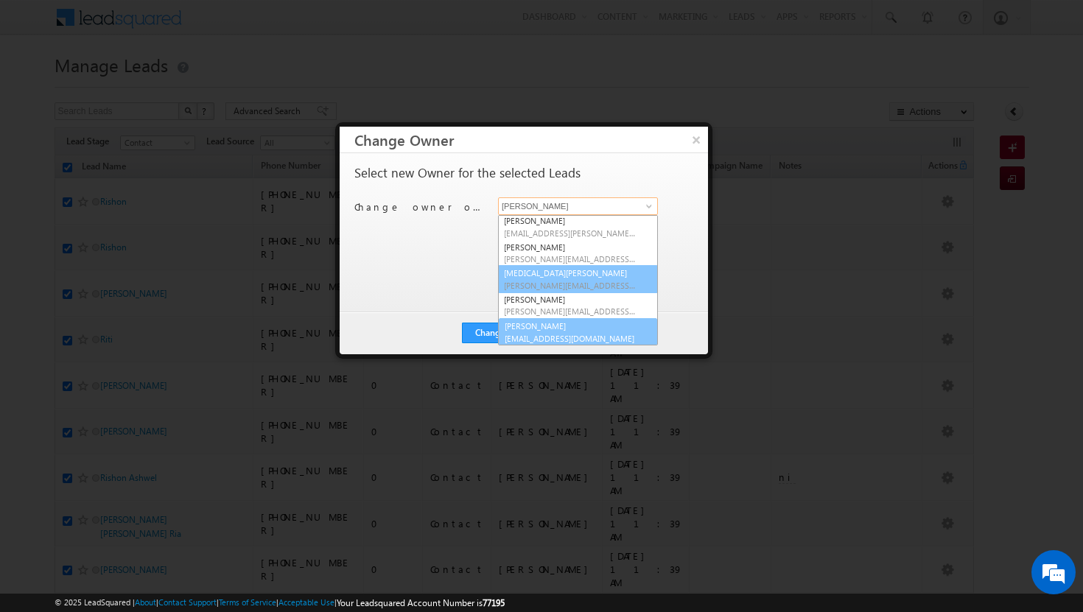
scroll to position [133, 0]
click at [558, 333] on span "[EMAIL_ADDRESS][DOMAIN_NAME]" at bounding box center [570, 337] width 133 height 11
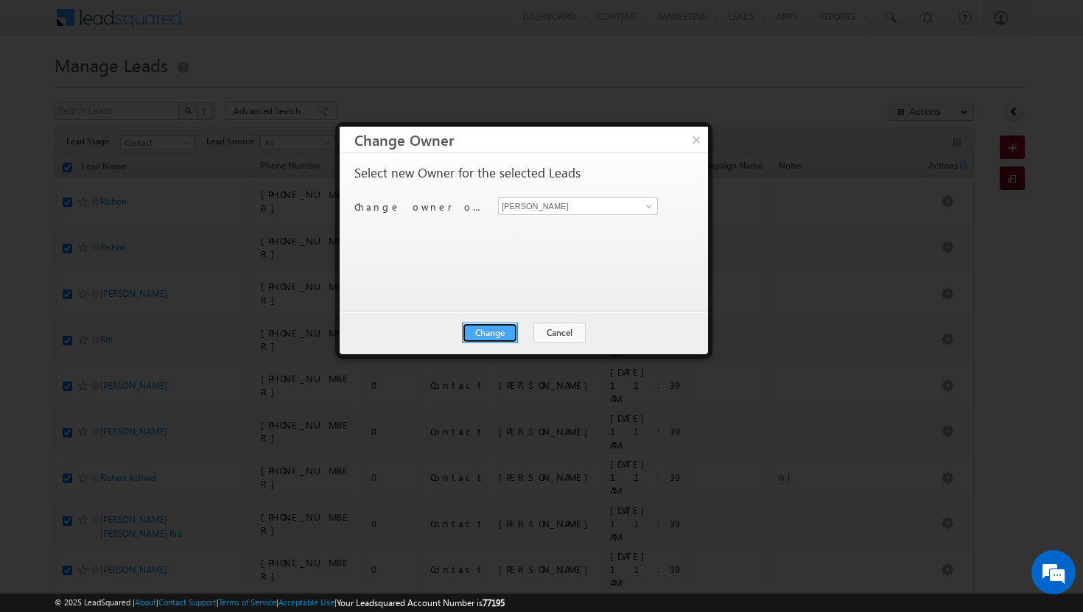
click at [484, 326] on button "Change" at bounding box center [490, 333] width 56 height 21
click at [525, 331] on button "Close" at bounding box center [526, 333] width 47 height 21
